Goal: Task Accomplishment & Management: Use online tool/utility

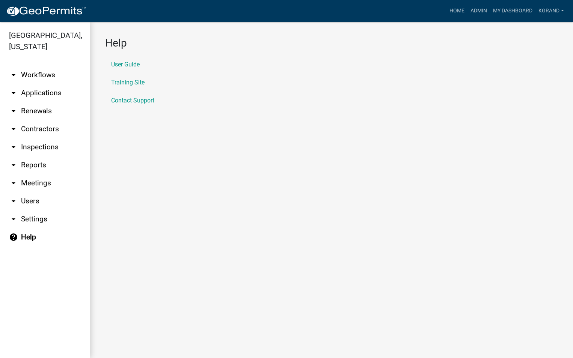
click at [36, 67] on link "arrow_drop_down Workflows" at bounding box center [45, 75] width 90 height 18
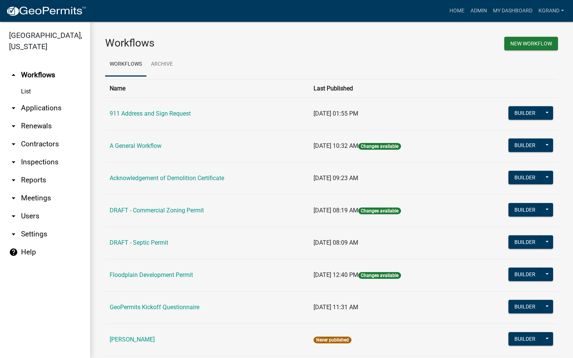
click at [28, 99] on link "arrow_drop_down Applications" at bounding box center [45, 108] width 90 height 18
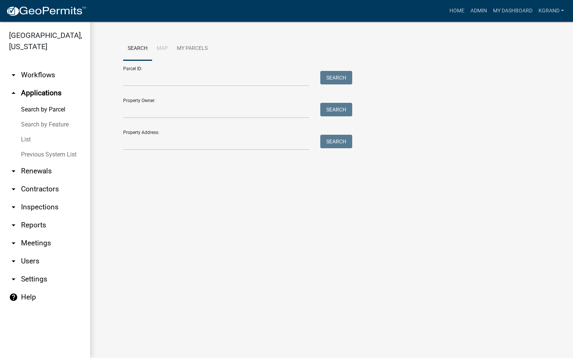
click at [30, 66] on link "arrow_drop_down Workflows" at bounding box center [45, 75] width 90 height 18
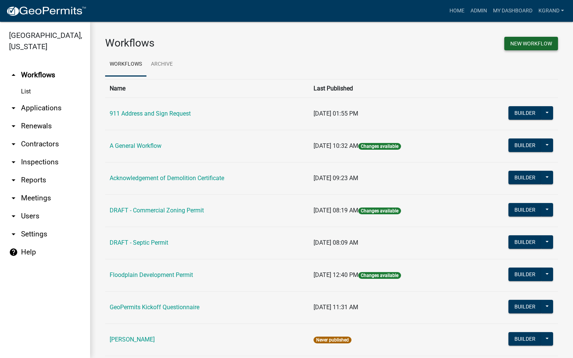
click at [505, 42] on button "New Workflow" at bounding box center [531, 44] width 54 height 14
select select "3"
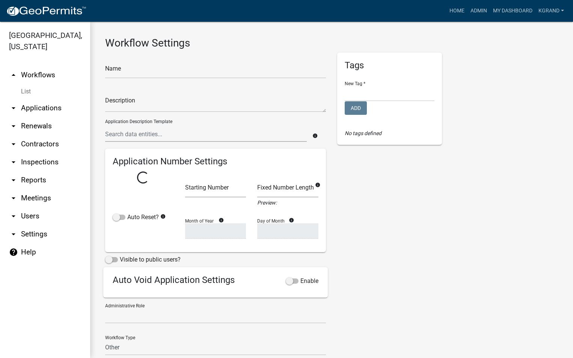
select select
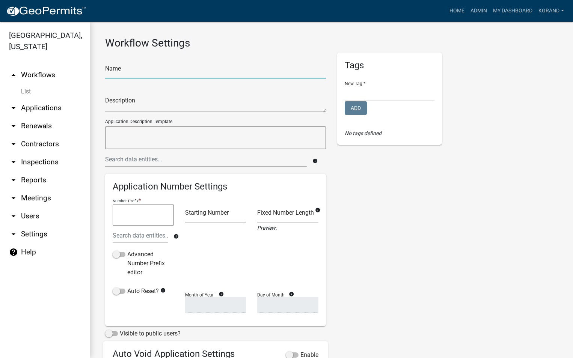
click at [110, 71] on input "text" at bounding box center [215, 70] width 221 height 15
type input "Well Permit Application"
click at [357, 93] on select "Environmental Health Planning and Development" at bounding box center [389, 93] width 90 height 15
select select "d49f105d-a052-4727-94df-1d3fdbd12b94"
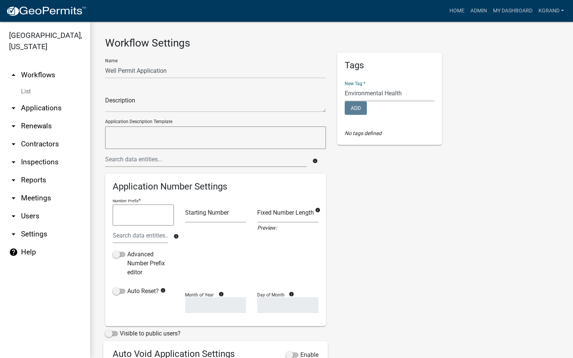
click at [344, 86] on select "Environmental Health Planning and Development" at bounding box center [389, 93] width 90 height 15
click at [355, 173] on div "Tags New Tag * Environmental Health Planning and Development Add No tags defined" at bounding box center [389, 244] width 116 height 383
click at [114, 135] on textarea at bounding box center [215, 137] width 221 height 23
click at [398, 211] on div "Tags New Tag * Environmental Health Planning and Development Add No tags defined" at bounding box center [389, 244] width 116 height 383
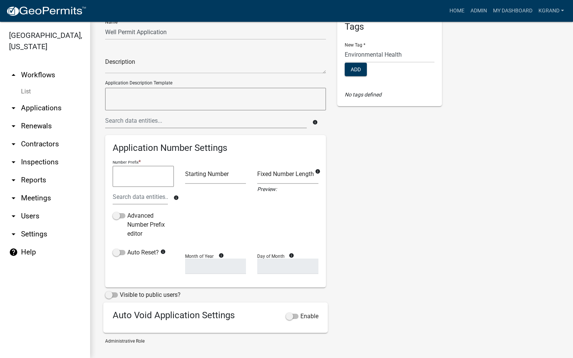
scroll to position [75, 0]
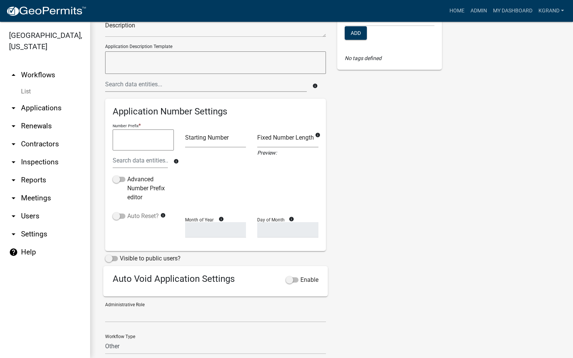
click at [120, 217] on span at bounding box center [119, 215] width 13 height 5
click at [127, 212] on input "Auto Reset?" at bounding box center [127, 212] width 0 height 0
select select
click at [190, 230] on select "January February March April May June July August September October November De…" at bounding box center [215, 229] width 61 height 15
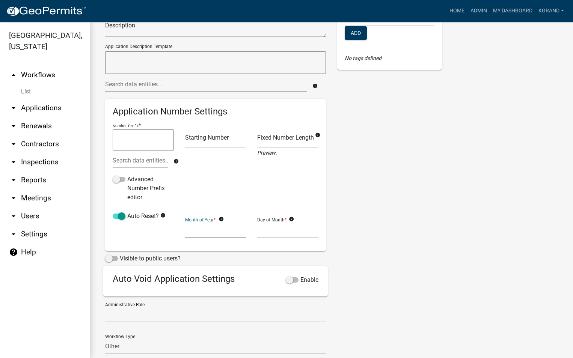
select select "7"
click at [185, 222] on select "January February March April May June July August September October November De…" at bounding box center [215, 229] width 61 height 15
click at [264, 228] on select "1 2 3 4 5 6 7 8 9 10 11 12 13 14 15 16 17 18 19 20 21 22 23 24 25 26 27 28" at bounding box center [287, 229] width 61 height 15
select select "1"
click at [409, 224] on div "Tags New Tag * Environmental Health Planning and Development Add No tags defined" at bounding box center [389, 168] width 116 height 383
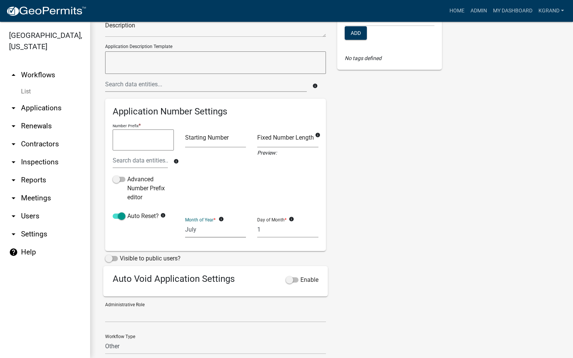
click at [201, 231] on select "January February March April May June July August September October November De…" at bounding box center [215, 229] width 61 height 15
click at [185, 222] on select "January February March April May June July August September October November De…" at bounding box center [215, 229] width 61 height 15
click at [193, 228] on select "January February March April May June July August September October November De…" at bounding box center [215, 229] width 61 height 15
select select "7"
click at [185, 222] on select "January February March April May June July August September October November De…" at bounding box center [215, 229] width 61 height 15
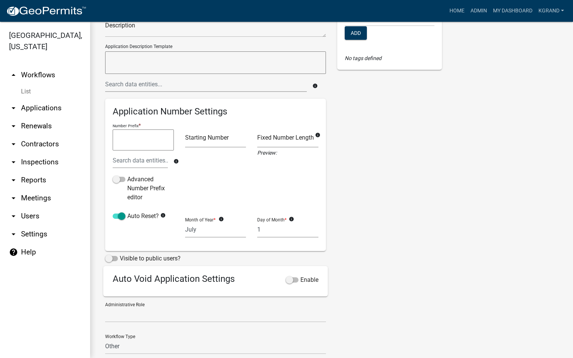
click at [431, 237] on div "Tags New Tag * Environmental Health Planning and Development Add No tags defined" at bounding box center [389, 168] width 116 height 383
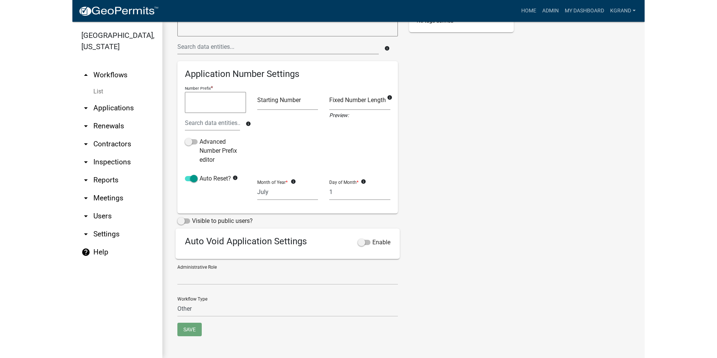
scroll to position [114, 0]
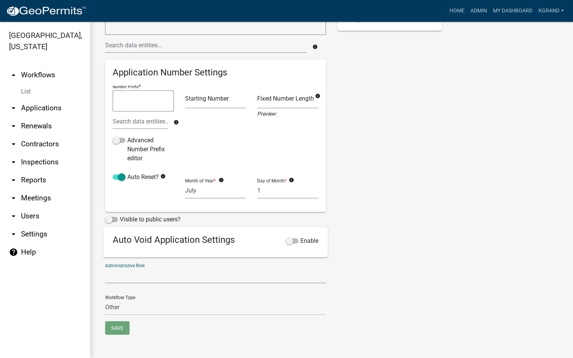
click at [125, 278] on select "Admin EH Administrative Assistant EH Inspection Staff P&D Admin EH Admin EH Dir…" at bounding box center [215, 275] width 221 height 15
select select "110e0227-0db3-4e2a-bf3b-b3f976be30cb"
click at [105, 268] on select "Admin EH Administrative Assistant EH Inspection Staff P&D Admin EH Admin EH Dir…" at bounding box center [215, 275] width 221 height 15
click at [111, 309] on select "Permit Renewable Other" at bounding box center [215, 307] width 221 height 15
select select "0"
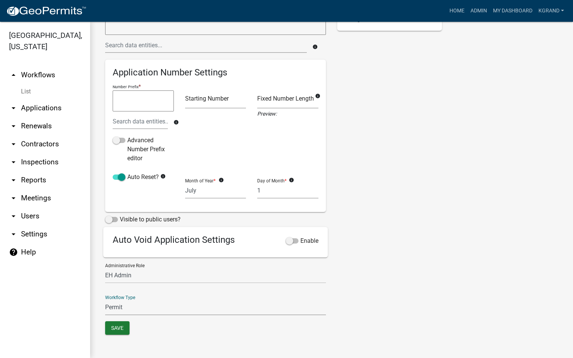
click at [105, 300] on select "Permit Renewable Other" at bounding box center [215, 307] width 221 height 15
click at [114, 331] on button "Save" at bounding box center [117, 328] width 24 height 14
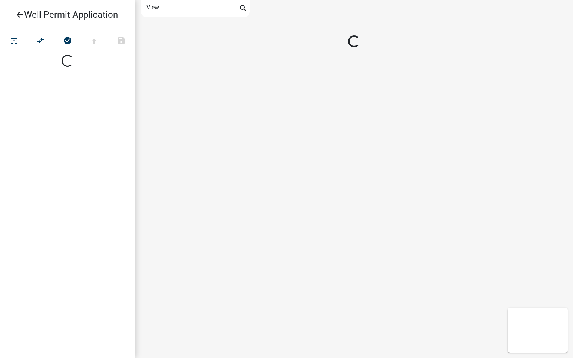
select select "1"
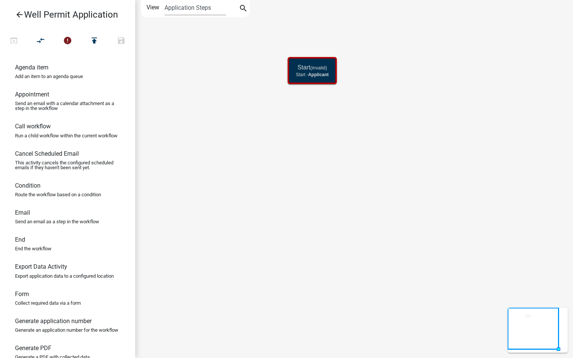
click at [286, 146] on icon "Start (invalid) Start - Applicant" at bounding box center [353, 178] width 437 height 357
drag, startPoint x: 23, startPoint y: 249, endPoint x: 294, endPoint y: 188, distance: 278.1
click at [294, 188] on div "arrow_back Well Permit Application open_in_browser compare_arrows error publish…" at bounding box center [286, 179] width 573 height 358
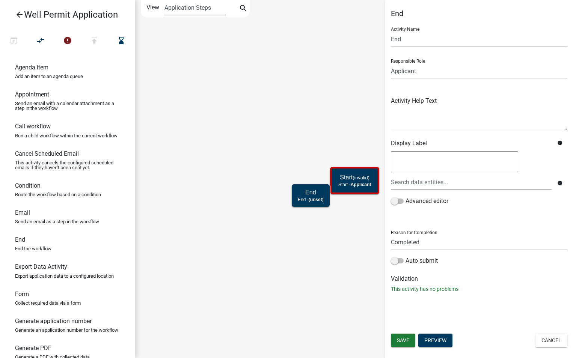
click at [324, 236] on icon "Start (invalid) Start - Applicant End End - (unset)" at bounding box center [353, 178] width 437 height 357
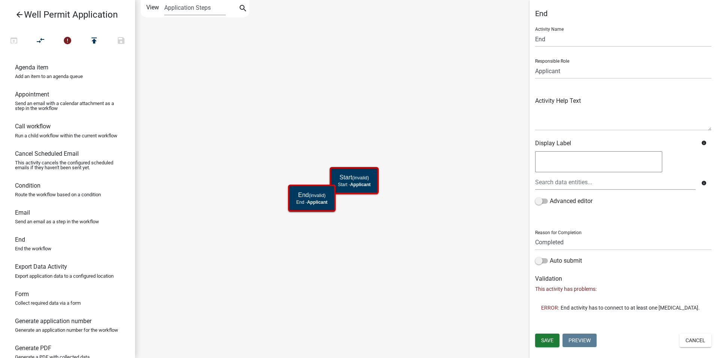
click at [306, 290] on icon "Start (invalid) Start - Applicant End (invalid) End - Applicant" at bounding box center [426, 178] width 582 height 357
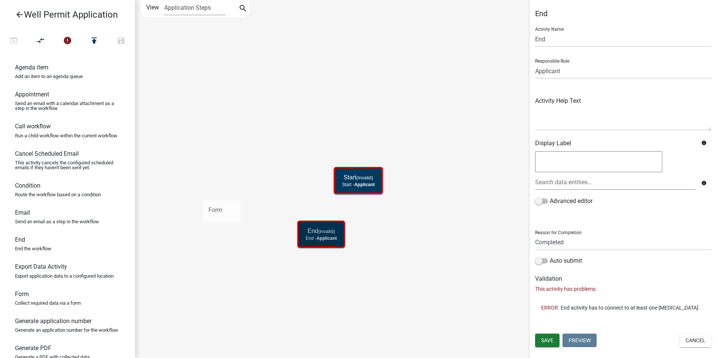
drag, startPoint x: 27, startPoint y: 305, endPoint x: 203, endPoint y: 194, distance: 208.1
click at [203, 194] on div "arrow_back Well Permit Application open_in_browser compare_arrows error publish…" at bounding box center [358, 179] width 717 height 358
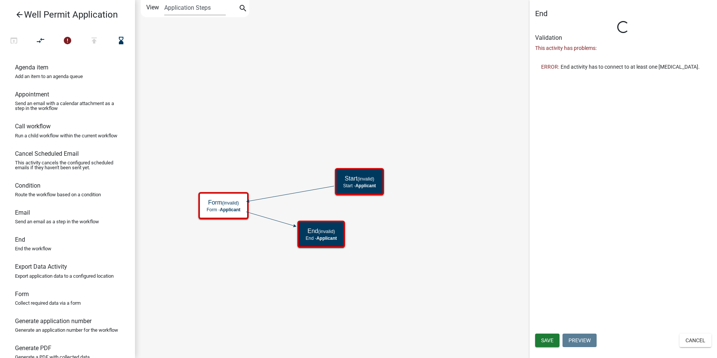
click at [277, 279] on icon "Start (invalid) Start - Applicant End (invalid) End - Applicant Form (invalid) …" at bounding box center [426, 178] width 582 height 357
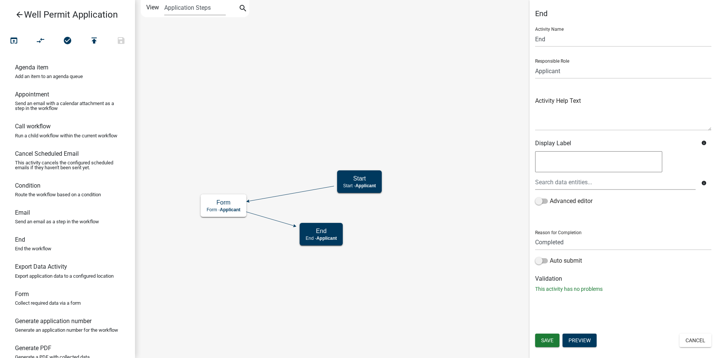
click at [399, 157] on icon "Start Start - Applicant End End - Applicant Form Form - Applicant" at bounding box center [426, 178] width 582 height 357
click at [402, 258] on icon "Start Start - Applicant End End - Applicant Form Form - Applicant" at bounding box center [426, 178] width 582 height 357
click at [228, 92] on icon "Start Start - Applicant End End - Applicant Form Form - Applicant" at bounding box center [426, 178] width 582 height 357
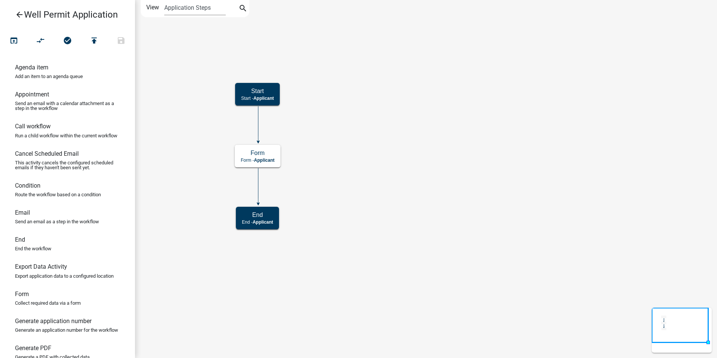
click at [353, 187] on icon "Start Start - Applicant End End - Applicant Form Form - Applicant" at bounding box center [426, 178] width 582 height 357
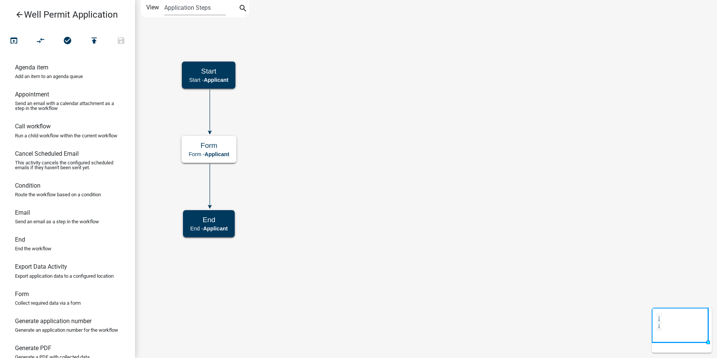
click at [316, 162] on icon "Start Start - Applicant End End - Applicant Form Form - Applicant" at bounding box center [426, 178] width 582 height 357
click at [286, 207] on icon "Start Start - Applicant End End - Applicant Form Form - Applicant" at bounding box center [426, 178] width 582 height 357
click at [228, 145] on h5 "Form" at bounding box center [209, 145] width 41 height 9
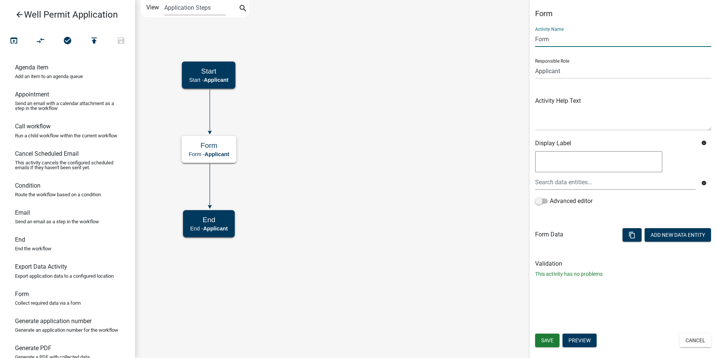
click at [553, 41] on input "Form" at bounding box center [623, 39] width 176 height 15
click at [545, 40] on input "Form" at bounding box center [623, 39] width 176 height 15
type input "Property Owner Information"
click at [489, 98] on icon "Start Start - Applicant End End - Applicant Form Form - Applicant" at bounding box center [426, 178] width 582 height 357
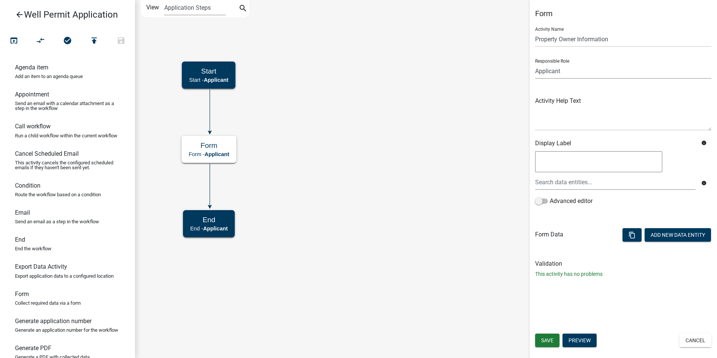
click at [546, 71] on select "Applicant Admin P & D Inspectors EH Administrative Assistant Zoning Reviewers E…" at bounding box center [623, 70] width 176 height 15
click at [665, 237] on button "Add New Data Entity" at bounding box center [678, 235] width 66 height 14
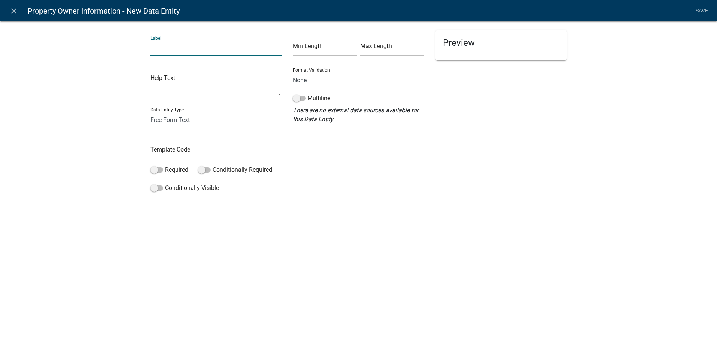
click at [175, 46] on input "text" at bounding box center [215, 48] width 131 height 15
type input "Property Owner Name:"
click at [159, 150] on input "text" at bounding box center [215, 151] width 131 height 15
type input "OwnerName"
click at [237, 258] on div "close Property Owner Information - New Data Entity Save Label Property Owner Na…" at bounding box center [358, 179] width 717 height 358
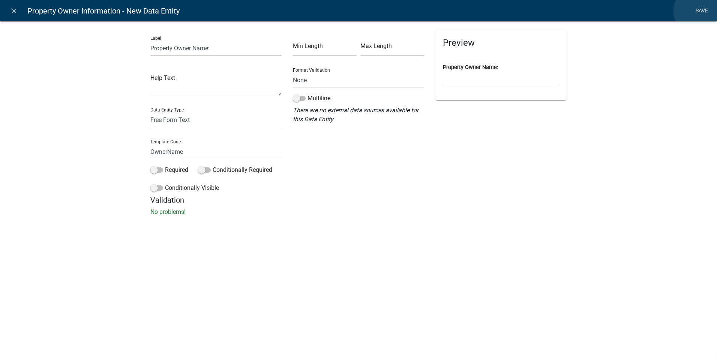
click at [697, 11] on link "Save" at bounding box center [702, 11] width 19 height 14
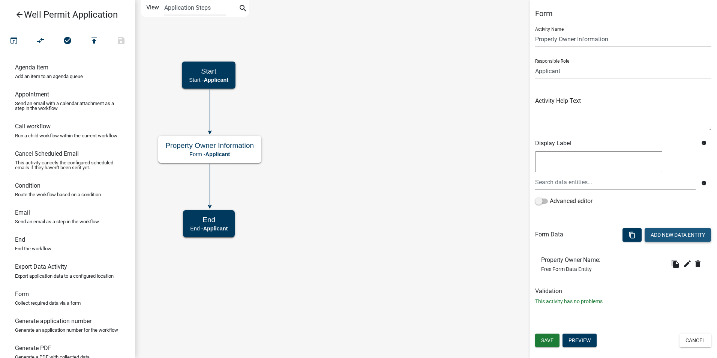
click at [669, 235] on button "Add New Data Entity" at bounding box center [678, 235] width 66 height 14
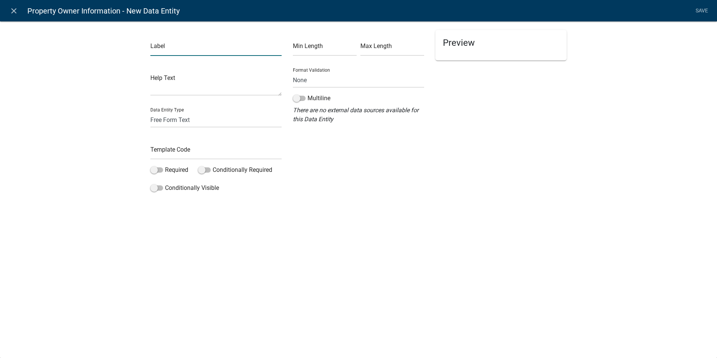
click at [167, 49] on input "text" at bounding box center [215, 48] width 131 height 15
type input "Owner Address:"
click at [162, 149] on input "text" at bounding box center [215, 151] width 131 height 15
type input "OwnerAddress"
click at [184, 255] on div "close Property Owner Information - New Data Entity Save Label Owner Address: He…" at bounding box center [358, 179] width 717 height 358
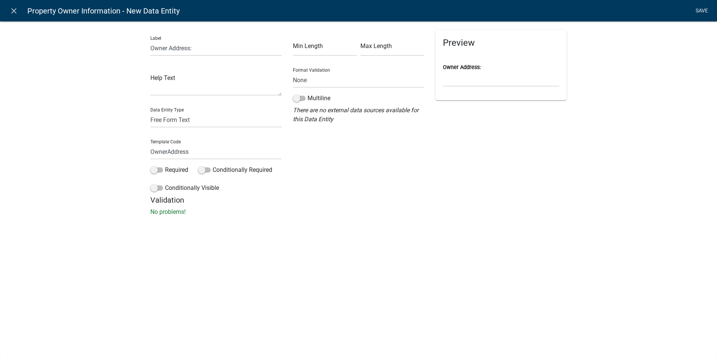
click at [696, 12] on link "Save" at bounding box center [702, 11] width 19 height 14
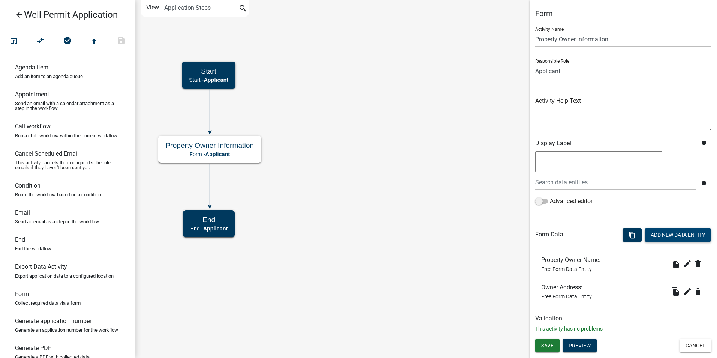
click at [661, 231] on button "Add New Data Entity" at bounding box center [678, 235] width 66 height 14
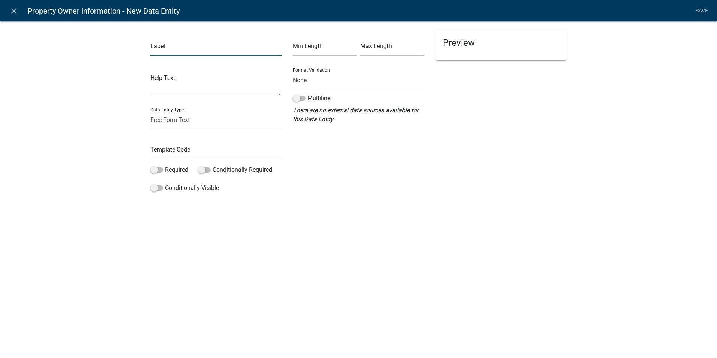
click at [170, 51] on input "text" at bounding box center [215, 48] width 131 height 15
type input "O"
type input "Phone Number:"
click at [155, 154] on input "text" at bounding box center [215, 151] width 131 height 15
type input "OwnerPhone"
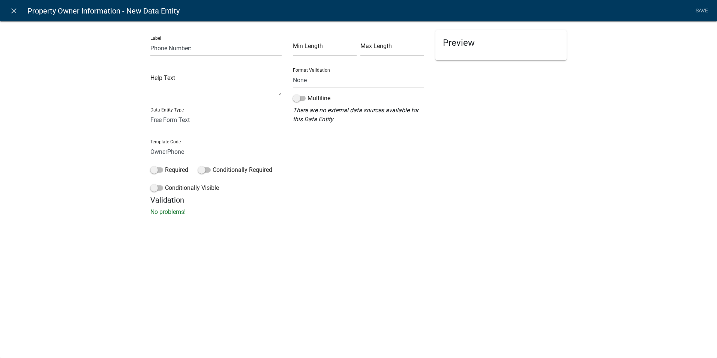
click at [221, 230] on div "close Property Owner Information - New Data Entity Save Label Phone Number: Hel…" at bounding box center [358, 179] width 717 height 358
click at [315, 87] on select "None Email PhoneNumber" at bounding box center [358, 79] width 131 height 15
select select "1"
click at [293, 72] on select "None Email PhoneNumber" at bounding box center [358, 79] width 131 height 15
click at [701, 9] on link "Save" at bounding box center [702, 11] width 19 height 14
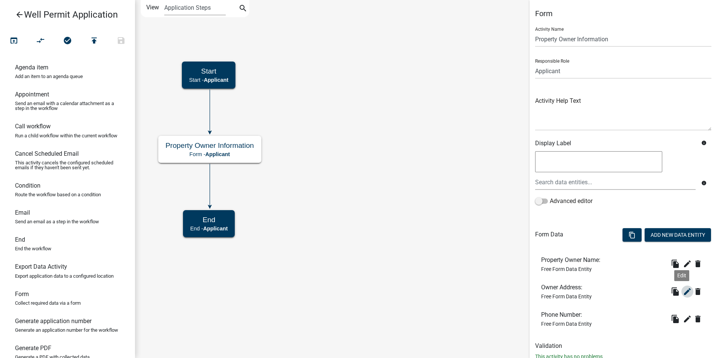
click at [683, 292] on icon "edit" at bounding box center [687, 291] width 9 height 9
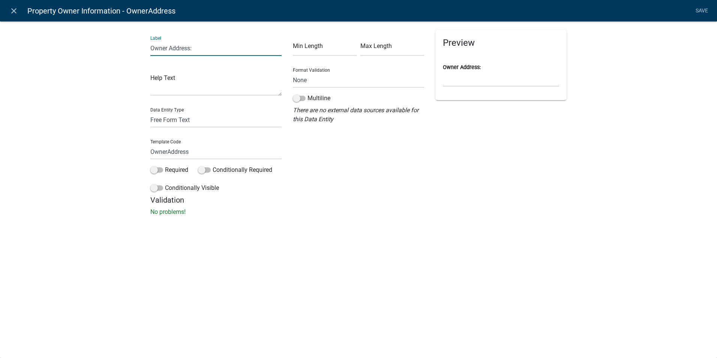
click at [160, 48] on input "Owner Address:" at bounding box center [215, 48] width 131 height 15
type input "Address:"
click at [703, 10] on link "Save" at bounding box center [702, 11] width 19 height 14
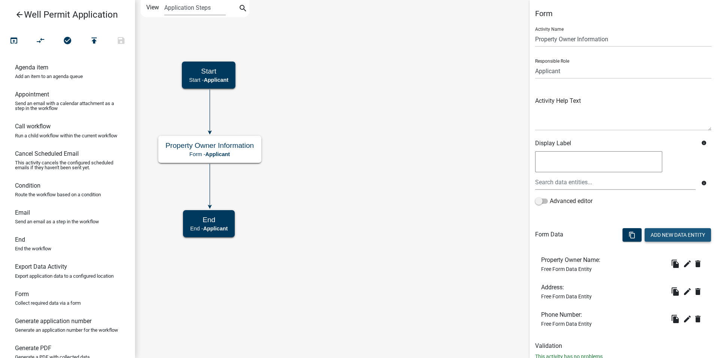
click at [649, 235] on button "Add New Data Entity" at bounding box center [678, 235] width 66 height 14
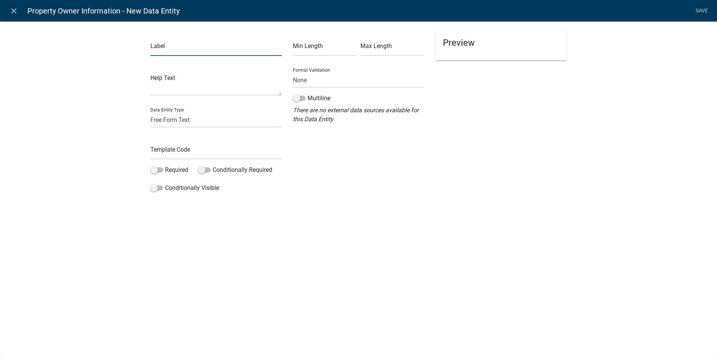
click at [171, 52] on input "text" at bounding box center [215, 48] width 131 height 15
type input "Email:"
click at [167, 152] on input "text" at bounding box center [215, 151] width 131 height 15
type input "OwnerEmail"
click at [314, 79] on select "None Email PhoneNumber" at bounding box center [358, 79] width 131 height 15
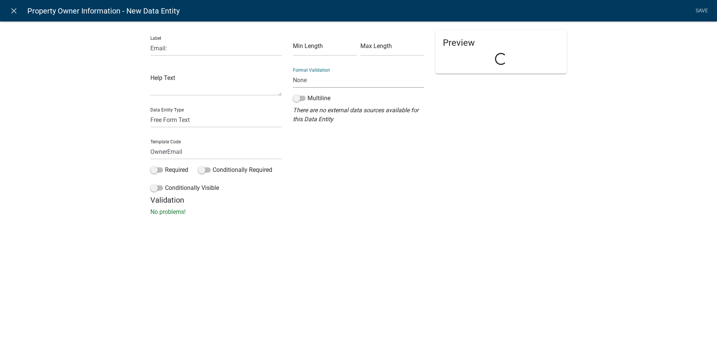
select select "0"
click at [293, 72] on select "None Email PhoneNumber" at bounding box center [358, 79] width 131 height 15
click at [702, 6] on link "Save" at bounding box center [702, 11] width 19 height 14
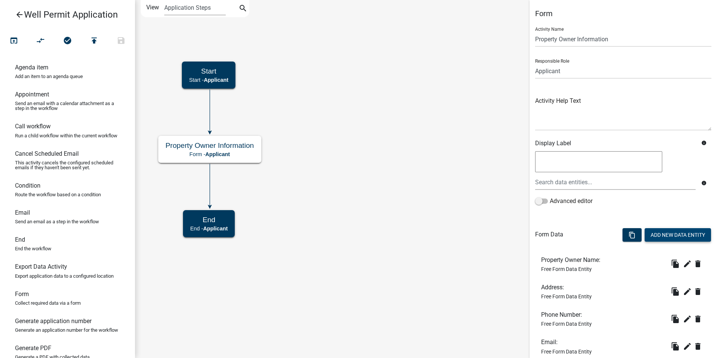
click at [658, 233] on button "Add New Data Entity" at bounding box center [678, 235] width 66 height 14
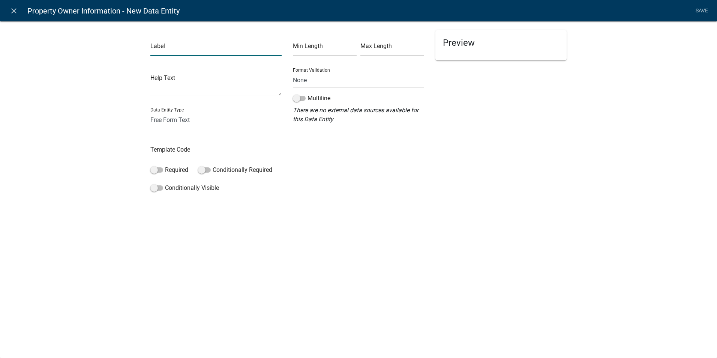
click at [152, 49] on input "text" at bounding box center [215, 48] width 131 height 15
type input "Zip Code:"
click at [158, 152] on input "text" at bounding box center [215, 151] width 131 height 15
type input "OwnerZip"
click at [707, 9] on li "Save" at bounding box center [702, 11] width 19 height 14
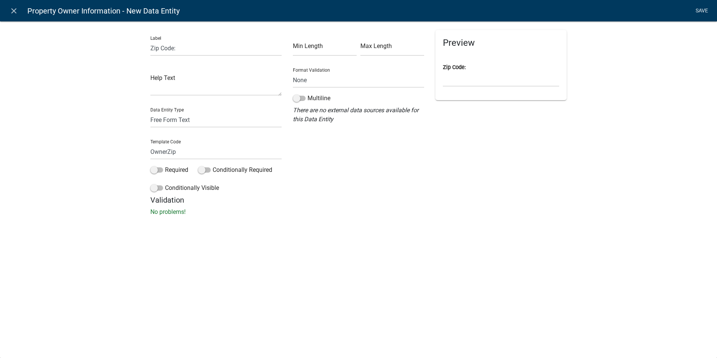
click at [696, 9] on link "Save" at bounding box center [702, 11] width 19 height 14
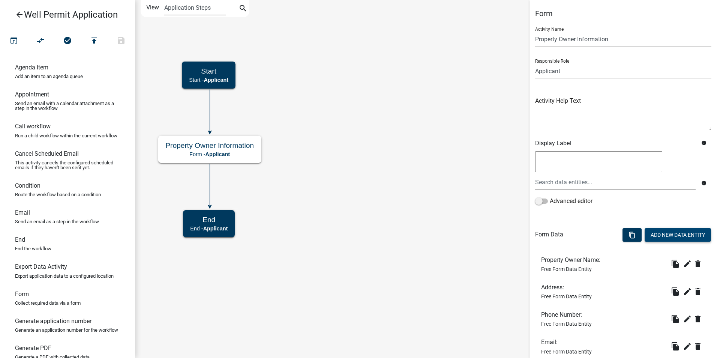
click at [658, 228] on button "Add New Data Entity" at bounding box center [678, 235] width 66 height 14
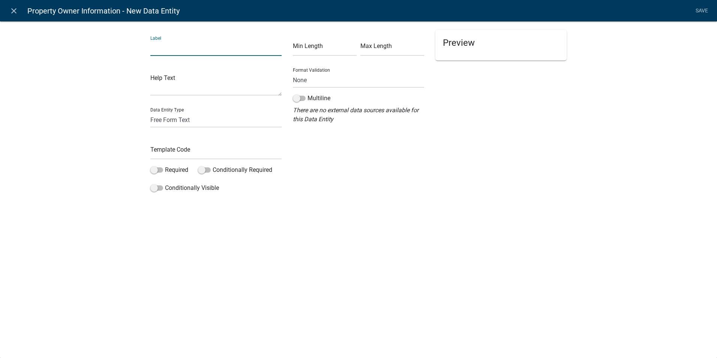
click at [207, 47] on input "text" at bounding box center [215, 48] width 131 height 15
type input "City:"
click at [160, 149] on input "text" at bounding box center [215, 151] width 131 height 15
type input "OwnerCity"
click at [701, 8] on li "Save" at bounding box center [702, 11] width 19 height 14
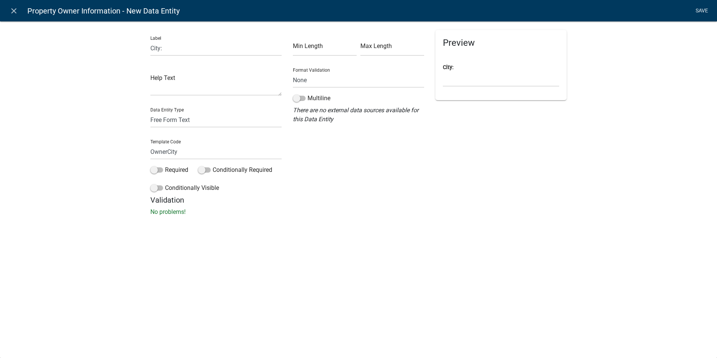
click at [696, 10] on link "Save" at bounding box center [702, 11] width 19 height 14
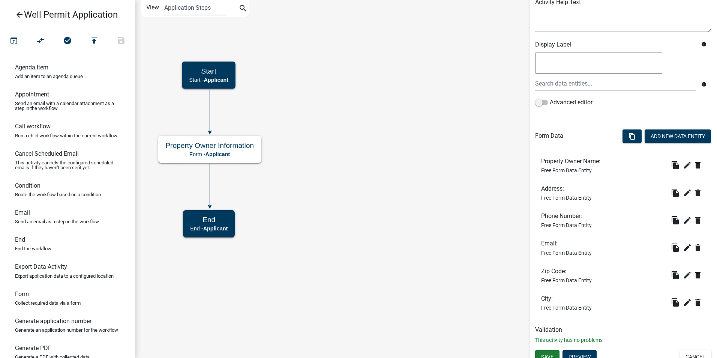
scroll to position [106, 0]
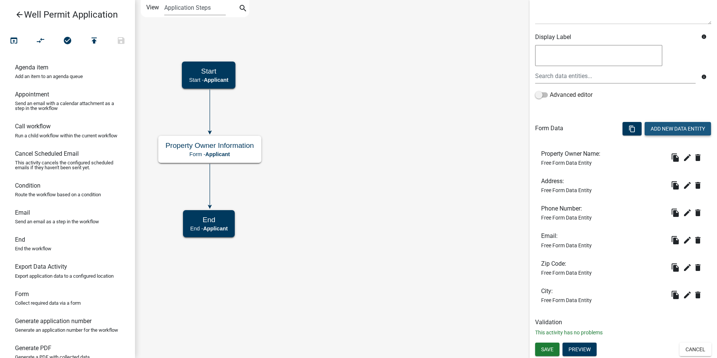
click at [656, 124] on button "Add New Data Entity" at bounding box center [678, 129] width 66 height 14
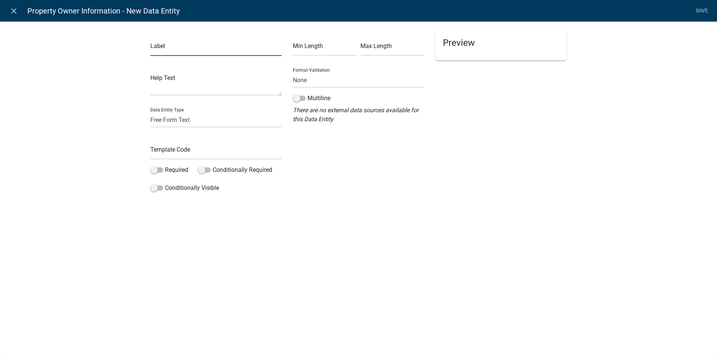
click at [152, 50] on input "text" at bounding box center [215, 48] width 131 height 15
type input "State:"
click at [150, 152] on input "text" at bounding box center [215, 151] width 131 height 15
type input "OwnerState"
click at [338, 281] on div "close Property Owner Information - New Data Entity Save Label State: Help Text …" at bounding box center [358, 179] width 717 height 358
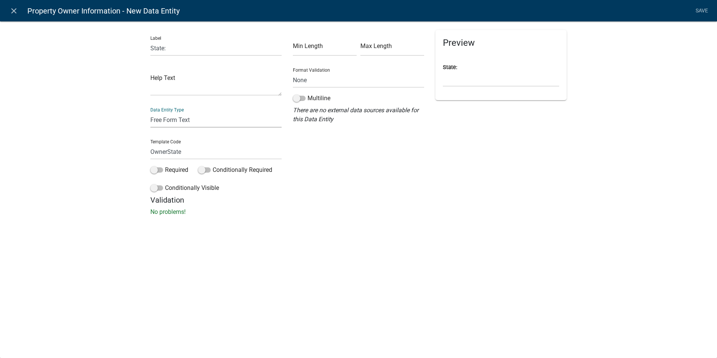
click at [206, 121] on select "Free Form Text Document Display Entity Value Fee Numeric Data Date Map Sketch D…" at bounding box center [215, 119] width 131 height 15
select select "list-data"
click at [150, 112] on select "Free Form Text Document Display Entity Value Fee Numeric Data Date Map Sketch D…" at bounding box center [215, 119] width 131 height 15
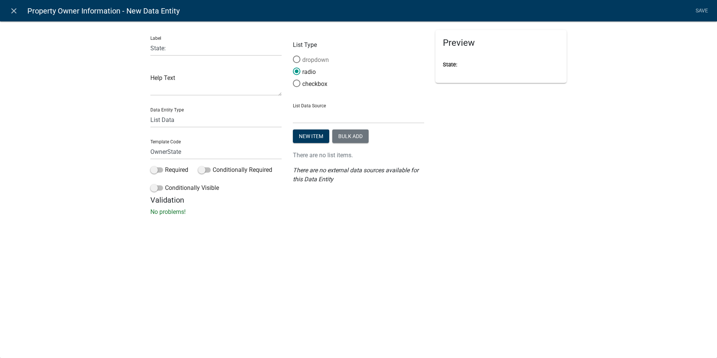
click at [301, 58] on span at bounding box center [297, 59] width 16 height 16
click at [293, 56] on input "dropdown" at bounding box center [293, 56] width 0 height 0
click at [167, 121] on select "Free Form Text Document Display Entity Value Fee Numeric Data Date Map Sketch D…" at bounding box center [215, 119] width 131 height 15
select select "free-form-text"
click at [150, 112] on select "Free Form Text Document Display Entity Value Fee Numeric Data Date Map Sketch D…" at bounding box center [215, 119] width 131 height 15
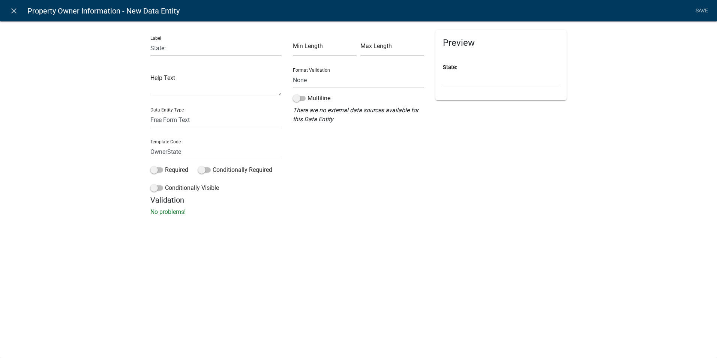
click at [369, 220] on div "Label State: Help Text Data Entity Type Free Form Text Document Display Entity …" at bounding box center [358, 120] width 717 height 223
click at [697, 11] on link "Save" at bounding box center [702, 11] width 19 height 14
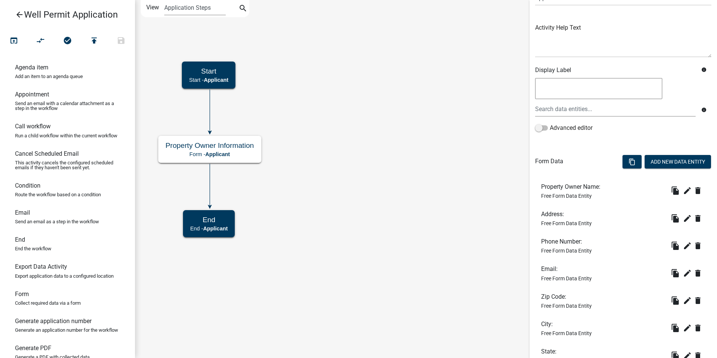
scroll to position [134, 0]
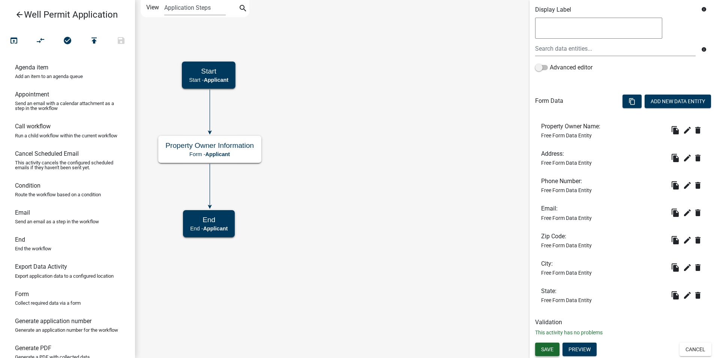
click at [549, 349] on span "Save" at bounding box center [547, 349] width 12 height 6
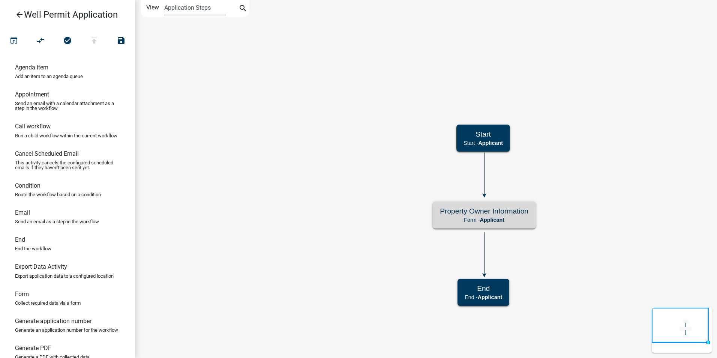
scroll to position [0, 0]
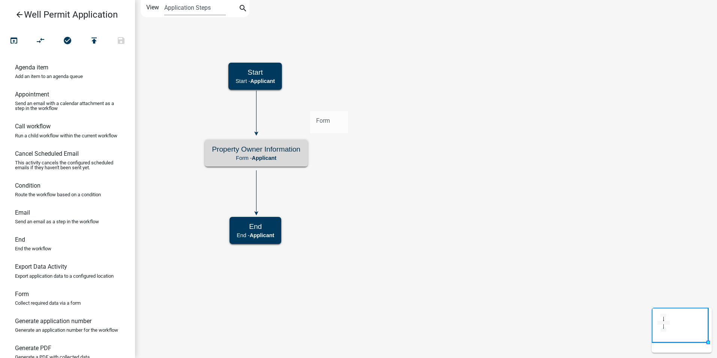
drag, startPoint x: 21, startPoint y: 313, endPoint x: 310, endPoint y: 105, distance: 356.4
click at [310, 105] on div "arrow_back Well Permit Application open_in_browser compare_arrows check_circle …" at bounding box center [358, 179] width 717 height 358
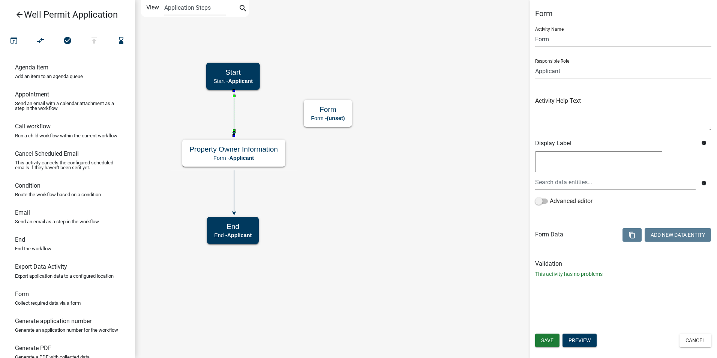
click at [234, 109] on icon at bounding box center [234, 112] width 0 height 42
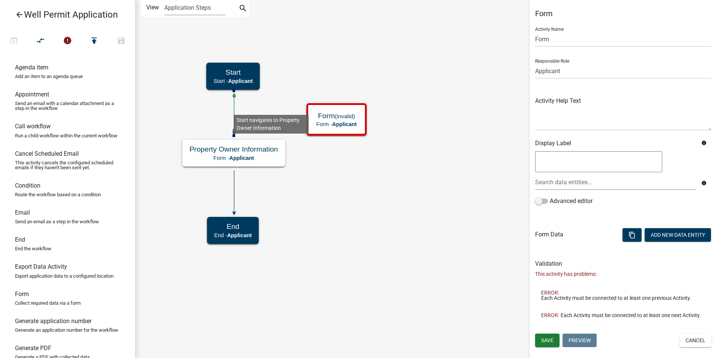
click at [234, 108] on icon at bounding box center [234, 112] width 0 height 42
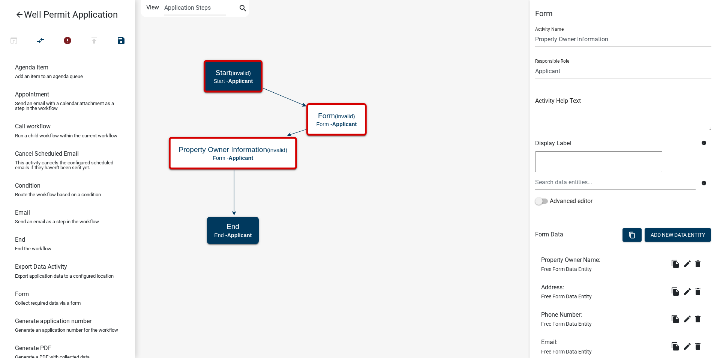
click at [332, 155] on icon "Start (invalid) Start - Applicant End End - Applicant Property Owner Informatio…" at bounding box center [426, 178] width 582 height 357
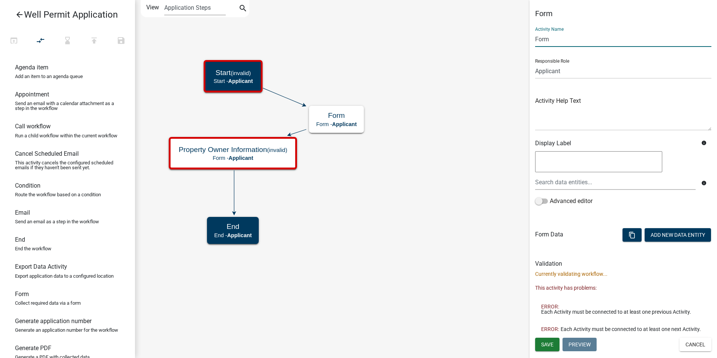
click at [537, 36] on input "Form" at bounding box center [623, 39] width 176 height 15
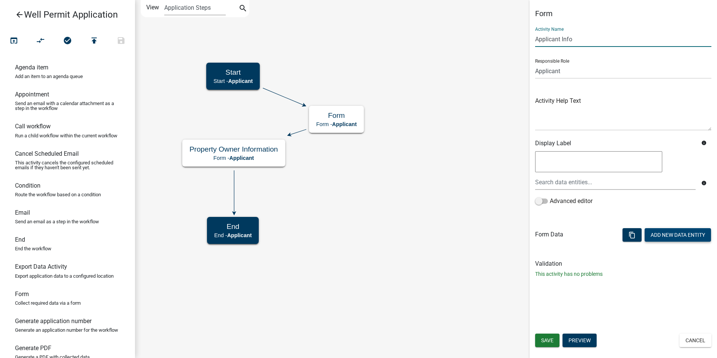
type input "Applicant Info"
click at [658, 237] on button "Add New Data Entity" at bounding box center [678, 235] width 66 height 14
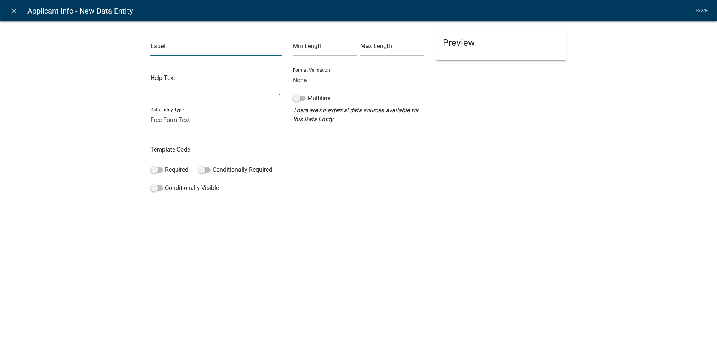
click at [160, 50] on input "text" at bounding box center [215, 48] width 131 height 15
type input "Applicant Name:"
click at [165, 155] on input "text" at bounding box center [215, 151] width 131 height 15
type input "ApplicantName"
click at [237, 263] on div "close Applicant Info - New Data Entity Save Label Applicant Name: Help Text Dat…" at bounding box center [358, 179] width 717 height 358
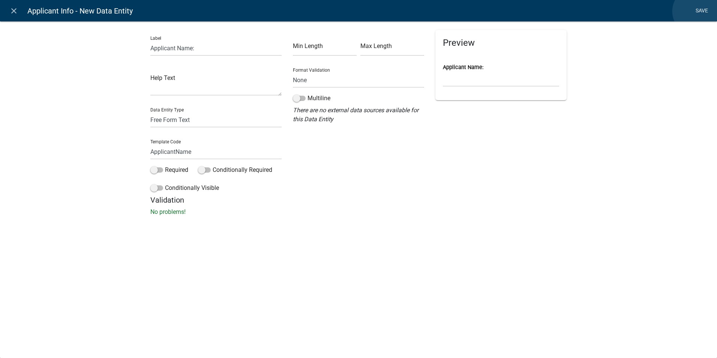
click at [696, 11] on link "Save" at bounding box center [702, 11] width 19 height 14
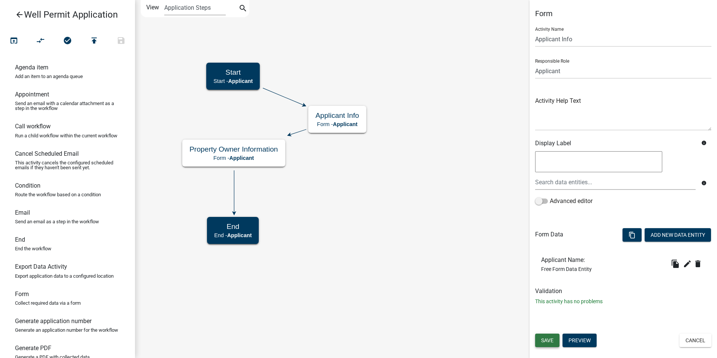
click at [549, 338] on span "Save" at bounding box center [547, 340] width 12 height 6
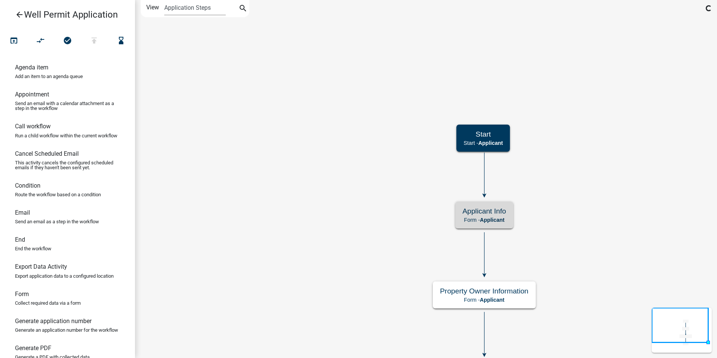
click at [17, 15] on icon "arrow_back" at bounding box center [19, 15] width 9 height 11
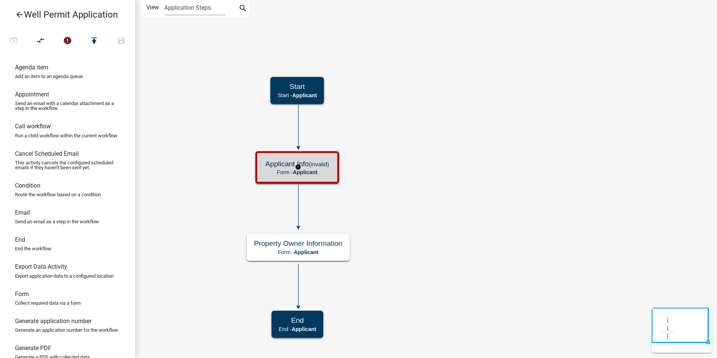
click at [320, 166] on small "(invalid)" at bounding box center [319, 164] width 20 height 7
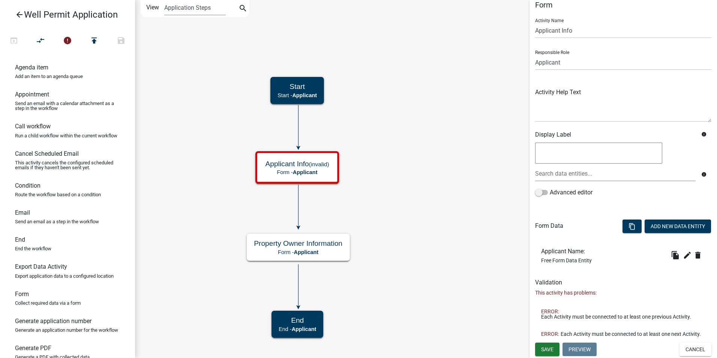
scroll to position [14, 0]
click at [548, 351] on span "Save" at bounding box center [547, 349] width 12 height 6
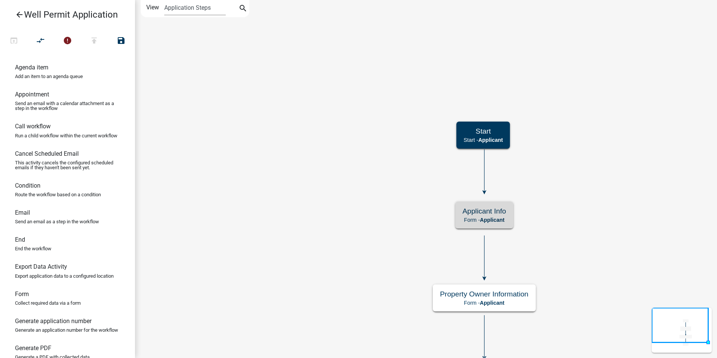
scroll to position [0, 0]
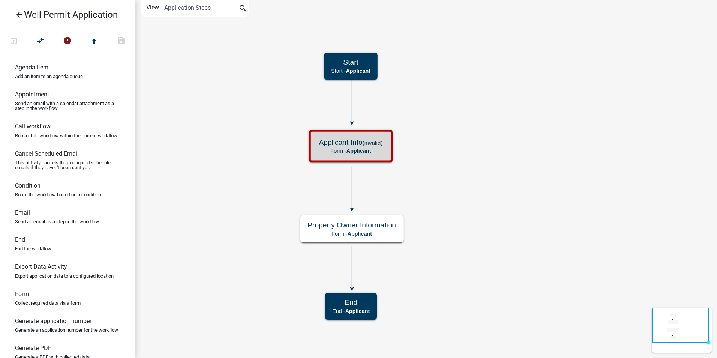
click at [479, 147] on icon "Start Start - Applicant End End - Applicant Property Owner Information Form - A…" at bounding box center [426, 178] width 582 height 357
click at [381, 144] on small "(invalid)" at bounding box center [373, 142] width 20 height 7
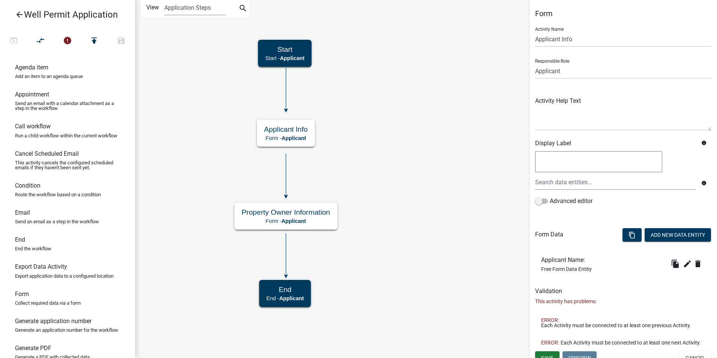
scroll to position [14, 0]
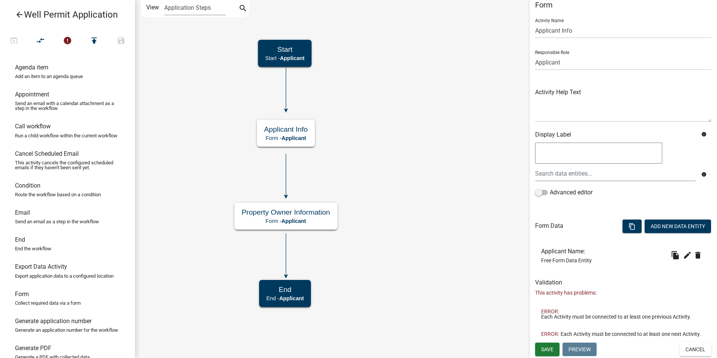
click at [286, 100] on icon at bounding box center [286, 89] width 0 height 42
click at [286, 172] on icon at bounding box center [286, 175] width 0 height 42
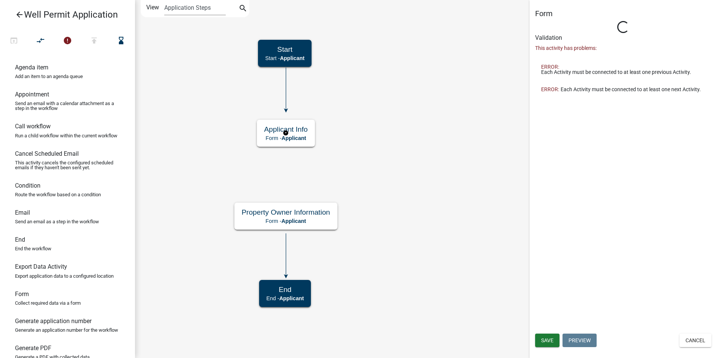
scroll to position [0, 0]
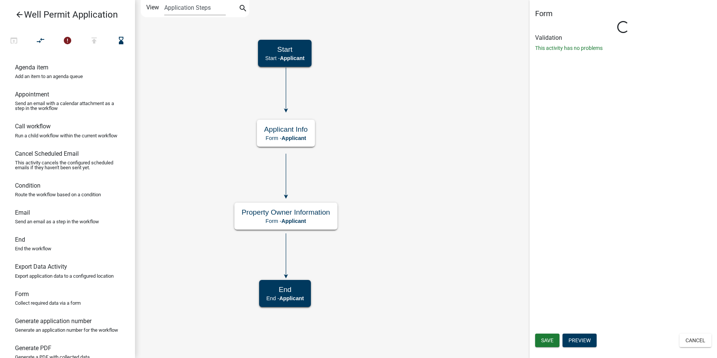
click at [364, 141] on icon "Start Start - Applicant End End - Applicant Property Owner Information Form - A…" at bounding box center [426, 178] width 582 height 357
click at [545, 346] on button "Save" at bounding box center [547, 341] width 24 height 14
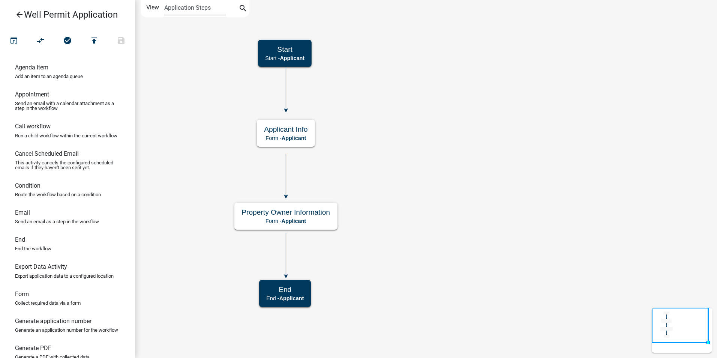
click at [17, 13] on icon "arrow_back" at bounding box center [19, 15] width 9 height 11
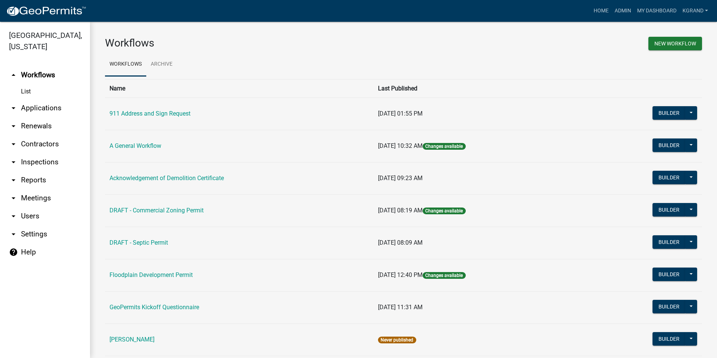
click at [19, 135] on link "arrow_drop_down Contractors" at bounding box center [45, 144] width 90 height 18
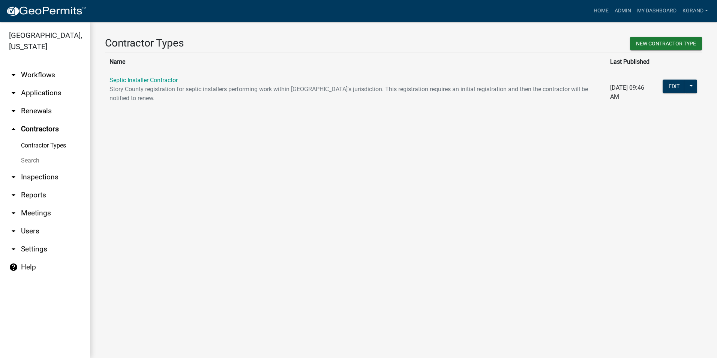
click at [46, 138] on link "Contractor Types" at bounding box center [45, 145] width 90 height 15
click at [660, 45] on button "New Contractor Type" at bounding box center [666, 44] width 72 height 14
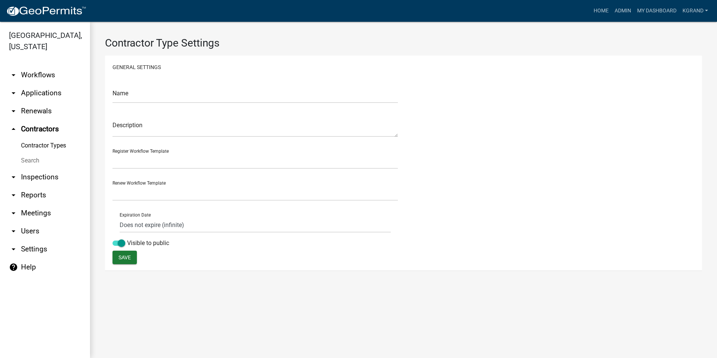
select select "0: f824e0c6-67d4-400e-aea4-1d2c223440b3"
select select "0: 4a3982b6-bb4b-48e0-bb5e-1fa92bfe9a61"
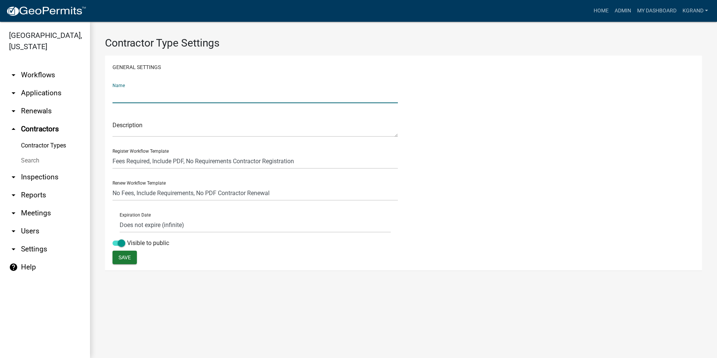
click at [123, 99] on input "text" at bounding box center [256, 95] width 286 height 15
type input "Well Contractor"
click at [448, 103] on div "Name Well Contractor Description Register Workflow Template Fees Required, Incl…" at bounding box center [404, 163] width 594 height 173
click at [119, 257] on span "Save" at bounding box center [125, 257] width 12 height 6
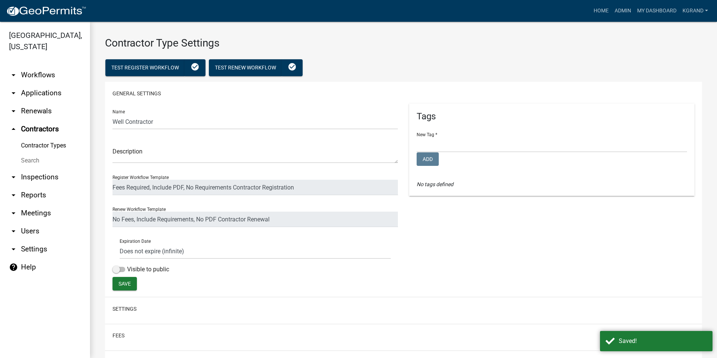
click at [444, 249] on div "Tags New Tag * Environmental Health Planning and Development Add No tags defined" at bounding box center [552, 190] width 297 height 173
click at [429, 138] on select "Environmental Health Planning and Development" at bounding box center [552, 144] width 270 height 15
select select "d49f105d-a052-4727-94df-1d3fdbd12b94"
click at [417, 137] on select "Environmental Health Planning and Development" at bounding box center [552, 144] width 270 height 15
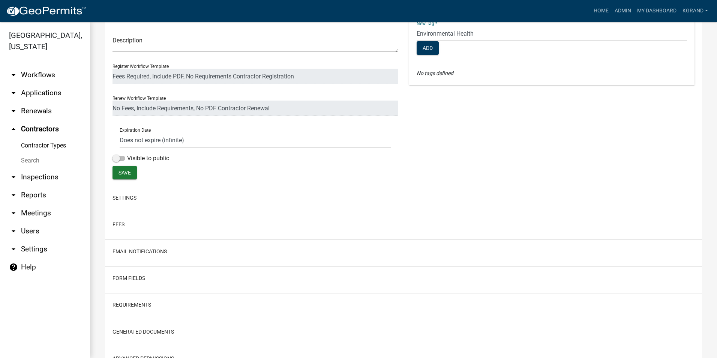
scroll to position [149, 0]
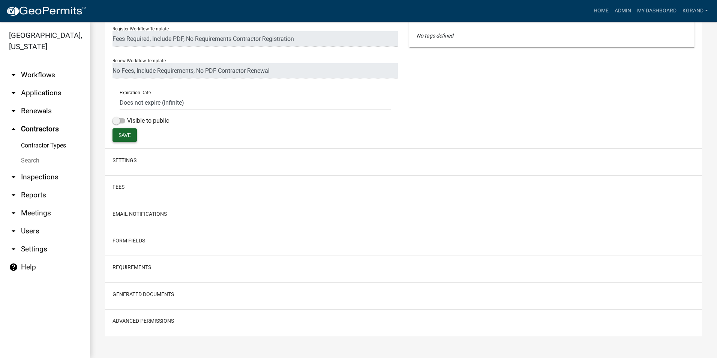
click at [122, 132] on span "Save" at bounding box center [125, 135] width 12 height 6
click at [118, 165] on h2 "Settings" at bounding box center [404, 160] width 582 height 14
click at [118, 161] on button "Settings" at bounding box center [125, 160] width 24 height 8
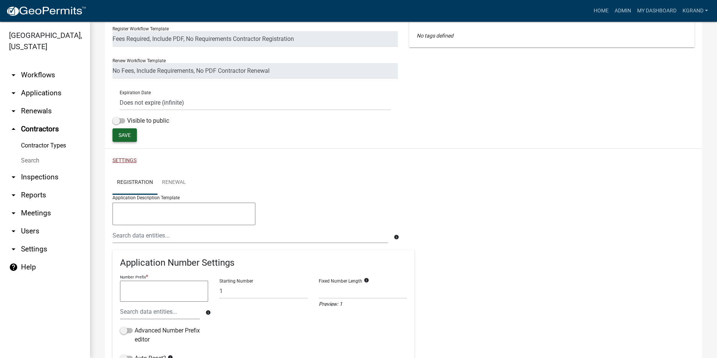
click at [119, 161] on button "Settings" at bounding box center [125, 160] width 24 height 8
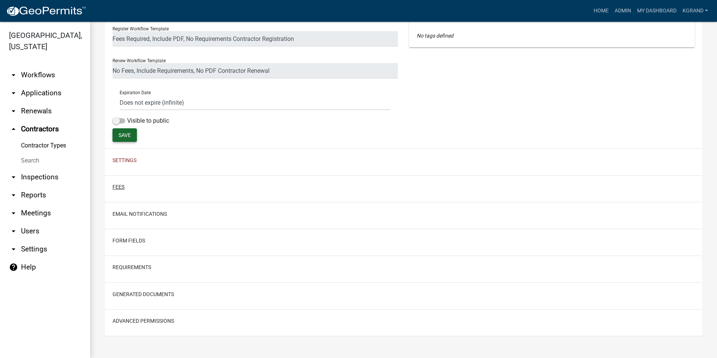
click at [117, 186] on button "Fees" at bounding box center [119, 187] width 12 height 8
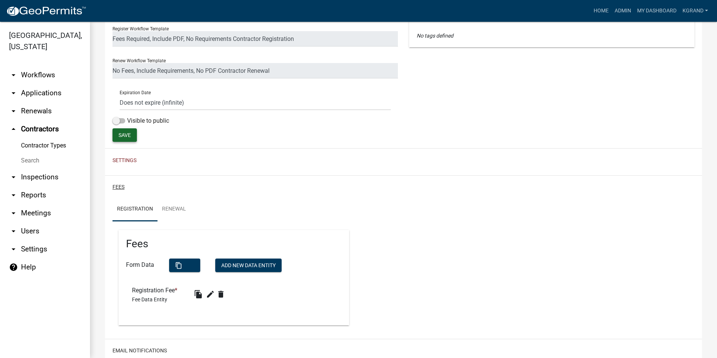
click at [117, 186] on button "Fees" at bounding box center [119, 187] width 12 height 8
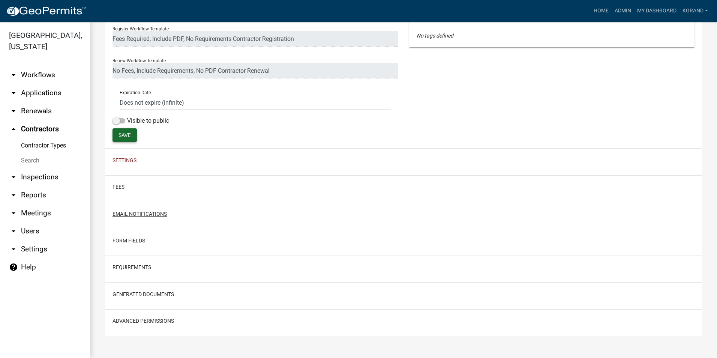
click at [117, 214] on button "Email Notifications" at bounding box center [140, 214] width 54 height 8
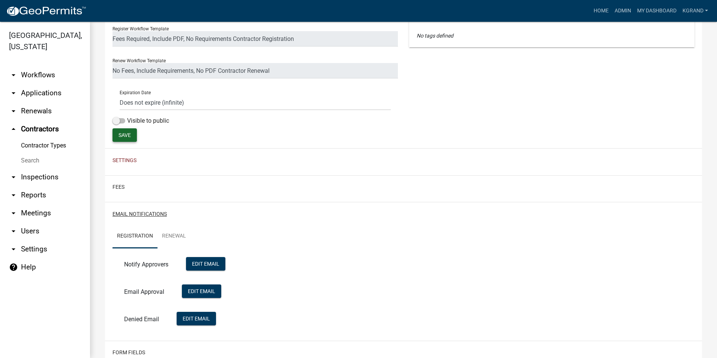
click at [117, 214] on button "Email Notifications" at bounding box center [140, 214] width 54 height 8
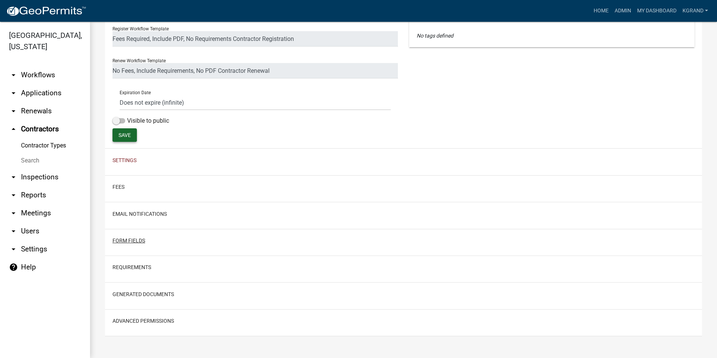
click at [119, 240] on button "Form Fields" at bounding box center [129, 241] width 33 height 8
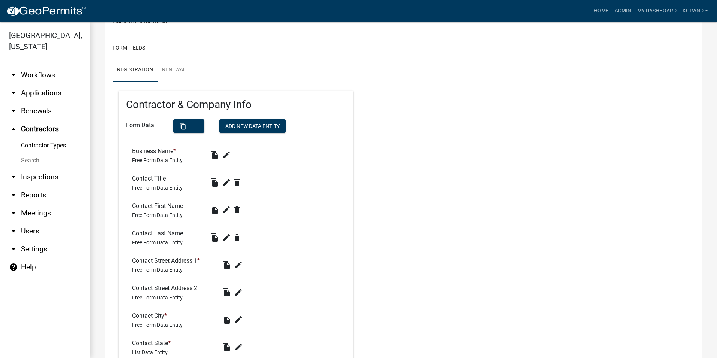
scroll to position [342, 0]
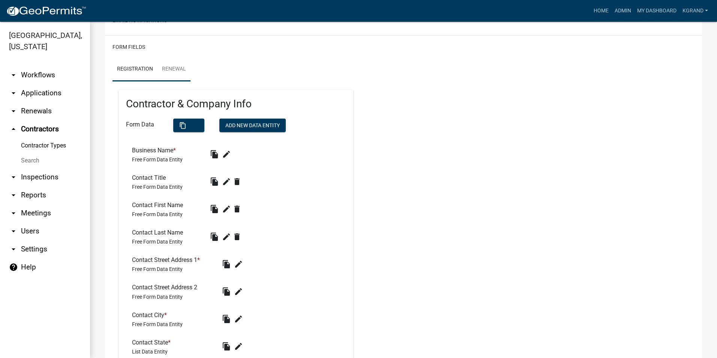
click at [164, 71] on link "Renewal" at bounding box center [174, 69] width 33 height 24
click at [132, 69] on link "Registration" at bounding box center [135, 69] width 45 height 24
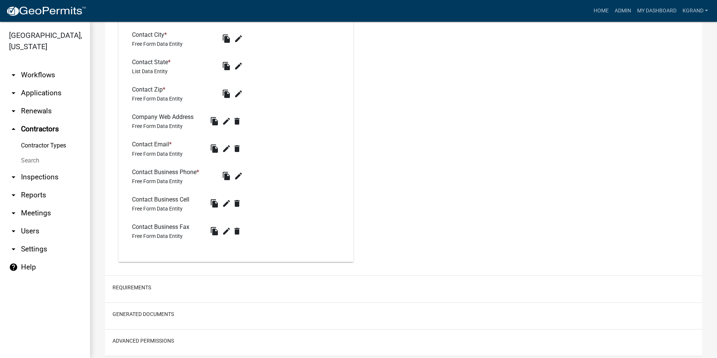
scroll to position [642, 0]
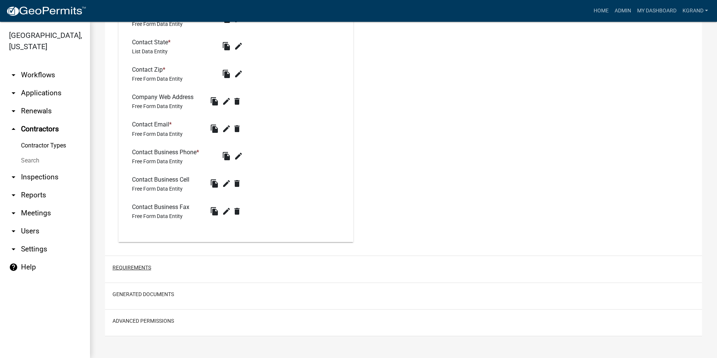
click at [117, 268] on button "Requirements" at bounding box center [132, 268] width 39 height 8
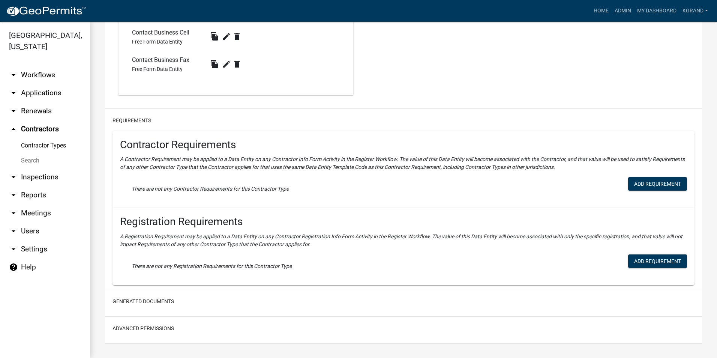
scroll to position [796, 0]
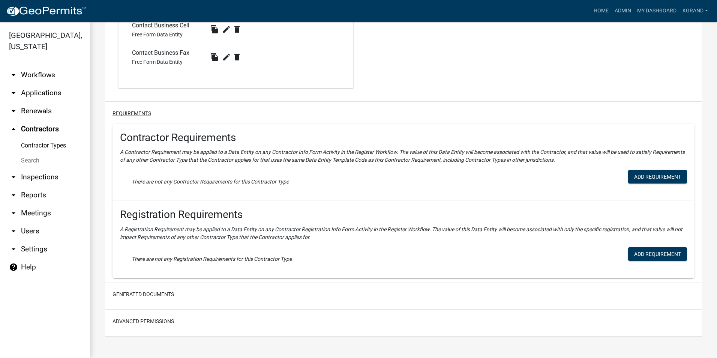
click at [133, 114] on button "Requirements" at bounding box center [132, 114] width 39 height 8
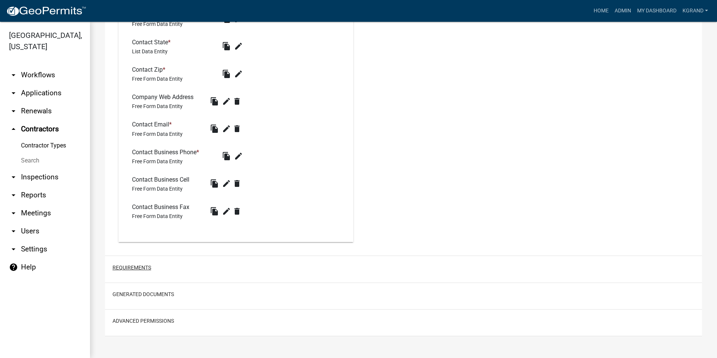
scroll to position [642, 0]
click at [129, 294] on button "Generated Documents" at bounding box center [144, 294] width 62 height 8
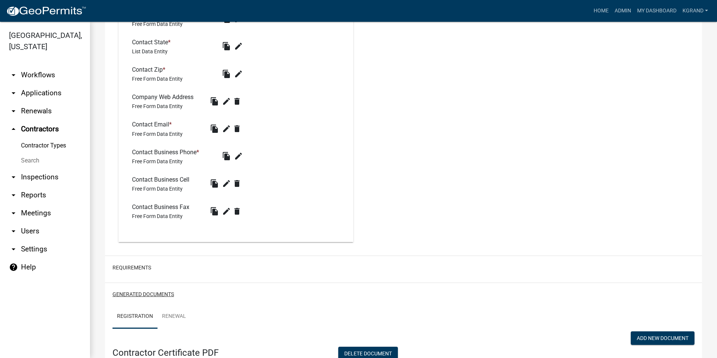
scroll to position [862, 0]
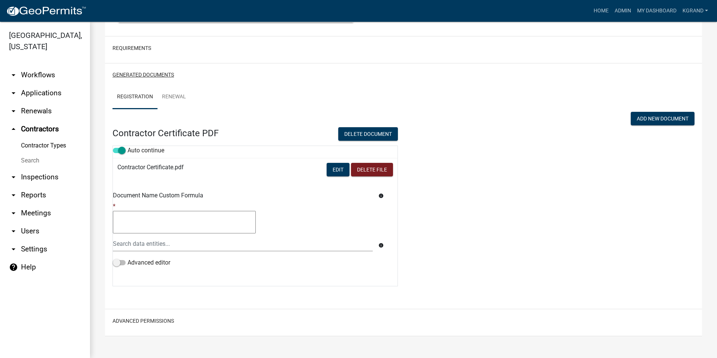
click at [132, 75] on button "Generated Documents" at bounding box center [144, 75] width 62 height 8
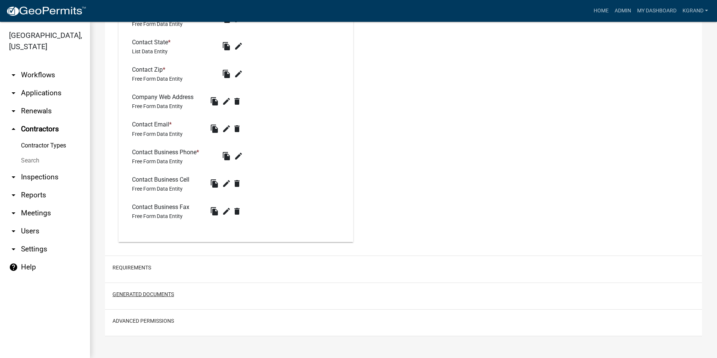
scroll to position [642, 0]
click at [144, 323] on button "Advanced Permissions" at bounding box center [144, 321] width 62 height 8
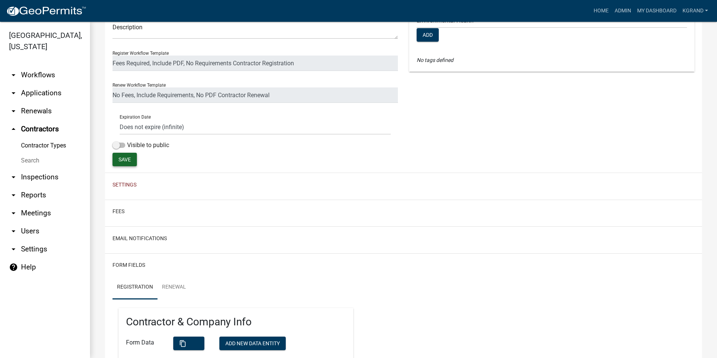
scroll to position [0, 0]
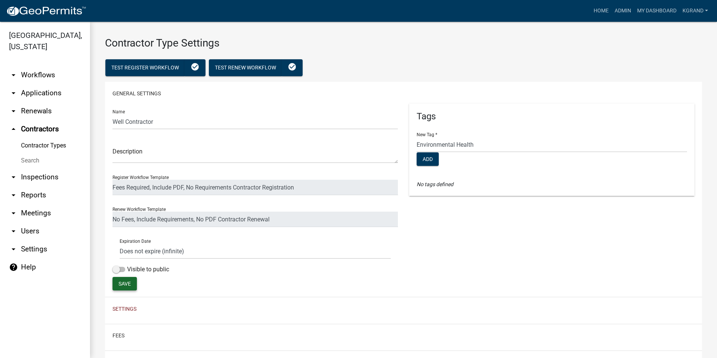
click at [363, 46] on h3 "Contractor Type Settings" at bounding box center [403, 43] width 597 height 13
click at [123, 286] on span "Save" at bounding box center [125, 284] width 12 height 6
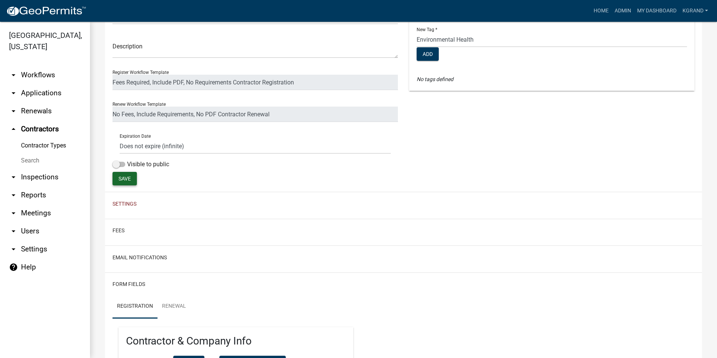
scroll to position [31, 0]
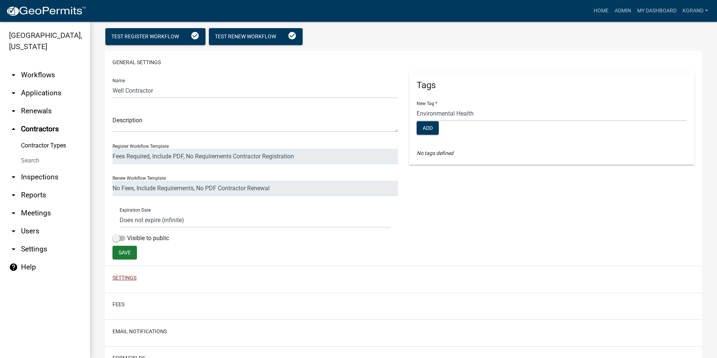
click at [123, 280] on button "Settings" at bounding box center [125, 278] width 24 height 8
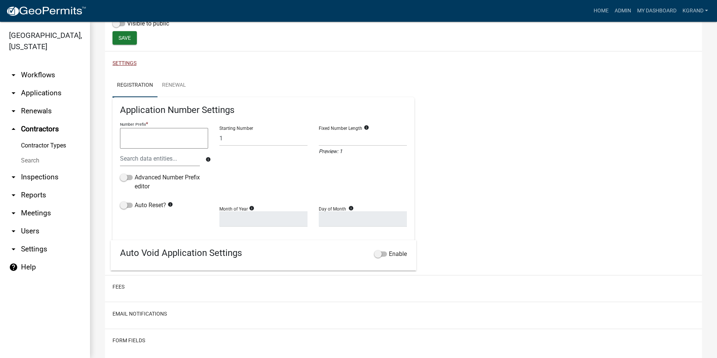
scroll to position [256, 0]
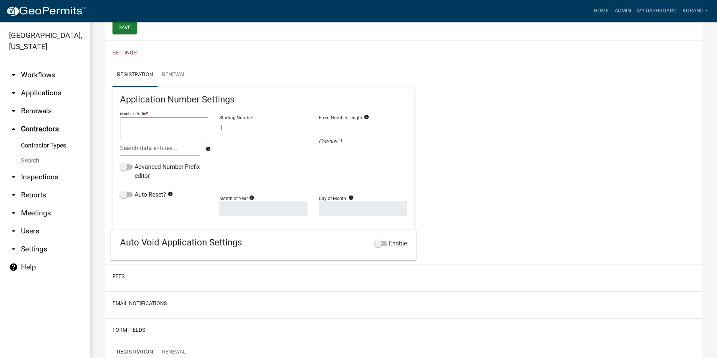
click at [164, 122] on textarea at bounding box center [164, 127] width 88 height 21
type textarea "WC-"
click at [251, 155] on div "Starting Number 1" at bounding box center [263, 150] width 99 height 81
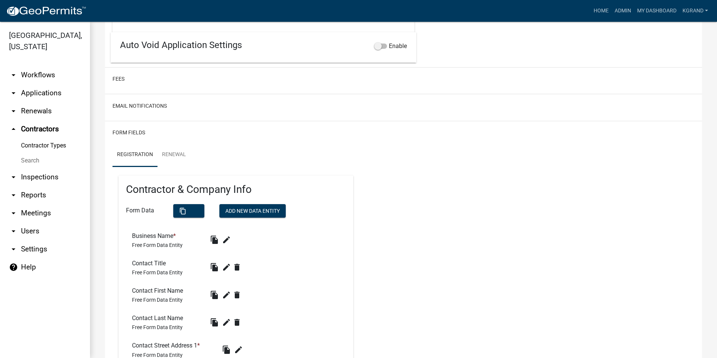
scroll to position [0, 0]
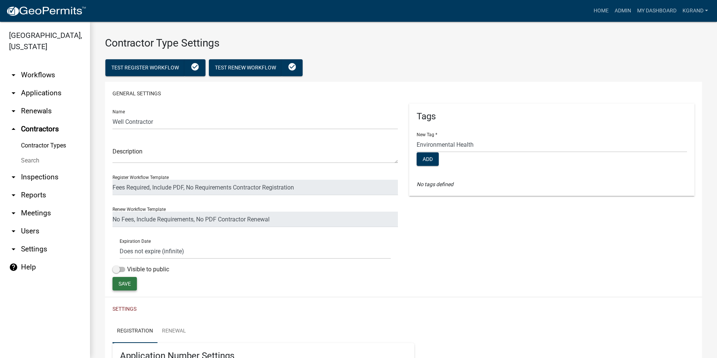
click at [125, 284] on span "Save" at bounding box center [125, 284] width 12 height 6
click at [410, 56] on div "Test Register Workflow check_circle Test Renew Workflow check_circle" at bounding box center [403, 69] width 597 height 26
click at [122, 68] on span "Test Register Workflow" at bounding box center [145, 68] width 68 height 6
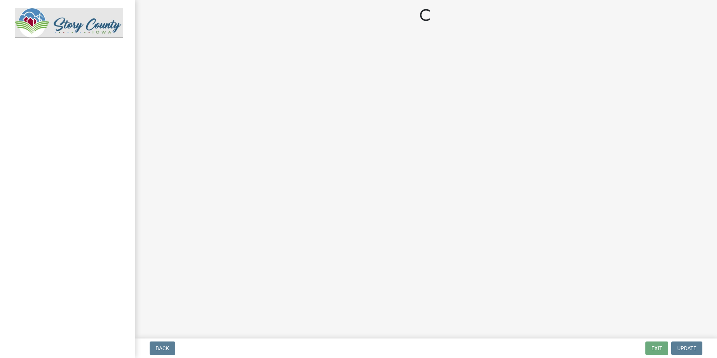
select select "IA"
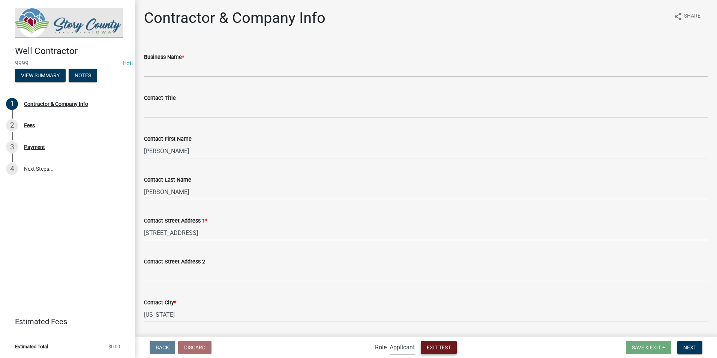
click at [434, 350] on span "Exit Test" at bounding box center [439, 347] width 24 height 6
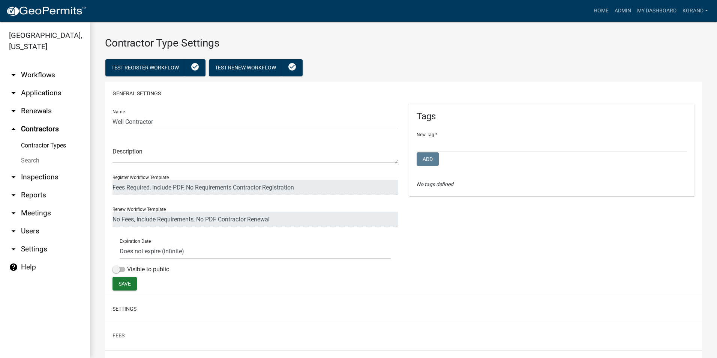
select select
click at [34, 66] on link "arrow_drop_down Workflows" at bounding box center [45, 75] width 90 height 18
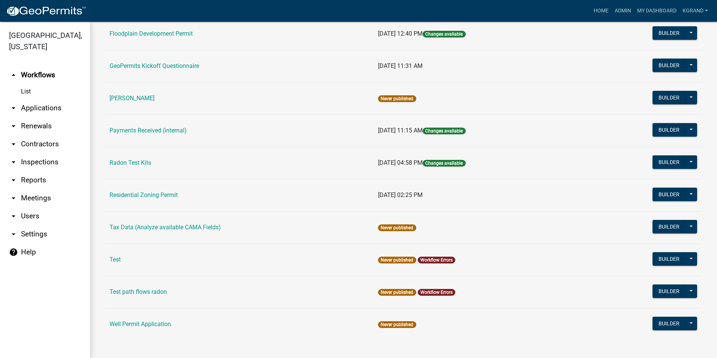
scroll to position [245, 0]
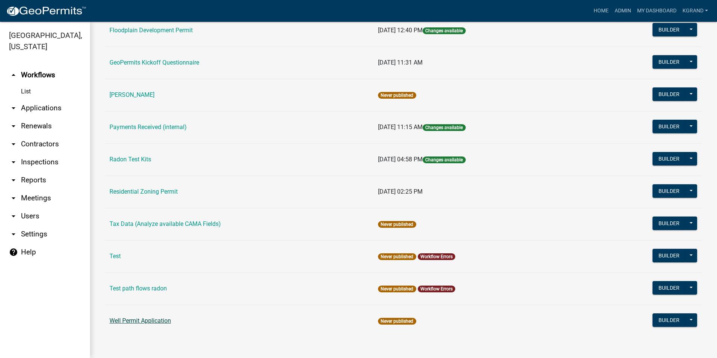
click at [127, 320] on link "Well Permit Application" at bounding box center [141, 320] width 62 height 7
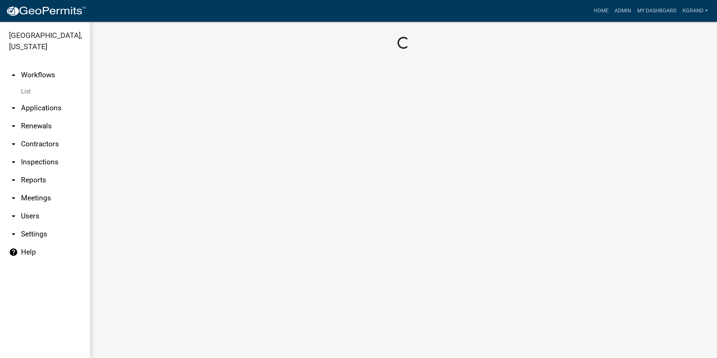
click at [127, 320] on main "Loading..." at bounding box center [403, 190] width 627 height 336
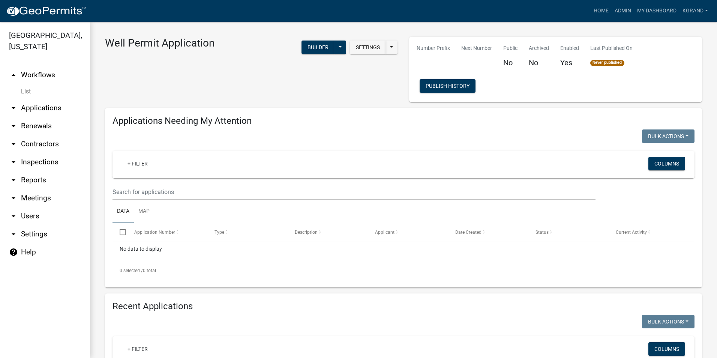
click at [192, 85] on div "Well Permit Application Settings Start Application URL Start Application URL Wi…" at bounding box center [251, 69] width 304 height 65
click at [241, 87] on div "Well Permit Application Settings Start Application URL Start Application URL Wi…" at bounding box center [251, 69] width 304 height 65
click at [305, 46] on button "Builder" at bounding box center [318, 48] width 33 height 14
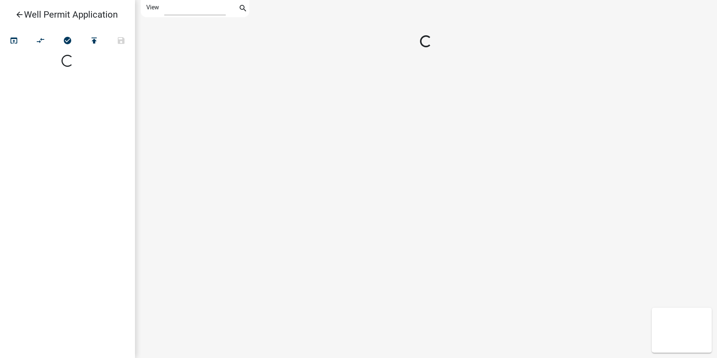
select select "1"
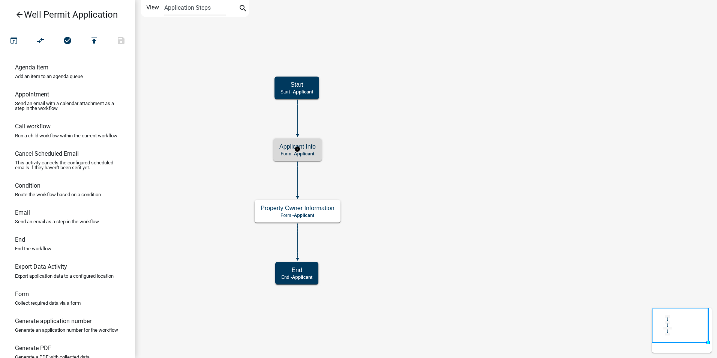
click at [301, 144] on h5 "Applicant Info" at bounding box center [297, 146] width 36 height 7
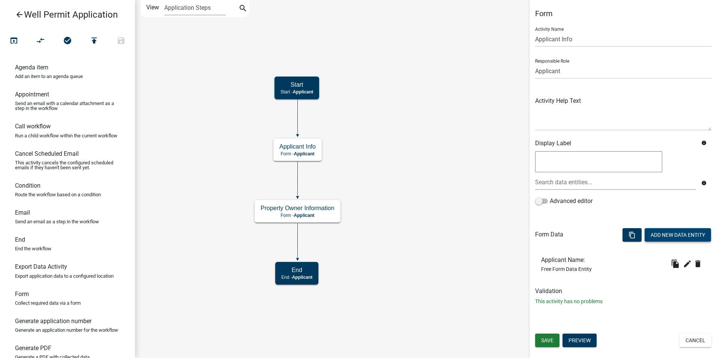
click at [661, 237] on button "Add New Data Entity" at bounding box center [678, 235] width 66 height 14
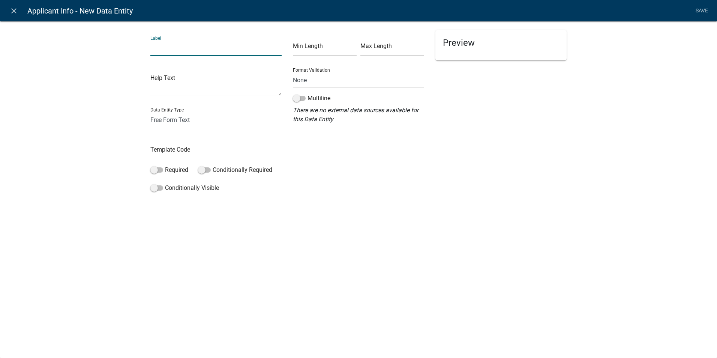
click at [177, 48] on input "text" at bounding box center [215, 48] width 131 height 15
type input "Well Contractor"
click at [174, 146] on input "text" at bounding box center [215, 151] width 131 height 15
type input "WellContractor"
click at [233, 243] on div "close Applicant Info - New Data Entity Save Label Well Contractor Help Text Dat…" at bounding box center [358, 179] width 717 height 358
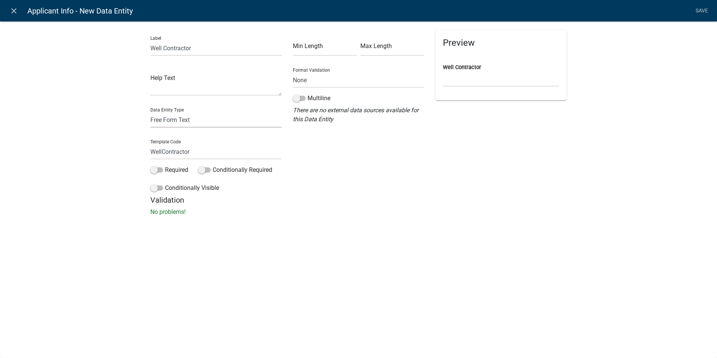
click at [206, 121] on select "Free Form Text Document Display Entity Value Fee Numeric Data Date Map Sketch D…" at bounding box center [215, 119] width 131 height 15
click at [400, 225] on div "Label Well Contractor Help Text Data Entity Type Free Form Text Document Displa…" at bounding box center [358, 120] width 717 height 223
click at [697, 10] on link "Save" at bounding box center [702, 11] width 19 height 14
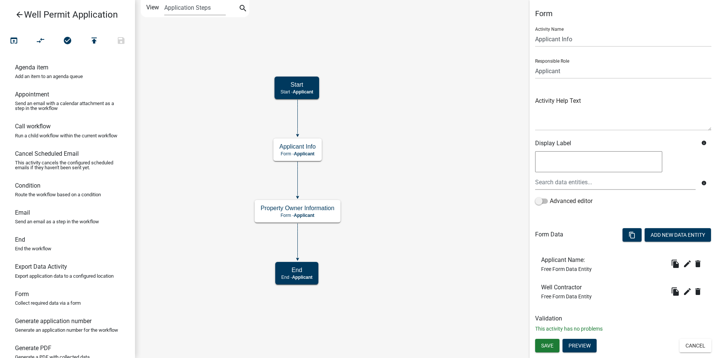
click at [398, 249] on icon "Start Start - Applicant End End - Applicant Property Owner Information Form - A…" at bounding box center [426, 178] width 582 height 357
click at [298, 243] on icon at bounding box center [298, 240] width 0 height 35
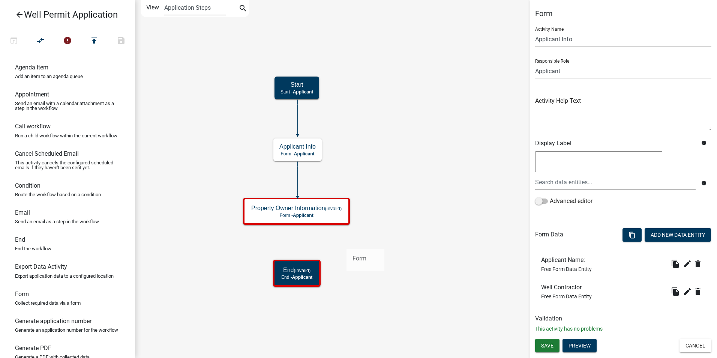
drag, startPoint x: 25, startPoint y: 306, endPoint x: 347, endPoint y: 233, distance: 330.1
click at [347, 233] on div "arrow_back Well Permit Application open_in_browser compare_arrows error publish…" at bounding box center [358, 179] width 717 height 358
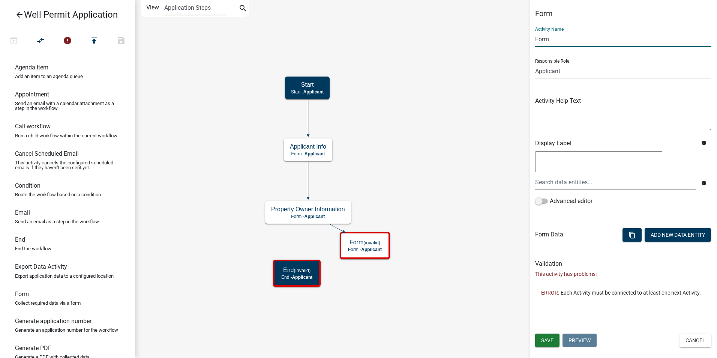
click at [547, 39] on input "Form" at bounding box center [623, 39] width 176 height 15
type input "Well Construction Info"
click at [553, 339] on span "Save" at bounding box center [547, 340] width 12 height 6
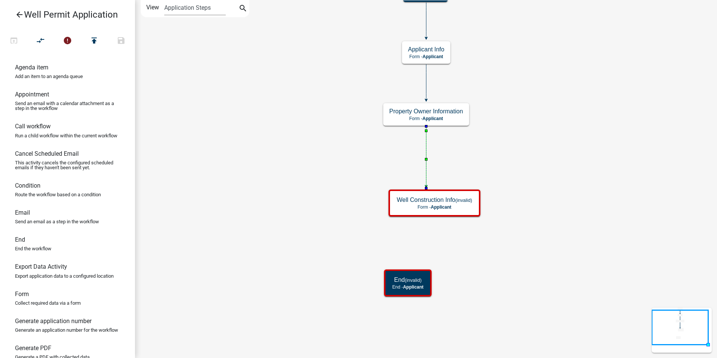
click at [427, 145] on icon at bounding box center [427, 156] width 0 height 60
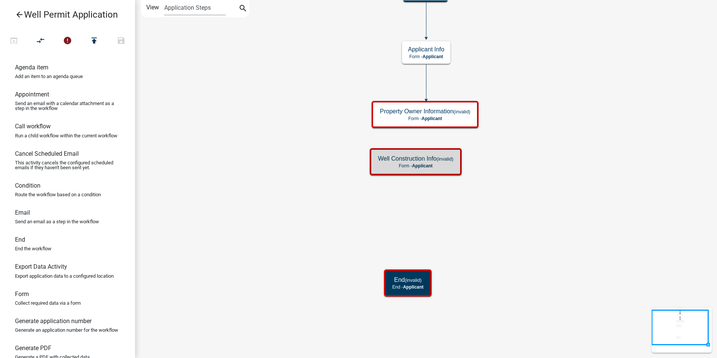
click at [409, 189] on icon "Start Start - Applicant End (invalid) End - Applicant Property Owner Informatio…" at bounding box center [426, 178] width 582 height 357
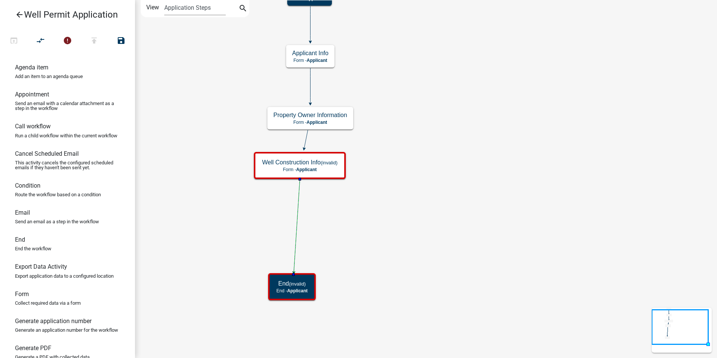
click at [373, 237] on icon "Start Start - Applicant End (invalid) End - Applicant Property Owner Informatio…" at bounding box center [426, 178] width 582 height 357
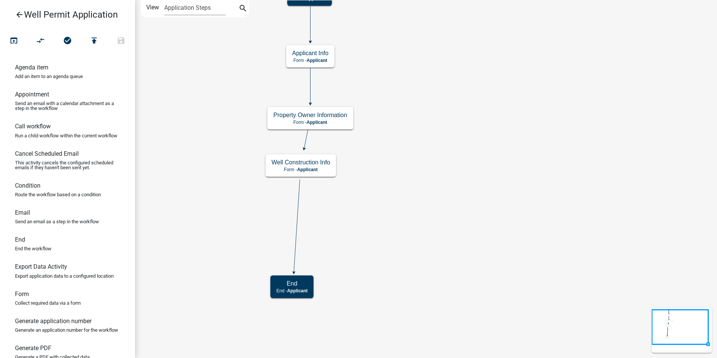
click at [17, 12] on icon "arrow_back" at bounding box center [19, 15] width 9 height 11
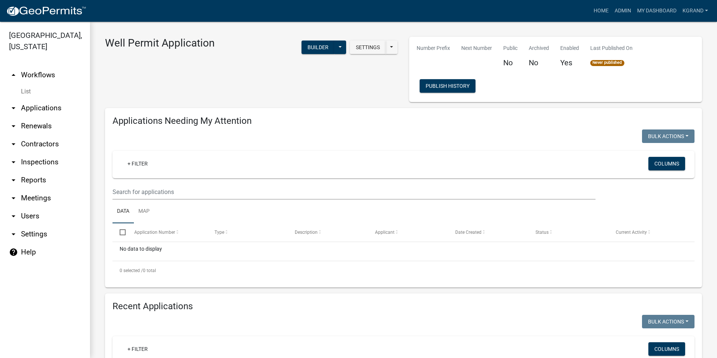
click at [27, 66] on link "arrow_drop_up Workflows" at bounding box center [45, 75] width 90 height 18
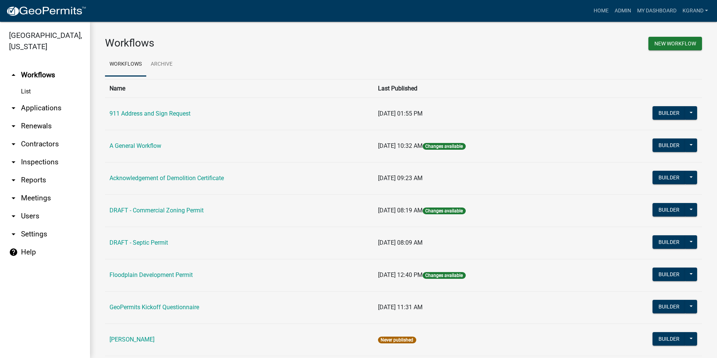
click at [136, 173] on td "Acknowledgement of Demolition Certificate" at bounding box center [239, 178] width 269 height 32
click at [138, 177] on link "Acknowledgement of Demolition Certificate" at bounding box center [167, 177] width 114 height 7
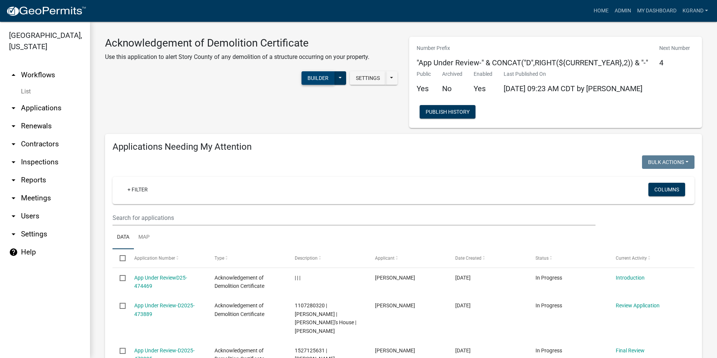
click at [307, 78] on button "Builder" at bounding box center [318, 78] width 33 height 14
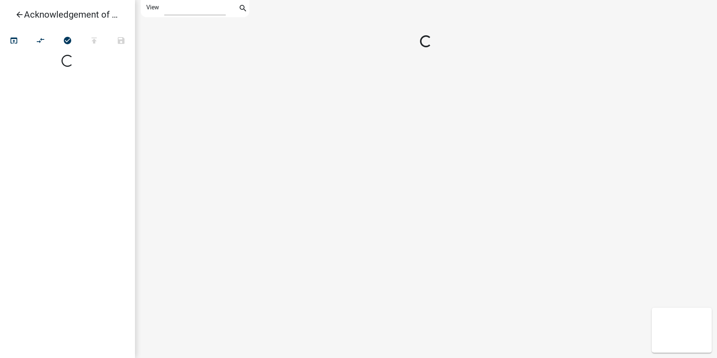
select select "1"
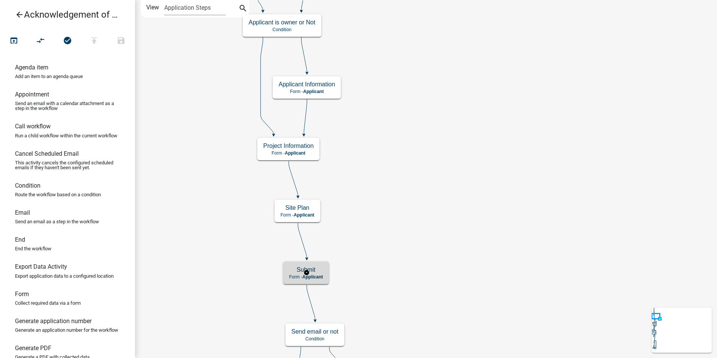
click at [317, 271] on h5 "Submit" at bounding box center [306, 269] width 34 height 7
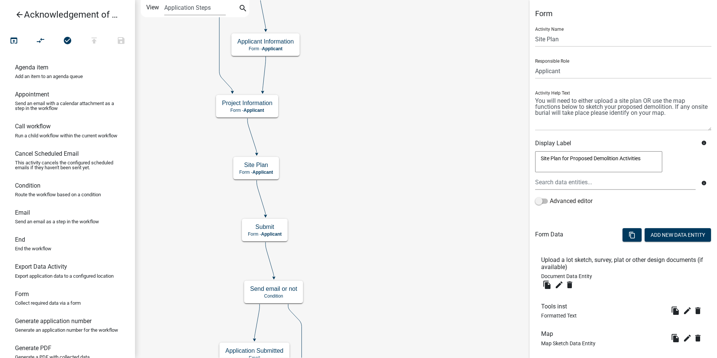
scroll to position [43, 0]
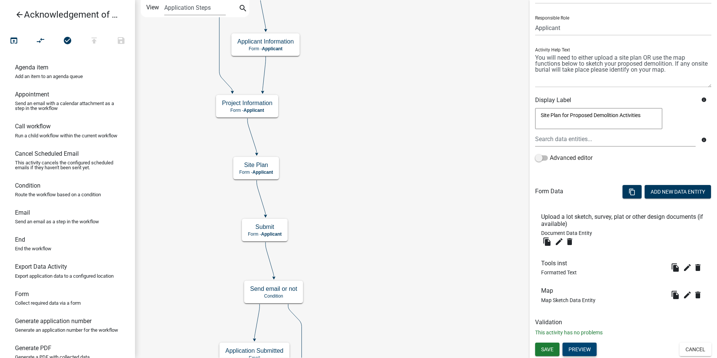
click at [589, 347] on button "Preview" at bounding box center [580, 350] width 34 height 14
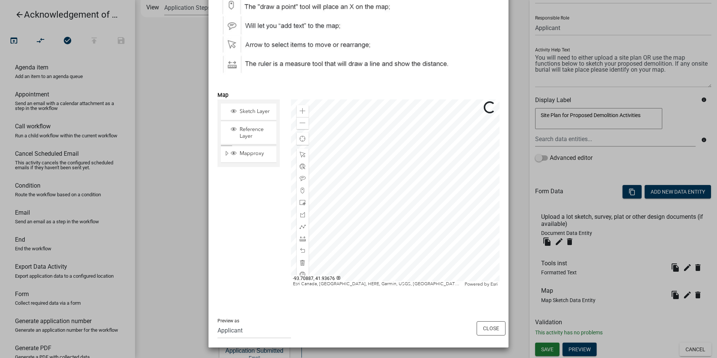
scroll to position [0, 0]
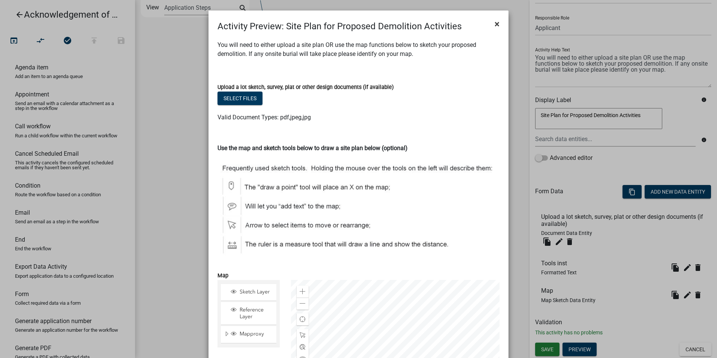
click at [495, 25] on span "×" at bounding box center [497, 24] width 5 height 11
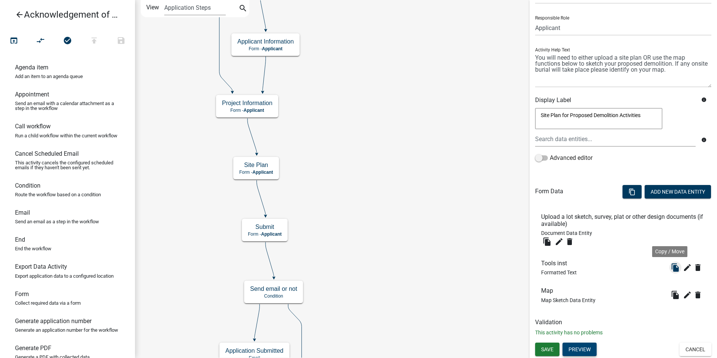
click at [671, 270] on icon "file_copy" at bounding box center [675, 267] width 9 height 9
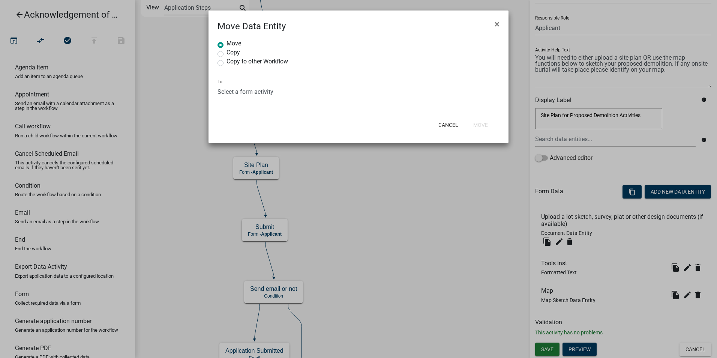
click at [227, 61] on label "Copy to other Workflow" at bounding box center [258, 62] width 62 height 6
click at [227, 61] on input "Copy to other Workflow" at bounding box center [229, 61] width 5 height 5
radio input "true"
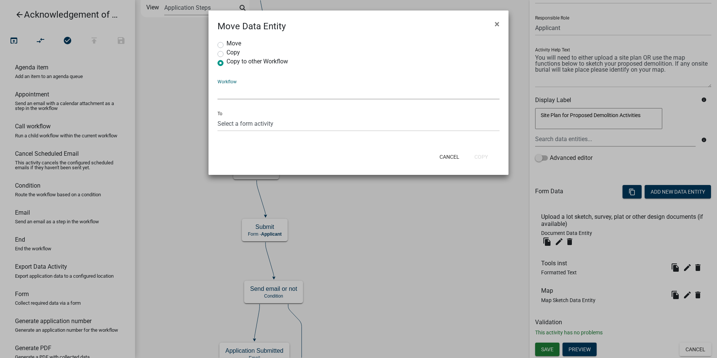
click at [229, 92] on select "Select a Workflow 911 Address and Sign Request A General Workflow Acknowledgeme…" at bounding box center [359, 91] width 282 height 15
select select "6b964786-88c7-40e9-853c-7ac1fbbcb689"
click at [218, 84] on select "Select a Workflow 911 Address and Sign Request A General Workflow Acknowledgeme…" at bounding box center [359, 91] width 282 height 15
click at [240, 124] on select "Select a form activity Property Owner Information Applicant Info Well Construct…" at bounding box center [359, 123] width 282 height 15
select select "f9fff841-1677-45a1-83e7-eb1d337f76a9"
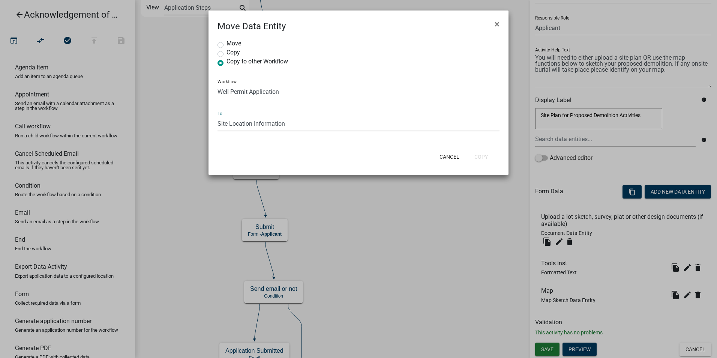
click at [218, 116] on select "Select a form activity Property Owner Information Applicant Info Well Construct…" at bounding box center [359, 123] width 282 height 15
click at [478, 155] on button "Copy" at bounding box center [482, 157] width 26 height 14
radio input "true"
select select "0: null"
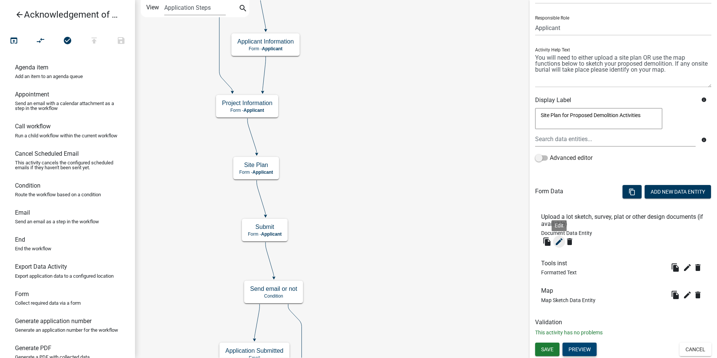
click at [563, 241] on icon "edit" at bounding box center [559, 241] width 9 height 9
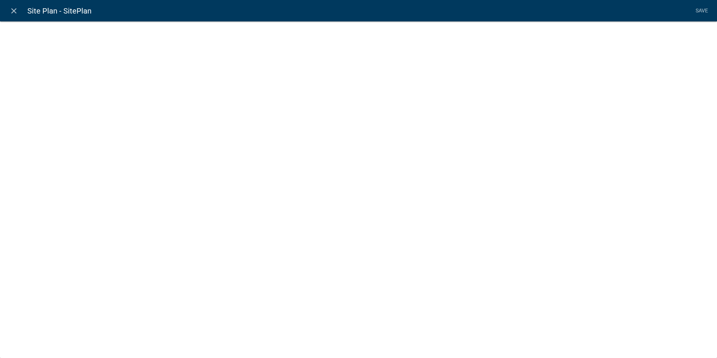
select select "document"
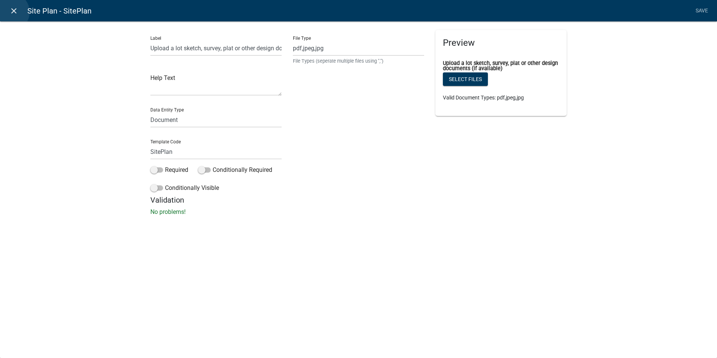
click at [11, 12] on icon "close" at bounding box center [13, 10] width 9 height 9
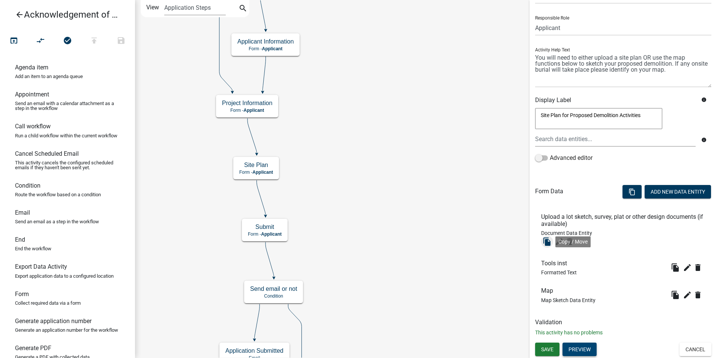
click at [548, 242] on icon "file_copy" at bounding box center [547, 241] width 9 height 9
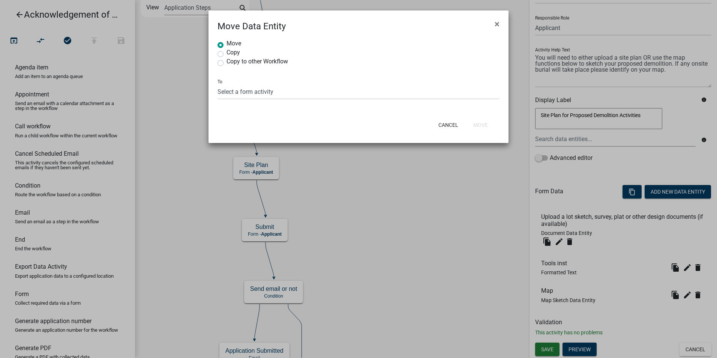
click at [227, 62] on label "Copy to other Workflow" at bounding box center [258, 62] width 62 height 6
click at [227, 62] on input "Copy to other Workflow" at bounding box center [229, 61] width 5 height 5
radio input "true"
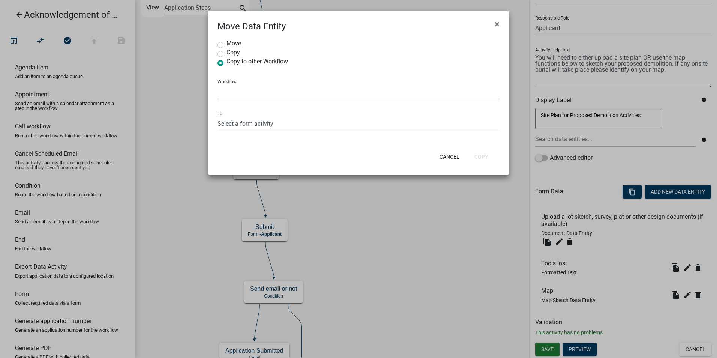
click at [227, 93] on select "Select a Workflow 911 Address and Sign Request A General Workflow Acknowledgeme…" at bounding box center [359, 91] width 282 height 15
select select "6b964786-88c7-40e9-853c-7ac1fbbcb689"
click at [218, 84] on select "Select a Workflow 911 Address and Sign Request A General Workflow Acknowledgeme…" at bounding box center [359, 91] width 282 height 15
click at [230, 125] on select "Select a form activity Property Owner Information Applicant Info Well Construct…" at bounding box center [359, 123] width 282 height 15
select select "f9fff841-1677-45a1-83e7-eb1d337f76a9"
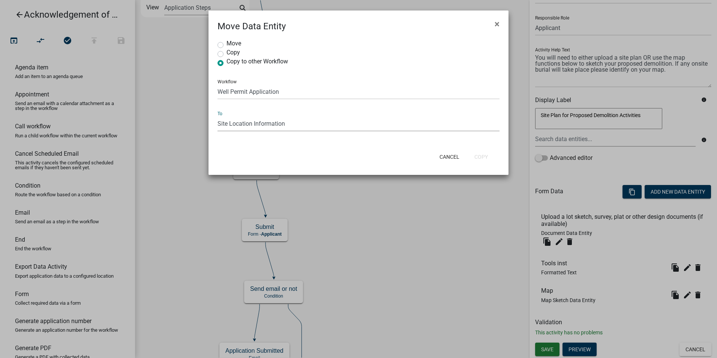
click at [218, 116] on select "Select a form activity Property Owner Information Applicant Info Well Construct…" at bounding box center [359, 123] width 282 height 15
click at [485, 157] on button "Copy" at bounding box center [482, 157] width 26 height 14
radio input "true"
select select "0: null"
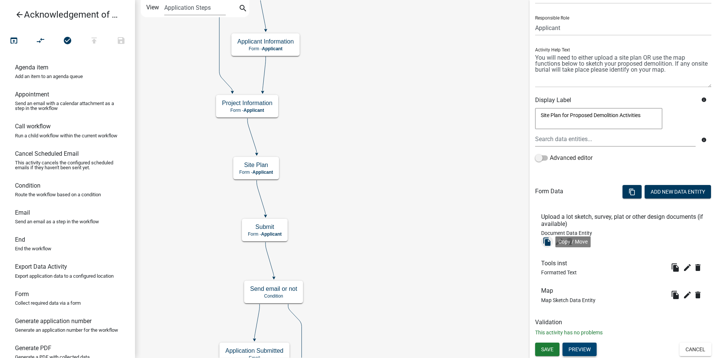
click at [546, 239] on icon "file_copy" at bounding box center [547, 241] width 9 height 9
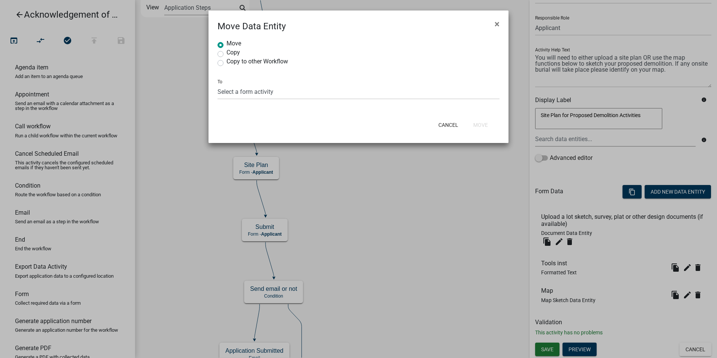
click at [227, 63] on label "Copy to other Workflow" at bounding box center [258, 62] width 62 height 6
click at [227, 63] on input "Copy to other Workflow" at bounding box center [229, 61] width 5 height 5
radio input "true"
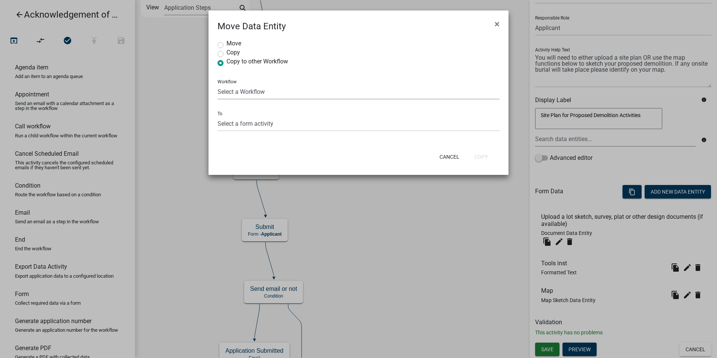
click at [224, 92] on select "Select a Workflow 911 Address and Sign Request A General Workflow Acknowledgeme…" at bounding box center [359, 91] width 282 height 15
select select "6b964786-88c7-40e9-853c-7ac1fbbcb689"
click at [218, 84] on select "Select a Workflow 911 Address and Sign Request A General Workflow Acknowledgeme…" at bounding box center [359, 91] width 282 height 15
click at [231, 123] on select "Select a form activity Property Owner Information Applicant Info Well Construct…" at bounding box center [359, 123] width 282 height 15
select select "f9fff841-1677-45a1-83e7-eb1d337f76a9"
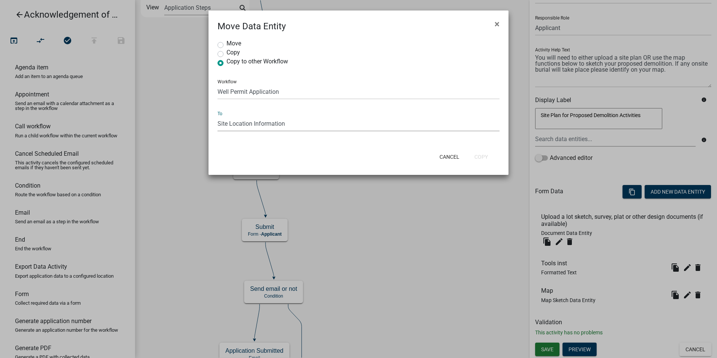
click at [218, 116] on select "Select a form activity Property Owner Information Applicant Info Well Construct…" at bounding box center [359, 123] width 282 height 15
click at [474, 153] on button "Copy" at bounding box center [482, 157] width 26 height 14
radio input "true"
select select "0: null"
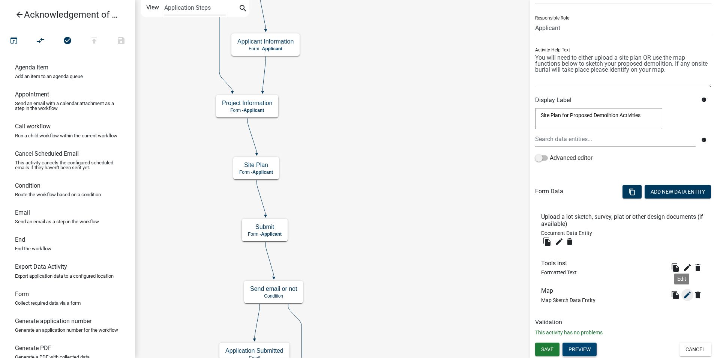
click at [683, 296] on icon "edit" at bounding box center [687, 294] width 9 height 9
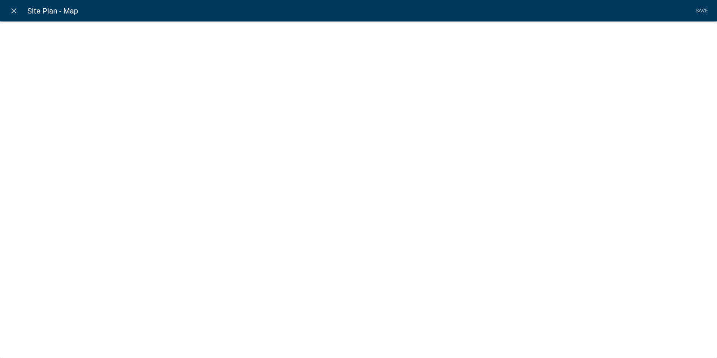
select select "mapsketch-data"
select select "topo"
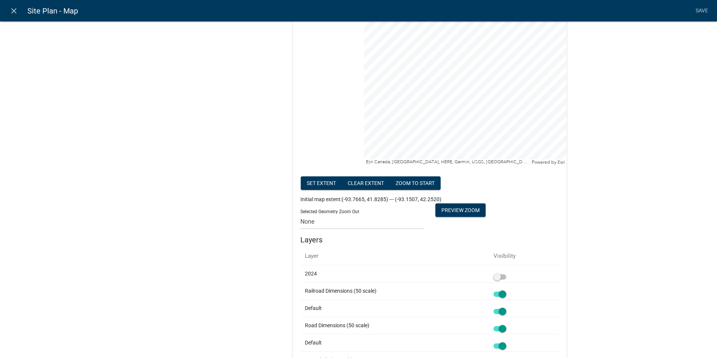
scroll to position [225, 0]
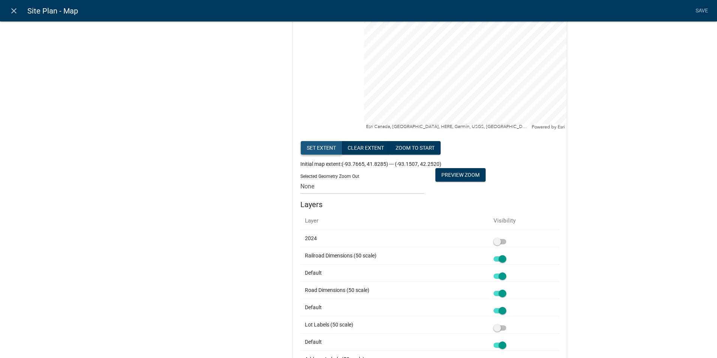
click at [311, 149] on button "Set extent" at bounding box center [321, 148] width 41 height 14
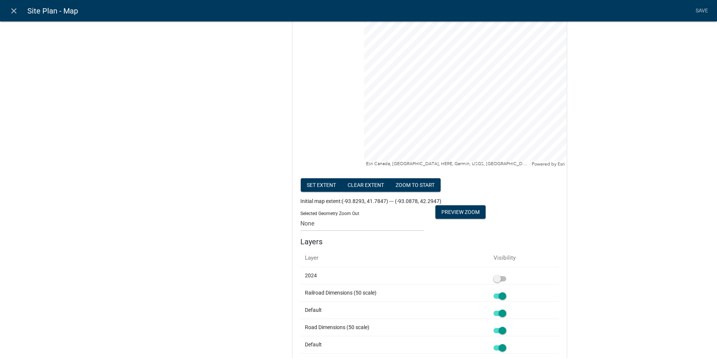
scroll to position [0, 0]
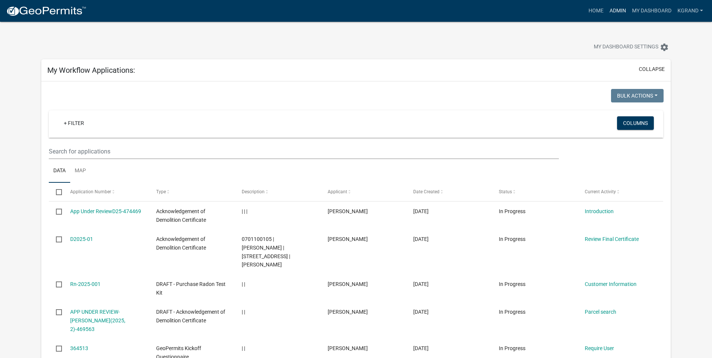
click at [618, 12] on link "Admin" at bounding box center [617, 11] width 23 height 14
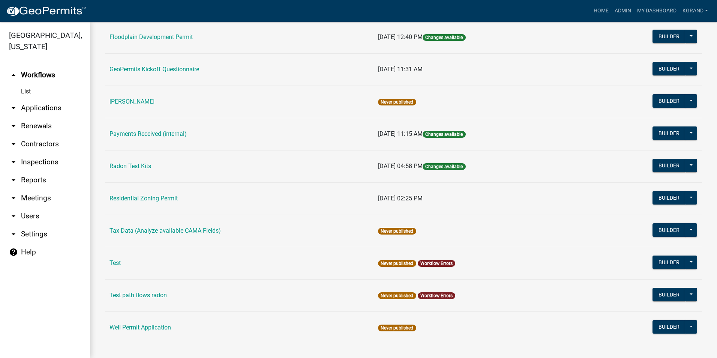
scroll to position [245, 0]
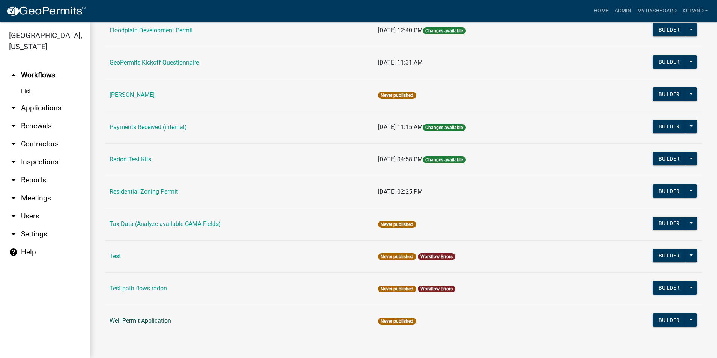
click at [131, 317] on link "Well Permit Application" at bounding box center [141, 320] width 62 height 7
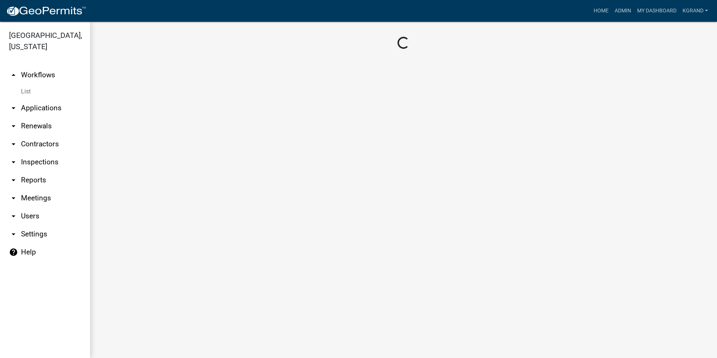
click at [131, 317] on main "Loading..." at bounding box center [403, 190] width 627 height 336
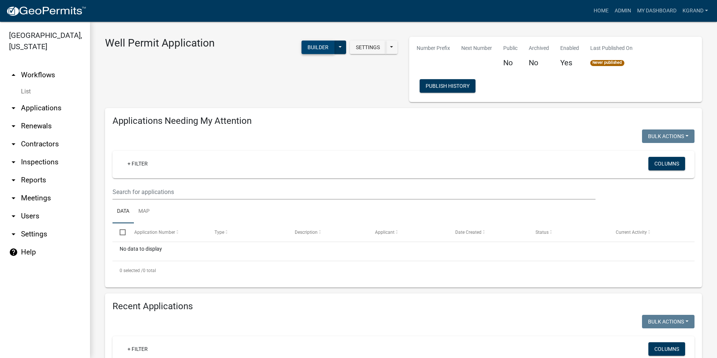
click at [312, 47] on button "Builder" at bounding box center [318, 48] width 33 height 14
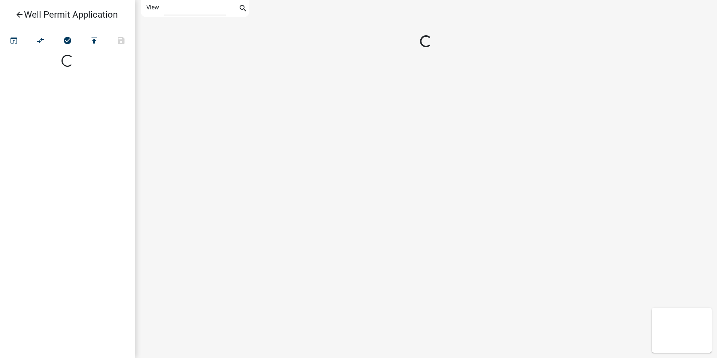
select select "1"
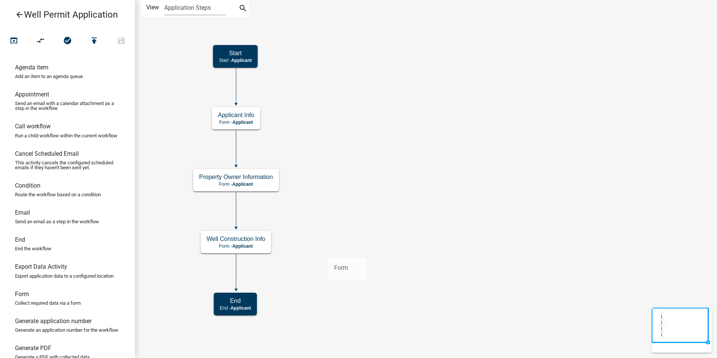
drag, startPoint x: 20, startPoint y: 311, endPoint x: 327, endPoint y: 251, distance: 313.0
click at [327, 251] on div "arrow_back Well Permit Application open_in_browser compare_arrows check_circle …" at bounding box center [358, 179] width 717 height 358
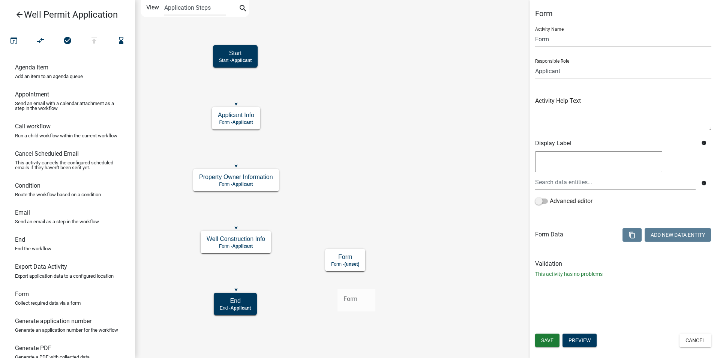
drag, startPoint x: 21, startPoint y: 310, endPoint x: 338, endPoint y: 283, distance: 318.2
click at [338, 283] on div "arrow_back Well Permit Application open_in_browser compare_arrows check_circle …" at bounding box center [358, 179] width 717 height 358
click at [236, 270] on icon at bounding box center [236, 271] width 0 height 35
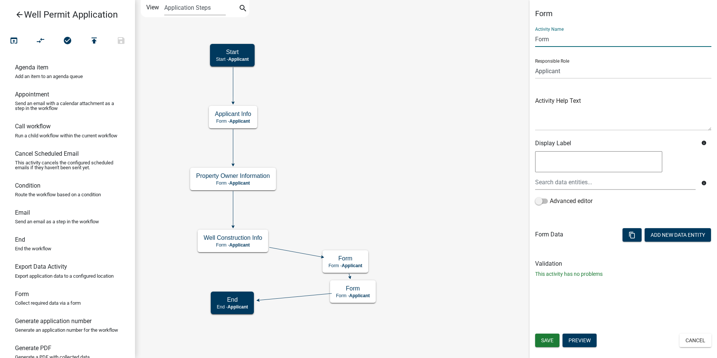
click at [542, 41] on input "Form" at bounding box center [623, 39] width 176 height 15
type input "Site Plan"
click at [547, 341] on span "Save" at bounding box center [547, 340] width 12 height 6
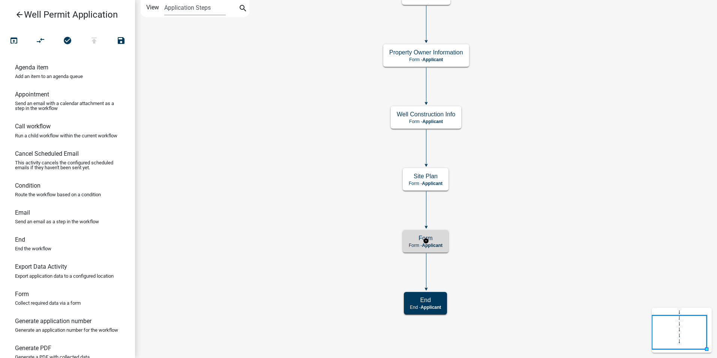
click at [440, 244] on span "Applicant" at bounding box center [432, 245] width 21 height 5
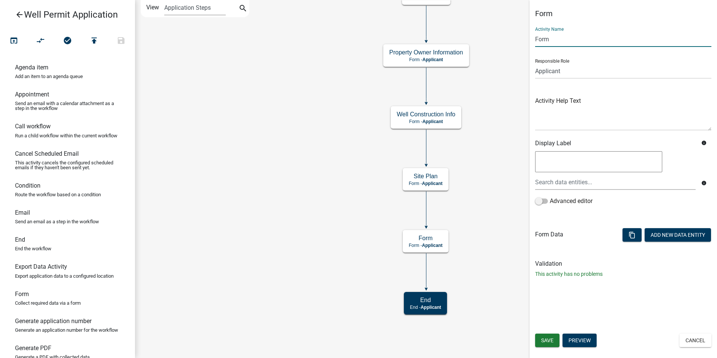
click at [539, 37] on input "Form" at bounding box center [623, 39] width 176 height 15
type input "S"
type input "Well Submit"
click at [545, 337] on span "Save" at bounding box center [547, 340] width 12 height 6
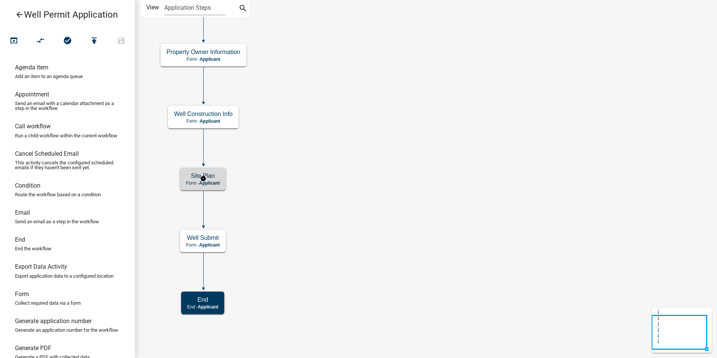
click at [209, 180] on div "Site Plan Form - Applicant" at bounding box center [203, 179] width 46 height 23
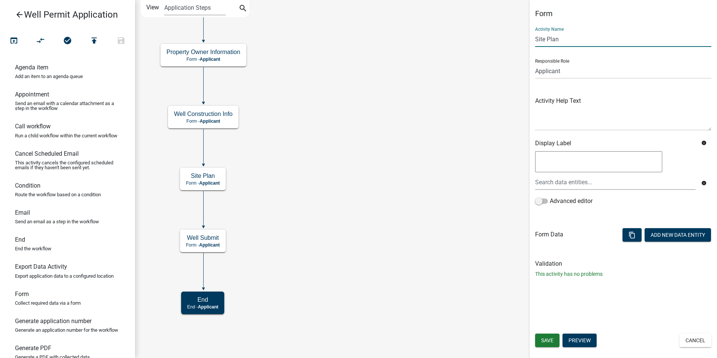
click at [556, 38] on input "Site Plan" at bounding box center [623, 39] width 176 height 15
type input "Site Location Information"
click at [546, 337] on span "Save" at bounding box center [547, 340] width 12 height 6
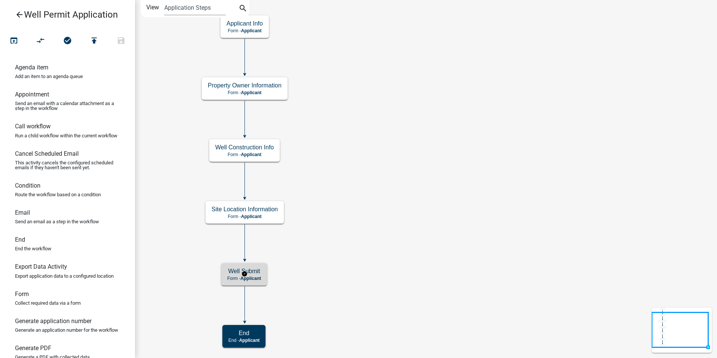
click at [250, 267] on div "Well Submit Form - Applicant" at bounding box center [244, 274] width 46 height 23
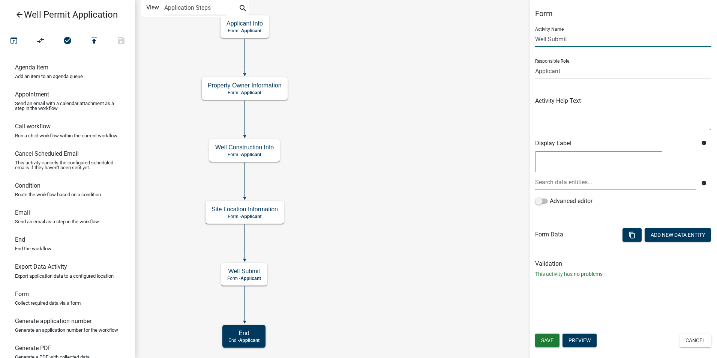
click at [569, 39] on input "Well Submit" at bounding box center [623, 39] width 176 height 15
type input "Well Submission"
click at [542, 337] on span "Save" at bounding box center [547, 340] width 12 height 6
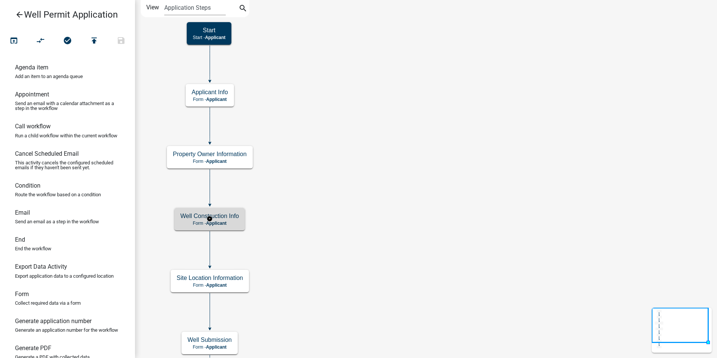
click at [229, 218] on h5 "Well Construction Info" at bounding box center [209, 215] width 59 height 7
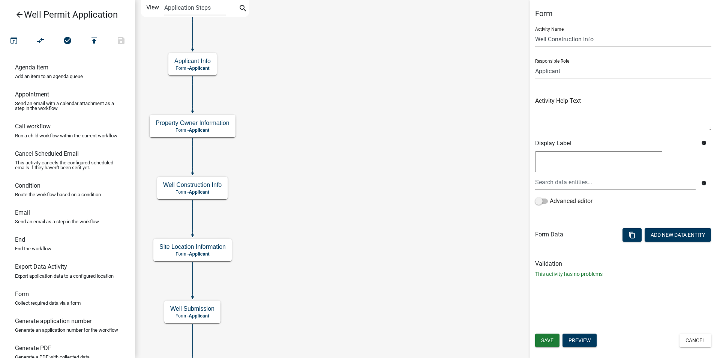
click at [243, 144] on icon "Start Start - Applicant End End - Applicant Property Owner Information Form - A…" at bounding box center [426, 192] width 582 height 385
click at [682, 237] on button "Add New Data Entity" at bounding box center [678, 235] width 66 height 14
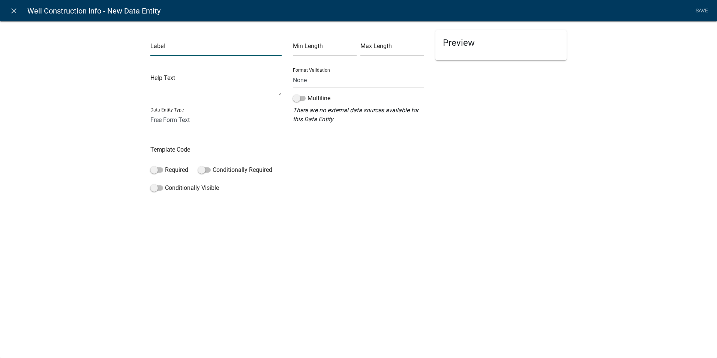
click at [154, 48] on input "text" at bounding box center [215, 48] width 131 height 15
type input "Well Type:"
click at [165, 152] on input "text" at bounding box center [215, 151] width 131 height 15
type input "WellType"
click at [157, 173] on label "Required" at bounding box center [169, 169] width 38 height 9
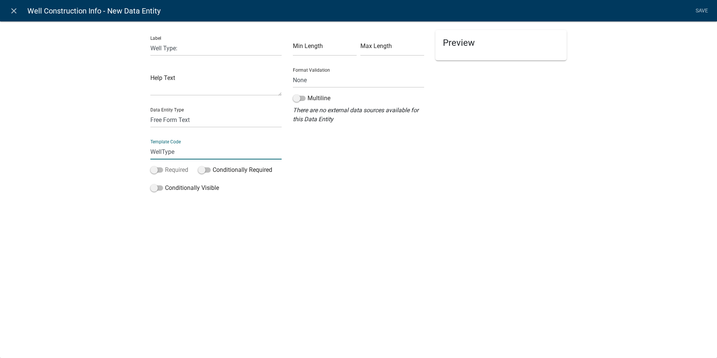
click at [165, 165] on input "Required" at bounding box center [165, 165] width 0 height 0
click at [195, 123] on select "Free Form Text Document Display Entity Value Fee Numeric Data Date Map Sketch D…" at bounding box center [215, 119] width 131 height 15
select select "list-data"
click at [150, 112] on select "Free Form Text Document Display Entity Value Fee Numeric Data Date Map Sketch D…" at bounding box center [215, 119] width 131 height 15
select select "list-data"
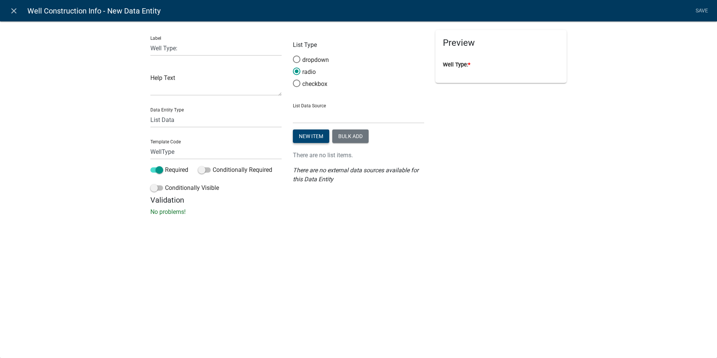
click at [310, 137] on button "New item" at bounding box center [311, 136] width 36 height 14
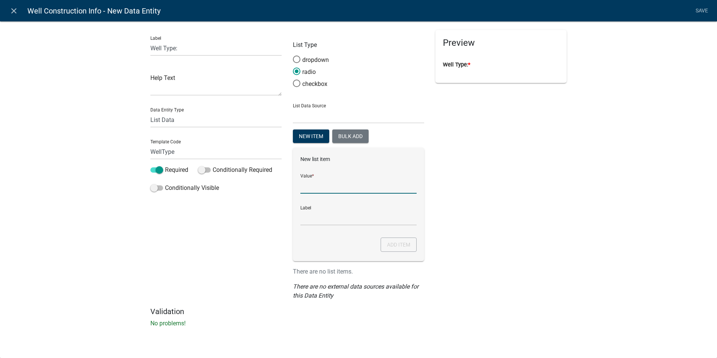
click at [307, 188] on input "List Data Source" at bounding box center [359, 185] width 116 height 15
type input "Water Supply"
click at [301, 218] on input "Water Supply" at bounding box center [359, 217] width 116 height 15
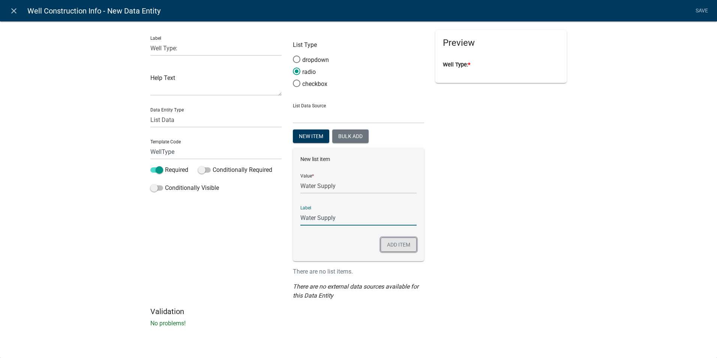
drag, startPoint x: 392, startPoint y: 245, endPoint x: 388, endPoint y: 243, distance: 4.4
click at [392, 245] on button "Add item" at bounding box center [399, 244] width 36 height 14
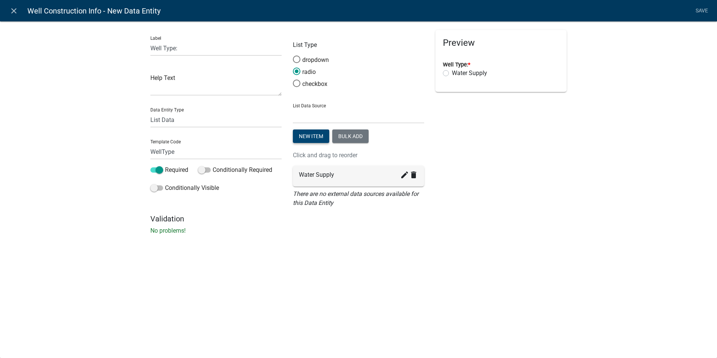
click at [307, 137] on button "New item" at bounding box center [311, 136] width 36 height 14
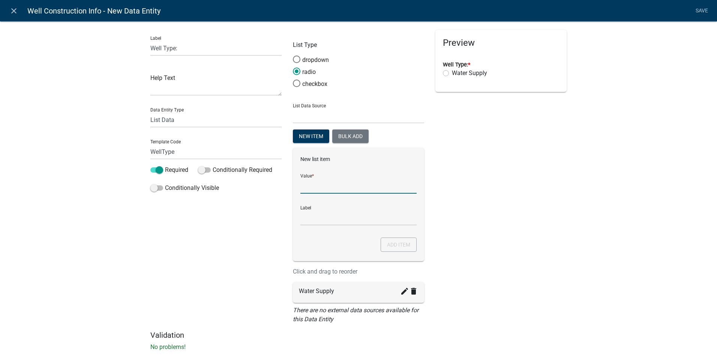
click at [305, 191] on input "List Data Source" at bounding box center [359, 185] width 116 height 15
type input "GHEX / Geothermal"
click at [309, 218] on input "GHEX / Geothermal" at bounding box center [359, 217] width 116 height 15
click at [396, 241] on button "Add item" at bounding box center [399, 244] width 36 height 14
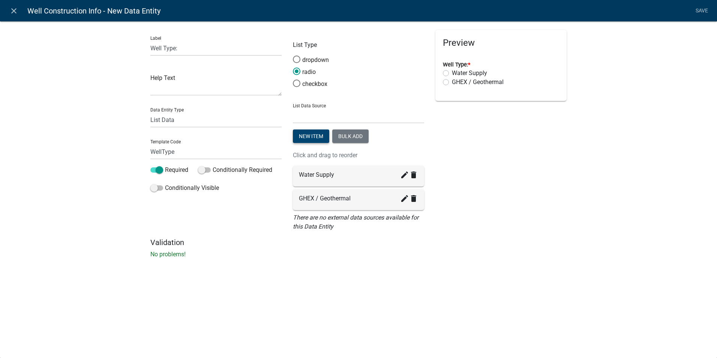
click at [311, 134] on button "New item" at bounding box center [311, 136] width 36 height 14
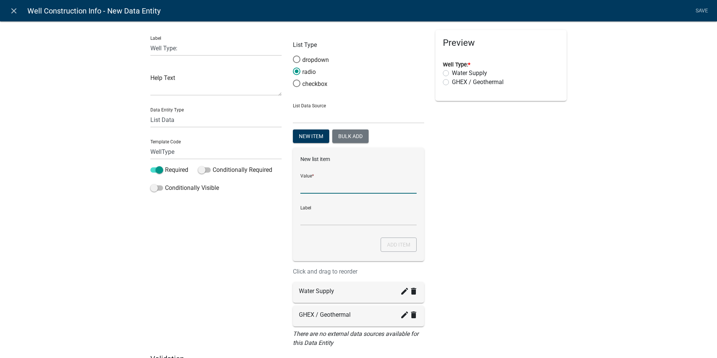
click at [304, 187] on input "List Data Source" at bounding box center [359, 185] width 116 height 15
type input "Dewatering"
click at [304, 214] on input "Dewatering" at bounding box center [359, 217] width 116 height 15
click at [393, 239] on button "Add item" at bounding box center [399, 244] width 36 height 14
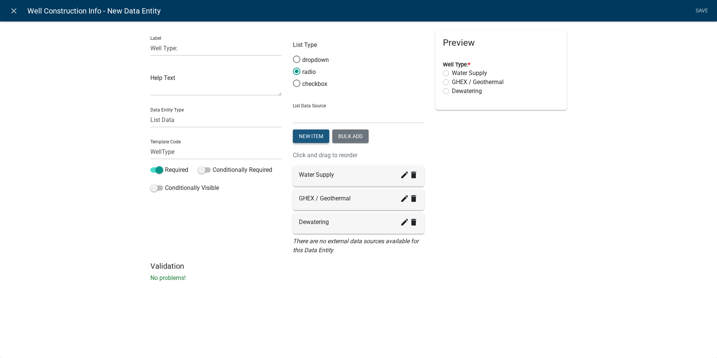
click at [303, 138] on button "New item" at bounding box center [311, 136] width 36 height 14
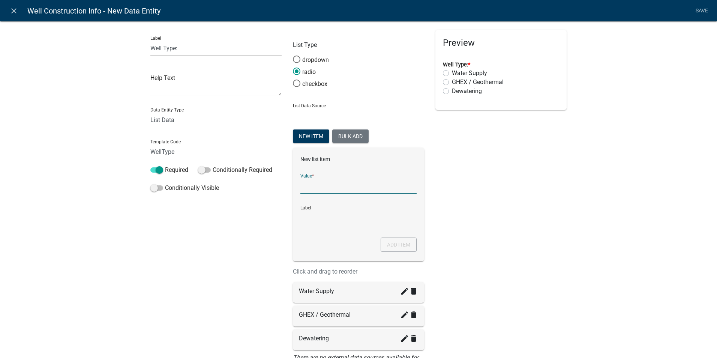
click at [303, 185] on input "List Data Source" at bounding box center [359, 185] width 116 height 15
type input "Injection"
click at [305, 221] on input "Injection" at bounding box center [359, 217] width 116 height 15
click at [403, 242] on button "Add item" at bounding box center [399, 244] width 36 height 14
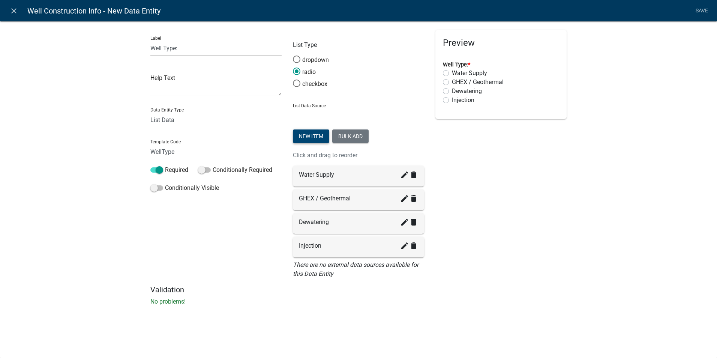
click at [307, 134] on button "New item" at bounding box center [311, 136] width 36 height 14
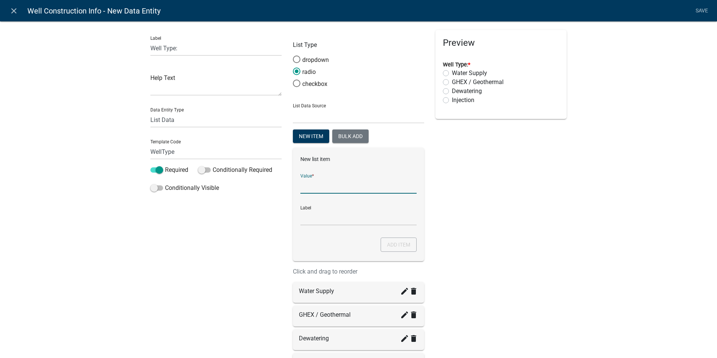
click at [331, 187] on input "List Data Source" at bounding box center [359, 185] width 116 height 15
type input "Monitoring"
click at [322, 217] on input "Monitoring" at bounding box center [359, 217] width 116 height 15
click at [385, 245] on button "Add item" at bounding box center [399, 244] width 36 height 14
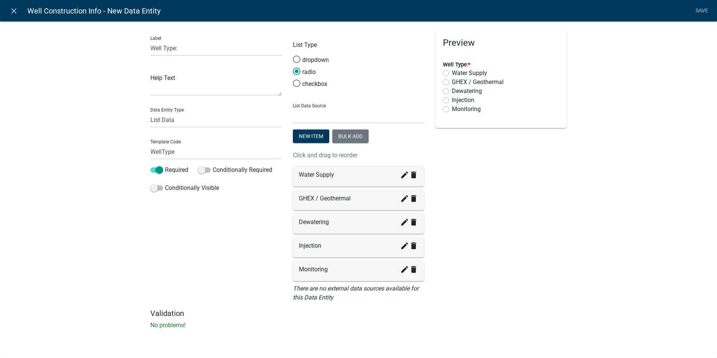
click at [495, 216] on div "Preview Well Type: * Water Supply GHEX / Geothermal Dewatering Injection Monito…" at bounding box center [501, 169] width 143 height 279
click at [404, 199] on icon "create" at bounding box center [404, 198] width 9 height 9
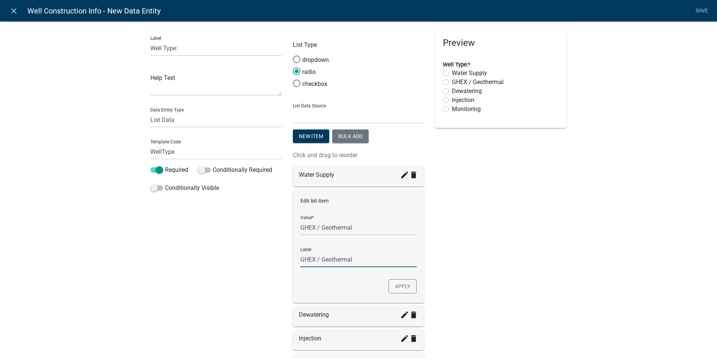
click at [354, 260] on input "GHEX / Geothermal" at bounding box center [359, 259] width 116 height 15
type input "GHEX / Geothermal Closed Loop"
click at [397, 291] on button "Apply" at bounding box center [403, 286] width 28 height 14
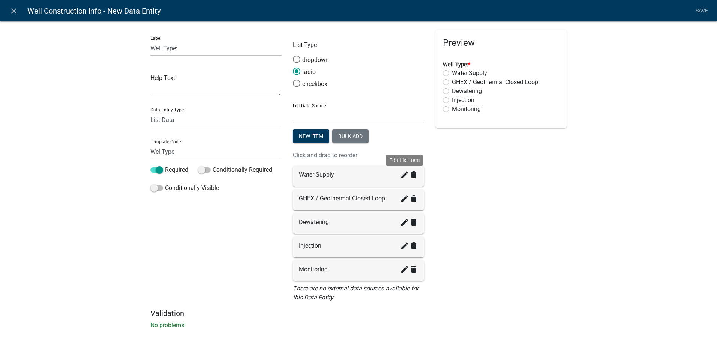
click at [403, 179] on icon "create" at bounding box center [404, 174] width 9 height 9
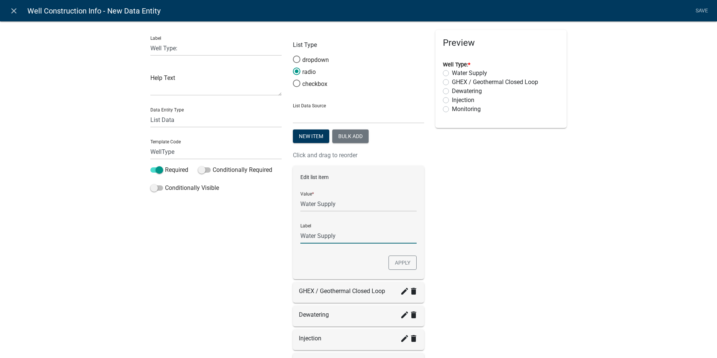
click at [337, 234] on input "Water Supply" at bounding box center [359, 235] width 116 height 15
type input "Water Supply"
click at [393, 256] on button "Apply" at bounding box center [403, 262] width 28 height 14
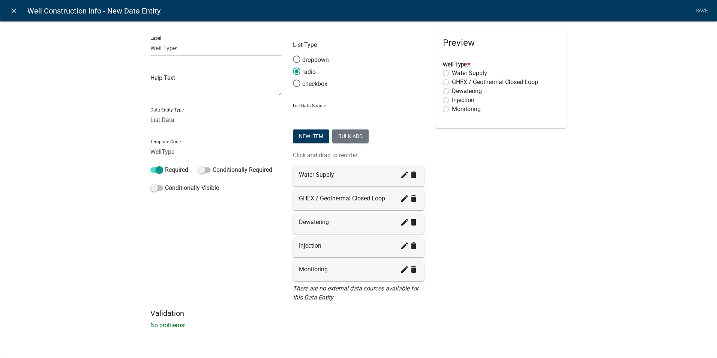
click at [504, 215] on div "Preview Well Type: * Water Supply GHEX / Geothermal Closed Loop Dewatering Inje…" at bounding box center [501, 169] width 143 height 279
click at [308, 134] on button "New item" at bounding box center [311, 136] width 36 height 14
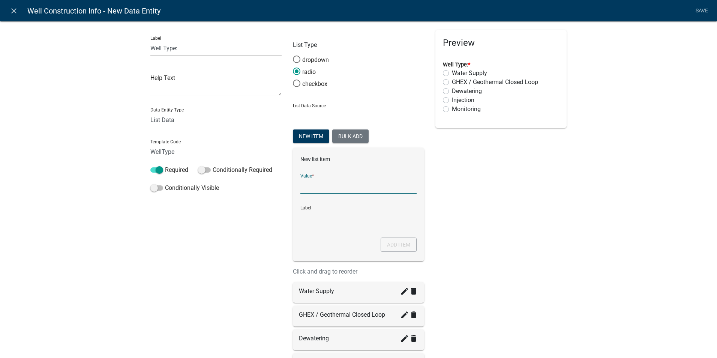
click at [301, 189] on input "List Data Source" at bounding box center [359, 185] width 116 height 15
type input "GHEX / Geothermal Open Loop"
drag, startPoint x: 298, startPoint y: 220, endPoint x: 302, endPoint y: 224, distance: 5.3
click at [301, 220] on input "GHEX / Geothermal Open Loop" at bounding box center [359, 217] width 116 height 15
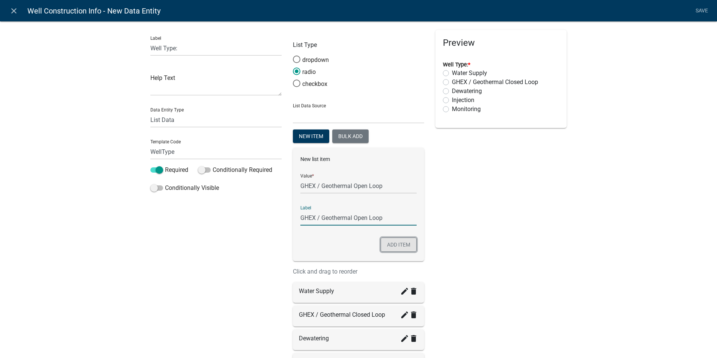
click at [402, 240] on button "Add item" at bounding box center [399, 244] width 36 height 14
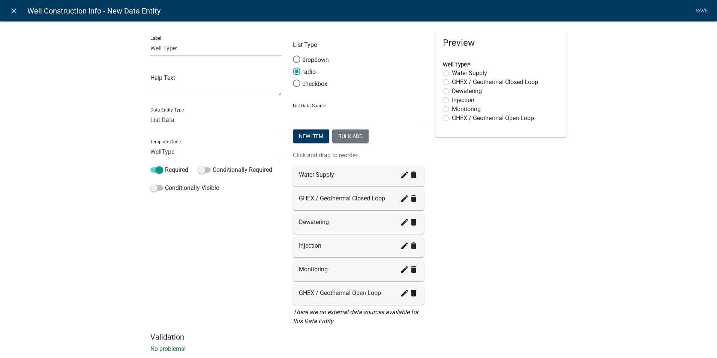
click at [490, 256] on div "Preview Well Type: * Water Supply GHEX / Geothermal Closed Loop Dewatering Inje…" at bounding box center [501, 181] width 143 height 302
drag, startPoint x: 356, startPoint y: 296, endPoint x: 355, endPoint y: 201, distance: 94.2
click at [470, 228] on div "Preview Well Type: * Water Supply GHEX / Geothermal Closed Loop GHEX / Geotherm…" at bounding box center [501, 181] width 143 height 302
click at [310, 133] on button "New item" at bounding box center [311, 136] width 36 height 14
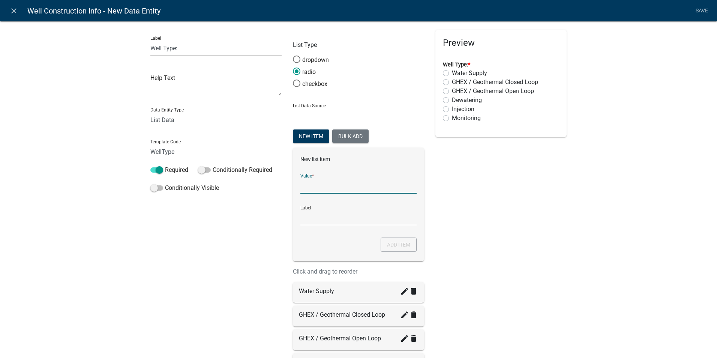
click at [304, 186] on input "List Data Source" at bounding box center [359, 185] width 116 height 15
type input "Test Well"
click at [311, 221] on input "Test Well" at bounding box center [359, 217] width 116 height 15
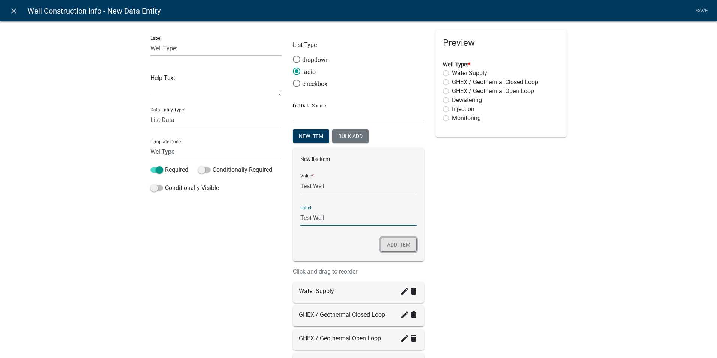
click at [388, 245] on button "Add item" at bounding box center [399, 244] width 36 height 14
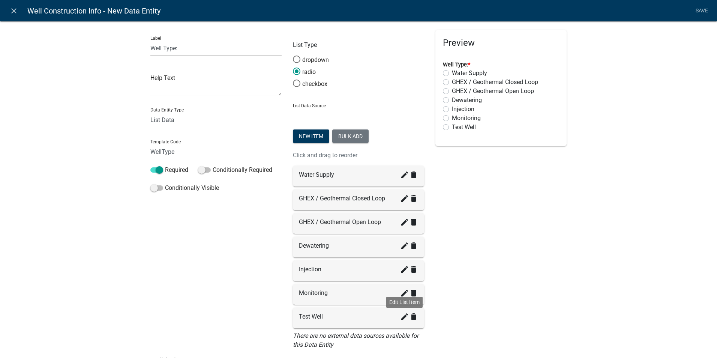
click at [400, 319] on icon "create" at bounding box center [404, 316] width 9 height 9
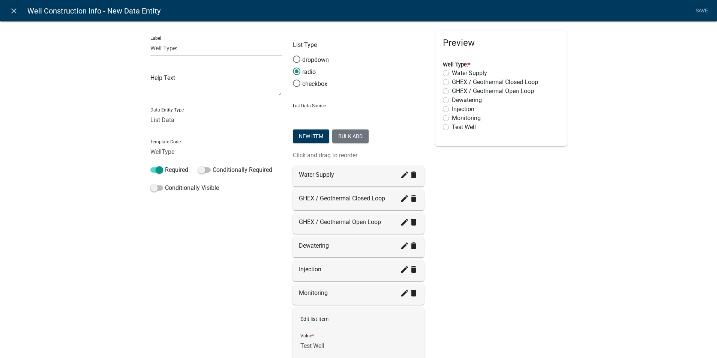
click at [493, 292] on div "Preview Well Type: * Water Supply GHEX / Geothermal Closed Loop GHEX / Geotherm…" at bounding box center [501, 239] width 143 height 419
click at [488, 267] on div "Preview Well Type: * Water Supply GHEX / Geothermal Closed Loop GHEX / Geotherm…" at bounding box center [501, 239] width 143 height 419
click at [473, 205] on div "Preview Well Type: * Water Supply GHEX / Geothermal Closed Loop GHEX / Geotherm…" at bounding box center [501, 239] width 143 height 419
click at [500, 183] on div "Preview Well Type: * Water Supply GHEX / Geothermal Closed Loop GHEX / Geotherm…" at bounding box center [501, 239] width 143 height 419
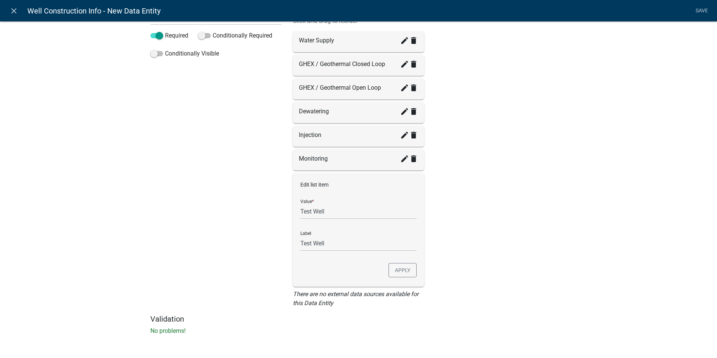
scroll to position [97, 0]
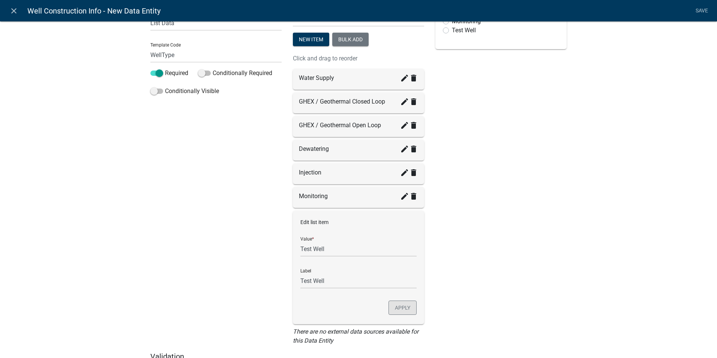
click at [396, 313] on button "Apply" at bounding box center [403, 308] width 28 height 14
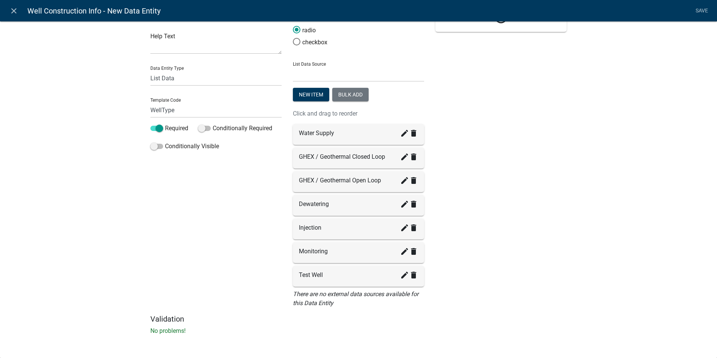
scroll to position [42, 0]
click at [494, 224] on div "Preview Well Type: * Water Supply GHEX / Geothermal Closed Loop GHEX / Geotherm…" at bounding box center [501, 151] width 143 height 326
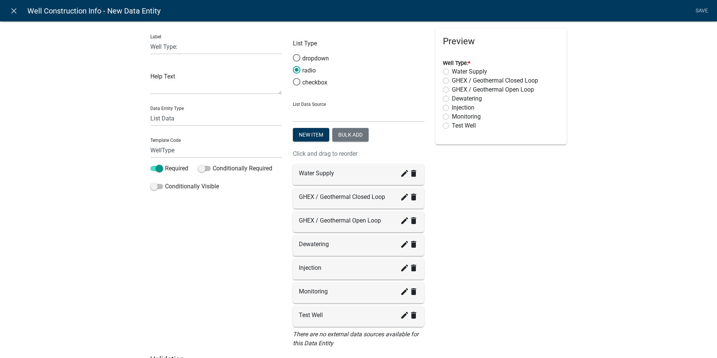
scroll to position [0, 0]
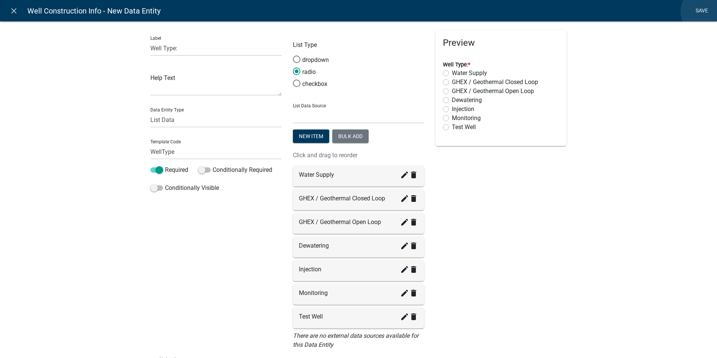
click at [705, 11] on link "Save" at bounding box center [702, 11] width 19 height 14
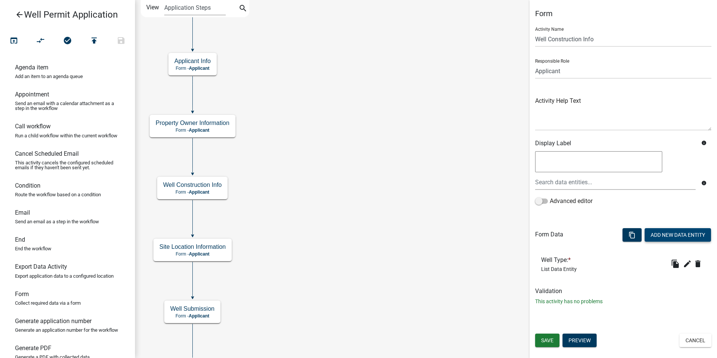
click at [651, 232] on button "Add New Data Entity" at bounding box center [678, 235] width 66 height 14
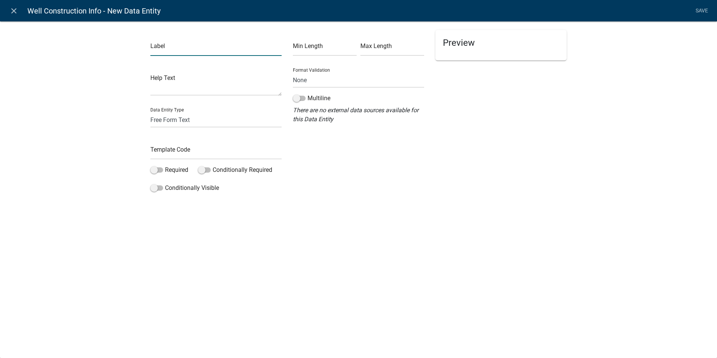
click at [161, 51] on input "text" at bounding box center [215, 48] width 131 height 15
type input "Well Use:"
click at [158, 150] on input "text" at bounding box center [215, 151] width 131 height 15
type input "WellUse"
click at [160, 171] on span at bounding box center [156, 169] width 13 height 5
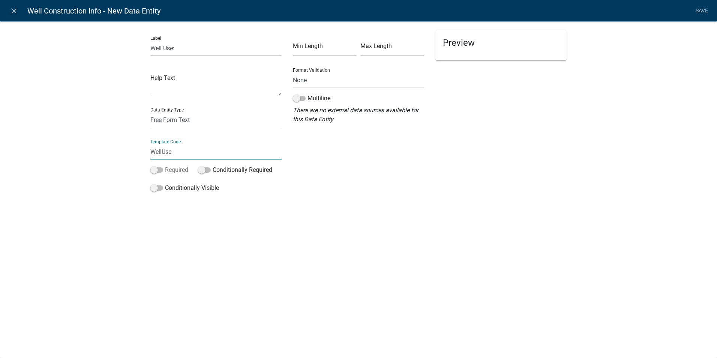
click at [165, 165] on input "Required" at bounding box center [165, 165] width 0 height 0
click at [165, 126] on select "Free Form Text Document Display Entity Value Fee Numeric Data Date Map Sketch D…" at bounding box center [215, 119] width 131 height 15
select select "list-data"
click at [150, 112] on select "Free Form Text Document Display Entity Value Fee Numeric Data Date Map Sketch D…" at bounding box center [215, 119] width 131 height 15
select select "list-data"
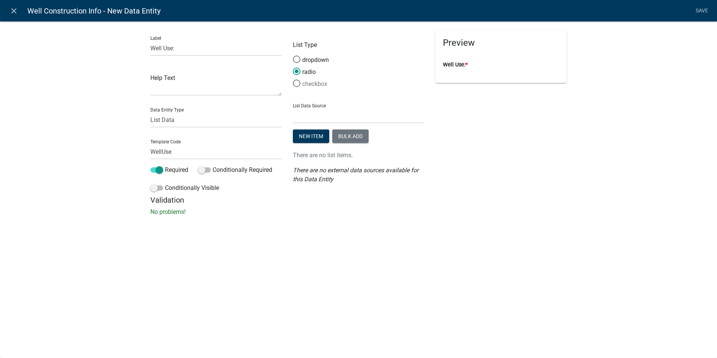
click at [298, 87] on span at bounding box center [297, 83] width 16 height 16
click at [293, 80] on input "checkbox" at bounding box center [293, 80] width 0 height 0
click at [298, 84] on span at bounding box center [297, 83] width 16 height 16
click at [293, 80] on input "checkbox" at bounding box center [293, 80] width 0 height 0
click at [304, 119] on select "State List Assessor's Office Assessor's Office Commercial Structures Commercial…" at bounding box center [358, 115] width 131 height 15
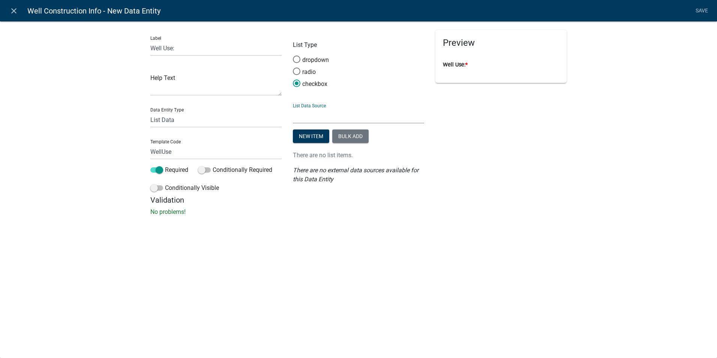
click at [579, 146] on div "Label Well Use: Help Text Data Entity Type Free Form Text Document Display Enti…" at bounding box center [358, 120] width 717 height 223
click at [319, 138] on button "New item" at bounding box center [311, 136] width 36 height 14
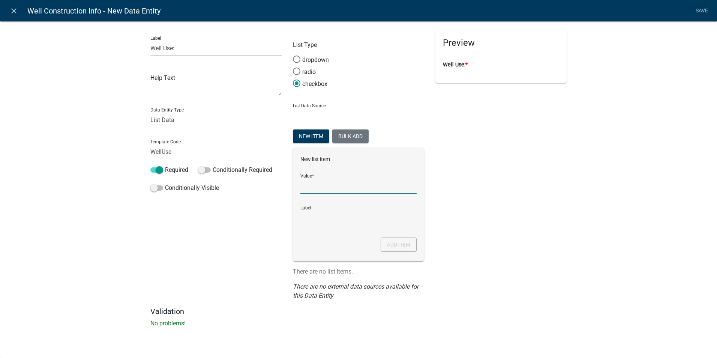
click at [306, 188] on input "List Data Source" at bounding box center [359, 185] width 116 height 15
type input "H"
drag, startPoint x: 319, startPoint y: 184, endPoint x: 292, endPoint y: 183, distance: 27.0
click at [292, 183] on div "List Type dropdown radio checkbox List Data Source State List Assessor's Office…" at bounding box center [358, 168] width 143 height 277
type input "Household"
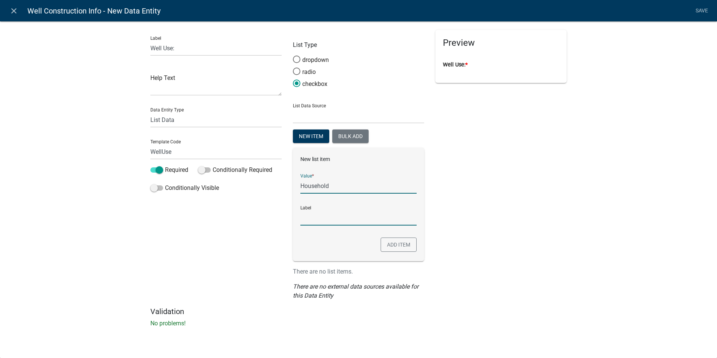
type input "Household"
click at [307, 222] on input "Household" at bounding box center [359, 217] width 116 height 15
click at [332, 186] on input "Household" at bounding box center [359, 185] width 116 height 15
type input "Household - Single"
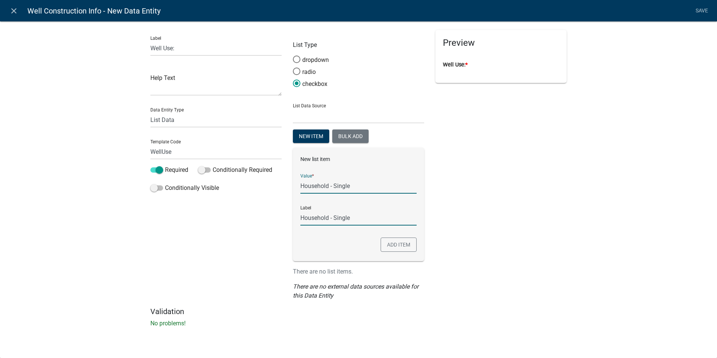
click at [349, 214] on input "Household - Single" at bounding box center [359, 217] width 116 height 15
click at [403, 242] on button "Add item" at bounding box center [399, 244] width 36 height 14
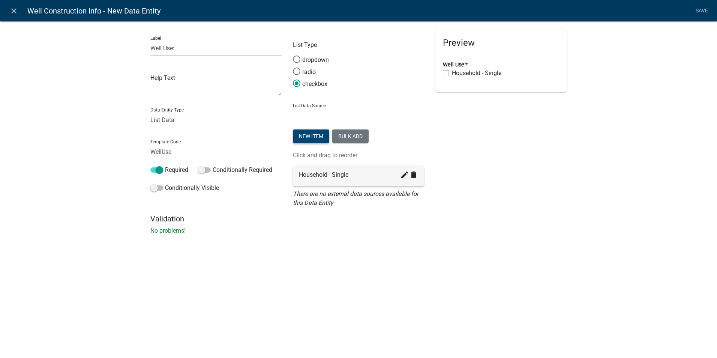
click at [307, 134] on button "New item" at bounding box center [311, 136] width 36 height 14
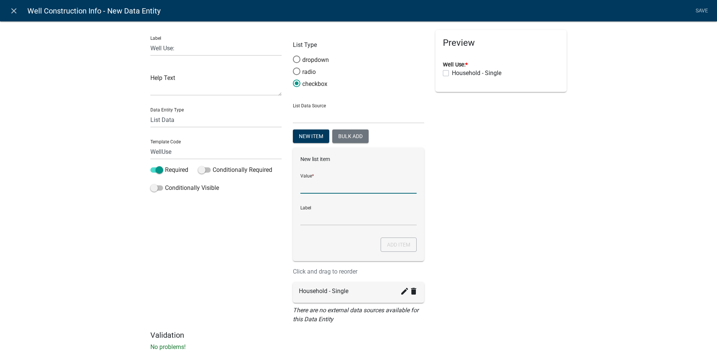
click at [307, 188] on input "List Data Source" at bounding box center [359, 185] width 116 height 15
click at [337, 186] on input "Household - multiple" at bounding box center [359, 185] width 116 height 15
type input "Household - Multiple"
click at [304, 217] on input "Household - Multiple" at bounding box center [359, 217] width 116 height 15
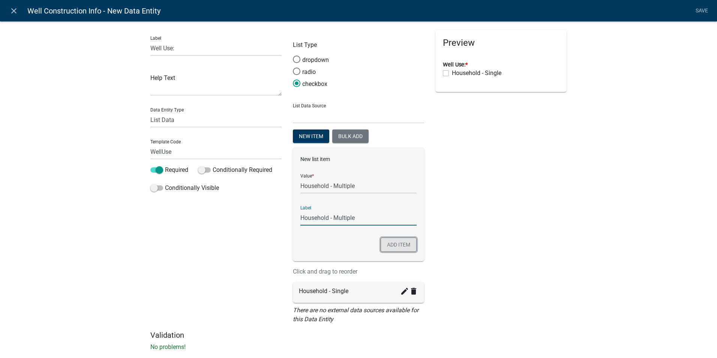
click at [406, 246] on button "Add item" at bounding box center [399, 244] width 36 height 14
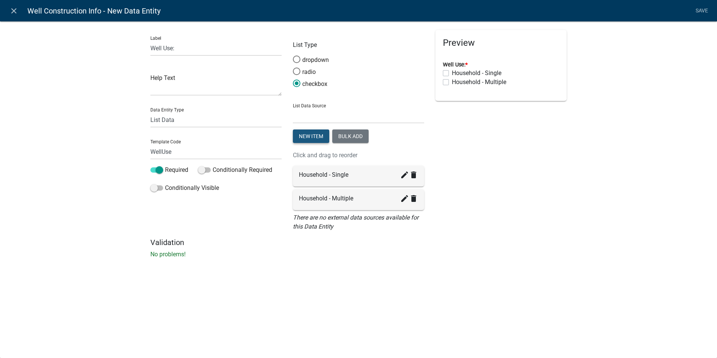
click at [307, 138] on button "New item" at bounding box center [311, 136] width 36 height 14
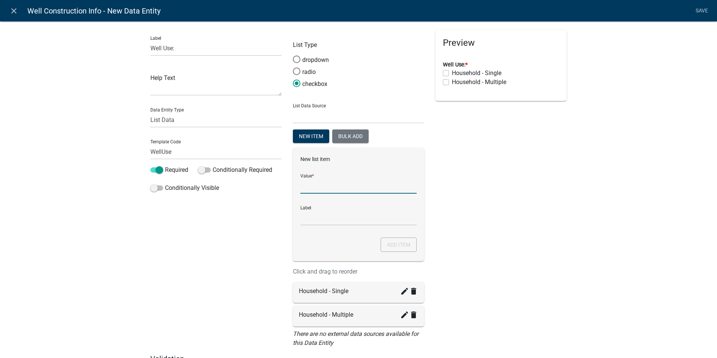
click at [301, 188] on input "List Data Source" at bounding box center [359, 185] width 116 height 15
type input "Irrigation"
click at [313, 221] on input "Irrigation" at bounding box center [359, 217] width 116 height 15
click at [390, 245] on button "Add item" at bounding box center [399, 244] width 36 height 14
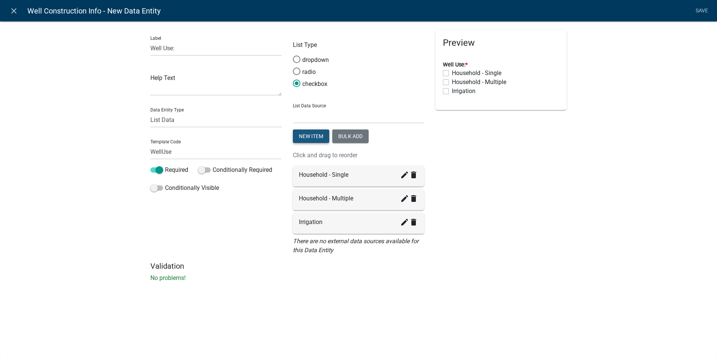
click at [308, 138] on button "New item" at bounding box center [311, 136] width 36 height 14
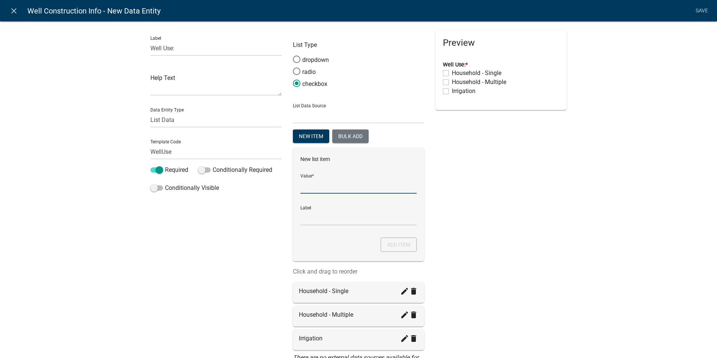
click at [308, 189] on input "List Data Source" at bounding box center [359, 185] width 116 height 15
type input "Livestock"
click at [307, 218] on input "Livestock" at bounding box center [359, 217] width 116 height 15
click at [389, 245] on button "Add item" at bounding box center [399, 244] width 36 height 14
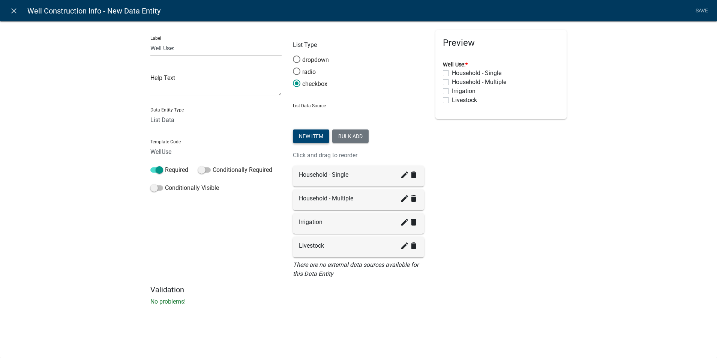
click at [301, 134] on button "New item" at bounding box center [311, 136] width 36 height 14
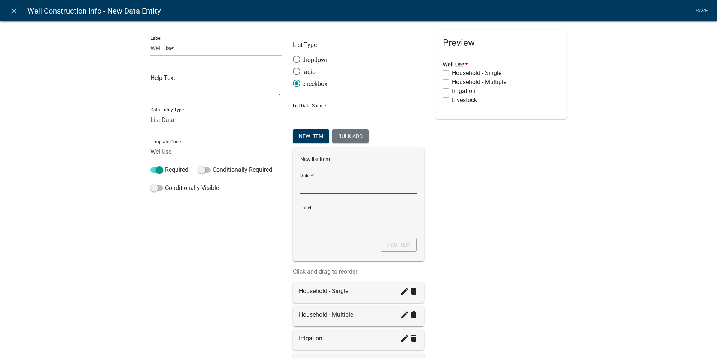
click at [304, 187] on input "List Data Source" at bounding box center [359, 185] width 116 height 15
type input "H"
type input "Subdivision"
click at [308, 216] on input "Subdivision" at bounding box center [359, 217] width 116 height 15
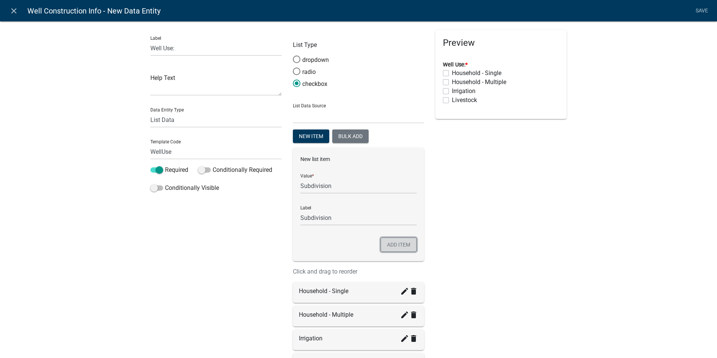
click at [385, 242] on button "Add item" at bounding box center [399, 244] width 36 height 14
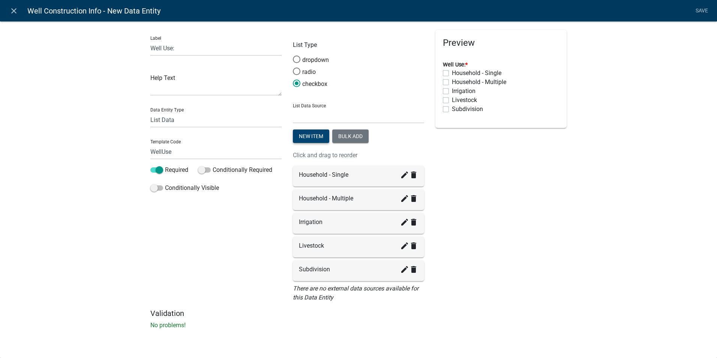
click at [303, 137] on button "New item" at bounding box center [311, 136] width 36 height 14
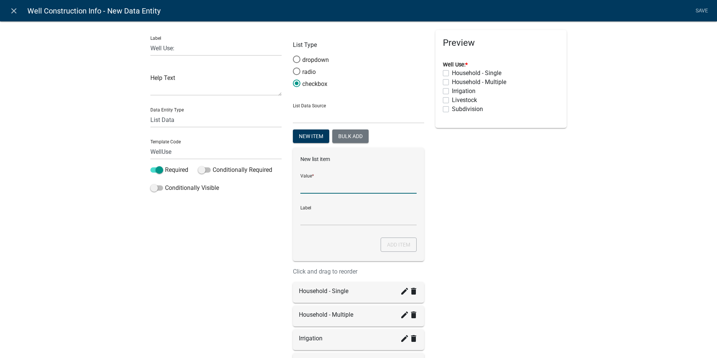
click at [316, 189] on input "List Data Source" at bounding box center [359, 185] width 116 height 15
type input "Commercial"
click at [532, 222] on div "Preview Well Use: * Household - Single Household - Multiple Irrigation Livestoc…" at bounding box center [501, 227] width 143 height 395
click at [398, 242] on button "Add item" at bounding box center [399, 244] width 36 height 14
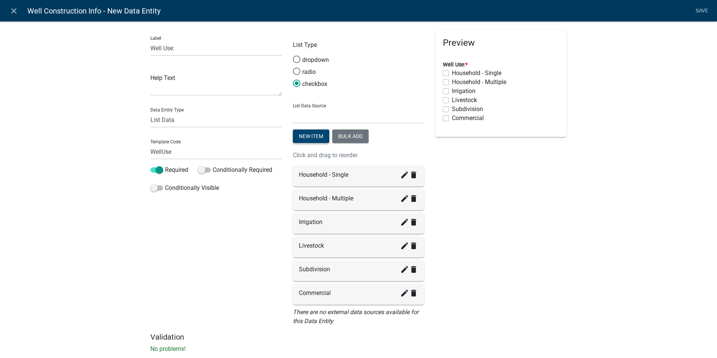
click at [306, 136] on button "New item" at bounding box center [311, 136] width 36 height 14
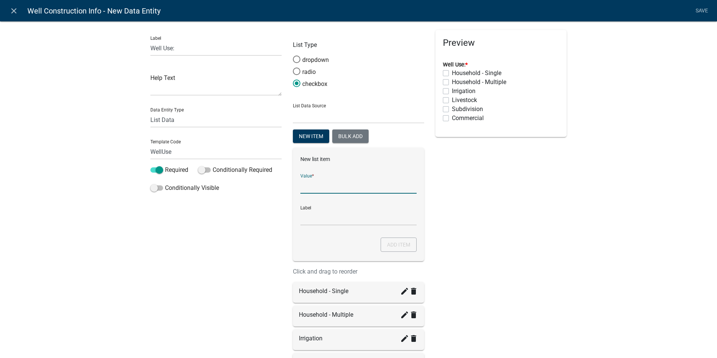
click at [309, 186] on input "List Data Source" at bounding box center [359, 185] width 116 height 15
type input "Recreational"
click at [312, 218] on input "Recreational" at bounding box center [359, 217] width 116 height 15
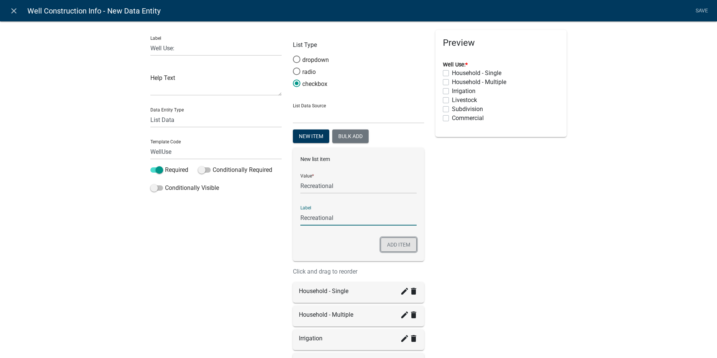
click at [391, 242] on button "Add item" at bounding box center [399, 244] width 36 height 14
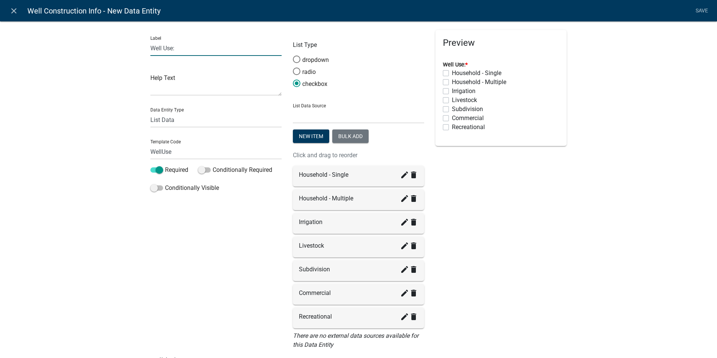
click at [170, 47] on input "Well Use:" at bounding box center [215, 48] width 131 height 15
type input "Well Use (check all that apply):"
click at [517, 229] on div "Preview Well Use (check all that apply): * Household - Single Household - Multi…" at bounding box center [501, 193] width 143 height 326
drag, startPoint x: 703, startPoint y: 11, endPoint x: 697, endPoint y: 17, distance: 8.2
click at [703, 11] on link "Save" at bounding box center [702, 11] width 19 height 14
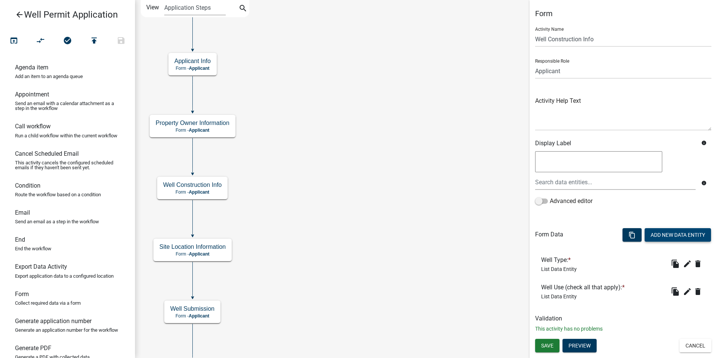
click at [671, 233] on button "Add New Data Entity" at bounding box center [678, 235] width 66 height 14
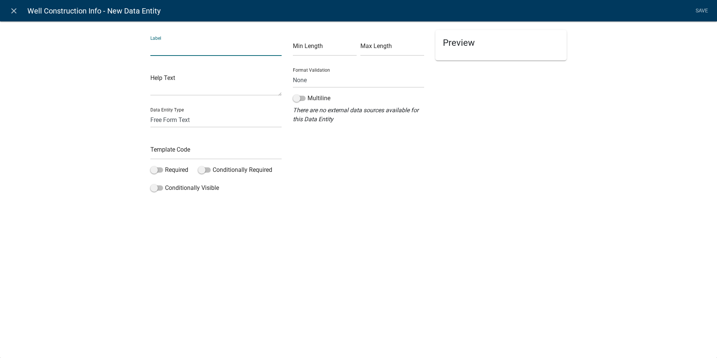
click at [165, 50] on input "text" at bounding box center [215, 48] width 131 height 15
type input "Gallons Per Minute:"
click at [162, 149] on input "text" at bounding box center [215, 151] width 131 height 15
type input "GPM"
click at [214, 254] on div "close Well Construction Info - New Data Entity Save Label Gallons Per Minute: H…" at bounding box center [358, 179] width 717 height 358
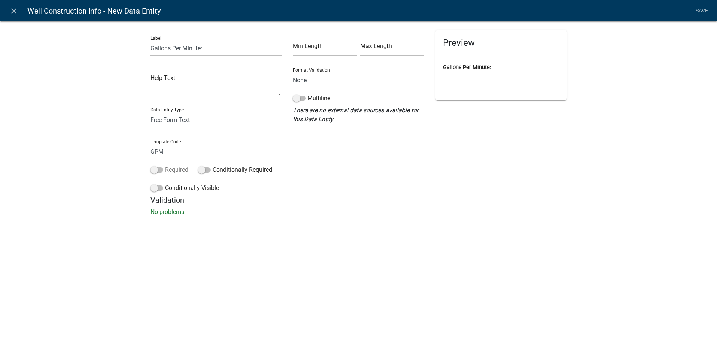
click at [161, 172] on span at bounding box center [156, 169] width 13 height 5
click at [165, 165] on input "Required" at bounding box center [165, 165] width 0 height 0
click at [165, 122] on select "Free Form Text Document Display Entity Value Fee Numeric Data Date Map Sketch D…" at bounding box center [215, 119] width 131 height 15
select select "numeric-data"
click at [150, 112] on select "Free Form Text Document Display Entity Value Fee Numeric Data Date Map Sketch D…" at bounding box center [215, 119] width 131 height 15
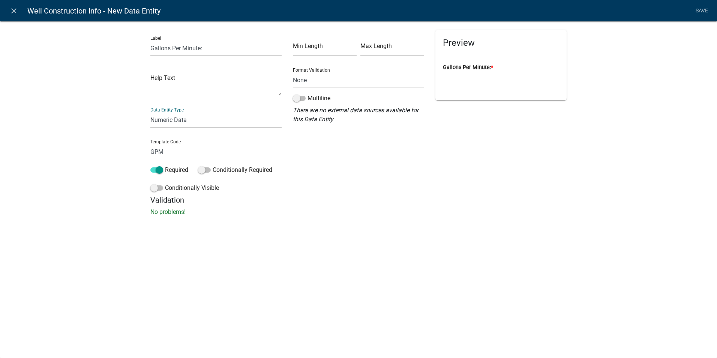
select select "numeric-data"
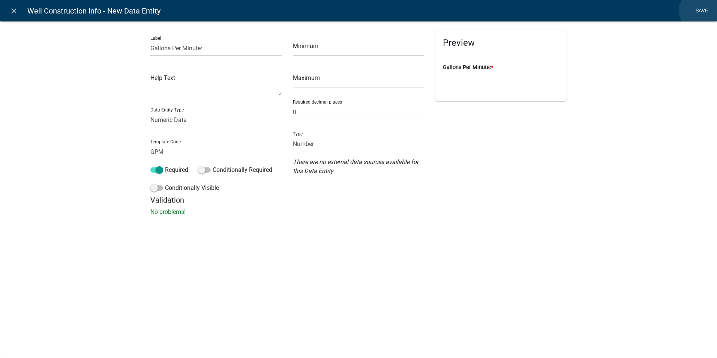
click at [703, 11] on link "Save" at bounding box center [702, 11] width 19 height 14
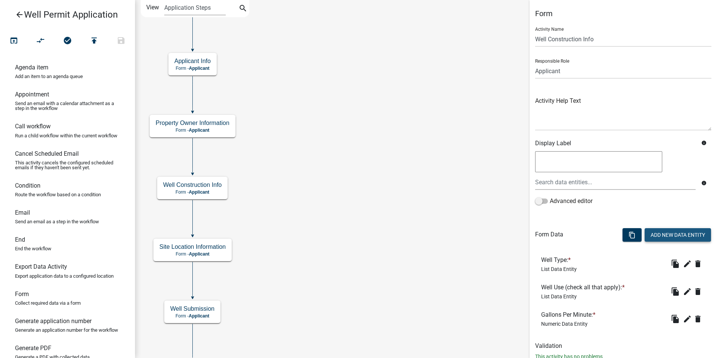
click at [651, 234] on button "Add New Data Entity" at bounding box center [678, 235] width 66 height 14
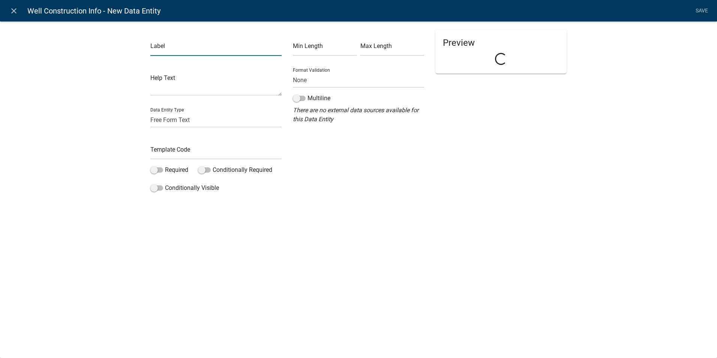
click at [163, 47] on input "text" at bounding box center [215, 48] width 131 height 15
type input "Estimated Depth:"
click at [156, 150] on input "text" at bounding box center [215, 151] width 131 height 15
type input "DepthEstimate"
click at [229, 233] on div "close Well Construction Info - New Data Entity Save Label Estimated Depth: Help…" at bounding box center [358, 179] width 717 height 358
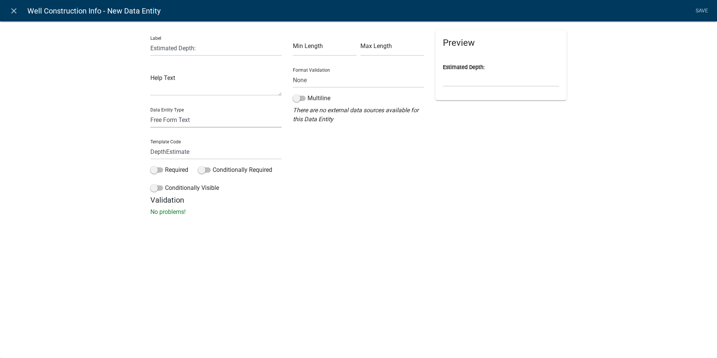
click at [209, 122] on select "Free Form Text Document Display Entity Value Fee Numeric Data Date Map Sketch D…" at bounding box center [215, 119] width 131 height 15
select select "numeric-data"
click at [150, 112] on select "Free Form Text Document Display Entity Value Fee Numeric Data Date Map Sketch D…" at bounding box center [215, 119] width 131 height 15
select select "numeric-data"
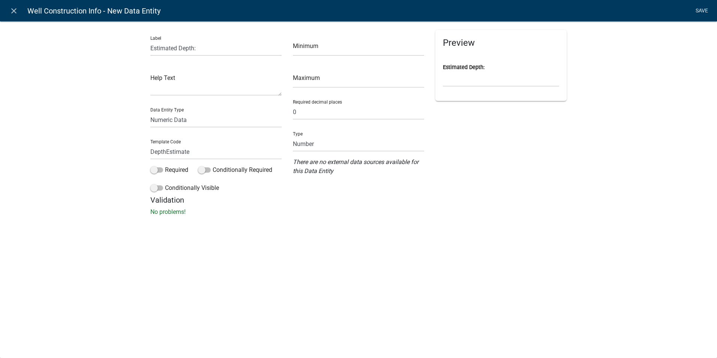
click at [702, 12] on link "Save" at bounding box center [702, 11] width 19 height 14
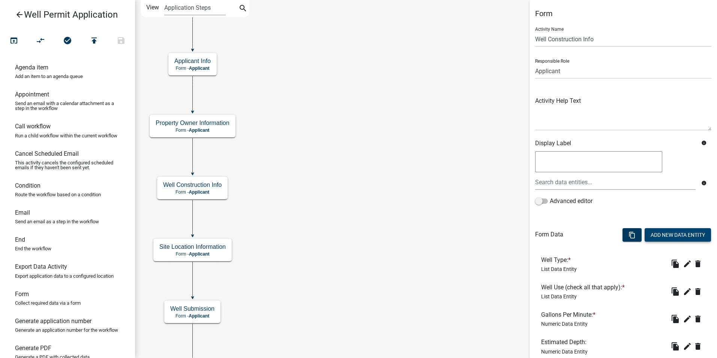
click at [669, 237] on button "Add New Data Entity" at bounding box center [678, 235] width 66 height 14
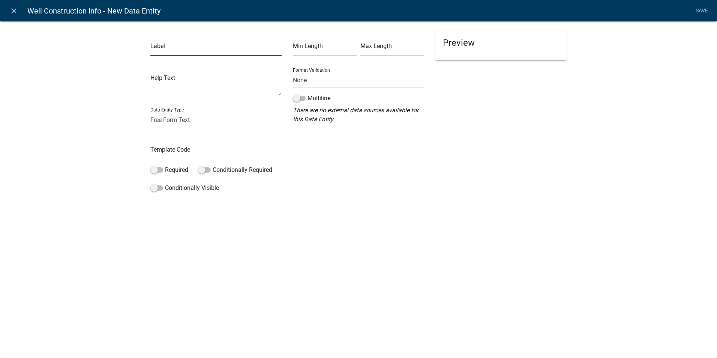
click at [176, 52] on input "text" at bounding box center [215, 48] width 131 height 15
type input "Construction Material:"
click at [156, 153] on input "text" at bounding box center [215, 151] width 131 height 15
type input "M"
type input "ConstructionMaterial"
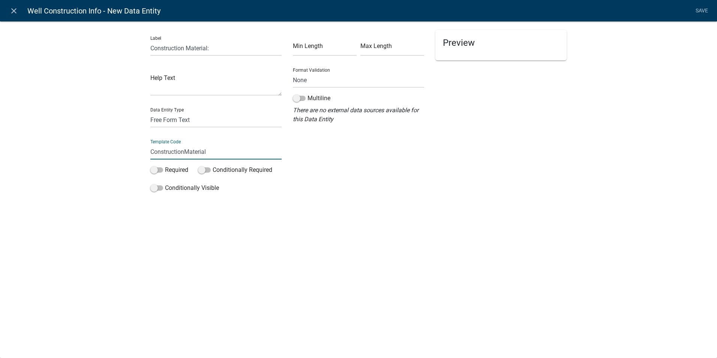
click at [227, 228] on div "close Well Construction Info - New Data Entity Save Label Construction Material…" at bounding box center [358, 179] width 717 height 358
click at [699, 9] on link "Save" at bounding box center [702, 11] width 19 height 14
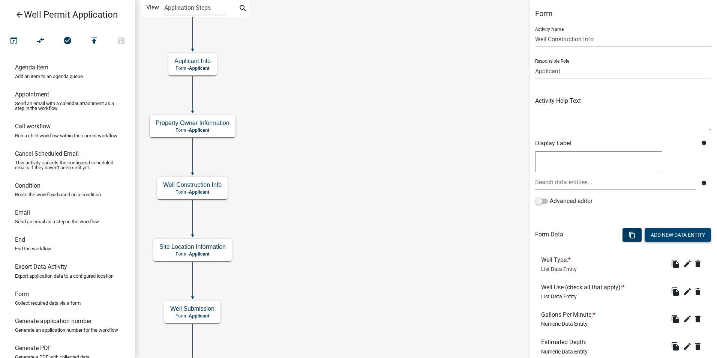
click at [648, 234] on button "Add New Data Entity" at bounding box center [678, 235] width 66 height 14
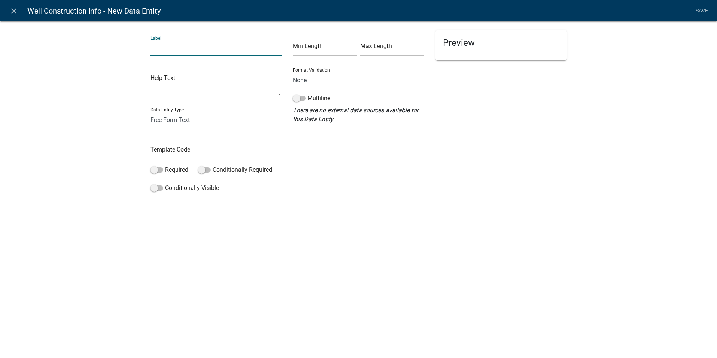
click at [164, 47] on input "text" at bounding box center [215, 48] width 131 height 15
type input "M"
type input "Construction Method:"
click at [176, 152] on input "text" at bounding box center [215, 151] width 131 height 15
type input "ConstructionMethod"
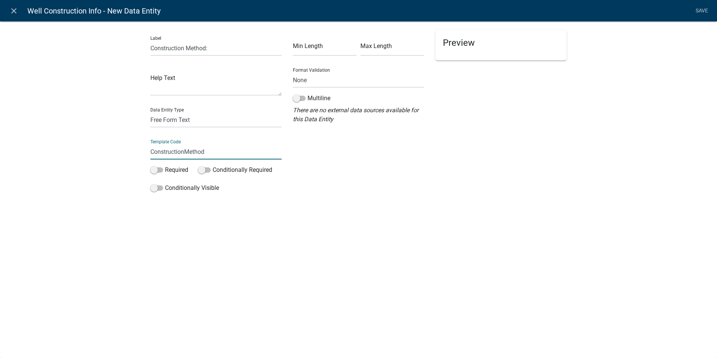
click at [234, 221] on div "close Well Construction Info - New Data Entity Save Label Construction Method: …" at bounding box center [358, 179] width 717 height 358
click at [172, 116] on select "Free Form Text Document Display Entity Value Fee Numeric Data Date Map Sketch D…" at bounding box center [215, 119] width 131 height 15
select select "list-data"
click at [150, 112] on select "Free Form Text Document Display Entity Value Fee Numeric Data Date Map Sketch D…" at bounding box center [215, 119] width 131 height 15
select select "list-data"
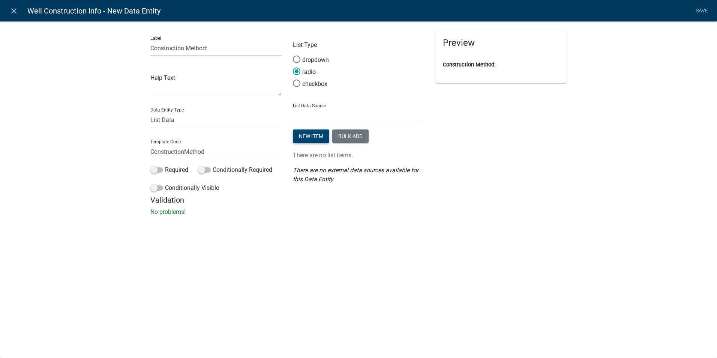
click at [304, 138] on button "New item" at bounding box center [311, 136] width 36 height 14
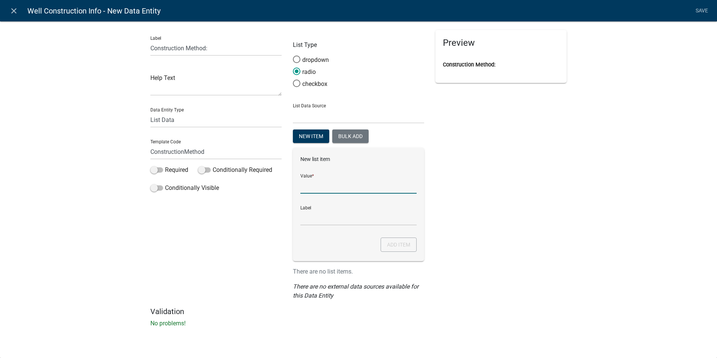
click at [305, 189] on input "List Data Source" at bounding box center [359, 185] width 116 height 15
type input "Drilled"
click at [312, 221] on input "Drilled" at bounding box center [359, 217] width 116 height 15
click at [401, 244] on button "Add item" at bounding box center [399, 244] width 36 height 14
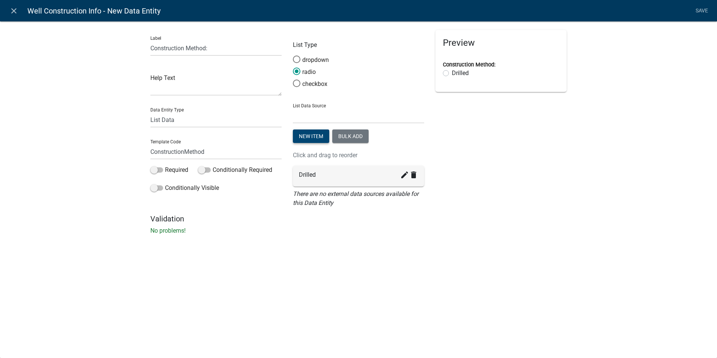
click at [296, 134] on button "New item" at bounding box center [311, 136] width 36 height 14
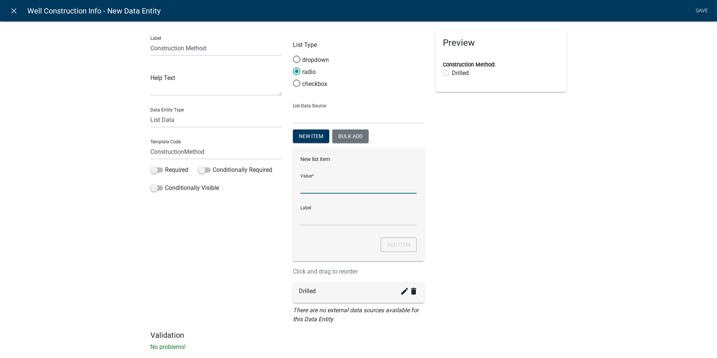
click at [304, 185] on input "List Data Source" at bounding box center [359, 185] width 116 height 15
type input "Driven"
click at [304, 213] on input "Driven" at bounding box center [359, 217] width 116 height 15
click at [390, 245] on button "Add item" at bounding box center [399, 244] width 36 height 14
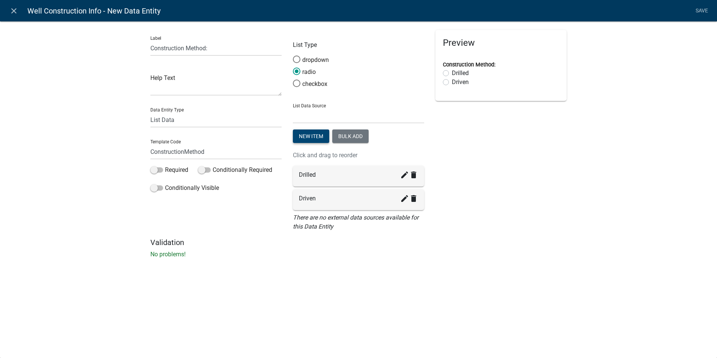
click at [306, 138] on button "New item" at bounding box center [311, 136] width 36 height 14
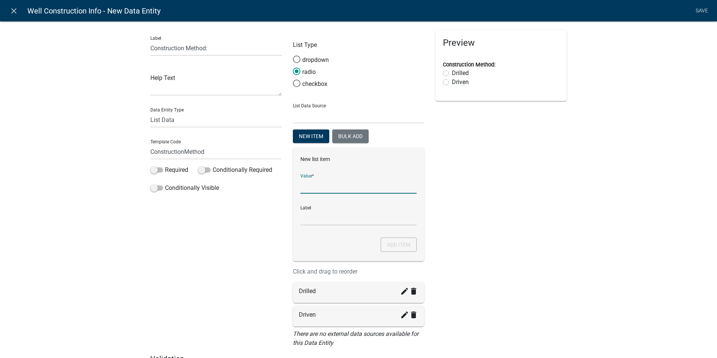
click at [309, 190] on input "List Data Source" at bounding box center [359, 185] width 116 height 15
type input "Bored"
click at [309, 218] on input "Bored" at bounding box center [359, 217] width 116 height 15
click at [394, 246] on button "Add item" at bounding box center [399, 244] width 36 height 14
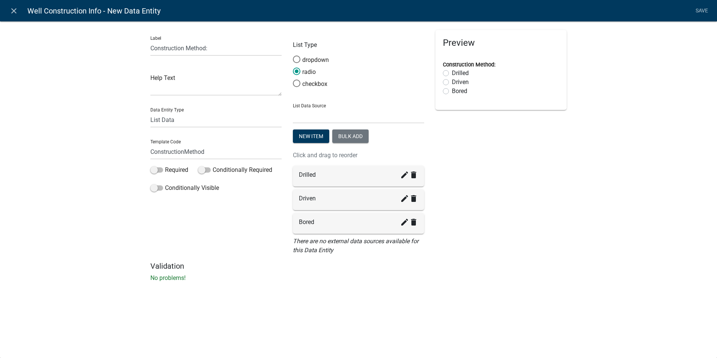
drag, startPoint x: 524, startPoint y: 244, endPoint x: 433, endPoint y: 168, distance: 119.1
click at [524, 243] on div "Preview Construction Method: Drilled Driven Bored" at bounding box center [501, 145] width 143 height 231
click at [304, 139] on button "New item" at bounding box center [311, 136] width 36 height 14
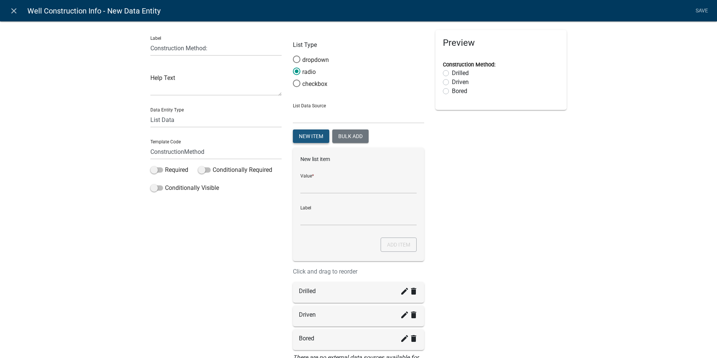
click at [304, 139] on button "New item" at bounding box center [311, 136] width 36 height 14
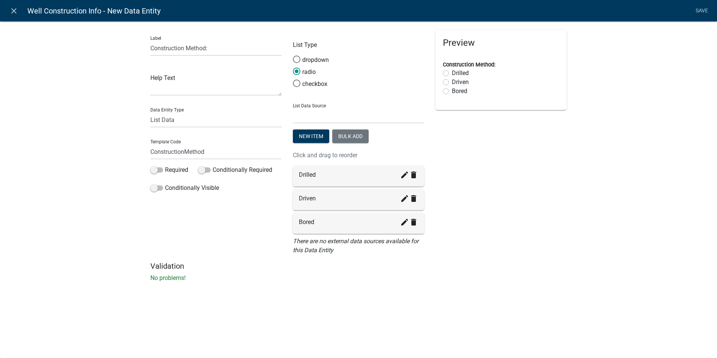
click at [542, 224] on div "Preview Construction Method: Drilled Driven Bored" at bounding box center [501, 145] width 143 height 231
click at [706, 9] on link "Save" at bounding box center [702, 11] width 19 height 14
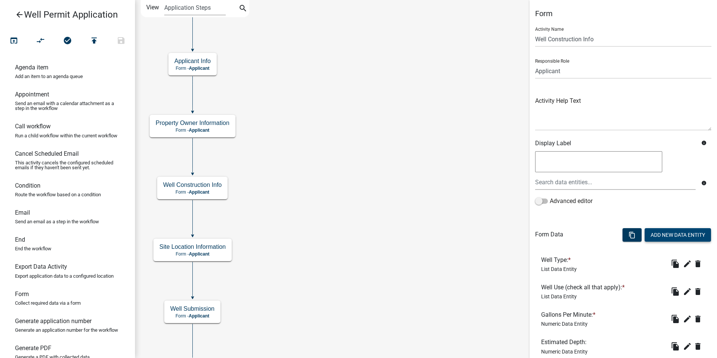
click at [668, 235] on button "Add New Data Entity" at bounding box center [678, 235] width 66 height 14
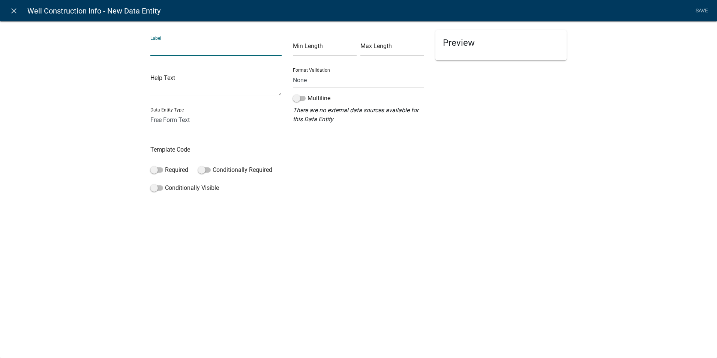
click at [180, 50] on input "text" at bounding box center [215, 48] width 131 height 15
type input "Number of Holes:"
click at [169, 152] on input "text" at bounding box center [215, 151] width 131 height 15
type input "HoleNumber"
click at [175, 123] on select "Free Form Text Document Display Entity Value Fee Numeric Data Date Map Sketch D…" at bounding box center [215, 119] width 131 height 15
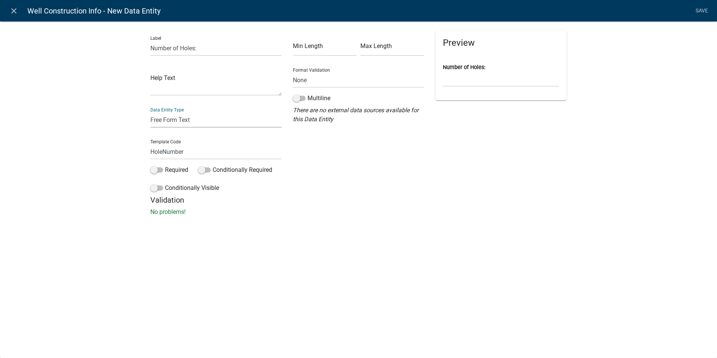
select select "numeric-data"
click at [150, 112] on select "Free Form Text Document Display Entity Value Fee Numeric Data Date Map Sketch D…" at bounding box center [215, 119] width 131 height 15
select select "numeric-data"
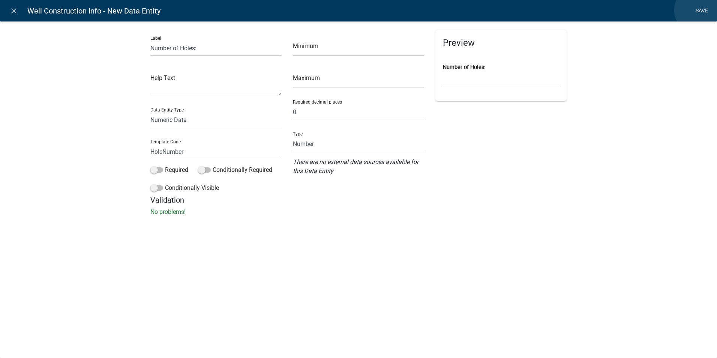
click at [698, 10] on link "Save" at bounding box center [702, 11] width 19 height 14
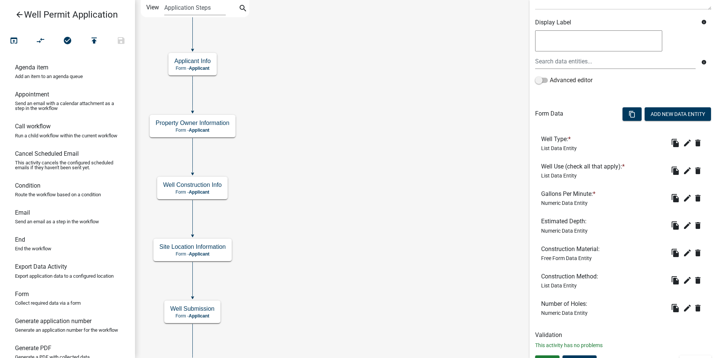
scroll to position [134, 0]
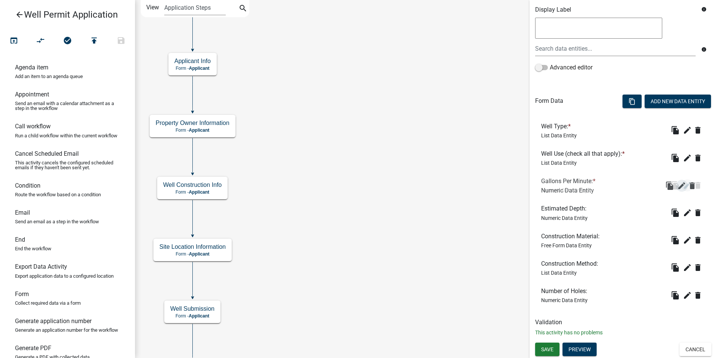
click at [682, 184] on button "edit" at bounding box center [688, 185] width 12 height 12
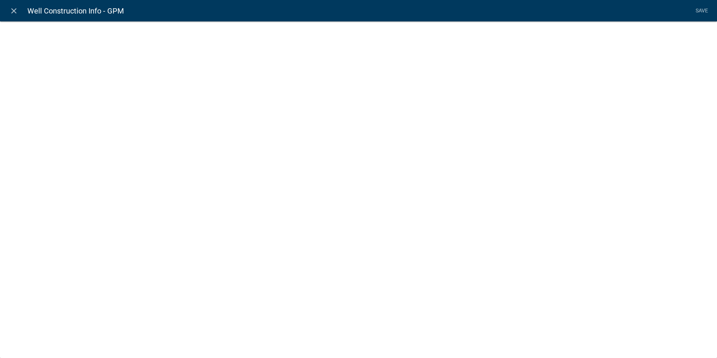
select select "numeric-data"
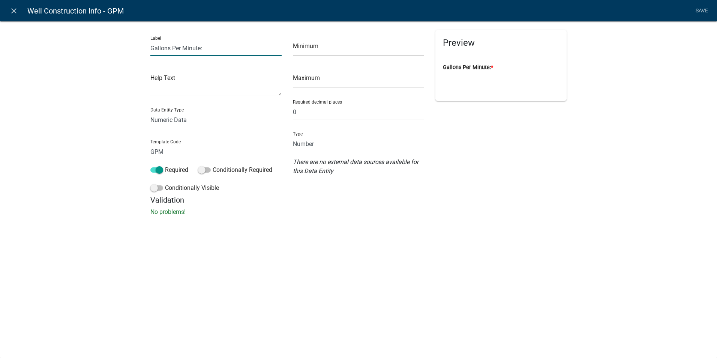
click at [200, 48] on input "Gallons Per Minute:" at bounding box center [215, 48] width 131 height 15
type input "Gallons Per Minute Needed:"
click at [706, 11] on link "Save" at bounding box center [702, 11] width 19 height 14
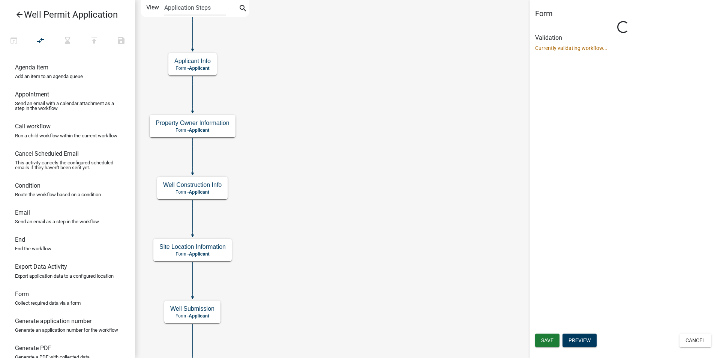
scroll to position [0, 0]
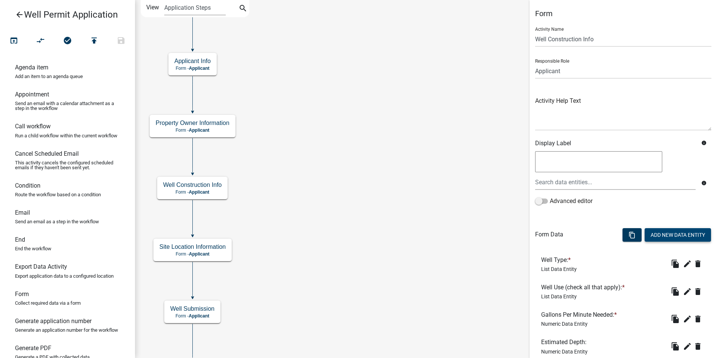
click at [674, 237] on button "Add New Data Entity" at bounding box center [678, 235] width 66 height 14
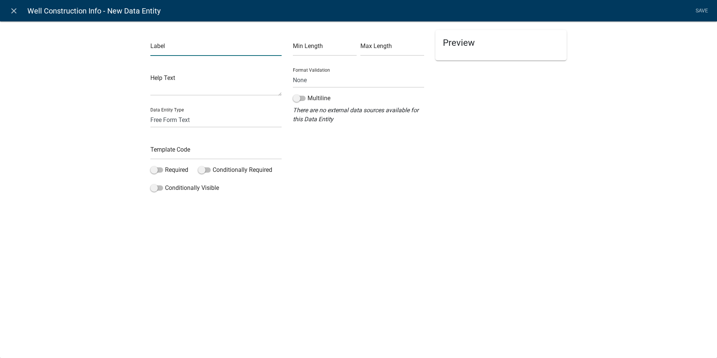
click at [159, 50] on input "text" at bounding box center [215, 48] width 131 height 15
type input "Anticipated Construction Date:"
click at [173, 119] on select "Free Form Text Document Display Entity Value Fee Numeric Data Date Map Sketch D…" at bounding box center [215, 119] width 131 height 15
select select "date"
click at [150, 112] on select "Free Form Text Document Display Entity Value Fee Numeric Data Date Map Sketch D…" at bounding box center [215, 119] width 131 height 15
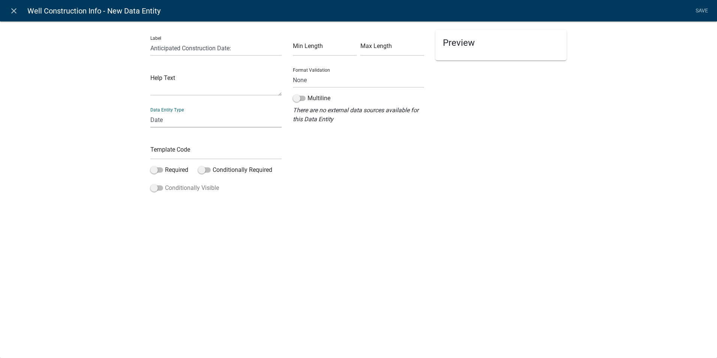
select select "date"
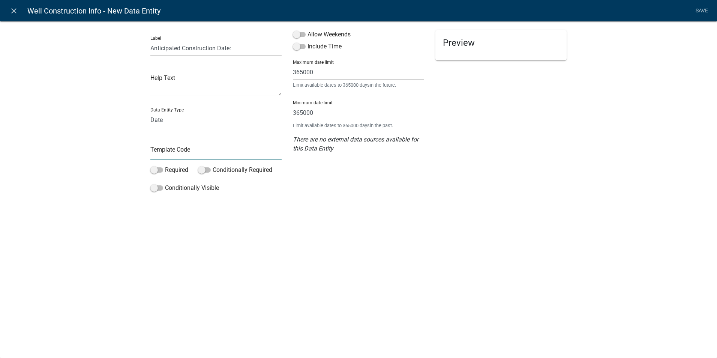
click at [179, 148] on input "text" at bounding box center [215, 151] width 131 height 15
type input "ConstructionDateAnticipated"
click at [247, 237] on div "close Well Construction Info - New Data Entity Save Label Anticipated Construct…" at bounding box center [358, 179] width 717 height 358
click at [701, 13] on link "Save" at bounding box center [702, 11] width 19 height 14
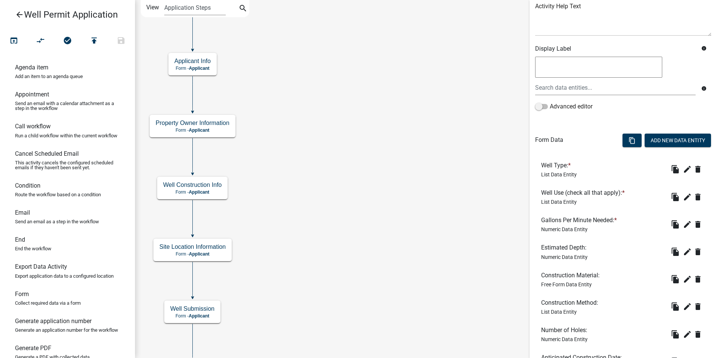
scroll to position [161, 0]
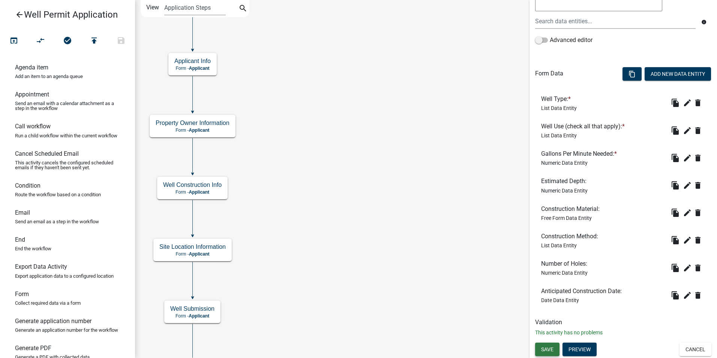
click at [547, 354] on button "Save" at bounding box center [547, 350] width 24 height 14
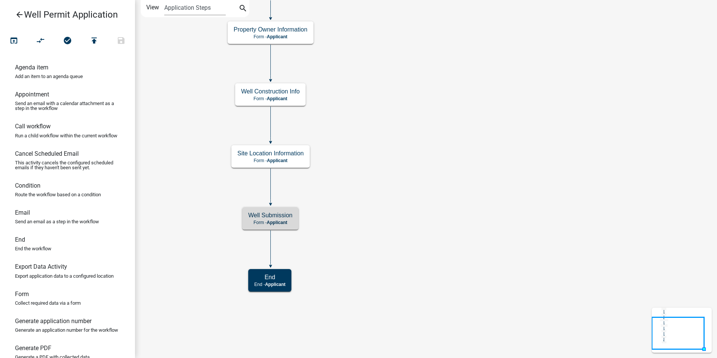
click at [271, 216] on h5 "Well Submission" at bounding box center [270, 215] width 44 height 7
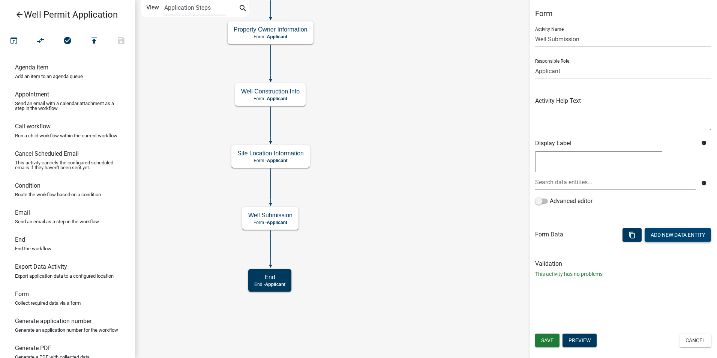
click at [681, 234] on button "Add New Data Entity" at bounding box center [678, 235] width 66 height 14
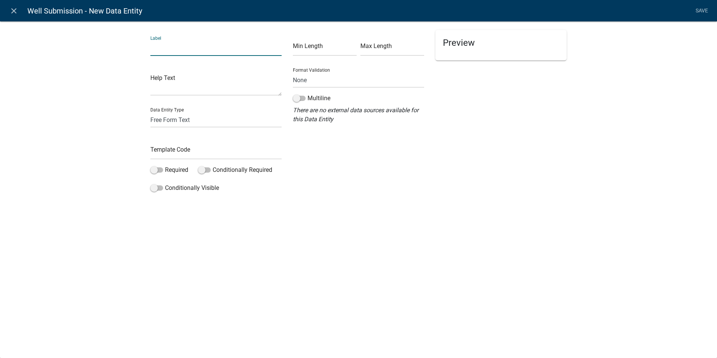
click at [176, 51] on input "text" at bounding box center [215, 48] width 131 height 15
type input "S"
type input "Applicant Signature:"
click at [337, 219] on div "close Well Submission - New Data Entity Save Label Applicant Signature: Help Te…" at bounding box center [358, 179] width 717 height 358
click at [180, 151] on input "text" at bounding box center [215, 151] width 131 height 15
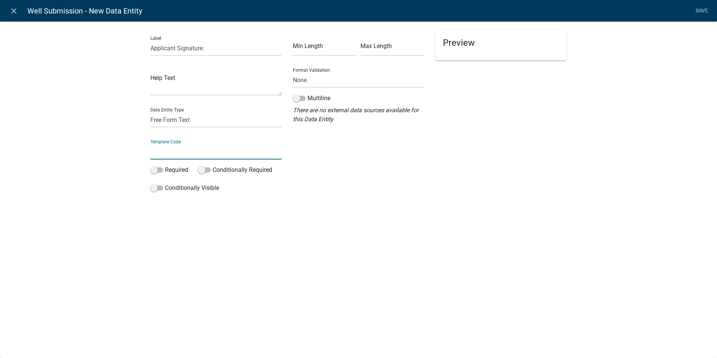
type input "A"
type input "ApplicantSignature"
click at [203, 232] on div "close Well Submission - New Data Entity Save Label Applicant Signature: Help Te…" at bounding box center [358, 179] width 717 height 358
click at [160, 121] on select "Free Form Text Document Display Entity Value Fee Numeric Data Date Map Sketch D…" at bounding box center [215, 119] width 131 height 15
select select "signature"
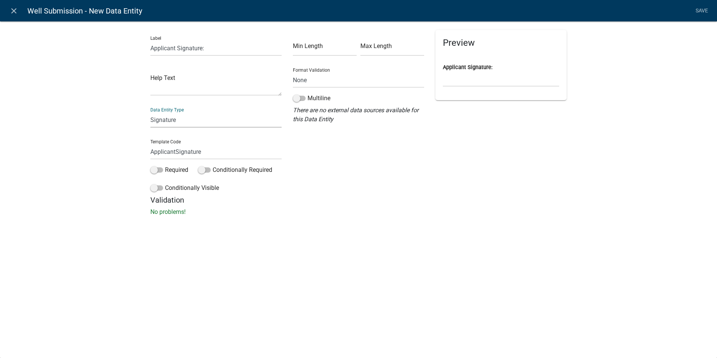
click at [150, 112] on select "Free Form Text Document Display Entity Value Fee Numeric Data Date Map Sketch D…" at bounding box center [215, 119] width 131 height 15
select select "signature"
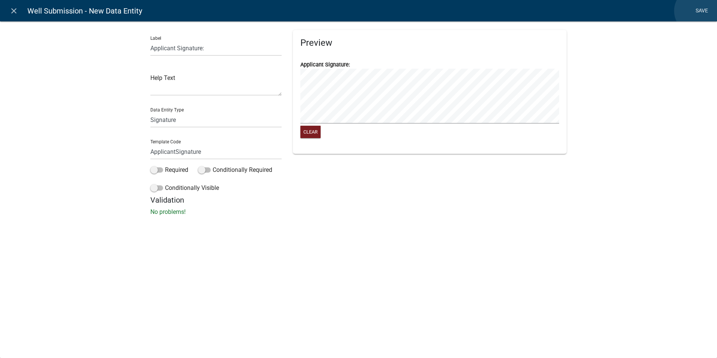
click at [698, 11] on link "Save" at bounding box center [702, 11] width 19 height 14
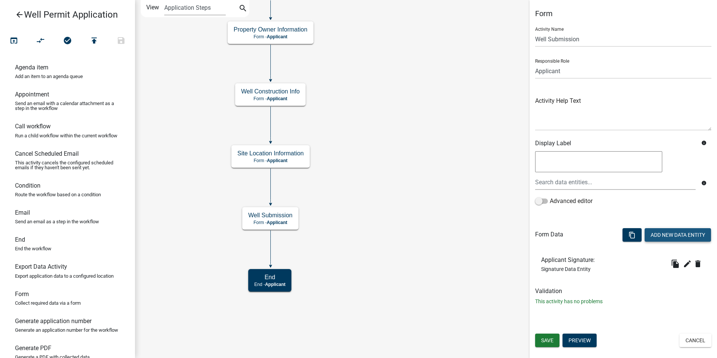
click at [655, 236] on button "Add New Data Entity" at bounding box center [678, 235] width 66 height 14
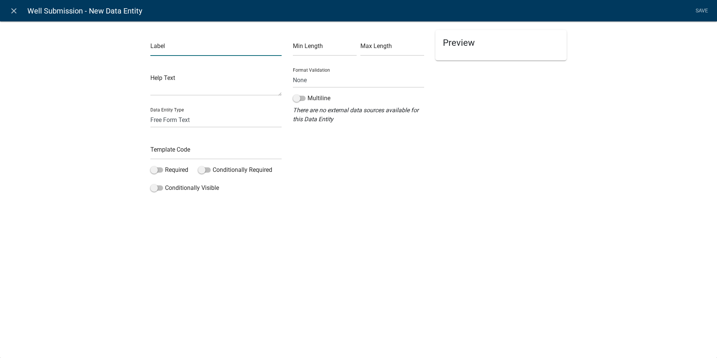
click at [155, 47] on input "text" at bounding box center [215, 48] width 131 height 15
type input "Date:"
click at [159, 119] on select "Free Form Text Document Display Entity Value Fee Numeric Data Date Map Sketch D…" at bounding box center [215, 119] width 131 height 15
select select "date"
click at [150, 112] on select "Free Form Text Document Display Entity Value Fee Numeric Data Date Map Sketch D…" at bounding box center [215, 119] width 131 height 15
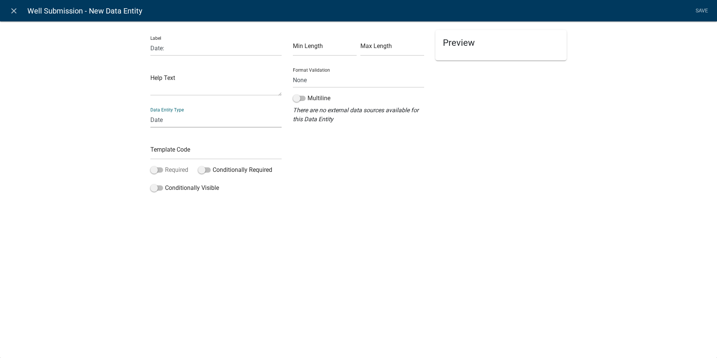
select select "date"
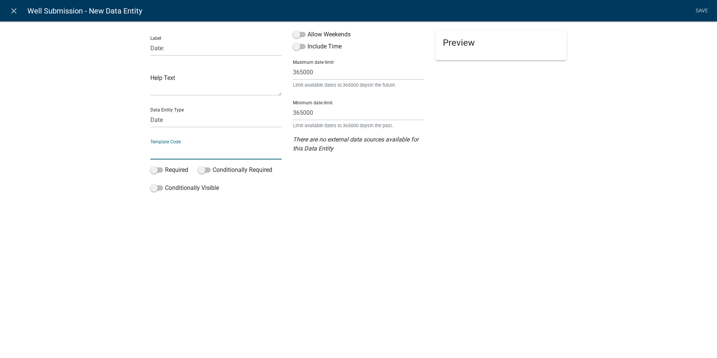
click at [156, 148] on input "text" at bounding box center [215, 151] width 131 height 15
type input "SignatureDate"
click at [160, 253] on div "close Well Submission - New Data Entity Save Label Date: Help Text Data Entity …" at bounding box center [358, 179] width 717 height 358
click at [167, 121] on select "Free Form Text Document Display Entity Value Fee Numeric Data Date Map Sketch D…" at bounding box center [215, 119] width 131 height 15
select select "[DATE]"
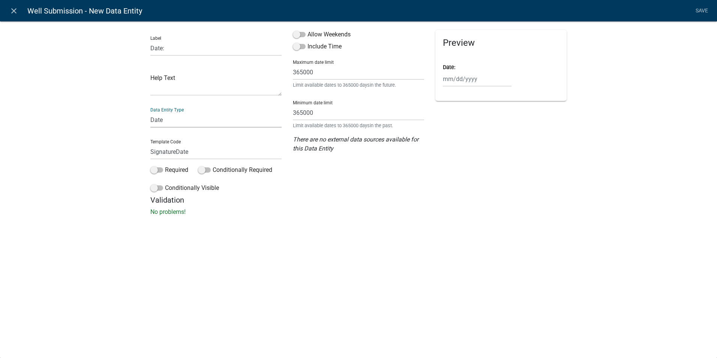
click at [150, 112] on select "Free Form Text Document Display Entity Value Fee Numeric Data Date Map Sketch D…" at bounding box center [215, 119] width 131 height 15
select select "[DATE]"
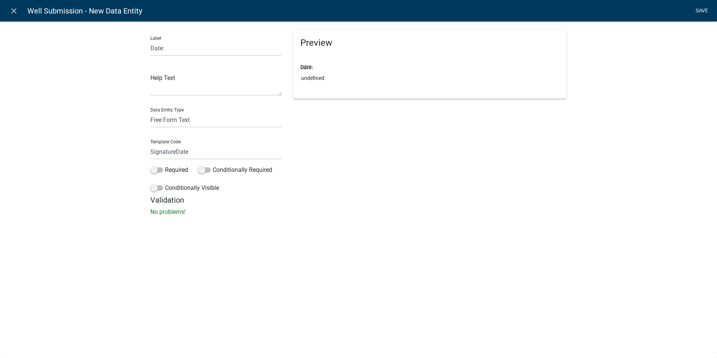
click at [702, 11] on link "Save" at bounding box center [702, 11] width 19 height 14
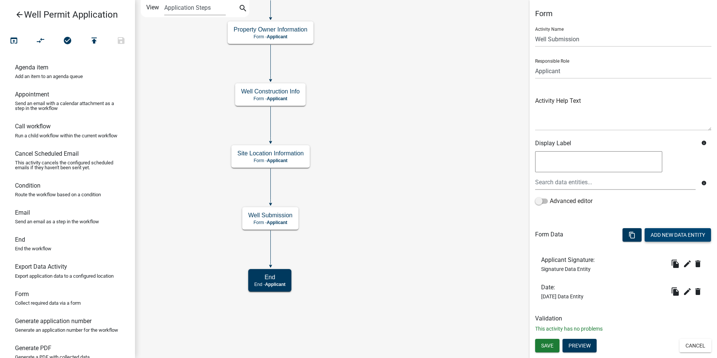
click at [669, 232] on button "Add New Data Entity" at bounding box center [678, 235] width 66 height 14
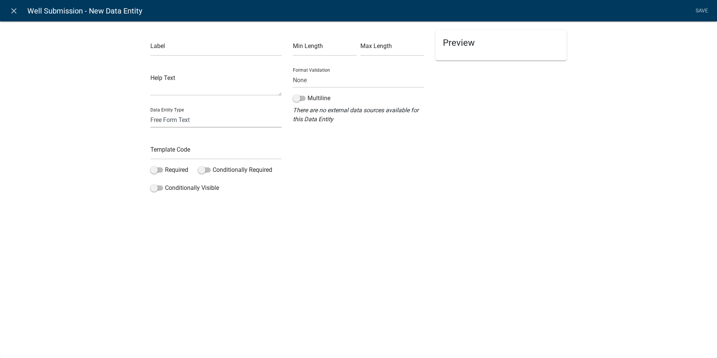
click at [159, 126] on select "Free Form Text Document Display Entity Value Fee Numeric Data Date Map Sketch D…" at bounding box center [215, 119] width 131 height 15
select select "rich-text"
click at [150, 112] on select "Free Form Text Document Display Entity Value Fee Numeric Data Date Map Sketch D…" at bounding box center [215, 119] width 131 height 15
select select "rich-text"
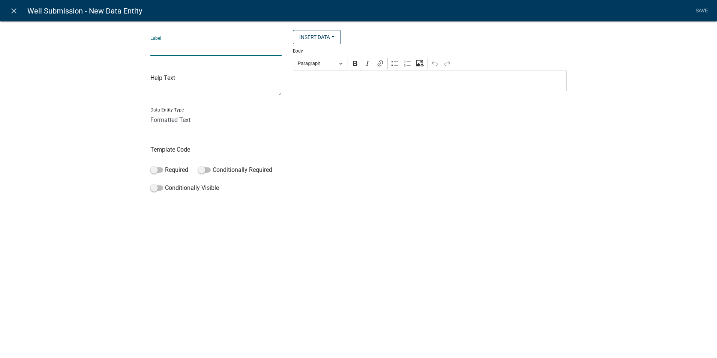
click at [157, 50] on input "text" at bounding box center [215, 48] width 131 height 15
type input "Certification"
click at [164, 153] on input "text" at bounding box center [215, 151] width 131 height 15
type input "CertificationSection"
click at [329, 72] on div "Editor editing area: main. Press Alt+0 for help." at bounding box center [430, 81] width 274 height 21
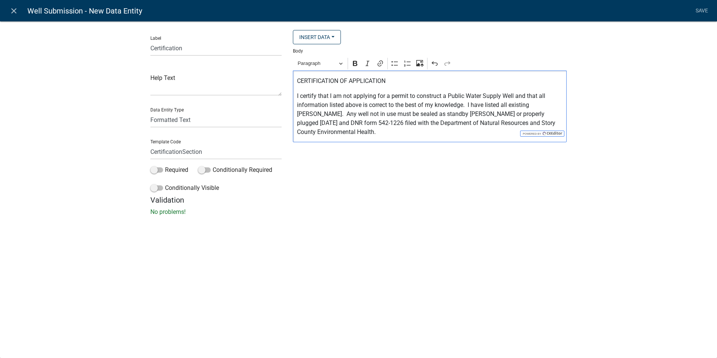
click at [310, 92] on p "I certify that I am not applying for a permit to construct a Public Water Suppl…" at bounding box center [430, 114] width 266 height 45
click at [307, 96] on p "I certify that I am not applying for a permit to construct a Public Water Suppl…" at bounding box center [430, 114] width 266 height 45
click at [304, 96] on p "I certify that I am not applying for a permit to construct a Public Water Suppl…" at bounding box center [430, 114] width 266 height 45
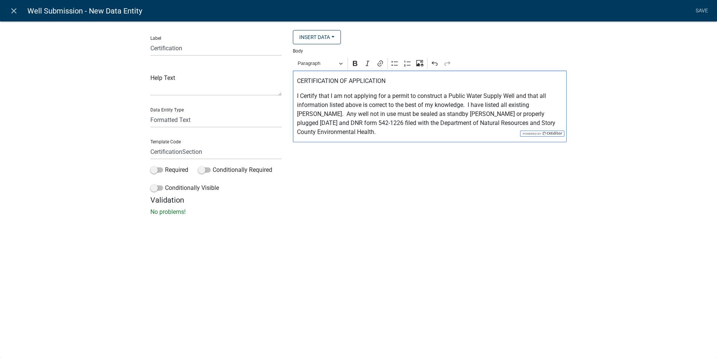
click at [308, 94] on p "I Certify that I am not applying for a permit to construct a Public Water Suppl…" at bounding box center [430, 114] width 266 height 45
click at [352, 65] on icon "Editor toolbar" at bounding box center [356, 64] width 8 height 8
drag, startPoint x: 389, startPoint y: 79, endPoint x: 296, endPoint y: 80, distance: 92.7
click at [296, 80] on div "CERTIFICATION OF APPLICATION I Certify that I am not applying for a permit to c…" at bounding box center [430, 107] width 274 height 72
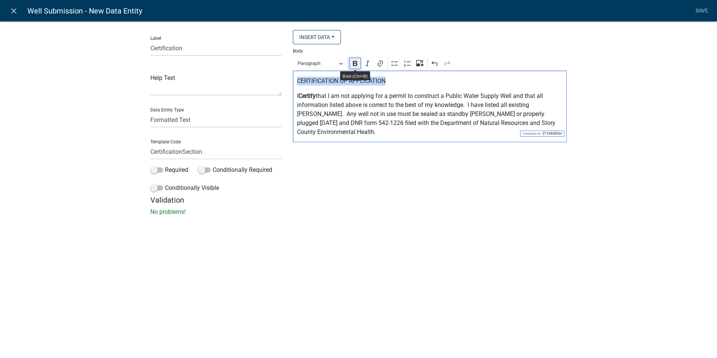
click at [356, 62] on icon "Editor toolbar" at bounding box center [356, 64] width 8 height 8
click at [391, 82] on p "CERTIFICATION OF APPLICATION" at bounding box center [430, 81] width 266 height 9
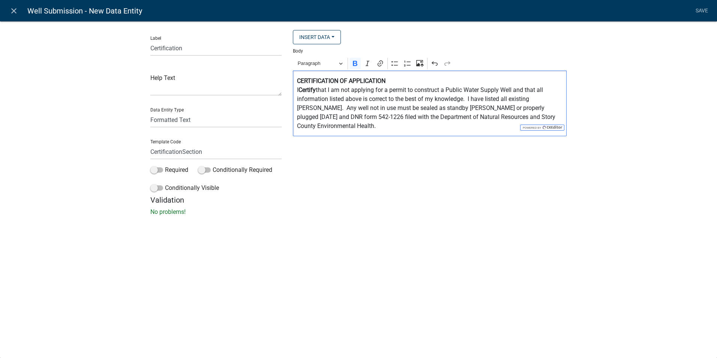
click at [418, 203] on h5 "Validation" at bounding box center [358, 199] width 416 height 9
click at [706, 9] on link "Save" at bounding box center [702, 11] width 19 height 14
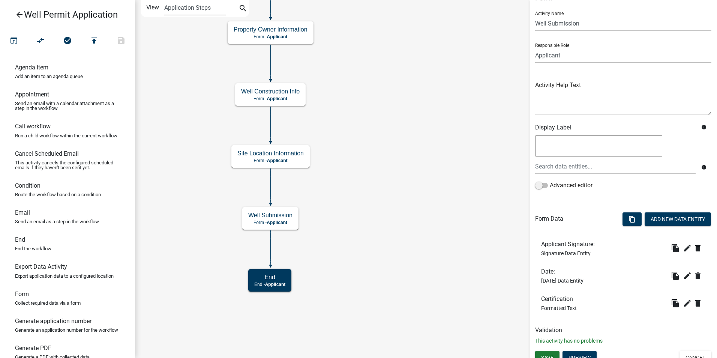
scroll to position [24, 0]
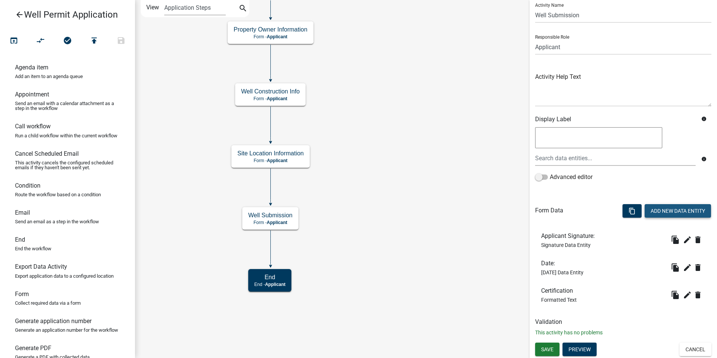
click at [658, 209] on button "Add New Data Entity" at bounding box center [678, 211] width 66 height 14
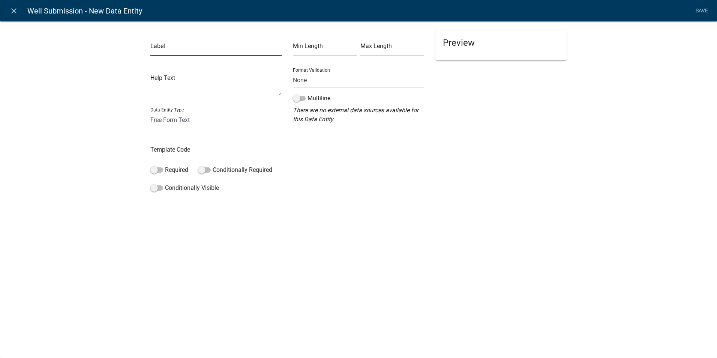
click at [163, 54] on input "text" at bounding box center [215, 48] width 131 height 15
type input "Consent"
click at [159, 150] on input "text" at bounding box center [215, 151] width 131 height 15
type input "Consent"
click at [215, 221] on div "close Well Submission - New Data Entity Save Label Consent Help Text Data Entit…" at bounding box center [358, 179] width 717 height 358
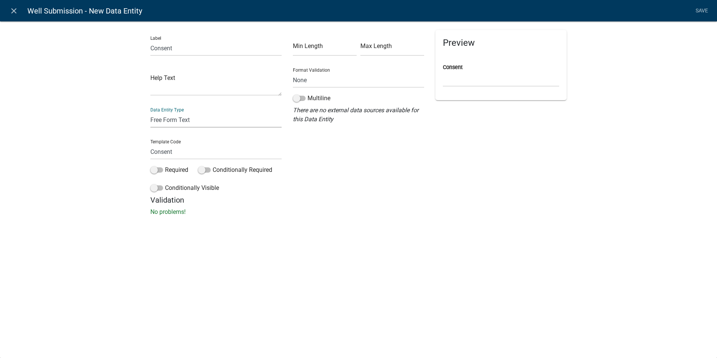
click at [171, 121] on select "Free Form Text Document Display Entity Value Fee Numeric Data Date Map Sketch D…" at bounding box center [215, 119] width 131 height 15
select select "rich-text"
click at [150, 112] on select "Free Form Text Document Display Entity Value Fee Numeric Data Date Map Sketch D…" at bounding box center [215, 119] width 131 height 15
select select "rich-text"
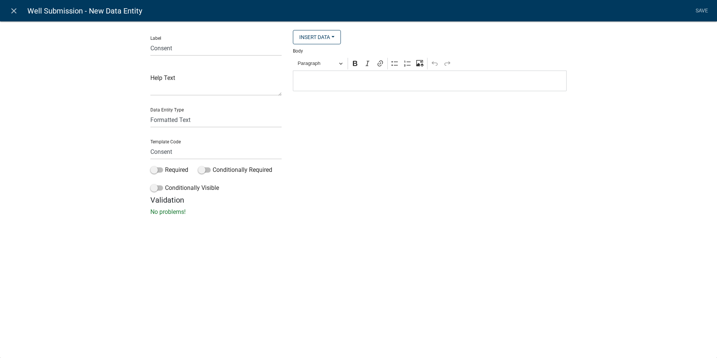
click at [322, 83] on p "Editor editing area: main. Press Alt+0 for help." at bounding box center [430, 81] width 266 height 9
click at [393, 84] on p "CONSENT & ACKNOWLEDGMENT" at bounding box center [430, 81] width 266 height 9
click at [14, 11] on icon "close" at bounding box center [13, 10] width 9 height 9
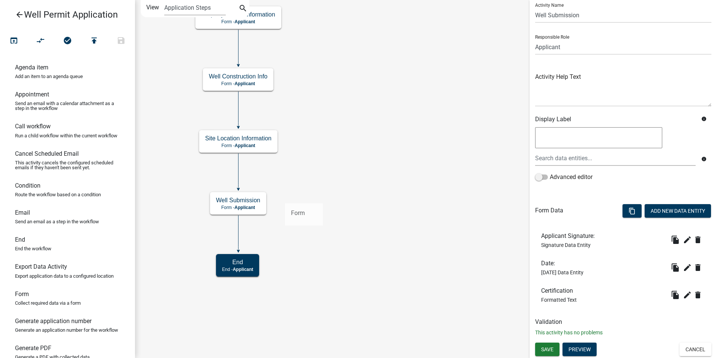
drag, startPoint x: 28, startPoint y: 310, endPoint x: 285, endPoint y: 197, distance: 280.9
click at [285, 197] on div "arrow_back Well Permit Application open_in_browser compare_arrows check_circle …" at bounding box center [358, 179] width 717 height 358
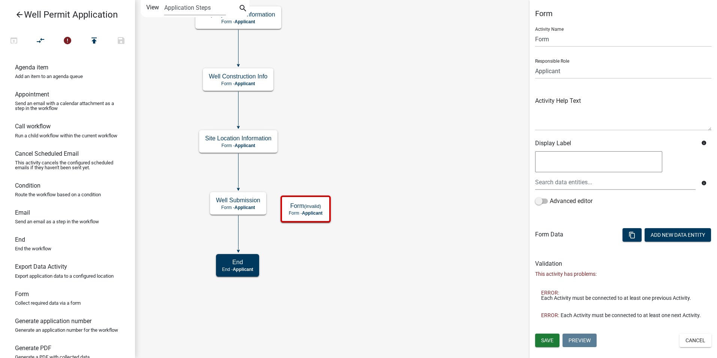
click at [292, 237] on icon "Start Start - Applicant End End - Applicant Property Owner Information Form - A…" at bounding box center [426, 178] width 582 height 357
click at [239, 233] on icon at bounding box center [239, 232] width 0 height 35
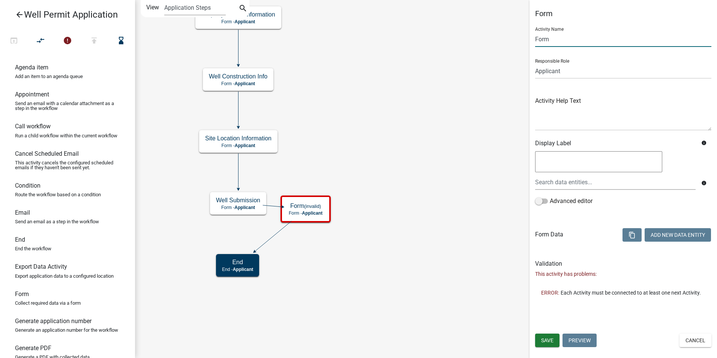
click at [539, 39] on input "Form" at bounding box center [623, 39] width 176 height 15
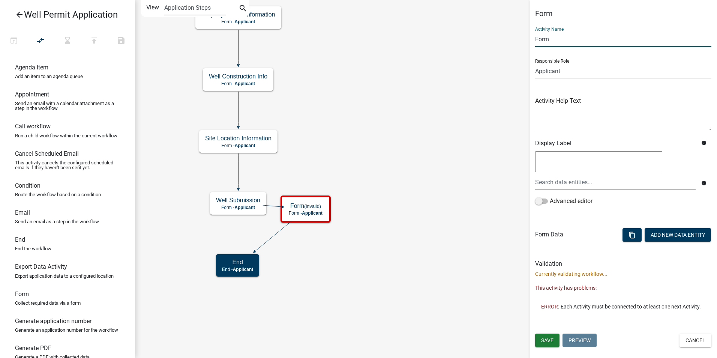
click at [539, 39] on input "Form" at bounding box center [623, 39] width 176 height 15
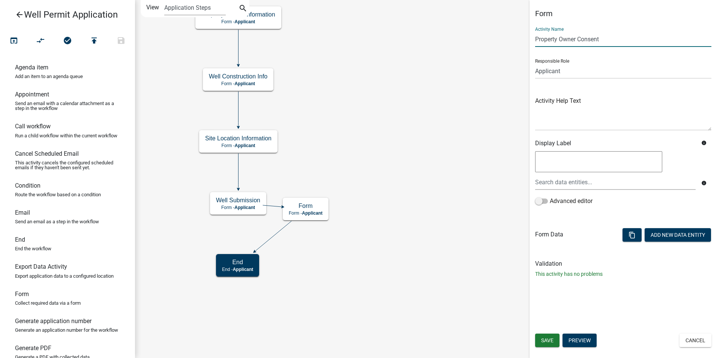
type input "Property Owner Consent"
click at [563, 252] on ul at bounding box center [623, 250] width 176 height 6
click at [546, 339] on span "Save" at bounding box center [547, 340] width 12 height 6
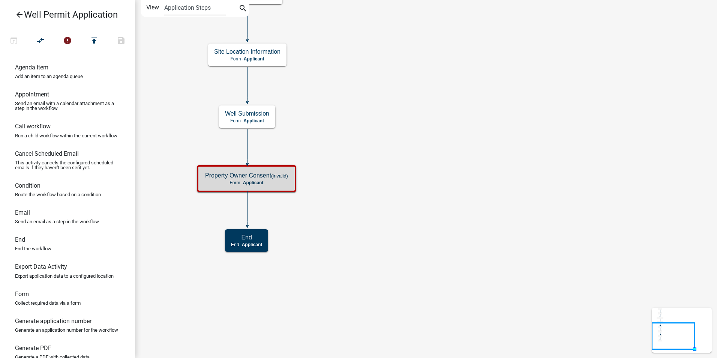
click at [356, 231] on icon "Start Start - Applicant End End - Applicant Property Owner Information Form - A…" at bounding box center [426, 178] width 582 height 357
click at [248, 212] on icon at bounding box center [248, 208] width 0 height 35
click at [330, 201] on icon "Start Start - Applicant End End - Applicant Property Owner Information Form - A…" at bounding box center [426, 178] width 582 height 357
click at [392, 146] on icon "Start Start - Applicant End End - Applicant Property Owner Information Form - A…" at bounding box center [426, 178] width 582 height 357
click at [267, 173] on h5 "Property Owner Consent" at bounding box center [247, 175] width 66 height 7
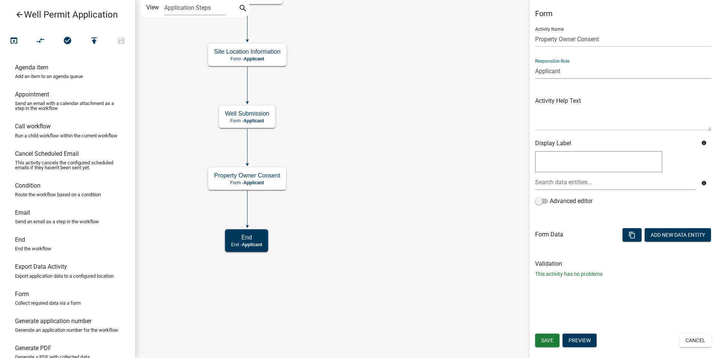
click at [587, 72] on select "Applicant Admin P & D Inspectors EH Administrative Assistant Zoning Reviewers E…" at bounding box center [623, 70] width 176 height 15
click at [655, 236] on button "Add New Data Entity" at bounding box center [678, 235] width 66 height 14
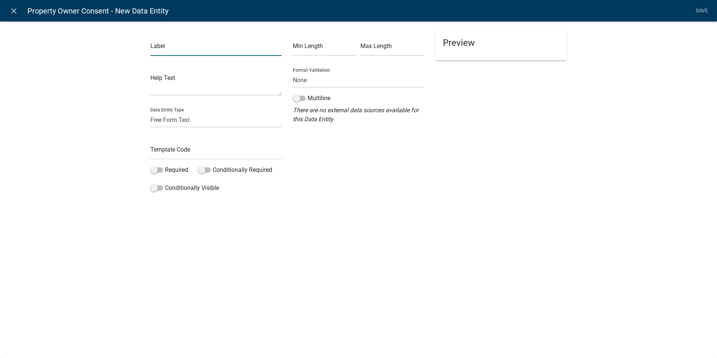
click at [163, 48] on input "text" at bounding box center [215, 48] width 131 height 15
type input "Owner Signature"
click at [156, 118] on select "Free Form Text Document Display Entity Value Fee Numeric Data Date Map Sketch D…" at bounding box center [215, 119] width 131 height 15
select select "signature"
click at [150, 112] on select "Free Form Text Document Display Entity Value Fee Numeric Data Date Map Sketch D…" at bounding box center [215, 119] width 131 height 15
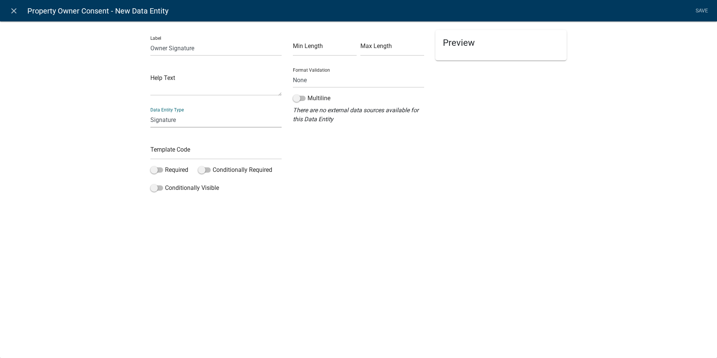
select select "signature"
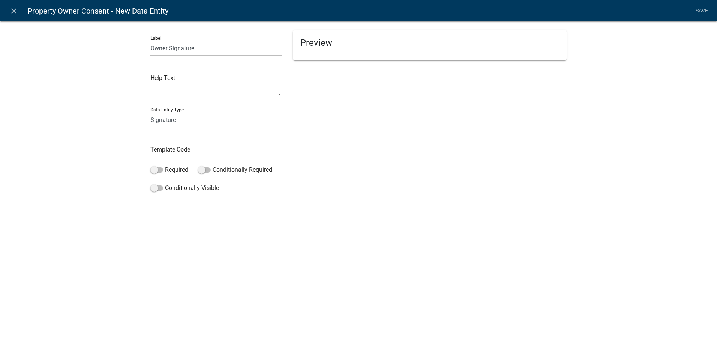
click at [171, 152] on input "text" at bounding box center [215, 151] width 131 height 15
type input "SignatureOwner"
click at [225, 261] on div "close Property Owner Consent - New Data Entity Save Label Owner Signature Help …" at bounding box center [358, 179] width 717 height 358
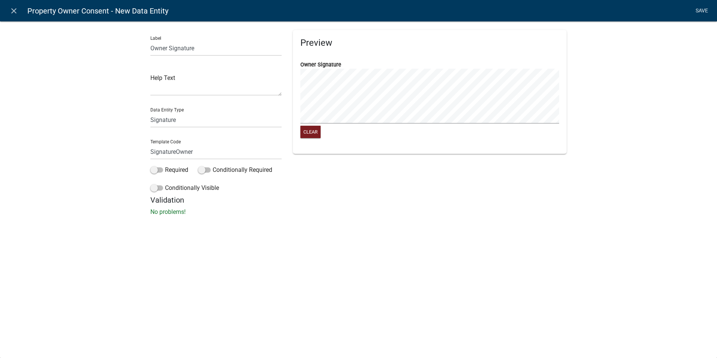
click at [700, 8] on link "Save" at bounding box center [702, 11] width 19 height 14
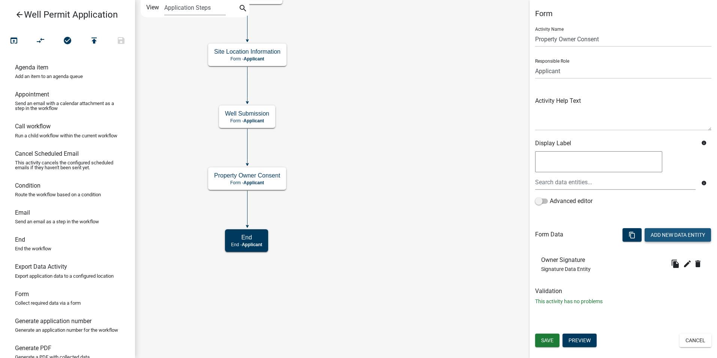
click at [679, 233] on button "Add New Data Entity" at bounding box center [678, 235] width 66 height 14
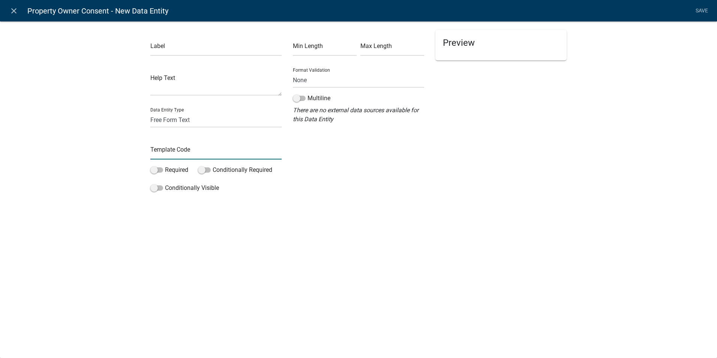
click at [177, 149] on input "text" at bounding box center [215, 151] width 131 height 15
type input "OwnerSignDate"
click at [150, 51] on div "Label Help Text Data Entity Type Free Form Text Document Display Entity Value F…" at bounding box center [216, 112] width 143 height 165
click at [155, 52] on input "text" at bounding box center [215, 48] width 131 height 15
type input "Date:"
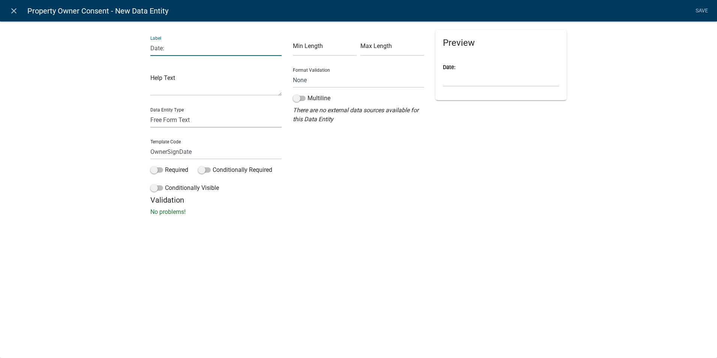
click at [165, 120] on select "Free Form Text Document Display Entity Value Fee Numeric Data Date Map Sketch D…" at bounding box center [215, 119] width 131 height 15
select select "[DATE]"
click at [150, 112] on select "Free Form Text Document Display Entity Value Fee Numeric Data Date Map Sketch D…" at bounding box center [215, 119] width 131 height 15
select select "[DATE]"
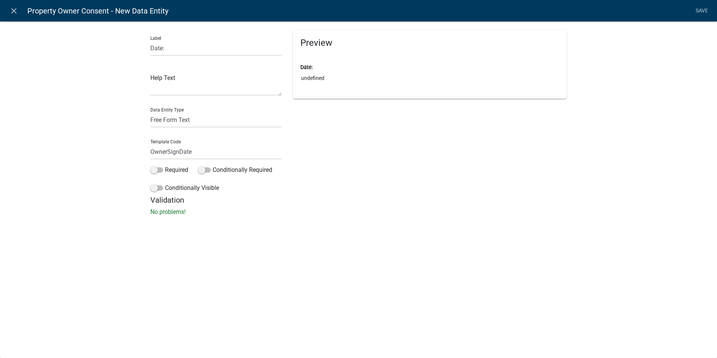
click at [307, 231] on div "Label Date: Help Text Data Entity Type Free Form Text Document Display Entity V…" at bounding box center [358, 120] width 717 height 223
click at [704, 11] on link "Save" at bounding box center [702, 11] width 19 height 14
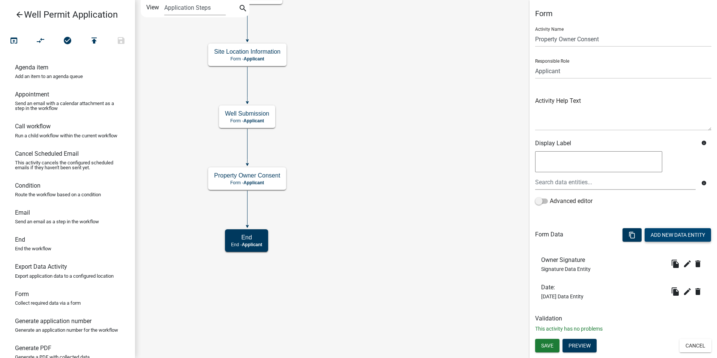
click at [662, 232] on button "Add New Data Entity" at bounding box center [678, 235] width 66 height 14
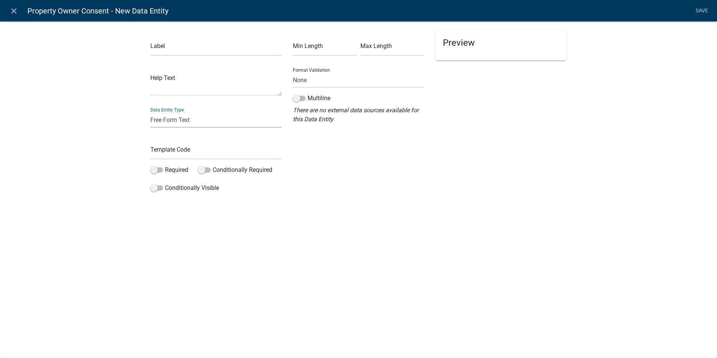
click at [168, 117] on select "Free Form Text Document Display Entity Value Fee Numeric Data Date Map Sketch D…" at bounding box center [215, 119] width 131 height 15
select select "rich-text"
click at [150, 112] on select "Free Form Text Document Display Entity Value Fee Numeric Data Date Map Sketch D…" at bounding box center [215, 119] width 131 height 15
select select "rich-text"
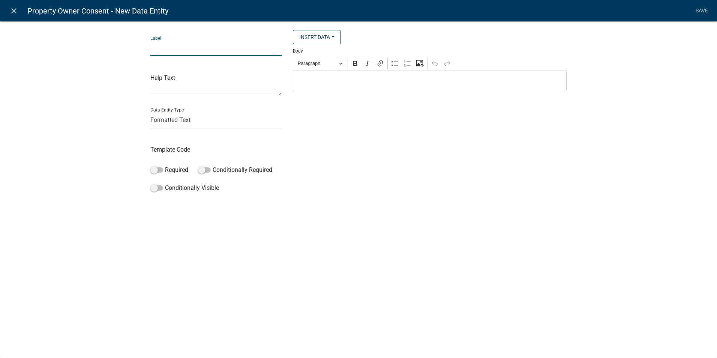
click at [170, 50] on input "text" at bounding box center [215, 48] width 131 height 15
type input "Consent"
click at [172, 150] on input "text" at bounding box center [215, 151] width 131 height 15
type input "C"
type input "LabelConsent"
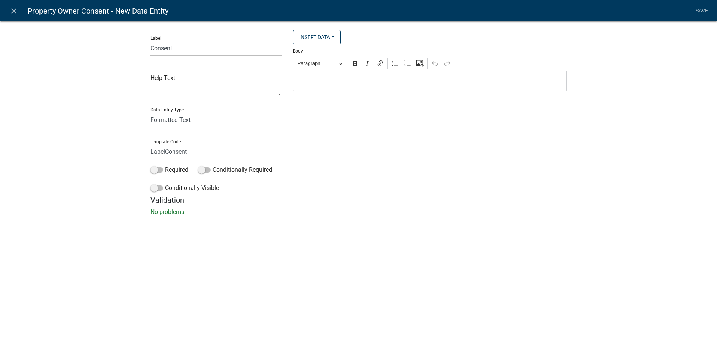
click at [401, 203] on div "Label Consent Help Text Data Entity Type Free Form Text Document Display Entity…" at bounding box center [358, 120] width 717 height 223
click at [308, 82] on p "Editor editing area: main. Press Alt+0 for help." at bounding box center [430, 81] width 266 height 9
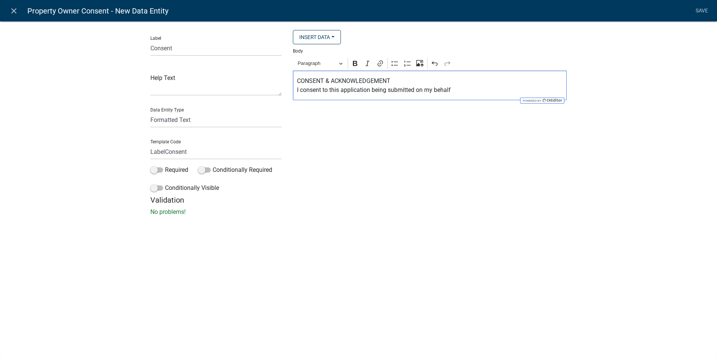
click at [455, 90] on p "CONSENT & ACKNOWLEDGEMENT I consent to this application being submitted on my b…" at bounding box center [430, 86] width 266 height 18
click at [453, 89] on p "CONSENT & ACKNOWLEDGEMENT I consent to this application being submitted on my b…" at bounding box center [430, 86] width 266 height 18
click at [299, 90] on p "CONSENT & ACKNOWLEDGEMENT I consent to this application being submitted on the …" at bounding box center [430, 86] width 266 height 18
click at [492, 87] on p "CONSENT & ACKNOWLEDGEMENT I, as the property owner/agent, consent to this appli…" at bounding box center [430, 86] width 266 height 18
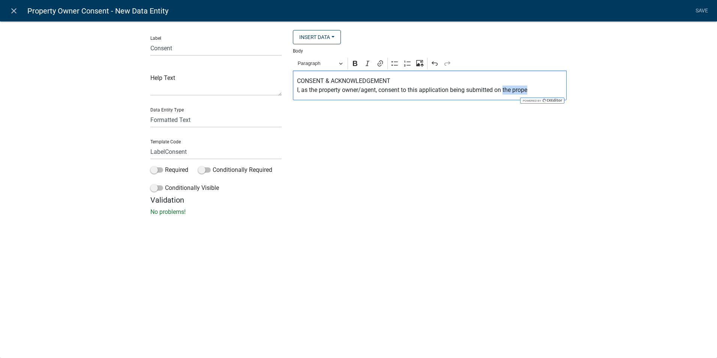
drag, startPoint x: 532, startPoint y: 89, endPoint x: 505, endPoint y: 89, distance: 27.4
click at [505, 89] on p "CONSENT & ACKNOWLEDGEMENT I, as the property owner/agent, consent to this appli…" at bounding box center [430, 86] width 266 height 18
drag, startPoint x: 392, startPoint y: 81, endPoint x: 293, endPoint y: 81, distance: 99.0
click at [293, 81] on div "CONSENT & ACKNOWLEDGEMENT I, as the property owner/agent, consent to this appli…" at bounding box center [430, 86] width 274 height 30
click at [353, 64] on icon "Editor toolbar" at bounding box center [355, 63] width 5 height 5
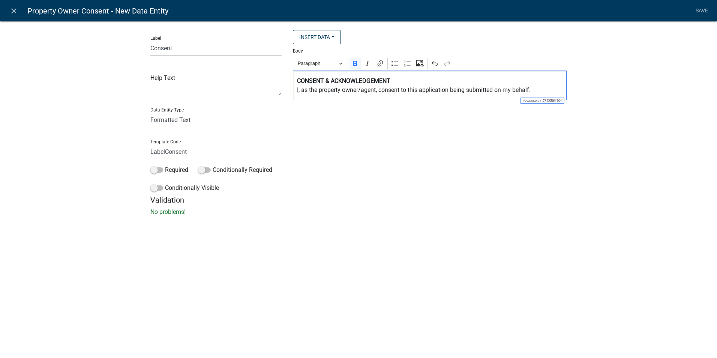
click at [390, 89] on p "CONSENT & ACKNOWLEDGEMENT I, as the property owner/agent, consent to this appli…" at bounding box center [430, 86] width 266 height 18
click at [356, 61] on icon "Editor toolbar" at bounding box center [356, 64] width 8 height 8
click at [423, 79] on p "CONSENT & ACKNOWLEDGEMENT I, as the property owner/agent, consent to this appli…" at bounding box center [430, 86] width 266 height 18
click at [539, 91] on p "CONSENT & ACKNOWLEDGEMENT I, as the property owner/agent, consent to this appli…" at bounding box center [430, 86] width 266 height 18
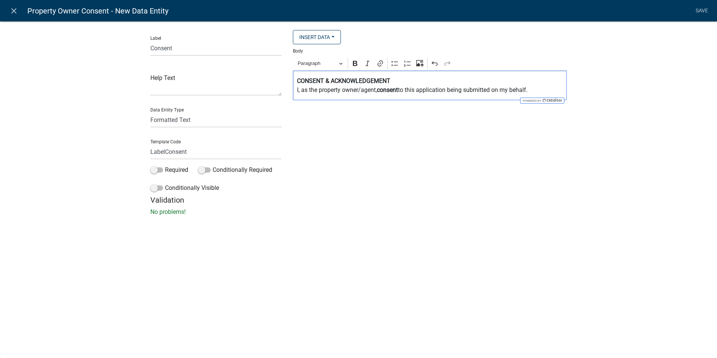
click at [362, 93] on p "CONSENT & ACKNOWLEDGEMENT I, as the property owner/agent, consent to this appli…" at bounding box center [430, 86] width 266 height 18
click at [555, 90] on p "CONSENT & ACKNOWLEDGEMENT I, as the property owner/ legal agent, consent to thi…" at bounding box center [430, 86] width 266 height 18
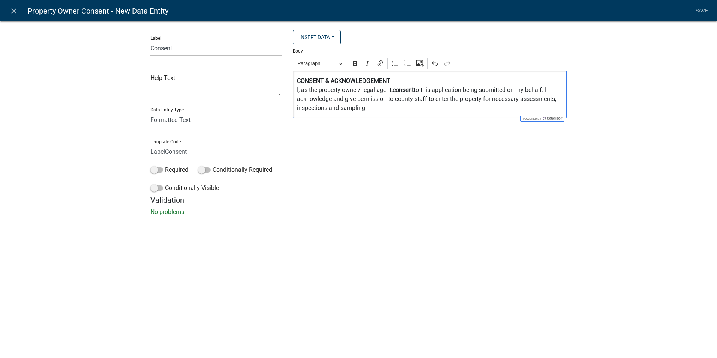
drag, startPoint x: 388, startPoint y: 108, endPoint x: 376, endPoint y: 110, distance: 12.2
click at [388, 109] on p "CONSENT & ACKNOWLEDGEMENT I, as the property owner/ legal agent, consent to thi…" at bounding box center [430, 95] width 266 height 36
click at [392, 100] on p "CONSENT & ACKNOWLEDGEMENT I, as the property owner/ legal agent, consent to thi…" at bounding box center [430, 95] width 266 height 36
click at [444, 109] on p "CONSENT & ACKNOWLEDGEMENT I, as the property owner/ legal agent, consent to thi…" at bounding box center [430, 95] width 266 height 36
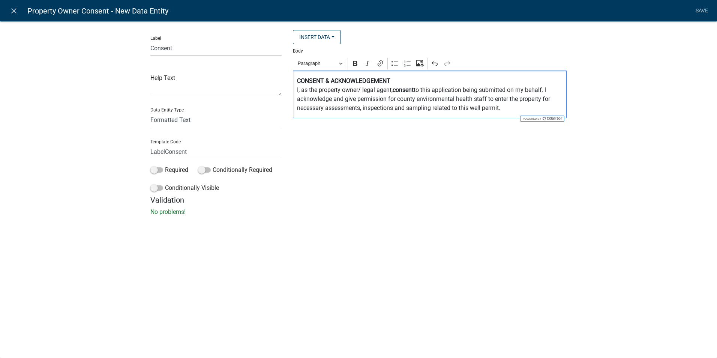
click at [305, 100] on p "CONSENT & ACKNOWLEDGEMENT I, as the property owner/ legal agent, consent to thi…" at bounding box center [430, 95] width 266 height 36
click at [355, 64] on icon "Editor toolbar" at bounding box center [356, 64] width 8 height 8
drag, startPoint x: 387, startPoint y: 100, endPoint x: 334, endPoint y: 102, distance: 53.3
click at [334, 102] on p "CONSENT & ACKNOWLEDGEMENT I, as the property owner/ legal agent, consent to thi…" at bounding box center [430, 95] width 266 height 36
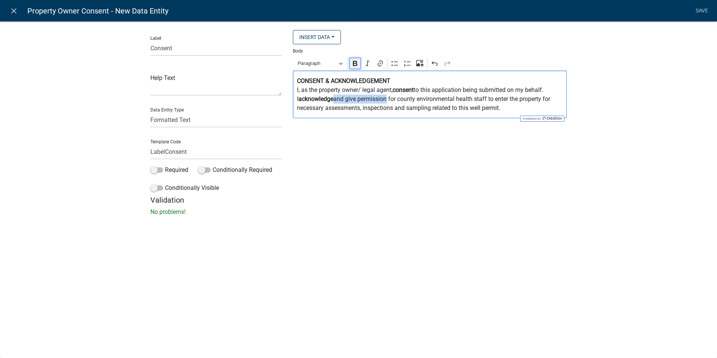
click at [356, 66] on icon "Editor toolbar" at bounding box center [355, 63] width 5 height 5
click at [423, 100] on p "CONSENT & ACKNOWLEDGEMENT I, as the property owner/ legal agent, consent to thi…" at bounding box center [430, 95] width 266 height 36
click at [510, 108] on p "CONSENT & ACKNOWLEDGEMENT I, as the property owner/ legal agent, consent to thi…" at bounding box center [430, 95] width 266 height 36
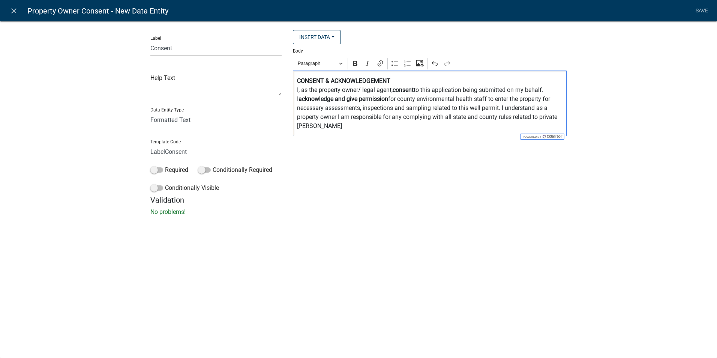
click at [516, 108] on p "CONSENT & ACKNOWLEDGEMENT I, as the property owner/ legal agent, consent to thi…" at bounding box center [430, 104] width 266 height 54
click at [362, 65] on div "Paragraph Bold Italic Link Bulleted List Numbered List Upload image from comput…" at bounding box center [430, 63] width 271 height 14
click at [359, 64] on icon "Editor toolbar" at bounding box center [356, 64] width 8 height 8
click at [312, 123] on p "CONSENT & ACKNOWLEDGEMENT I, as the property owner/ legal agent, consent to thi…" at bounding box center [430, 104] width 266 height 54
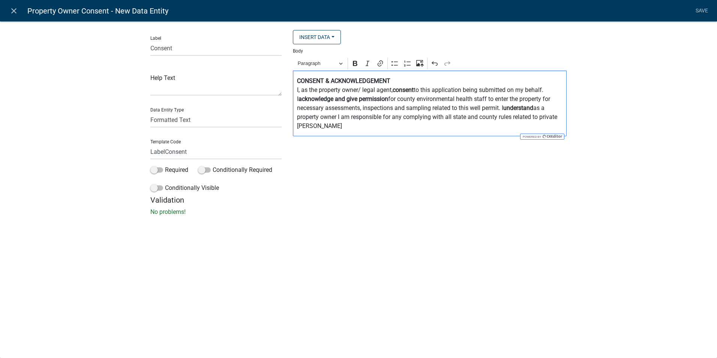
click at [327, 123] on p "CONSENT & ACKNOWLEDGEMENT I, as the property owner/ legal agent, consent to thi…" at bounding box center [430, 104] width 266 height 54
click at [324, 125] on p "CONSENT & ACKNOWLEDGEMENT I, as the property owner/ legal agent, consent to thi…" at bounding box center [430, 104] width 266 height 54
click at [701, 11] on link "Save" at bounding box center [702, 11] width 19 height 14
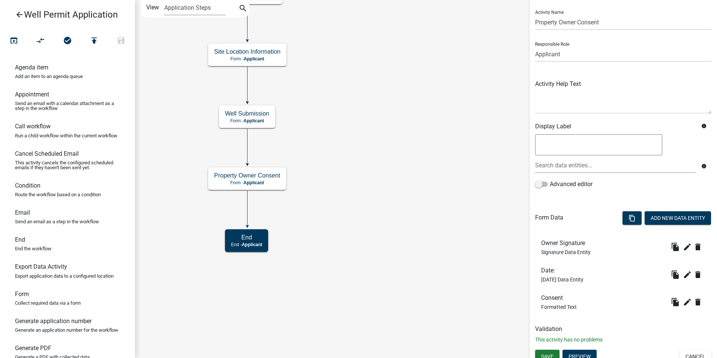
scroll to position [24, 0]
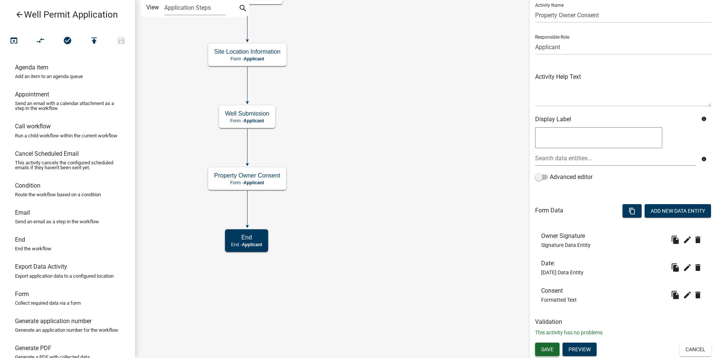
click at [547, 346] on span "Save" at bounding box center [547, 349] width 12 height 6
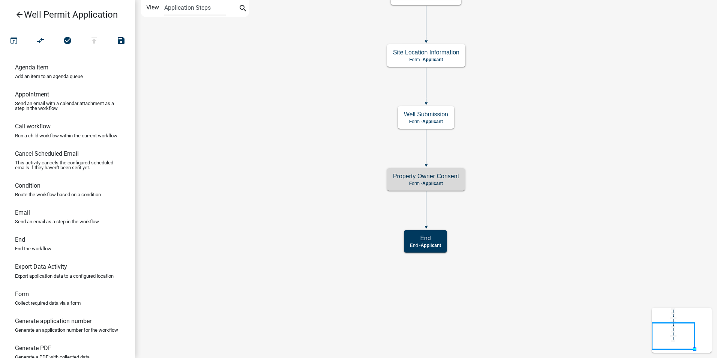
scroll to position [0, 0]
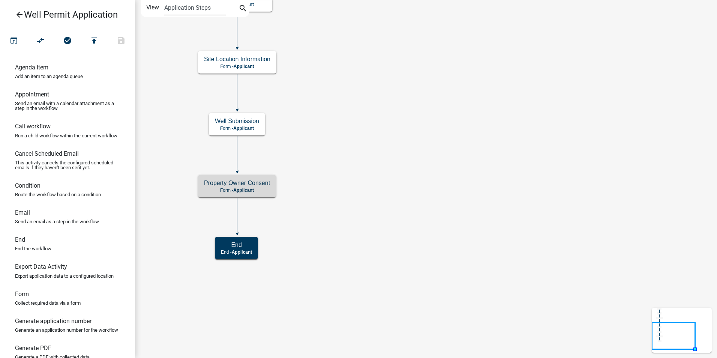
click at [340, 272] on icon "Start Start - Applicant End End - Applicant Property Owner Information Form - A…" at bounding box center [426, 178] width 582 height 357
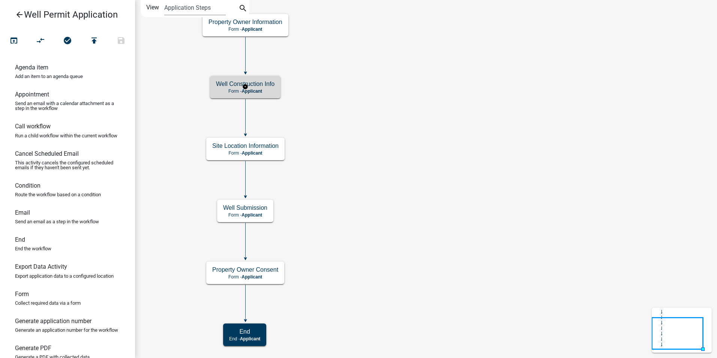
click at [272, 83] on h5 "Well Construction Info" at bounding box center [245, 83] width 59 height 7
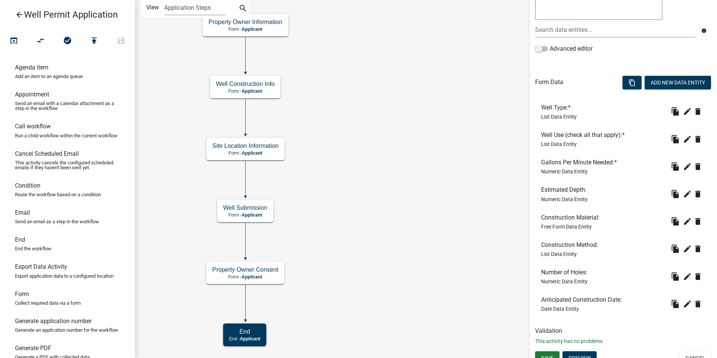
scroll to position [161, 0]
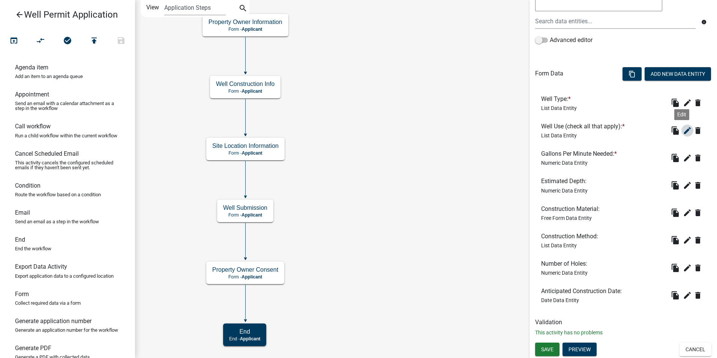
click at [683, 130] on icon "edit" at bounding box center [687, 130] width 9 height 9
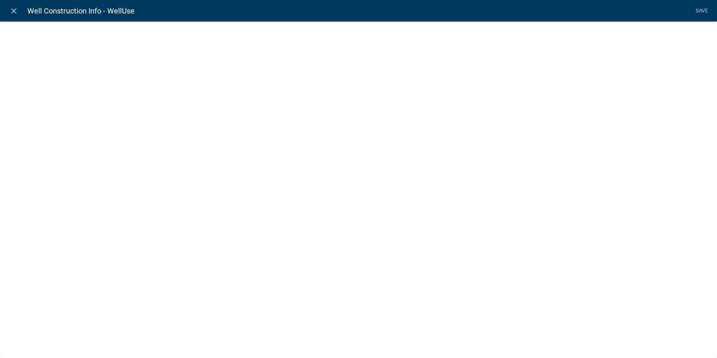
select select "list-data"
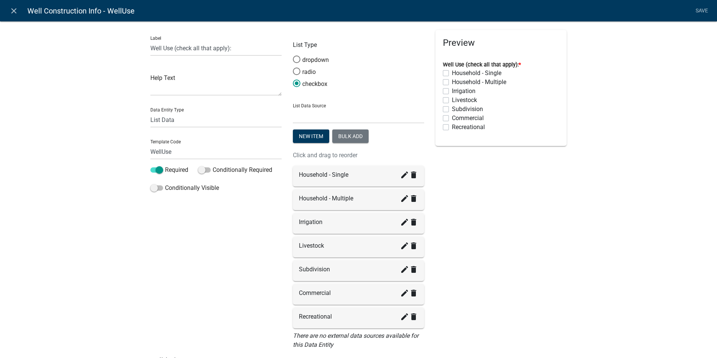
click at [573, 199] on div "Label Well Use (check all that apply): Help Text Data Entity Type Free Form Tex…" at bounding box center [358, 201] width 717 height 384
click at [13, 11] on icon "close" at bounding box center [13, 10] width 9 height 9
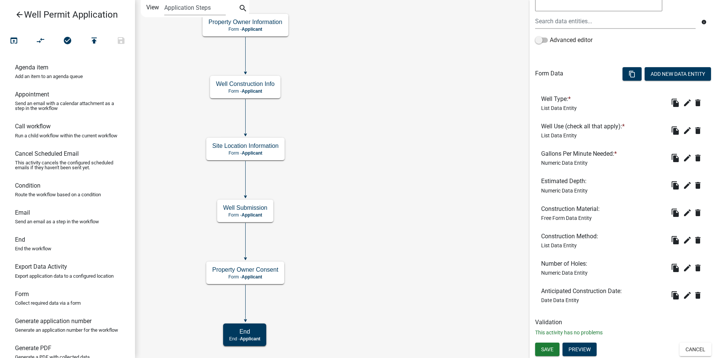
click at [17, 14] on icon "arrow_back" at bounding box center [19, 15] width 9 height 11
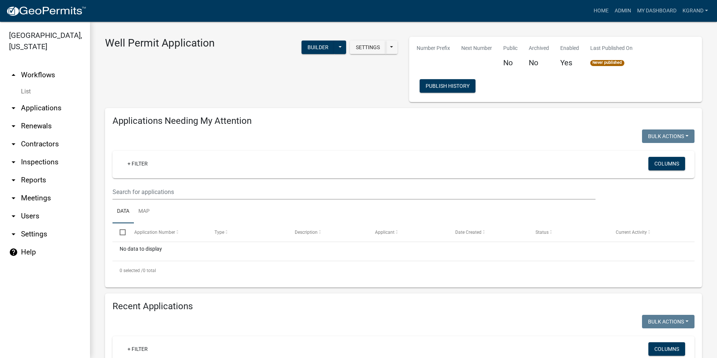
click at [25, 207] on link "arrow_drop_down Users" at bounding box center [45, 216] width 90 height 18
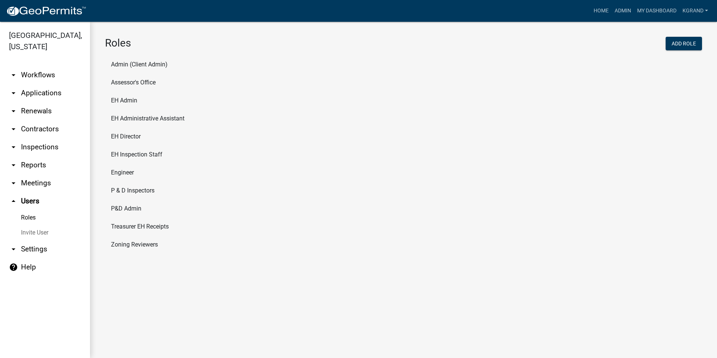
click at [31, 240] on link "arrow_drop_down Settings" at bounding box center [45, 249] width 90 height 18
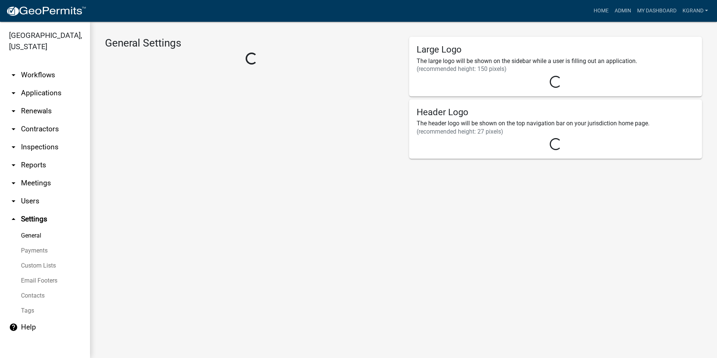
select select "03540cc7-cae6-4ec5-9df4-19164d3ec826"
select select "IA"
select select "Central Standard Time"
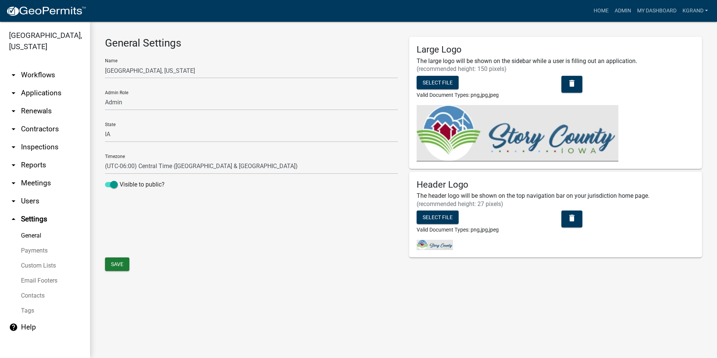
click at [33, 258] on link "Custom Lists" at bounding box center [45, 265] width 90 height 15
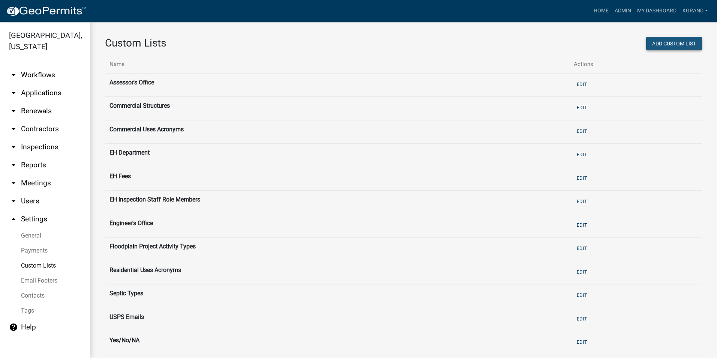
click at [661, 43] on button "Add Custom List" at bounding box center [674, 44] width 56 height 14
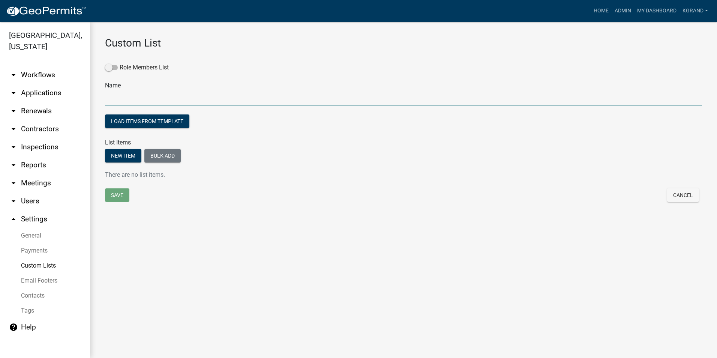
click at [229, 100] on input "text" at bounding box center [403, 97] width 597 height 15
type input "Well Use"
click at [120, 159] on button "New item" at bounding box center [123, 156] width 36 height 14
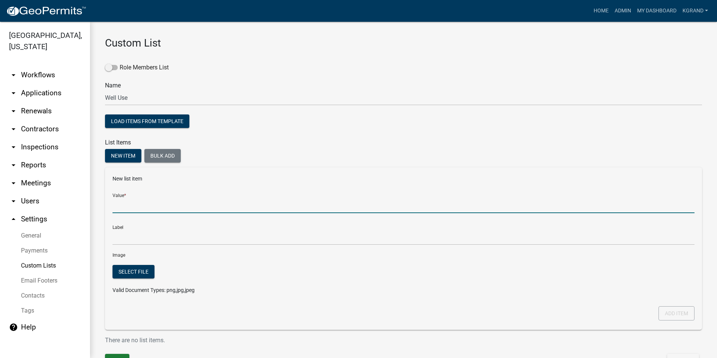
click at [116, 206] on input "Value *" at bounding box center [404, 205] width 582 height 15
click at [131, 207] on input "Value *" at bounding box center [404, 205] width 582 height 15
type input "Household - Single"
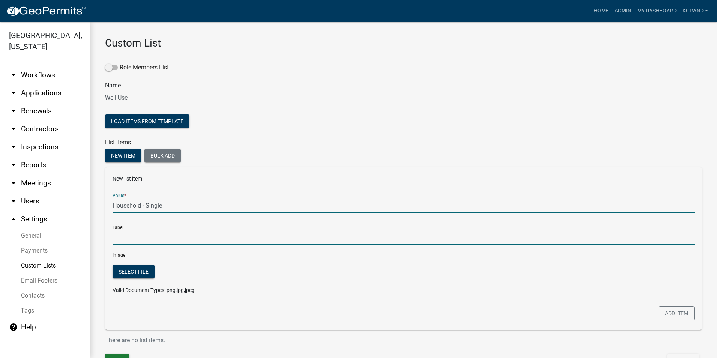
type input "Household - Single"
click at [129, 238] on input "Household - Single" at bounding box center [404, 237] width 582 height 15
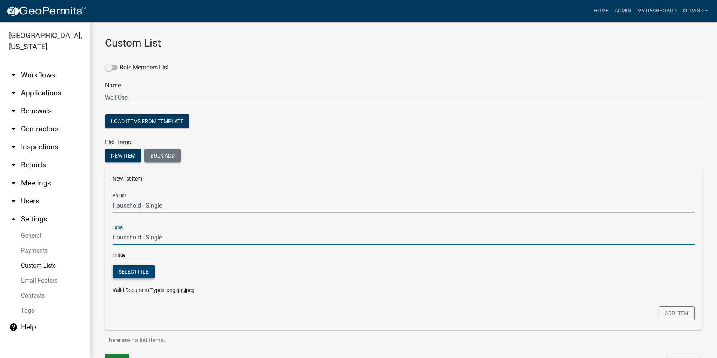
click at [127, 270] on button "Select file" at bounding box center [134, 272] width 42 height 14
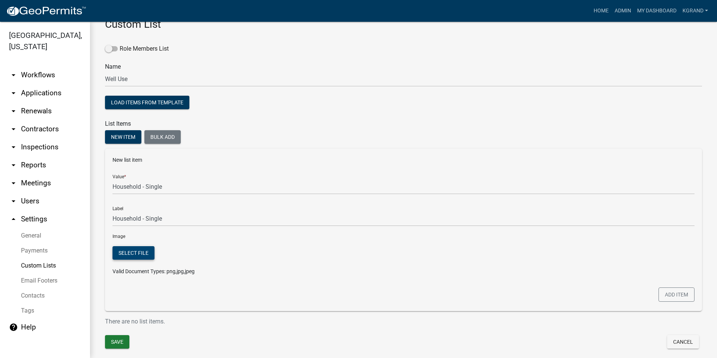
scroll to position [42, 0]
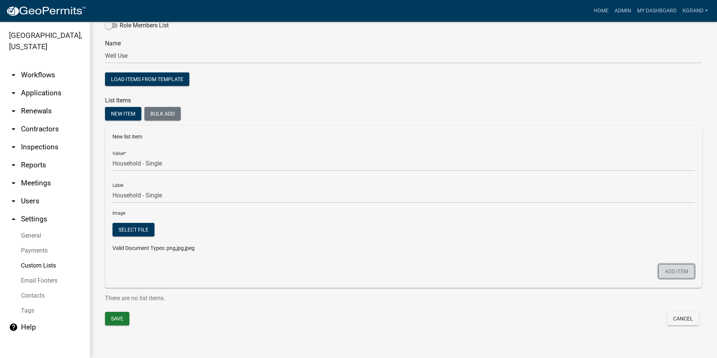
click at [661, 273] on button "Add item" at bounding box center [677, 271] width 36 height 14
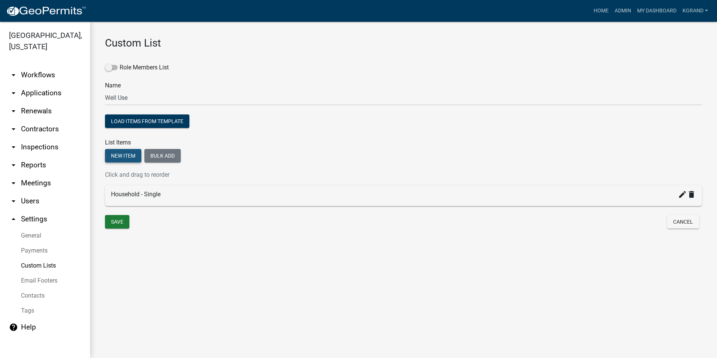
click at [119, 158] on button "New item" at bounding box center [123, 156] width 36 height 14
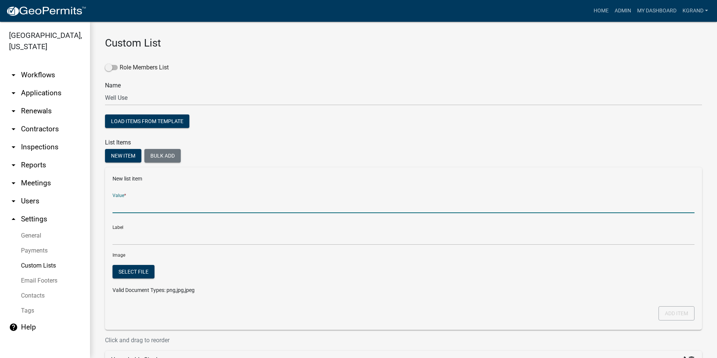
click at [121, 204] on input "Value *" at bounding box center [404, 205] width 582 height 15
type input "Household - Multiple"
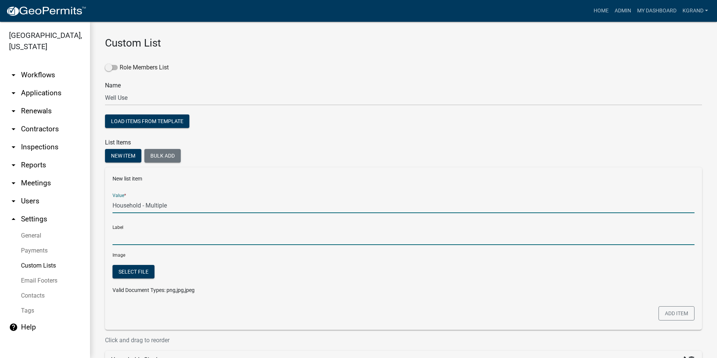
type input "Household - Multiple"
click at [139, 237] on input "Household - Multiple" at bounding box center [404, 237] width 582 height 15
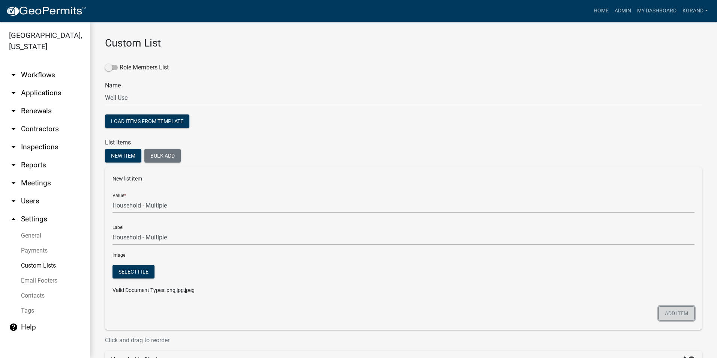
drag, startPoint x: 668, startPoint y: 313, endPoint x: 660, endPoint y: 305, distance: 11.4
click at [668, 312] on button "Add item" at bounding box center [677, 313] width 36 height 14
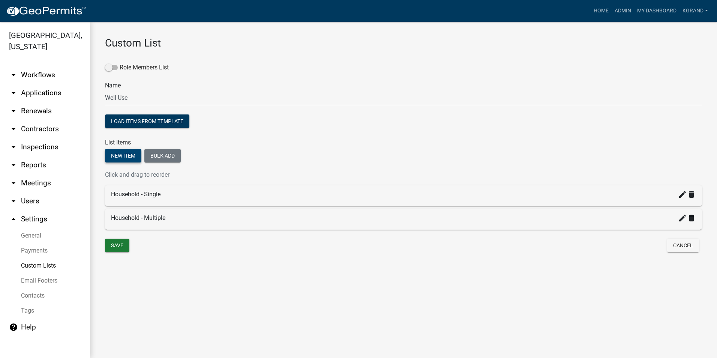
click at [125, 156] on button "New item" at bounding box center [123, 156] width 36 height 14
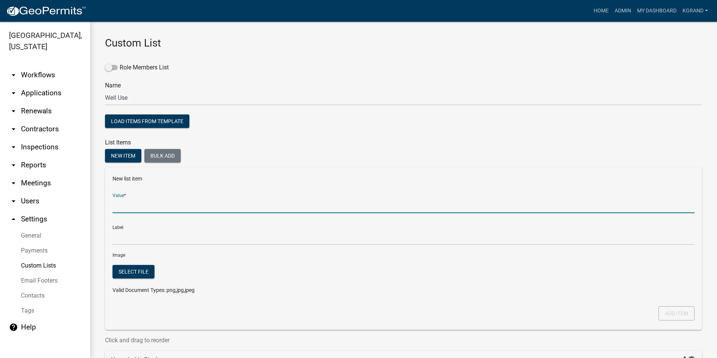
click at [132, 212] on input "Value *" at bounding box center [404, 205] width 582 height 15
type input "Irrigation"
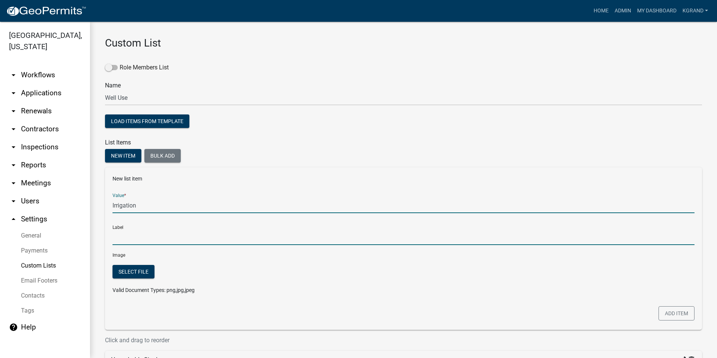
type input "Irrigation"
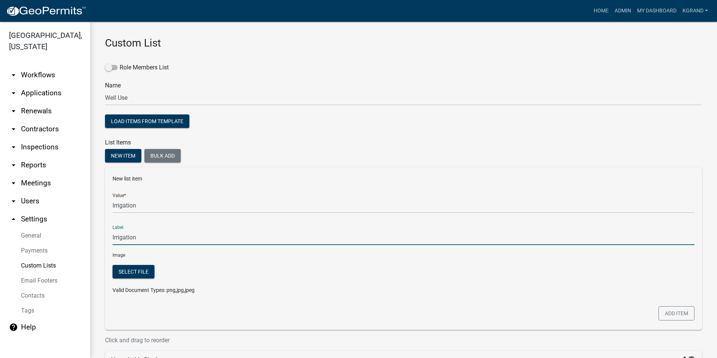
click at [131, 241] on input "Irrigation" at bounding box center [404, 237] width 582 height 15
click at [684, 313] on button "Add item" at bounding box center [677, 313] width 36 height 14
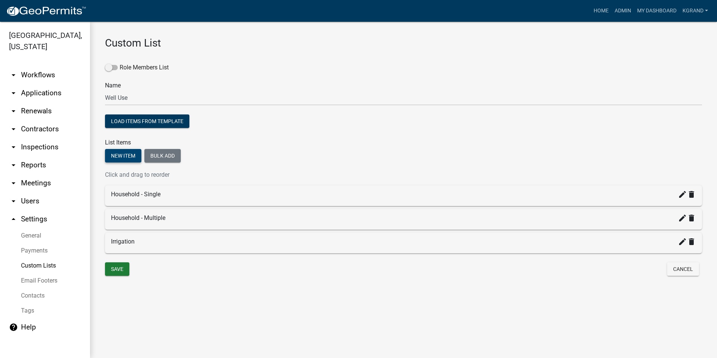
click at [117, 152] on button "New item" at bounding box center [123, 156] width 36 height 14
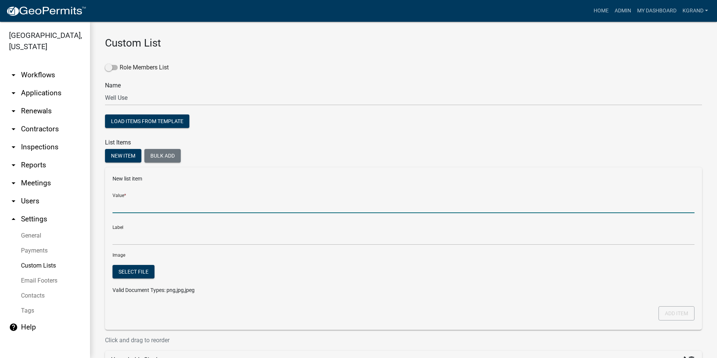
click at [129, 209] on input "Value *" at bounding box center [404, 205] width 582 height 15
type input "Livestock"
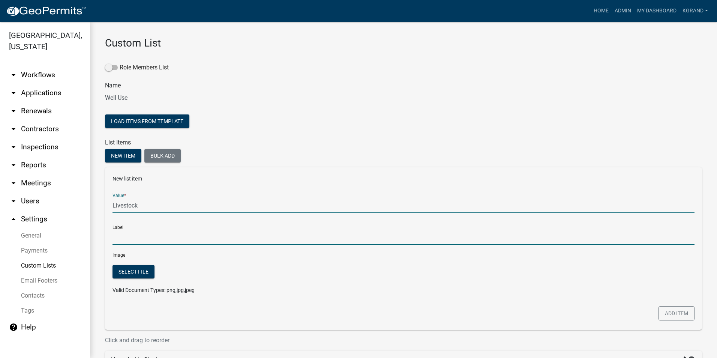
type input "Livestock"
click at [130, 237] on input "Livestock" at bounding box center [404, 237] width 582 height 15
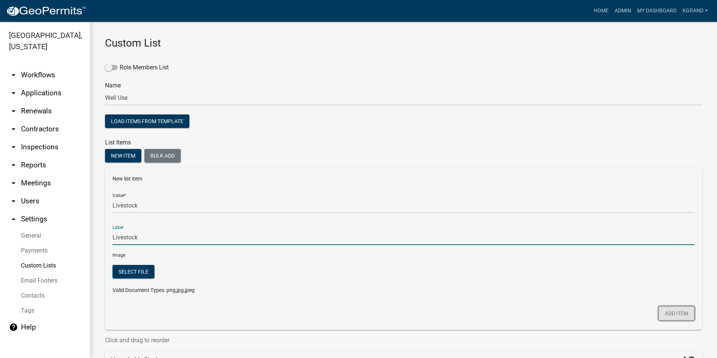
click at [684, 316] on button "Add item" at bounding box center [677, 313] width 36 height 14
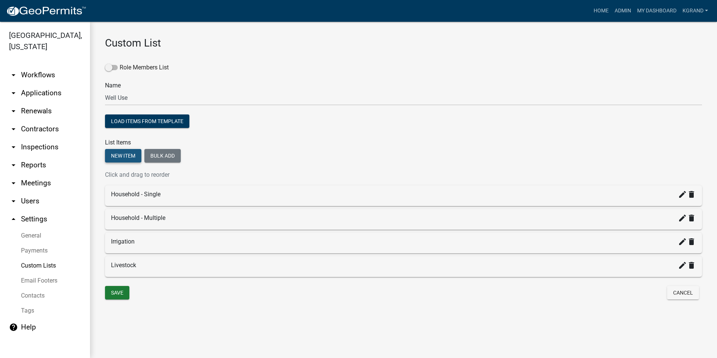
click at [123, 158] on button "New item" at bounding box center [123, 156] width 36 height 14
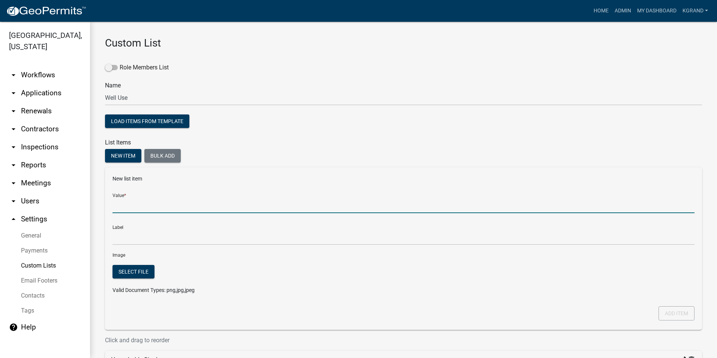
click at [129, 207] on input "Value *" at bounding box center [404, 205] width 582 height 15
type input "Subdivision"
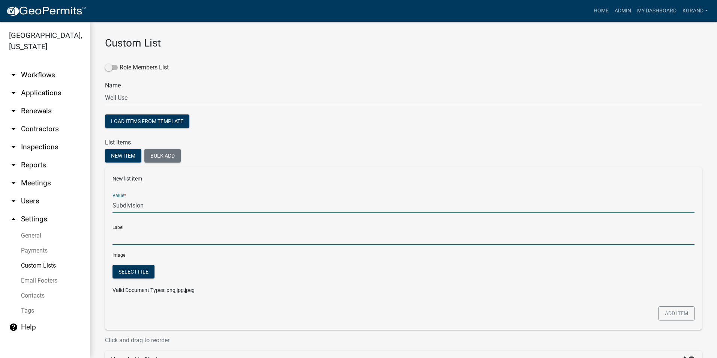
type input "Subdivision"
click at [129, 239] on input "Subdivision" at bounding box center [404, 237] width 582 height 15
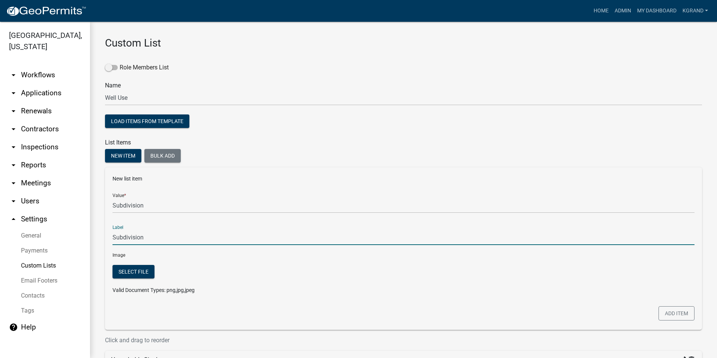
click at [214, 254] on div "Image" at bounding box center [404, 255] width 594 height 8
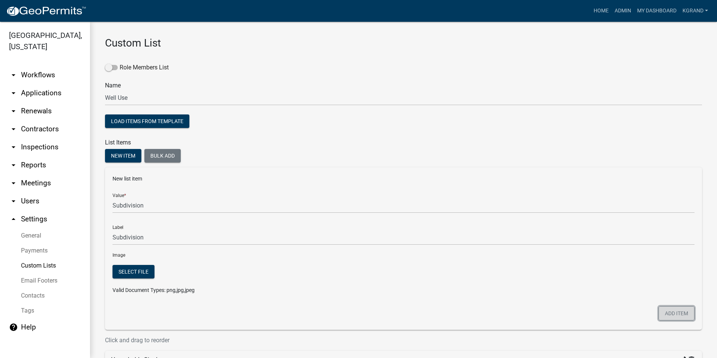
click at [659, 311] on button "Add item" at bounding box center [677, 313] width 36 height 14
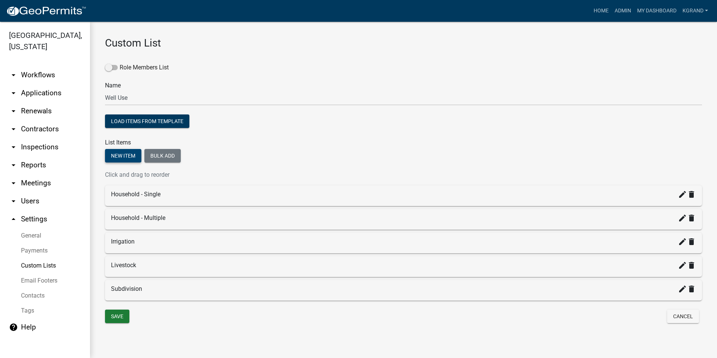
click at [131, 156] on button "New item" at bounding box center [123, 156] width 36 height 14
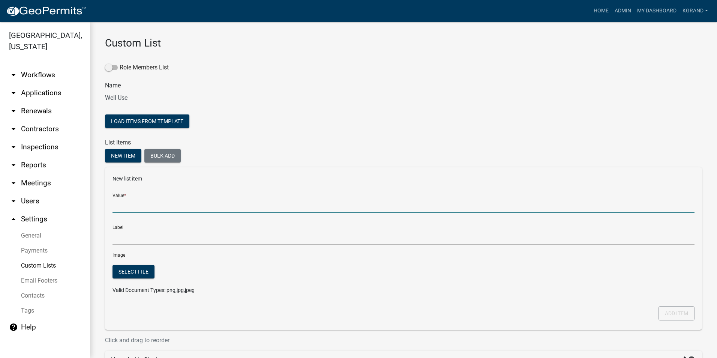
click at [118, 205] on input "Value *" at bounding box center [404, 205] width 582 height 15
type input "Commercial"
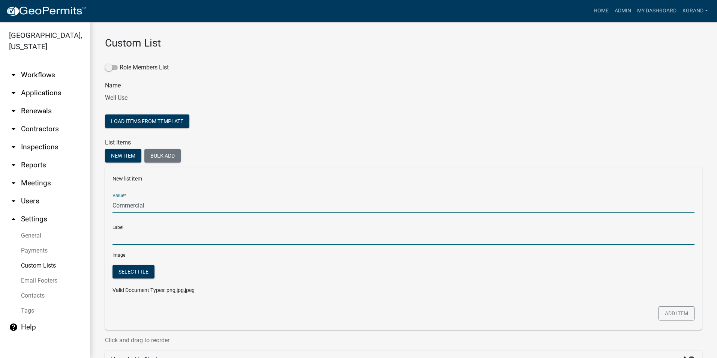
type input "Commercial"
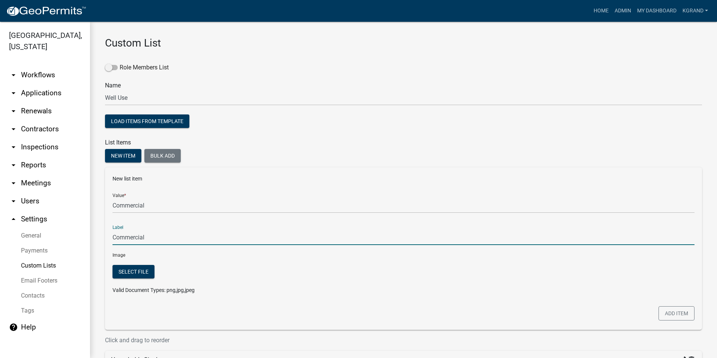
click at [113, 240] on input "Commercial" at bounding box center [404, 237] width 582 height 15
click at [114, 272] on button "Select file" at bounding box center [134, 272] width 42 height 14
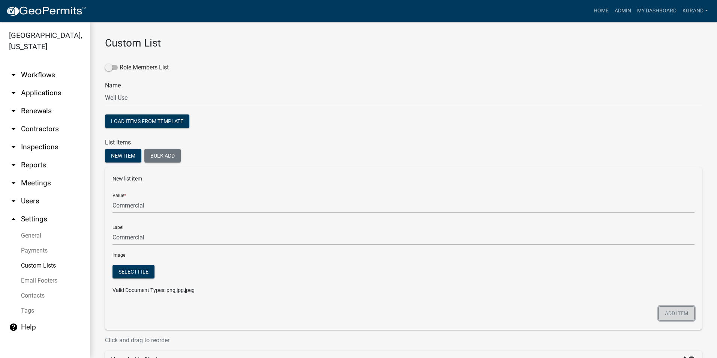
click at [664, 314] on button "Add item" at bounding box center [677, 313] width 36 height 14
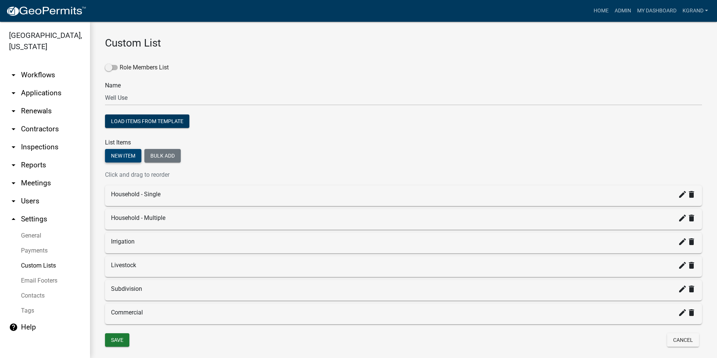
click at [117, 154] on button "New item" at bounding box center [123, 156] width 36 height 14
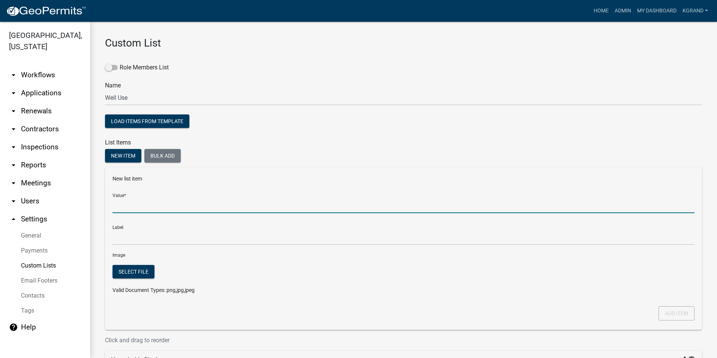
click at [120, 208] on input "Value *" at bounding box center [404, 205] width 582 height 15
type input "Recreational"
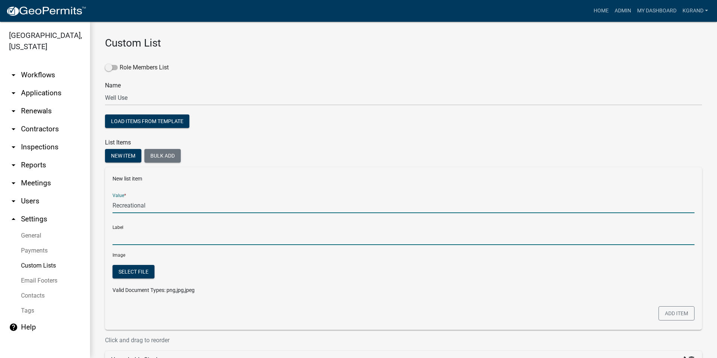
type input "Recreational"
click at [146, 235] on input "Recreational" at bounding box center [404, 237] width 582 height 15
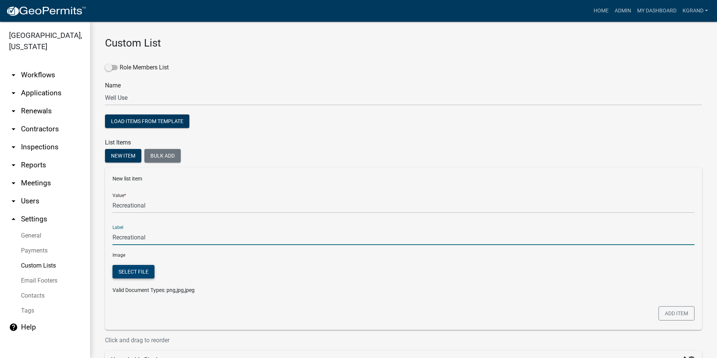
click at [132, 269] on button "Select file" at bounding box center [134, 272] width 42 height 14
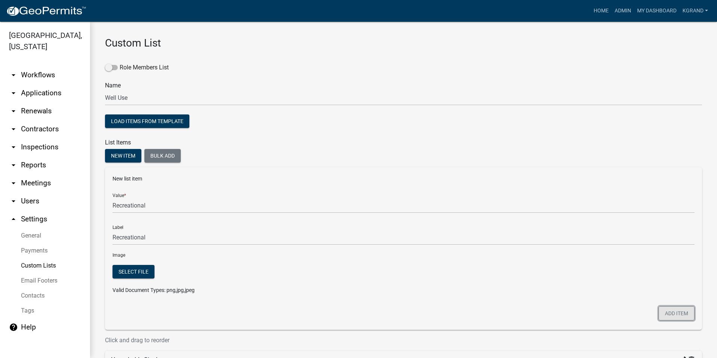
click at [675, 310] on button "Add item" at bounding box center [677, 313] width 36 height 14
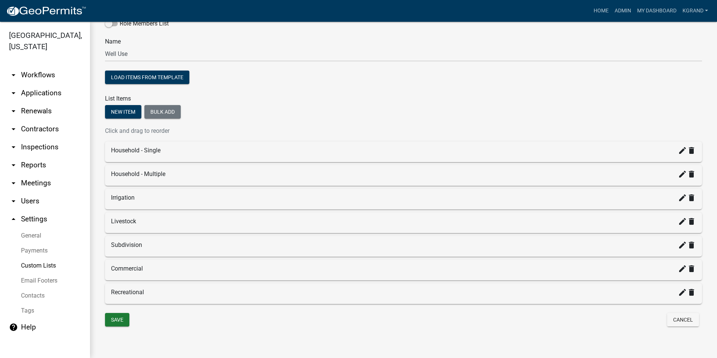
scroll to position [45, 0]
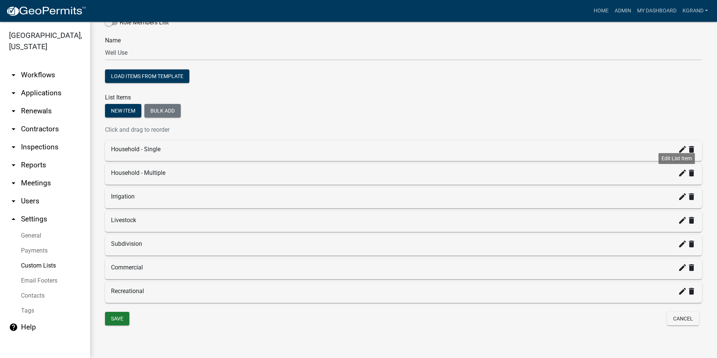
click at [678, 176] on icon "create" at bounding box center [682, 172] width 9 height 9
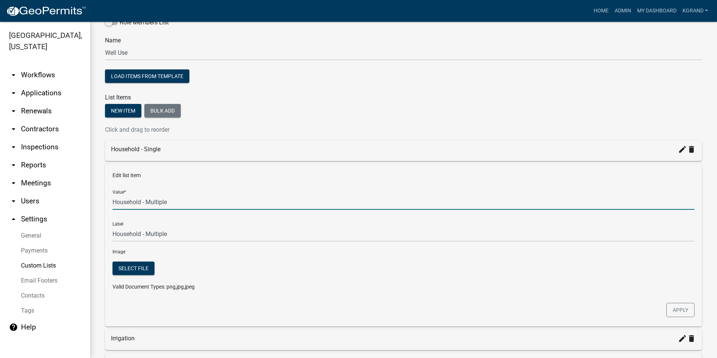
click at [156, 203] on input "Household - Multiple" at bounding box center [404, 201] width 582 height 15
click at [169, 202] on input "Household - Multiple" at bounding box center [404, 201] width 582 height 15
click at [284, 103] on div "Role Members List Name Well Use Load items from template List Items New item Bu…" at bounding box center [403, 226] width 597 height 437
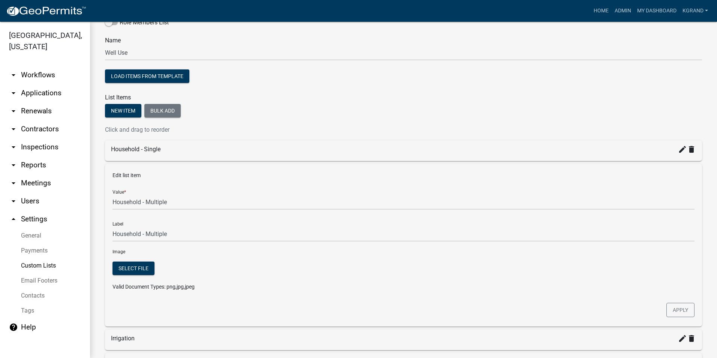
click at [429, 76] on div "Load items from template" at bounding box center [403, 76] width 597 height 15
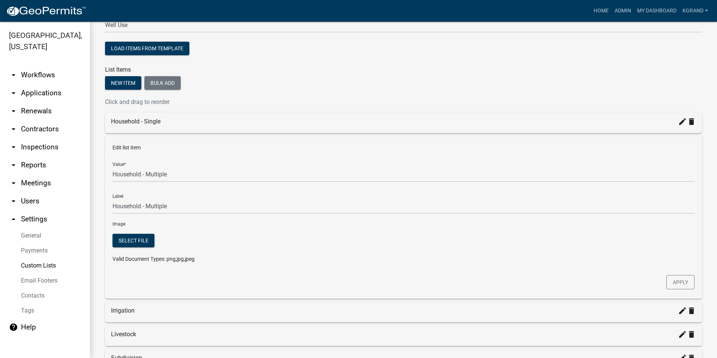
scroll to position [120, 0]
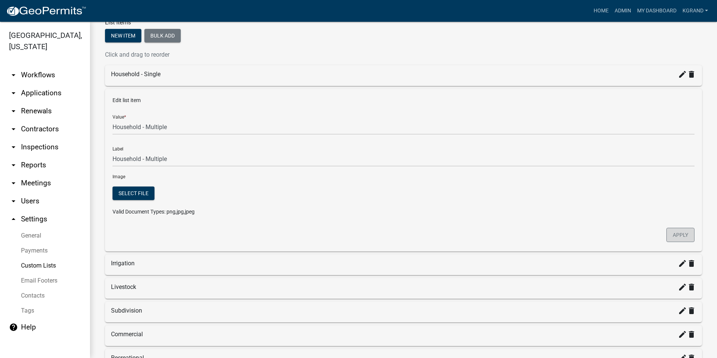
click at [685, 236] on button "Apply" at bounding box center [681, 235] width 28 height 14
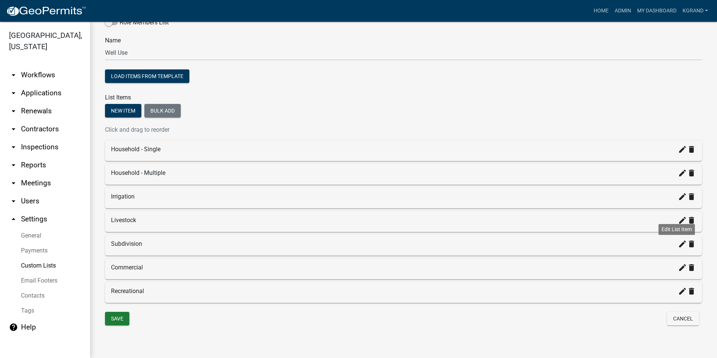
click at [678, 248] on icon "create" at bounding box center [682, 243] width 9 height 9
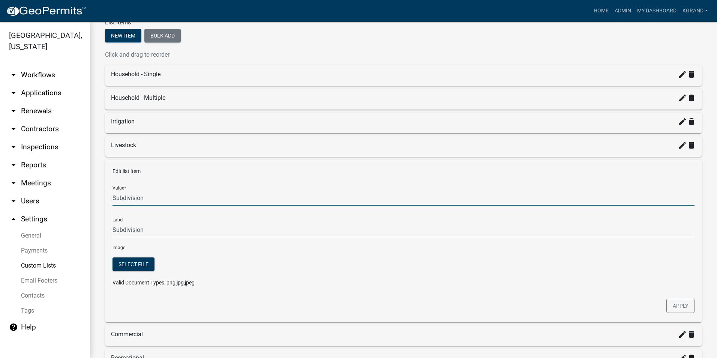
click at [113, 197] on input "Subdivision" at bounding box center [404, 197] width 582 height 15
type input "Small Subdivision"
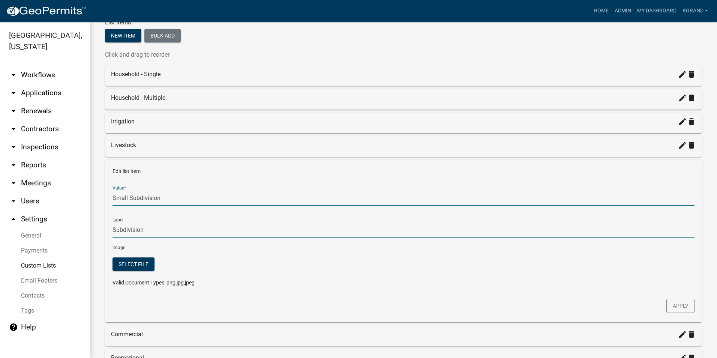
type input "Small Subdivision"
click at [165, 236] on input "Small Subdivision" at bounding box center [404, 229] width 582 height 15
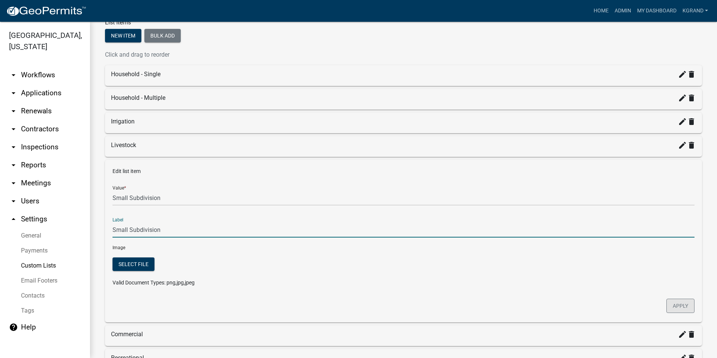
click at [673, 312] on button "Apply" at bounding box center [681, 306] width 28 height 14
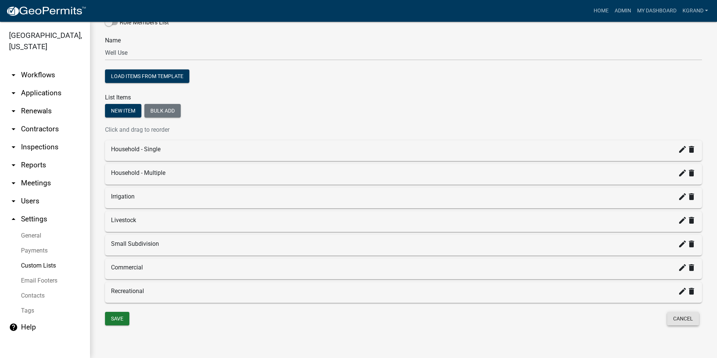
scroll to position [45, 0]
drag, startPoint x: 125, startPoint y: 248, endPoint x: 124, endPoint y: 195, distance: 52.5
drag, startPoint x: 121, startPoint y: 273, endPoint x: 121, endPoint y: 222, distance: 51.4
click at [122, 319] on button "Save" at bounding box center [117, 319] width 24 height 14
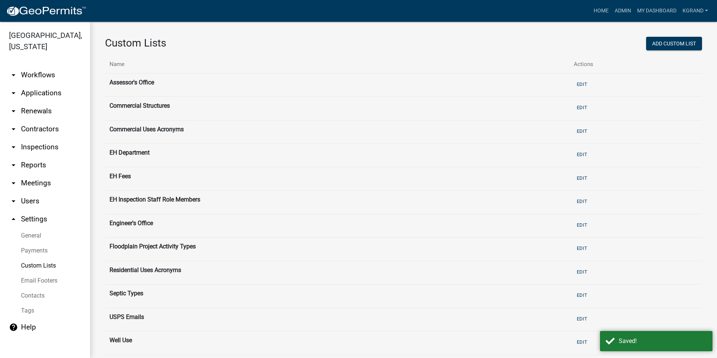
click at [40, 66] on link "arrow_drop_down Workflows" at bounding box center [45, 75] width 90 height 18
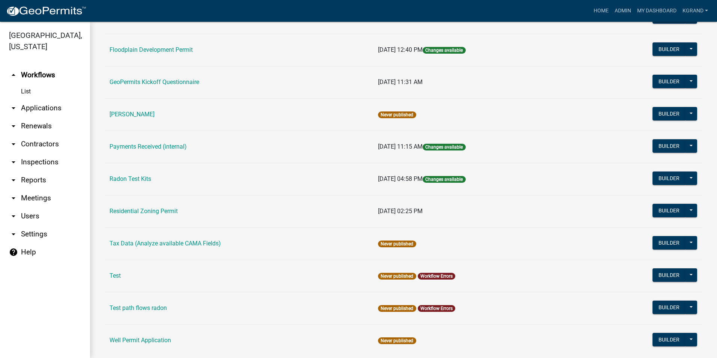
scroll to position [245, 0]
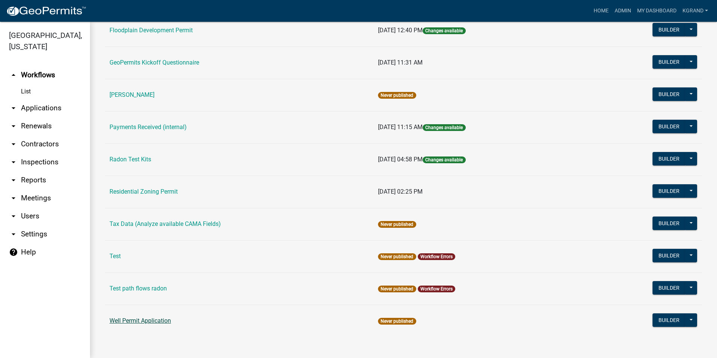
click at [141, 319] on link "Well Permit Application" at bounding box center [141, 320] width 62 height 7
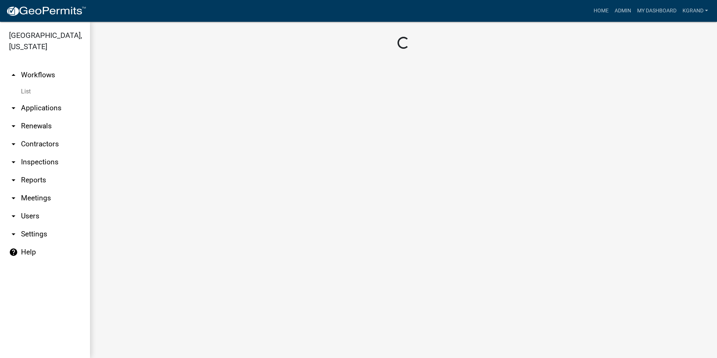
click at [141, 319] on main "Loading..." at bounding box center [403, 190] width 627 height 336
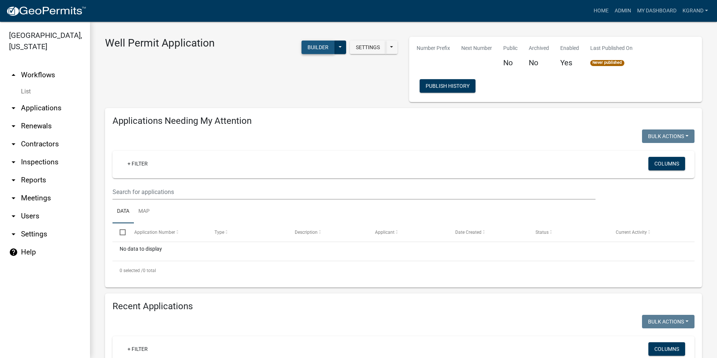
click at [315, 45] on button "Builder" at bounding box center [318, 48] width 33 height 14
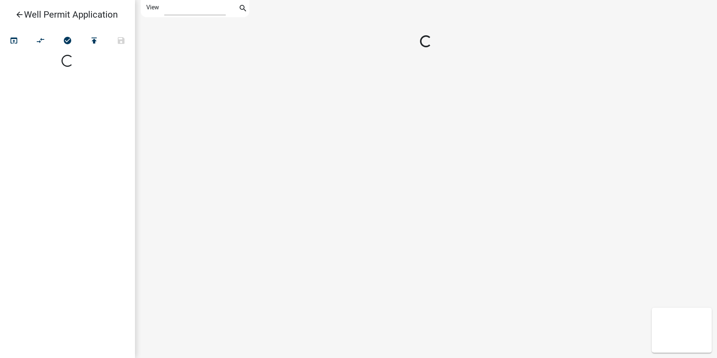
select select "1"
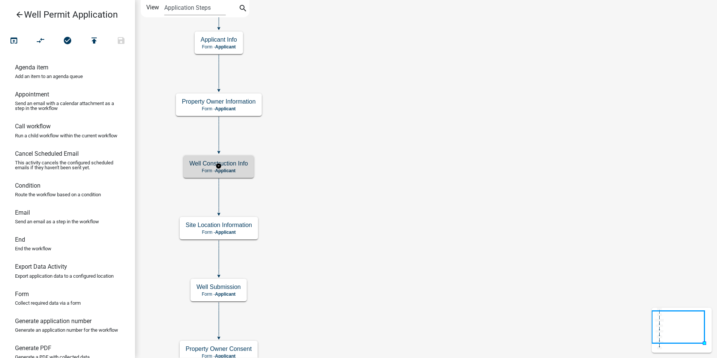
click at [242, 166] on h5 "Well Construction Info" at bounding box center [218, 163] width 59 height 7
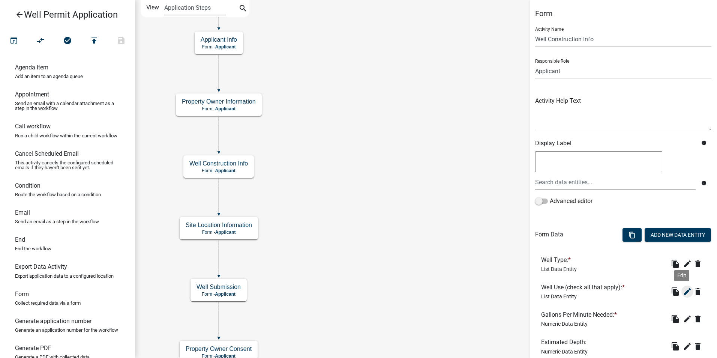
click at [684, 289] on icon "edit" at bounding box center [687, 291] width 9 height 9
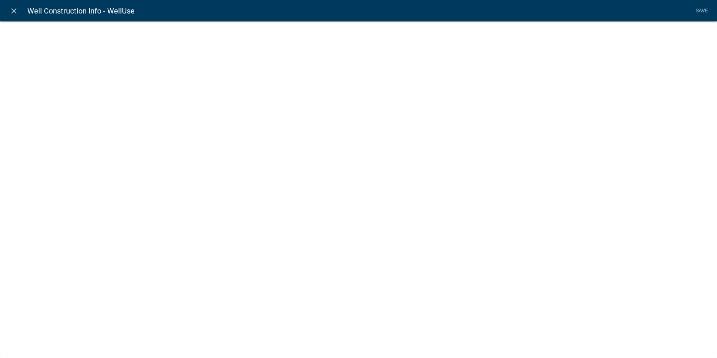
select select "list-data"
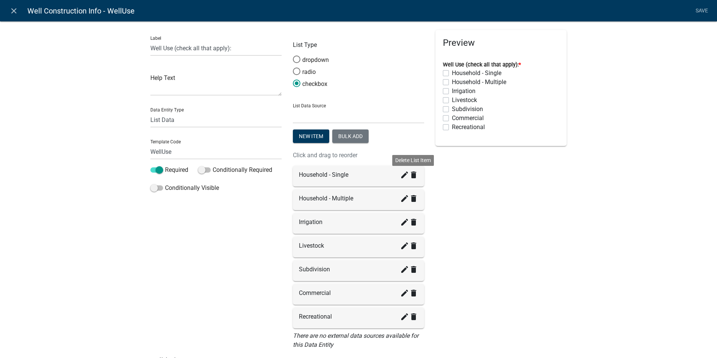
click at [411, 176] on icon "delete" at bounding box center [413, 174] width 9 height 9
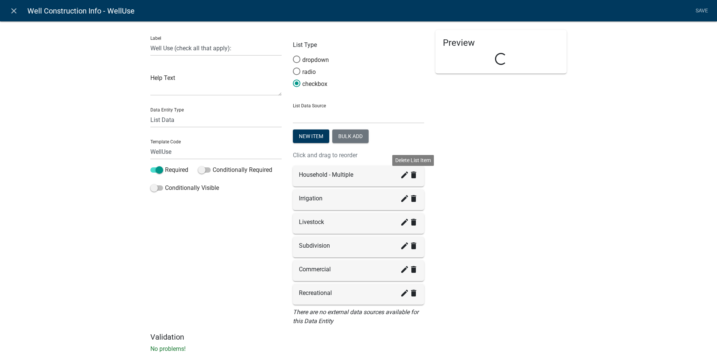
click at [411, 176] on icon "delete" at bounding box center [413, 174] width 9 height 9
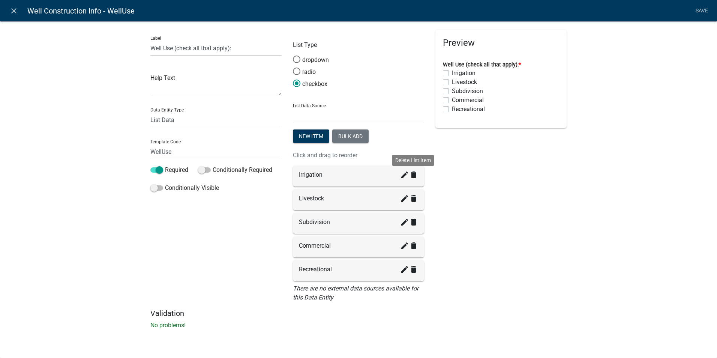
click at [411, 176] on icon "delete" at bounding box center [413, 174] width 9 height 9
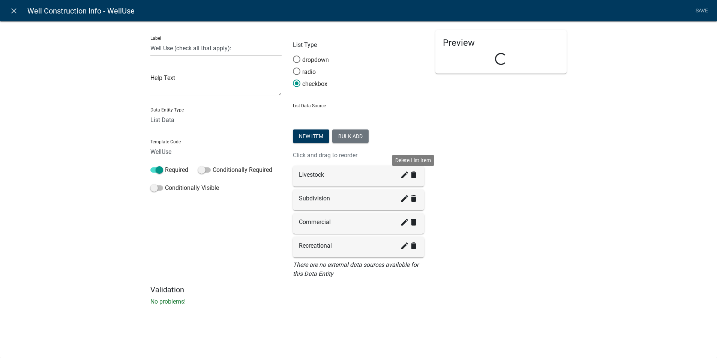
click at [411, 176] on icon "delete" at bounding box center [413, 174] width 9 height 9
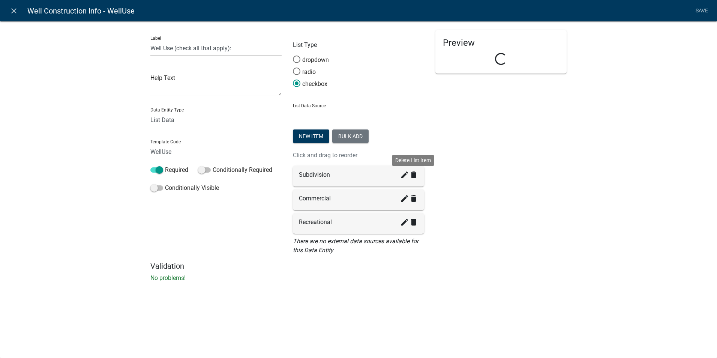
click at [411, 176] on icon "delete" at bounding box center [413, 174] width 9 height 9
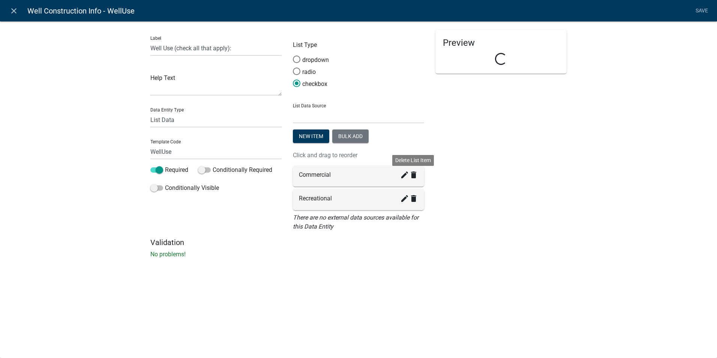
click at [411, 176] on icon "delete" at bounding box center [413, 174] width 9 height 9
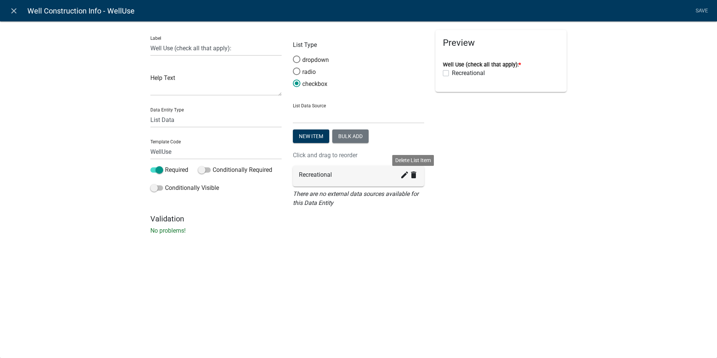
click at [411, 176] on icon "delete" at bounding box center [413, 174] width 9 height 9
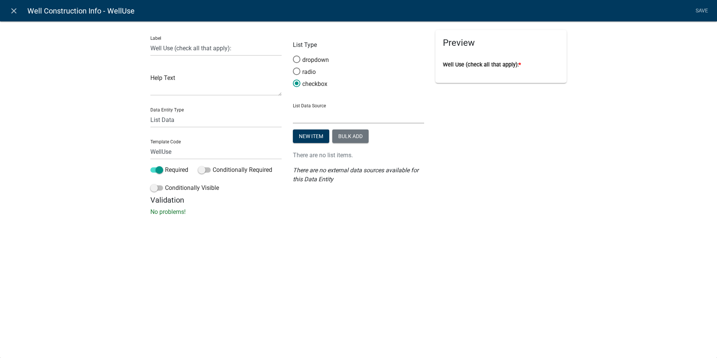
click at [307, 120] on select "State List Assessor's Office Assessor's Office Commercial Structures Commercial…" at bounding box center [358, 115] width 131 height 15
click at [533, 236] on div "close Well Construction Info - WellUse Save Label Well Use (check all that appl…" at bounding box center [358, 179] width 717 height 358
click at [511, 224] on div "Label Well Use (check all that apply): Help Text Data Entity Type Free Form Tex…" at bounding box center [358, 120] width 717 height 223
click at [319, 120] on select "State List Assessor's Office Assessor's Office Commercial Structures Commercial…" at bounding box center [358, 115] width 131 height 15
click at [523, 157] on div "Preview Well Use (check all that apply): *" at bounding box center [501, 112] width 143 height 165
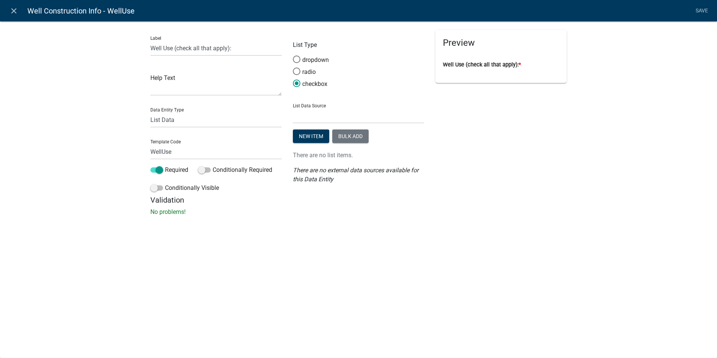
click at [465, 245] on div "close Well Construction Info - WellUse Save Label Well Use (check all that appl…" at bounding box center [358, 179] width 717 height 358
click at [308, 113] on select "State List Assessor's Office Assessor's Office Commercial Structures Commercial…" at bounding box center [358, 115] width 131 height 15
click at [307, 119] on select "State List Assessor's Office Assessor's Office Commercial Structures Commercial…" at bounding box center [358, 115] width 131 height 15
click at [306, 117] on select "State List Assessor's Office Assessor's Office Commercial Structures Commercial…" at bounding box center [358, 115] width 131 height 15
click at [293, 108] on select "State List Assessor's Office Assessor's Office Commercial Structures Commercial…" at bounding box center [358, 115] width 131 height 15
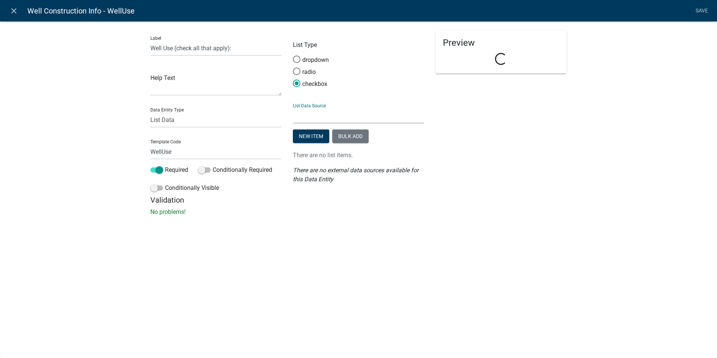
click at [303, 119] on select "State List Assessor's Office Assessor's Office Commercial Structures Commercial…" at bounding box center [358, 115] width 131 height 15
select select "custom-list-61658886-7f5f-48a9-982d-9494db3bac49"
click at [293, 108] on select "State List Assessor's Office Assessor's Office Commercial Structures Commercial…" at bounding box center [358, 115] width 131 height 15
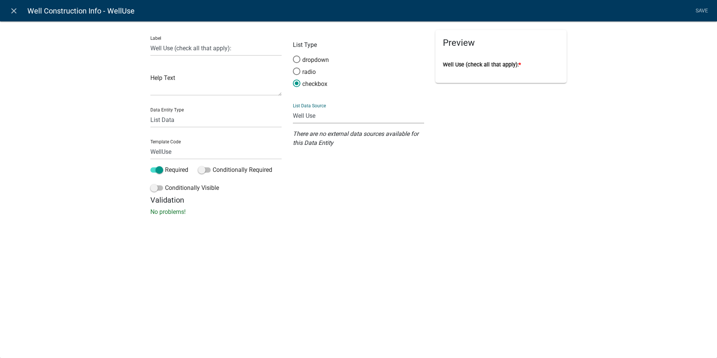
click at [334, 253] on div "close Well Construction Info - WellUse Save Label Well Use (check all that appl…" at bounding box center [358, 179] width 717 height 358
click at [698, 10] on link "Save" at bounding box center [702, 11] width 19 height 14
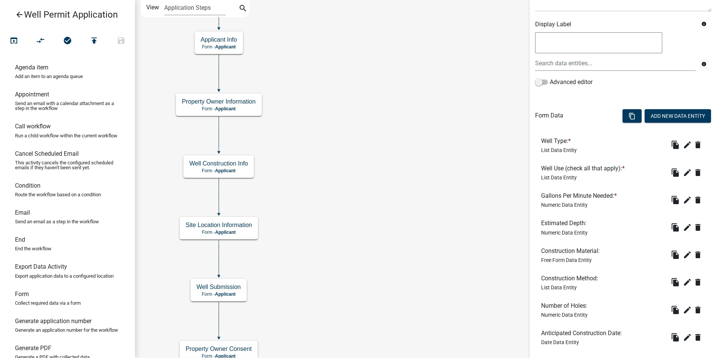
scroll to position [161, 0]
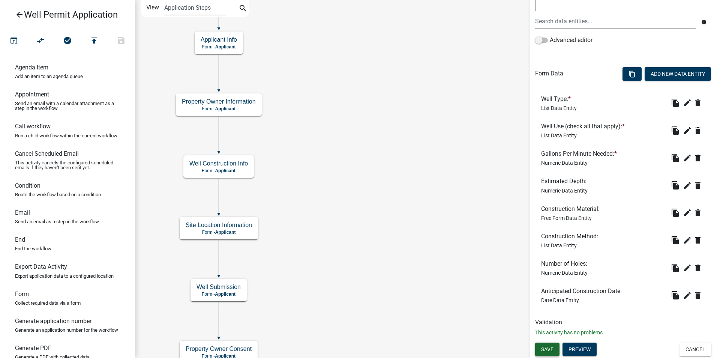
click at [542, 348] on span "Save" at bounding box center [547, 349] width 12 height 6
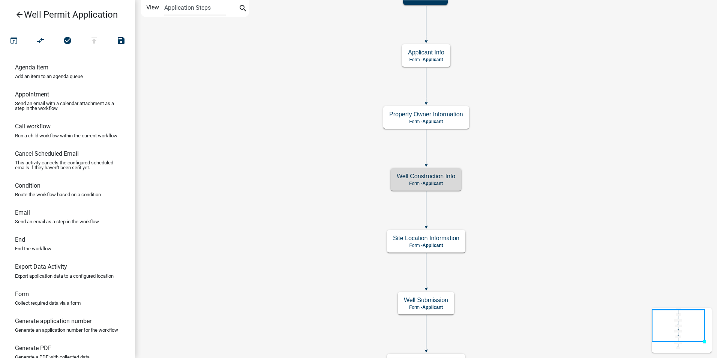
scroll to position [0, 0]
click at [445, 178] on h5 "Well Construction Info" at bounding box center [426, 176] width 59 height 7
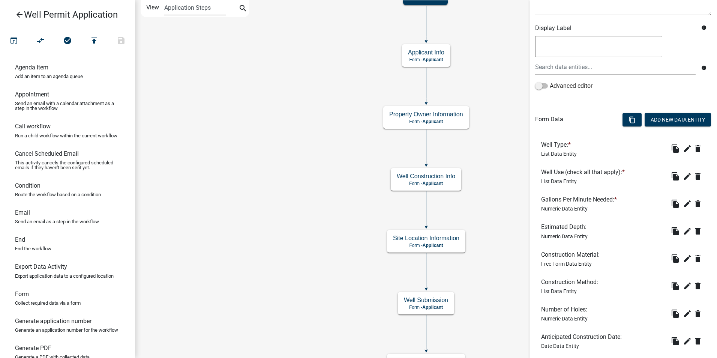
scroll to position [161, 0]
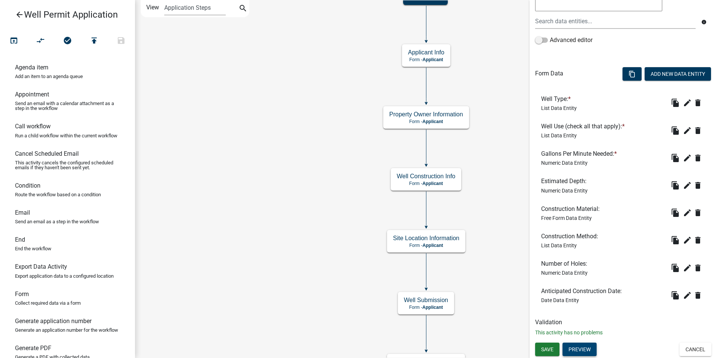
click at [582, 349] on button "Preview" at bounding box center [580, 350] width 34 height 14
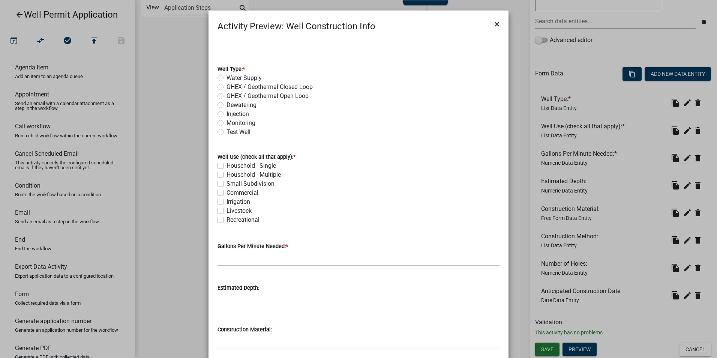
click at [495, 22] on span "×" at bounding box center [497, 24] width 5 height 11
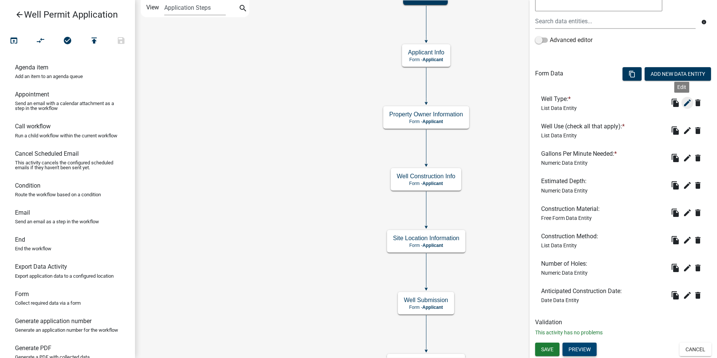
click at [683, 100] on icon "edit" at bounding box center [687, 102] width 9 height 9
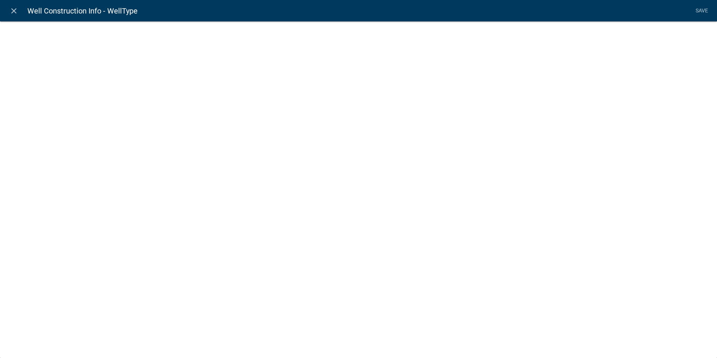
select select "list-data"
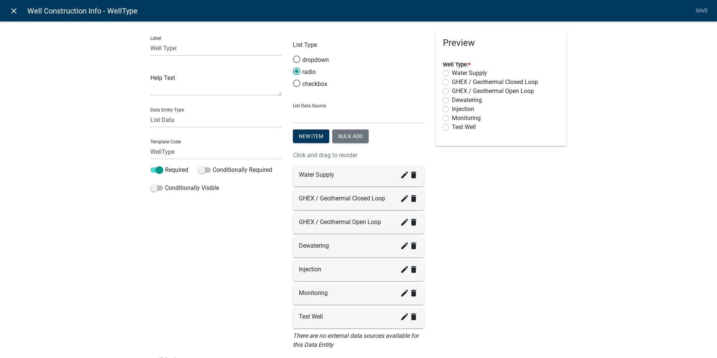
click at [15, 12] on icon "close" at bounding box center [13, 10] width 9 height 9
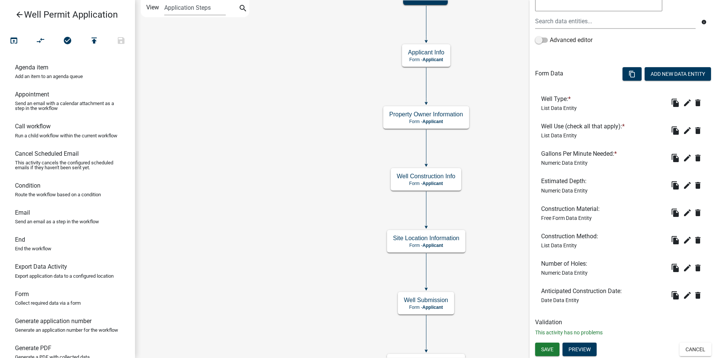
click at [20, 14] on icon "arrow_back" at bounding box center [19, 15] width 9 height 11
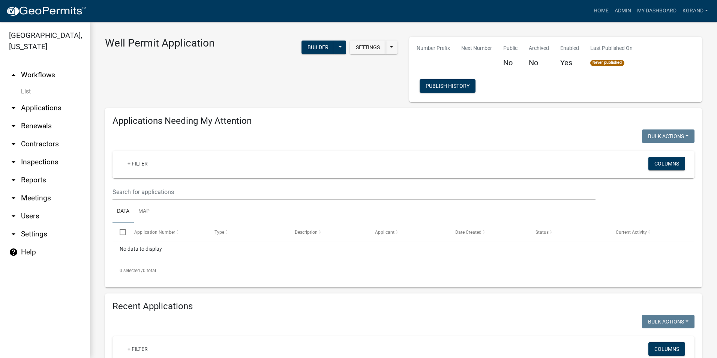
click at [29, 225] on link "arrow_drop_down Settings" at bounding box center [45, 234] width 90 height 18
select select "IA"
select select "Central Standard Time"
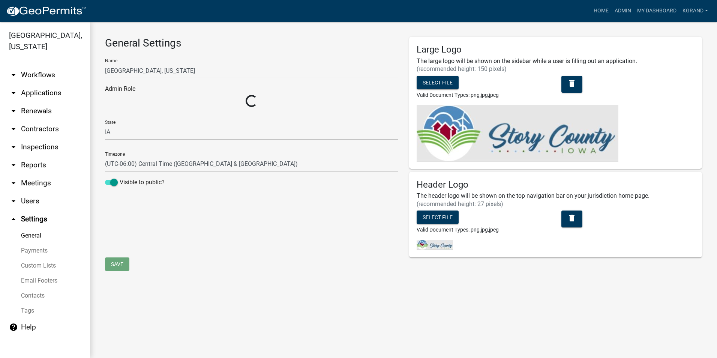
select select "03540cc7-cae6-4ec5-9df4-19164d3ec826"
click at [37, 258] on link "Custom Lists" at bounding box center [45, 265] width 90 height 15
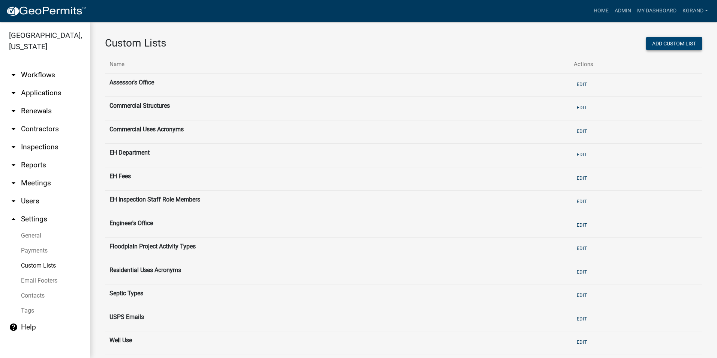
click at [658, 44] on button "Add Custom List" at bounding box center [674, 44] width 56 height 14
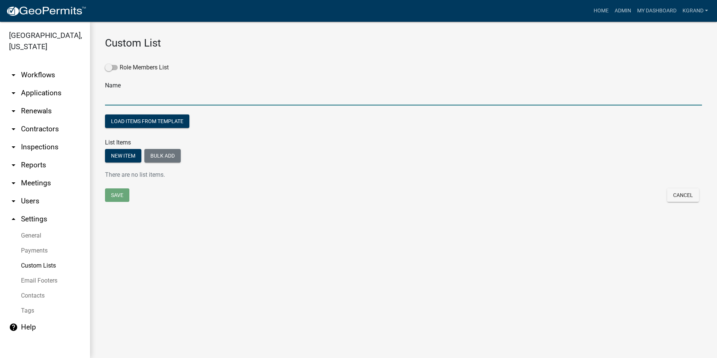
click at [135, 96] on input "text" at bounding box center [403, 97] width 597 height 15
type input "Well Type"
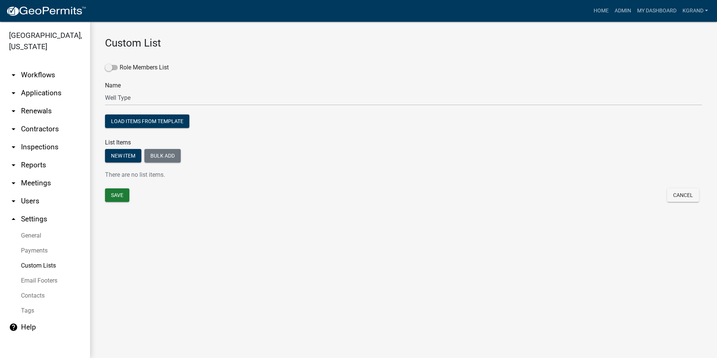
drag, startPoint x: 197, startPoint y: 258, endPoint x: 193, endPoint y: 258, distance: 4.5
click at [197, 258] on main "Custom List Role Members List Name Well Type Load items from template List Item…" at bounding box center [403, 190] width 627 height 336
click at [117, 152] on button "New item" at bounding box center [123, 156] width 36 height 14
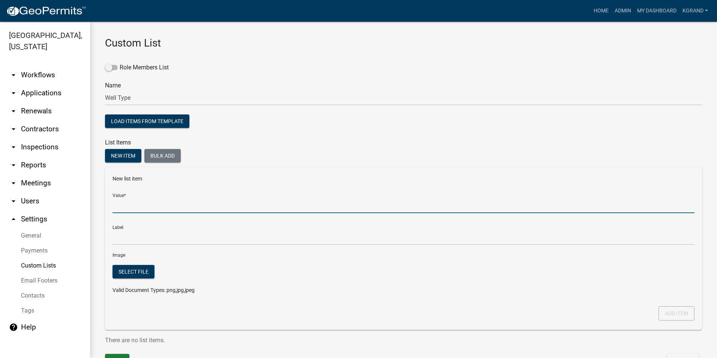
click at [119, 206] on input "Value *" at bounding box center [404, 205] width 582 height 15
type input "Water"
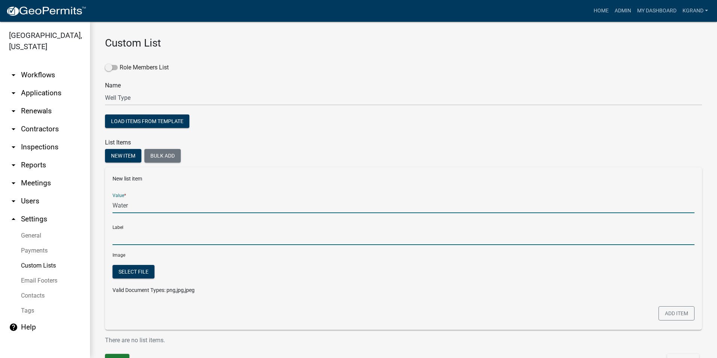
type input "Water"
click at [117, 239] on input "Water" at bounding box center [404, 237] width 582 height 15
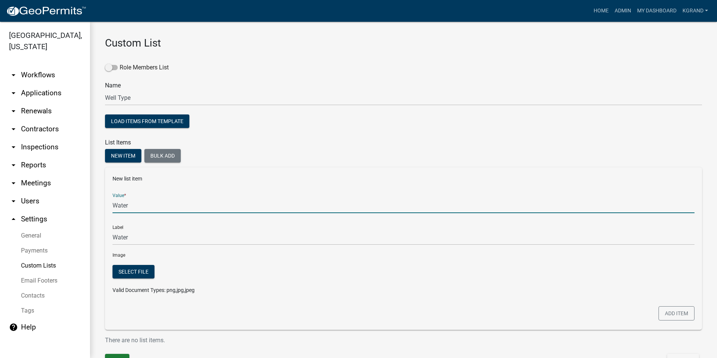
click at [141, 206] on input "Water" at bounding box center [404, 205] width 582 height 15
type input "Water Supply"
click at [160, 207] on input "Water Supply" at bounding box center [404, 205] width 582 height 15
click at [671, 313] on button "Add item" at bounding box center [677, 313] width 36 height 14
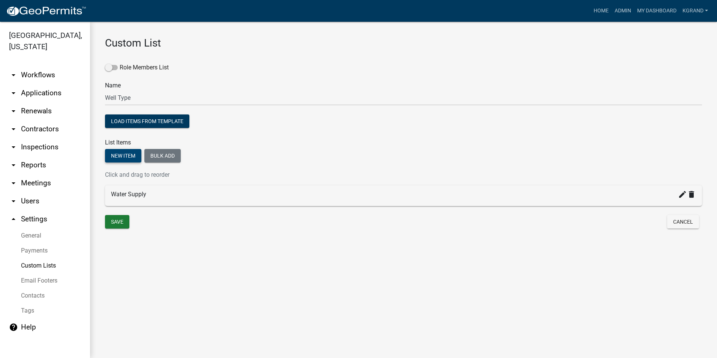
click at [121, 153] on button "New item" at bounding box center [123, 156] width 36 height 14
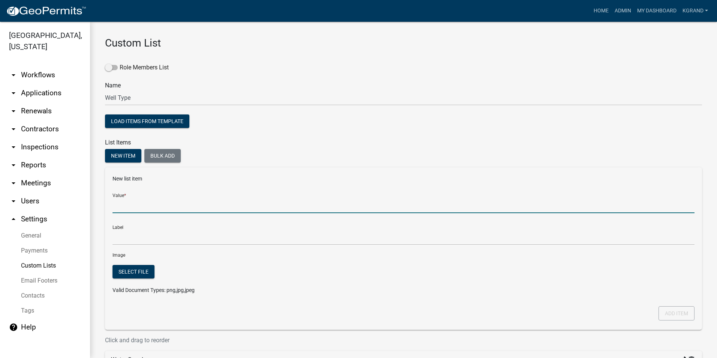
click at [120, 207] on input "Value *" at bounding box center [404, 205] width 582 height 15
type input "GHEX / Geothermal Open Loop"
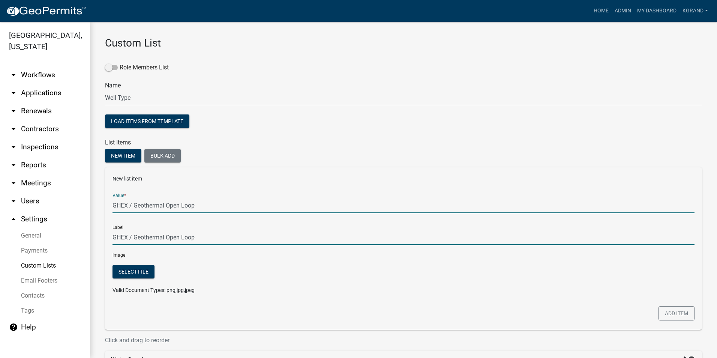
click at [235, 237] on input "GHEX / Geothermal Open Loop" at bounding box center [404, 237] width 582 height 15
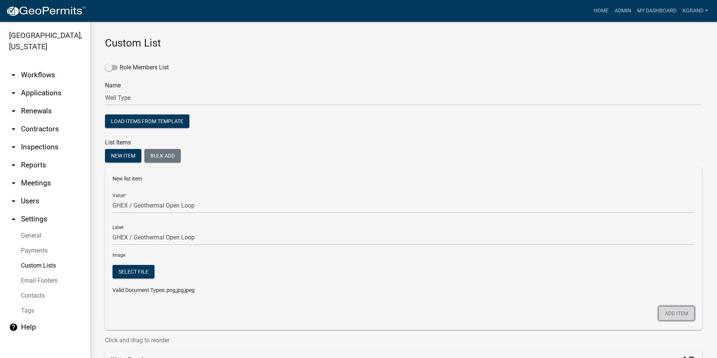
click at [669, 312] on button "Add item" at bounding box center [677, 313] width 36 height 14
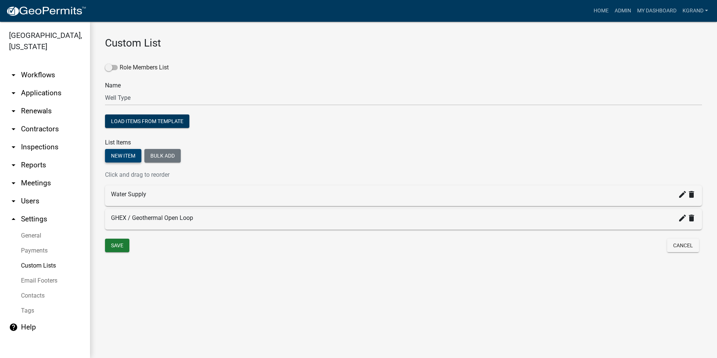
click at [120, 155] on button "New item" at bounding box center [123, 156] width 36 height 14
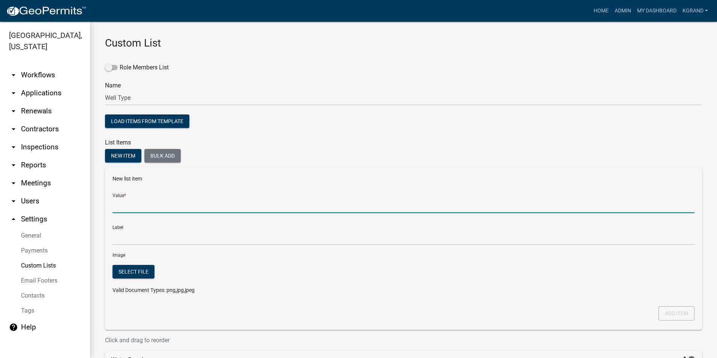
click at [131, 207] on input "Value *" at bounding box center [404, 205] width 582 height 15
type input "GHEX / Geothermal Closed Loop"
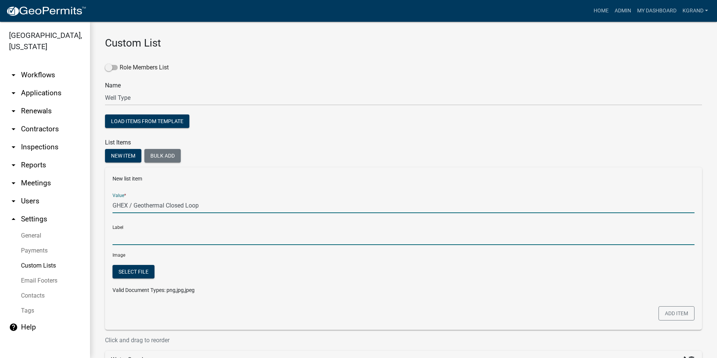
type input "GHEX / Geothermal Closed Loop"
click at [142, 235] on input "GHEX / Geothermal Closed Loop" at bounding box center [404, 237] width 582 height 15
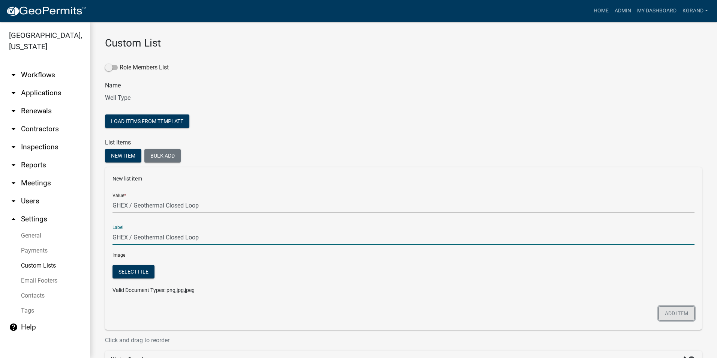
click at [667, 316] on button "Add item" at bounding box center [677, 313] width 36 height 14
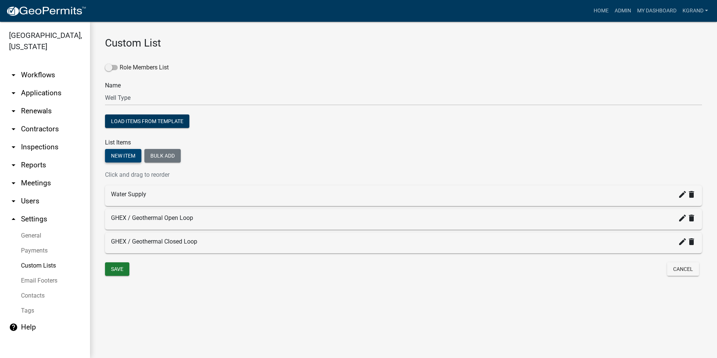
click at [120, 158] on button "New item" at bounding box center [123, 156] width 36 height 14
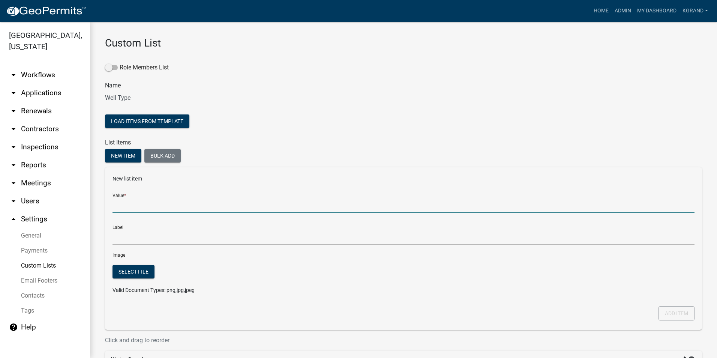
click at [129, 204] on input "Value *" at bounding box center [404, 205] width 582 height 15
type input "Dewatering"
click at [677, 315] on button "Add item" at bounding box center [677, 313] width 36 height 14
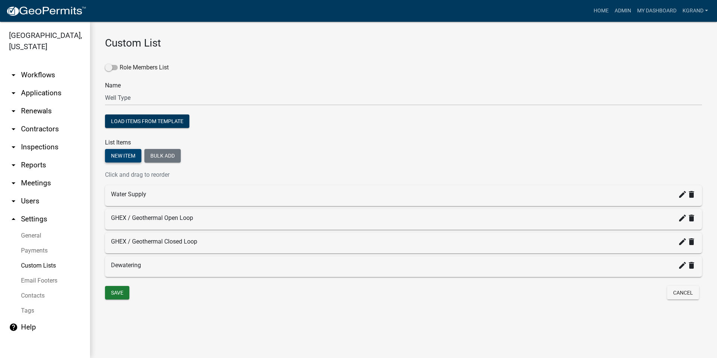
click at [124, 157] on button "New item" at bounding box center [123, 156] width 36 height 14
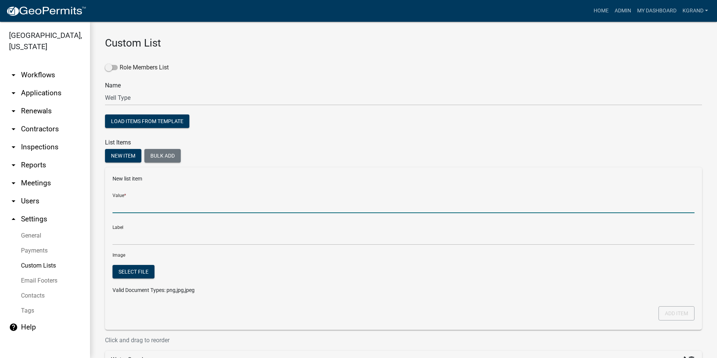
click at [122, 208] on input "Value *" at bounding box center [404, 205] width 582 height 15
type input "Injection"
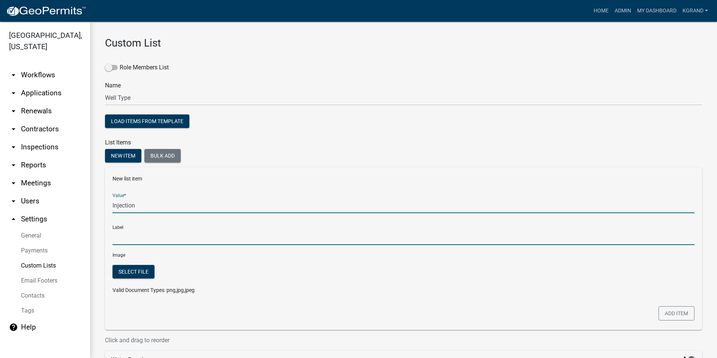
type input "Injection"
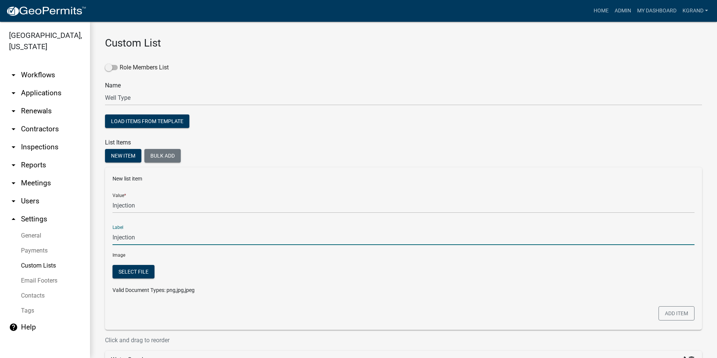
click at [131, 236] on input "Injection" at bounding box center [404, 237] width 582 height 15
click at [666, 311] on button "Add item" at bounding box center [677, 313] width 36 height 14
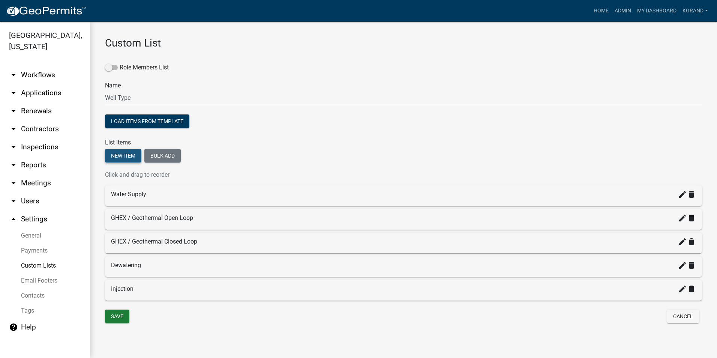
click at [129, 158] on button "New item" at bounding box center [123, 156] width 36 height 14
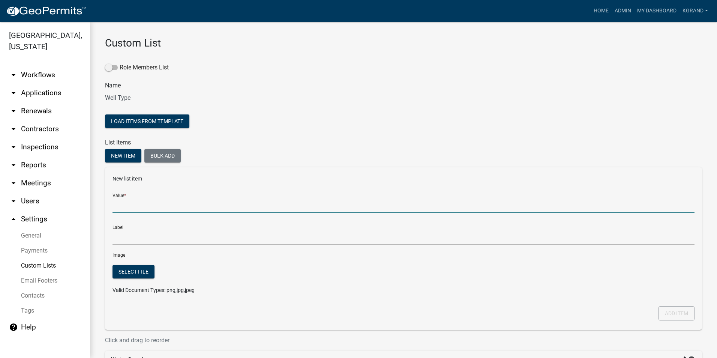
click at [122, 210] on input "Value *" at bounding box center [404, 205] width 582 height 15
type input "Monitoring"
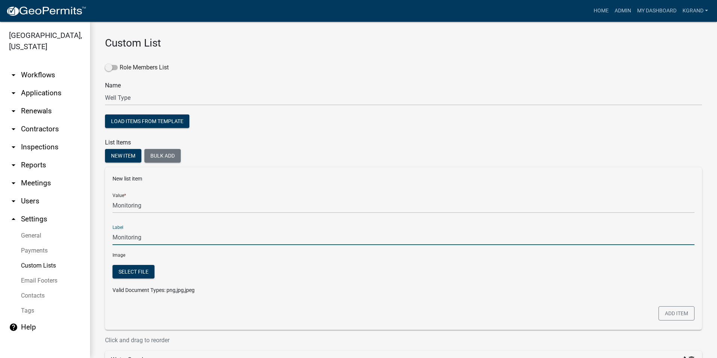
click at [156, 234] on input "Monitoring" at bounding box center [404, 237] width 582 height 15
click at [668, 315] on button "Add item" at bounding box center [677, 313] width 36 height 14
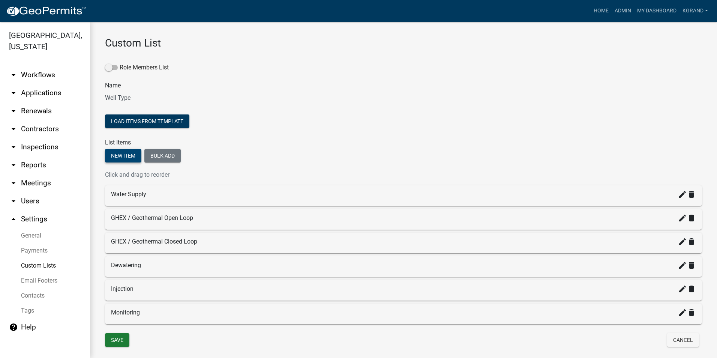
click at [130, 156] on button "New item" at bounding box center [123, 156] width 36 height 14
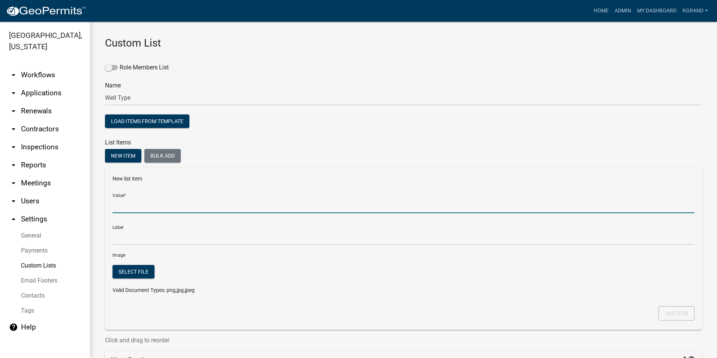
click at [124, 209] on input "Value *" at bounding box center [404, 205] width 582 height 15
type input "Test"
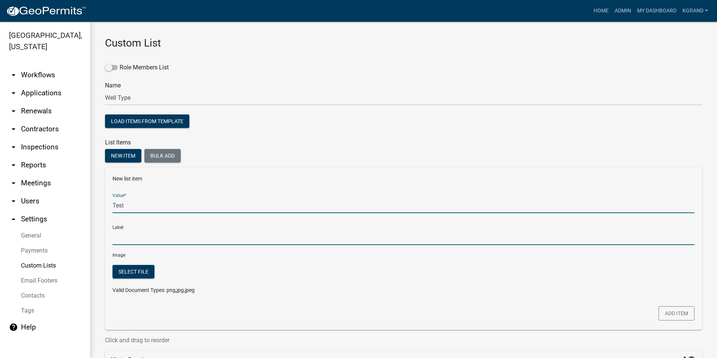
type input "Test"
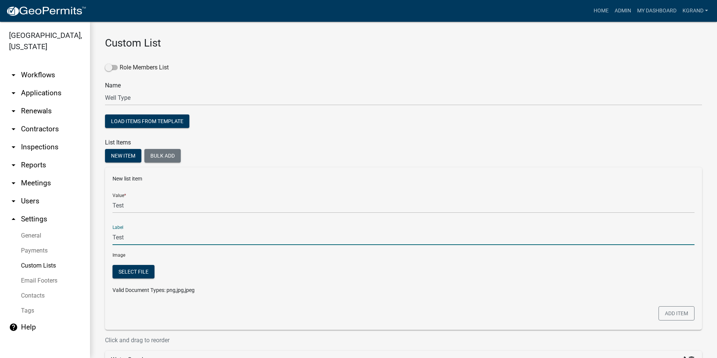
drag, startPoint x: 123, startPoint y: 238, endPoint x: 119, endPoint y: 237, distance: 3.8
click at [123, 238] on input "Test" at bounding box center [404, 237] width 582 height 15
click at [665, 309] on button "Add item" at bounding box center [677, 313] width 36 height 14
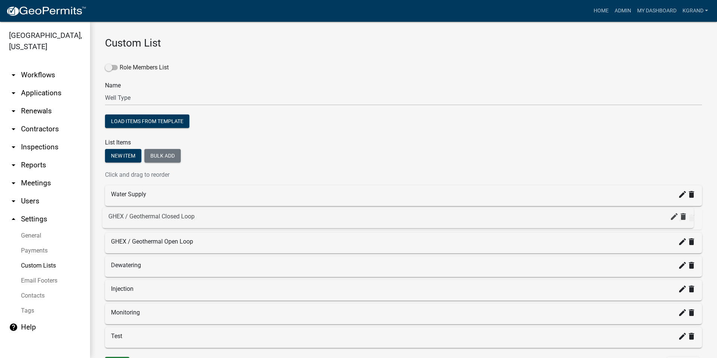
drag, startPoint x: 139, startPoint y: 240, endPoint x: 137, endPoint y: 214, distance: 26.7
drag, startPoint x: 131, startPoint y: 316, endPoint x: 137, endPoint y: 265, distance: 51.0
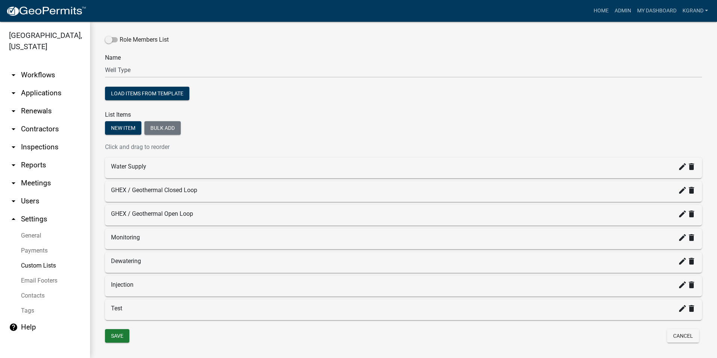
scroll to position [45, 0]
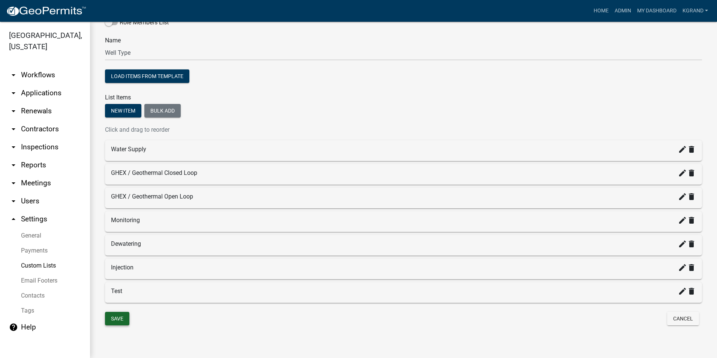
click at [117, 319] on button "Save" at bounding box center [117, 319] width 24 height 14
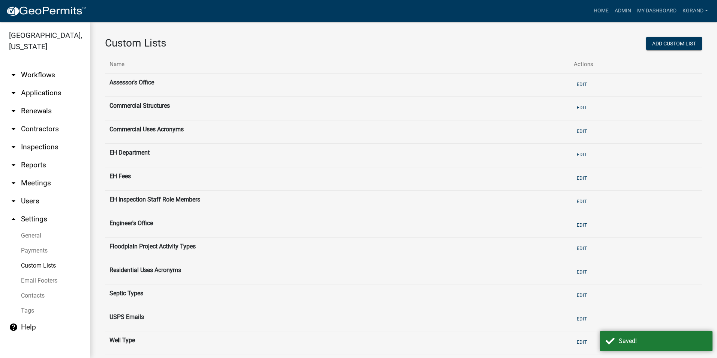
click at [38, 66] on link "arrow_drop_down Workflows" at bounding box center [45, 75] width 90 height 18
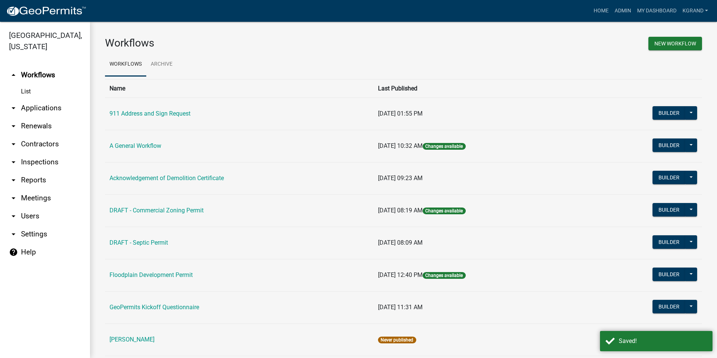
scroll to position [245, 0]
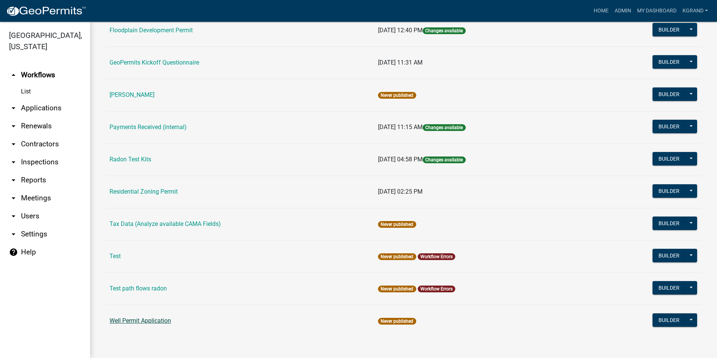
click at [122, 317] on link "Well Permit Application" at bounding box center [141, 320] width 62 height 7
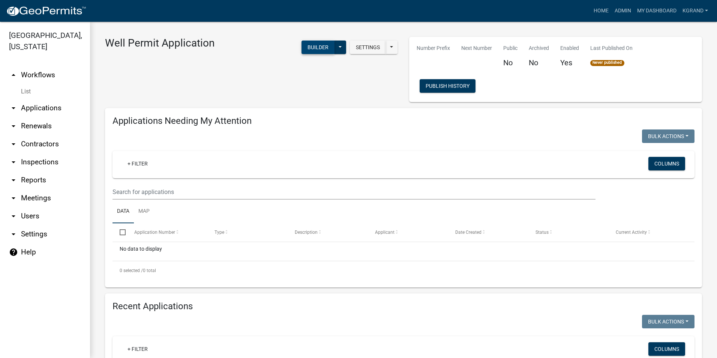
click at [310, 45] on button "Builder" at bounding box center [318, 48] width 33 height 14
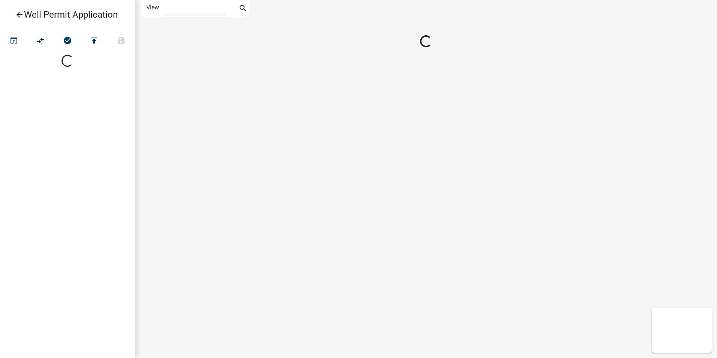
select select "1"
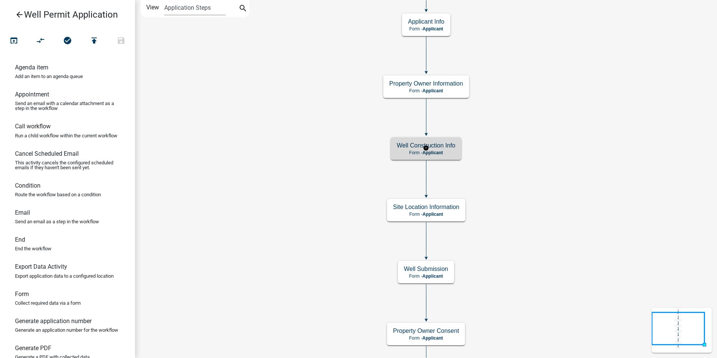
click at [448, 149] on div "Well Construction Info Form - Applicant" at bounding box center [426, 148] width 71 height 23
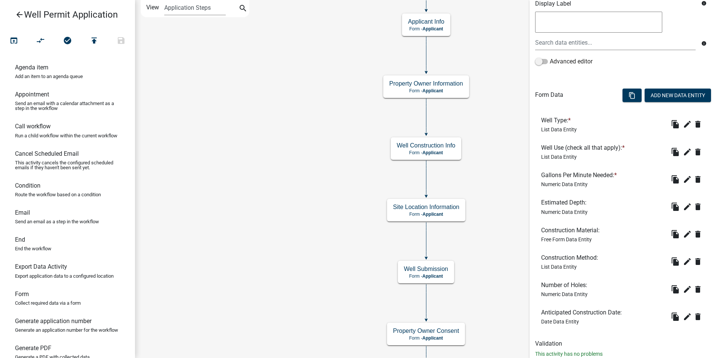
scroll to position [150, 0]
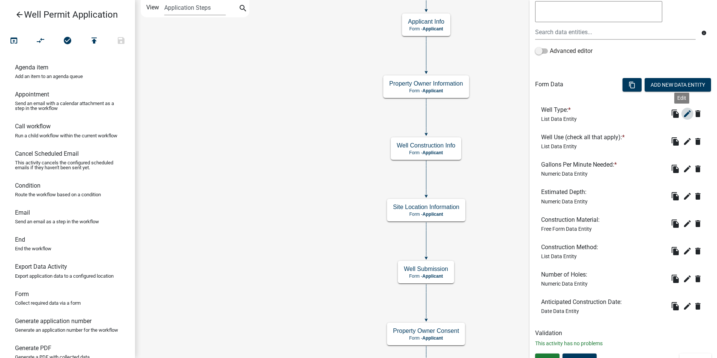
click at [683, 113] on icon "edit" at bounding box center [687, 113] width 9 height 9
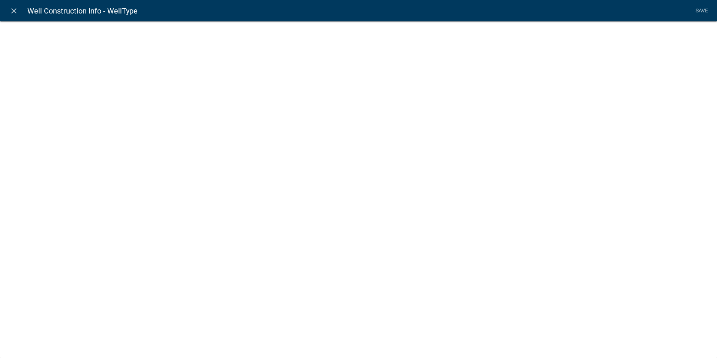
select select "list-data"
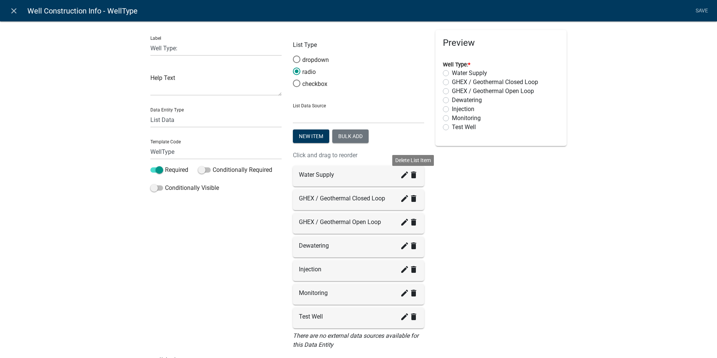
click at [411, 177] on icon "delete" at bounding box center [413, 174] width 9 height 9
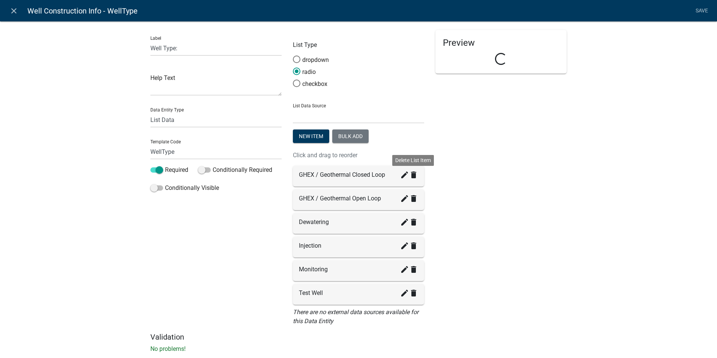
click at [411, 177] on icon "delete" at bounding box center [413, 174] width 9 height 9
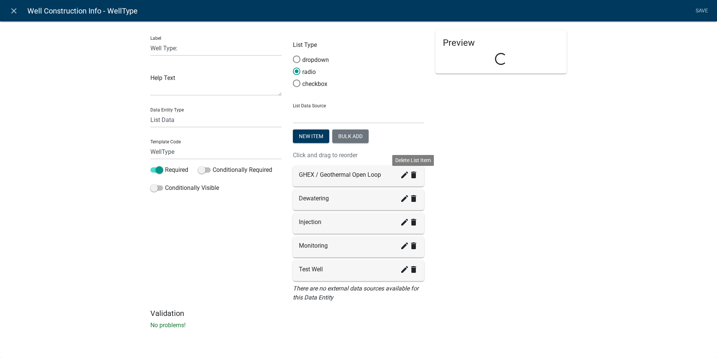
click at [411, 177] on icon "delete" at bounding box center [413, 174] width 9 height 9
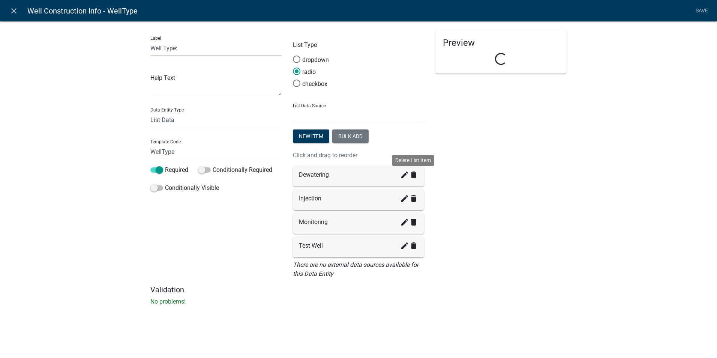
click at [411, 177] on icon "delete" at bounding box center [413, 174] width 9 height 9
click at [411, 194] on icon "delete" at bounding box center [413, 198] width 9 height 9
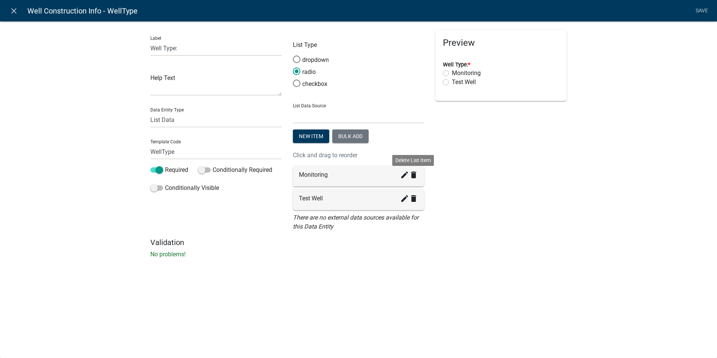
click at [412, 177] on icon "delete" at bounding box center [413, 174] width 9 height 9
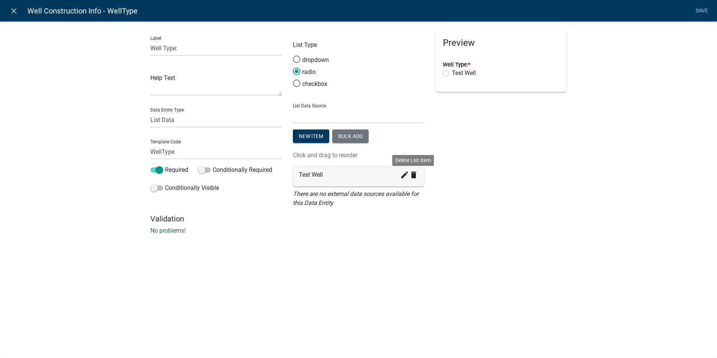
click at [412, 177] on icon "delete" at bounding box center [413, 174] width 9 height 9
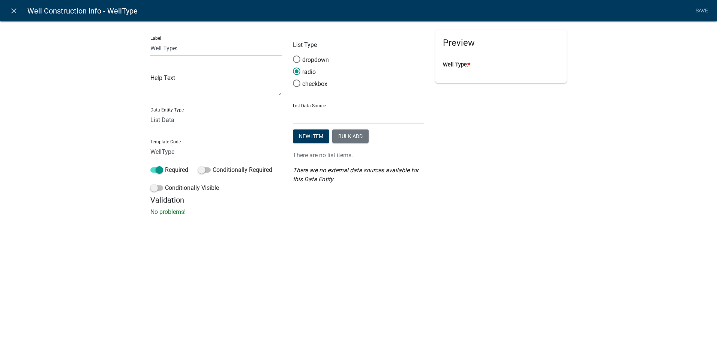
click at [297, 118] on select "State List Assessor's Office Assessor's Office Commercial Structures Commercial…" at bounding box center [358, 115] width 131 height 15
select select "custom-list-f7e620a4-078b-4831-be99-6f4e293e0fd3"
click at [293, 108] on select "State List Assessor's Office Assessor's Office Commercial Structures Commercial…" at bounding box center [358, 115] width 131 height 15
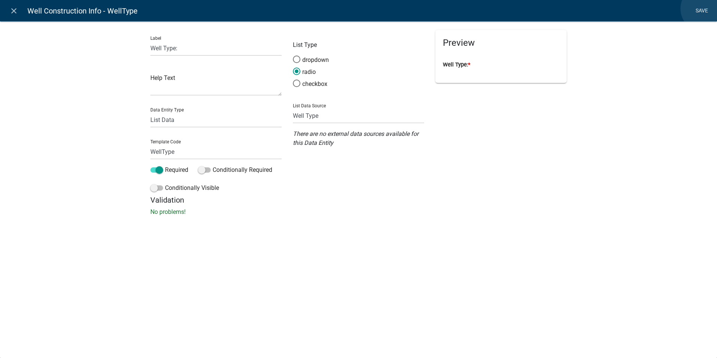
click at [705, 9] on link "Save" at bounding box center [702, 11] width 19 height 14
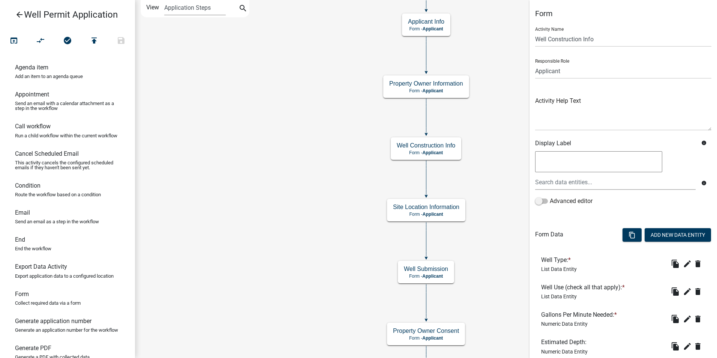
scroll to position [161, 0]
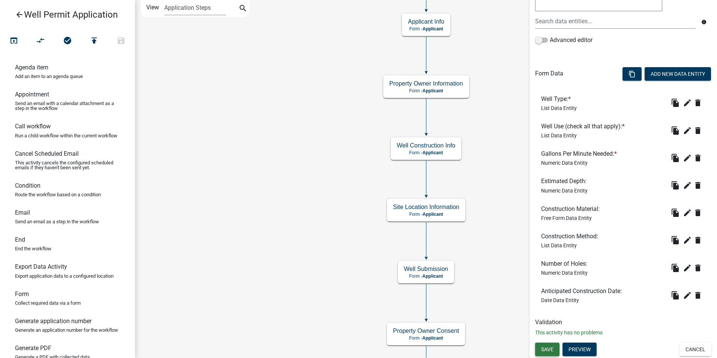
drag, startPoint x: 551, startPoint y: 350, endPoint x: 526, endPoint y: 319, distance: 40.5
click at [551, 349] on span "Save" at bounding box center [547, 349] width 12 height 6
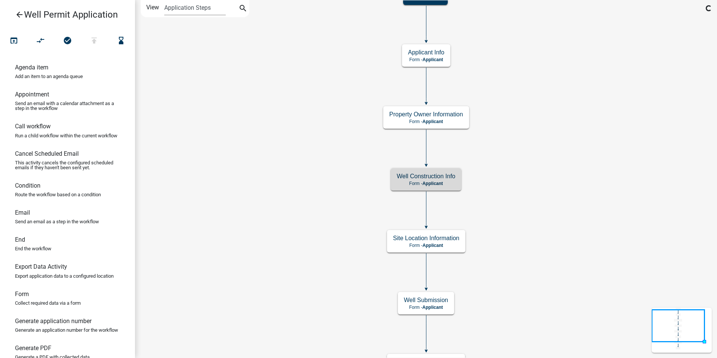
click at [288, 177] on icon "Start Start - Applicant End End - Applicant Property Owner Information Form - A…" at bounding box center [426, 219] width 582 height 439
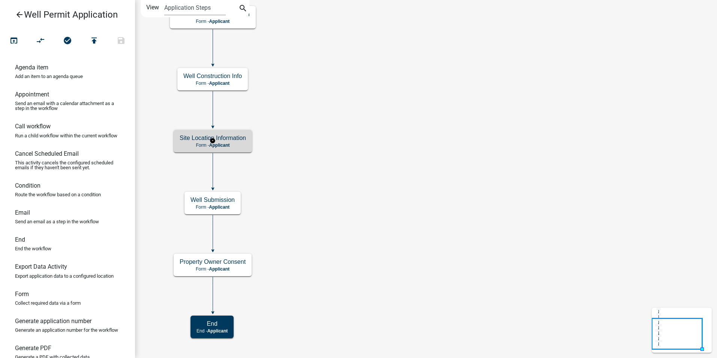
click at [225, 144] on span "Applicant" at bounding box center [219, 145] width 21 height 5
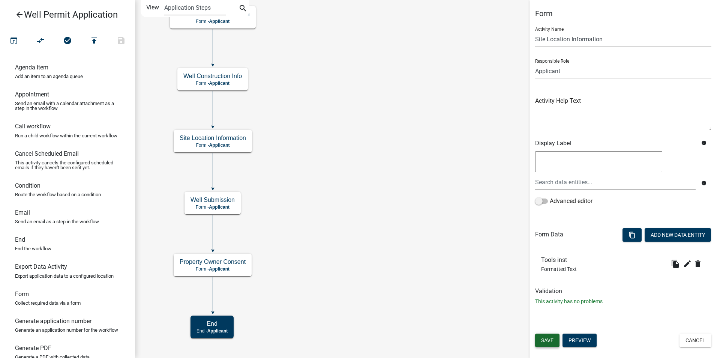
drag, startPoint x: 545, startPoint y: 337, endPoint x: 538, endPoint y: 328, distance: 11.0
click at [545, 337] on span "Save" at bounding box center [547, 340] width 12 height 6
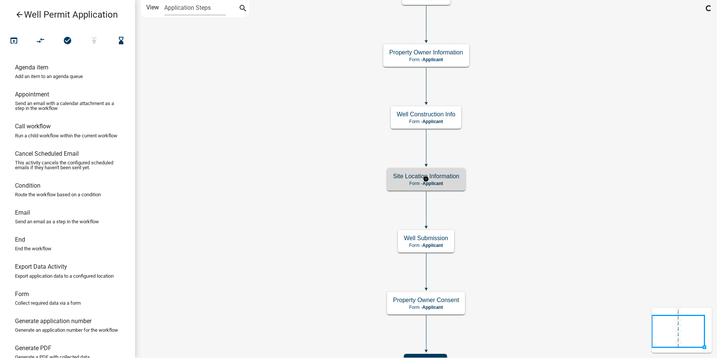
click at [421, 182] on p "Form - Applicant" at bounding box center [426, 183] width 66 height 5
click at [434, 183] on span "Applicant" at bounding box center [433, 183] width 21 height 5
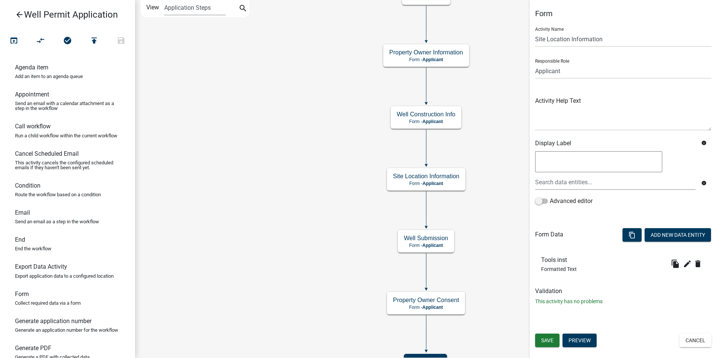
click at [628, 275] on li "Tools inst Formatted Text file_copy edit delete" at bounding box center [623, 263] width 176 height 27
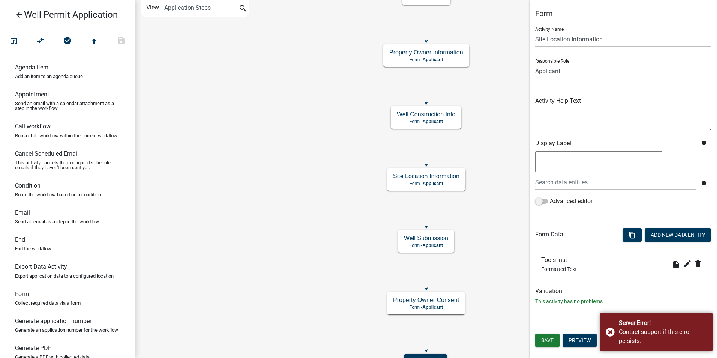
click at [624, 288] on h6 "Validation" at bounding box center [623, 290] width 176 height 7
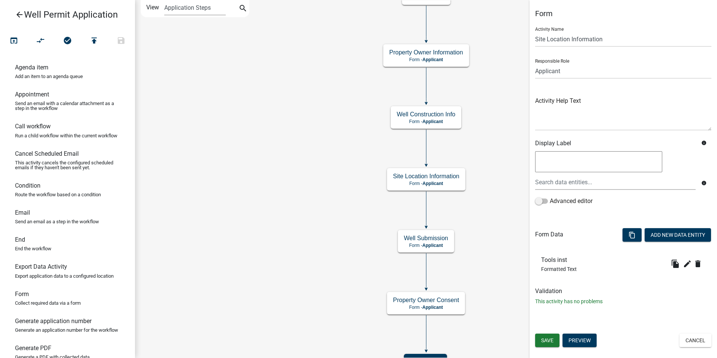
click at [485, 257] on icon "Start Start - Applicant End End - Applicant Property Owner Information Form - A…" at bounding box center [426, 188] width 582 height 377
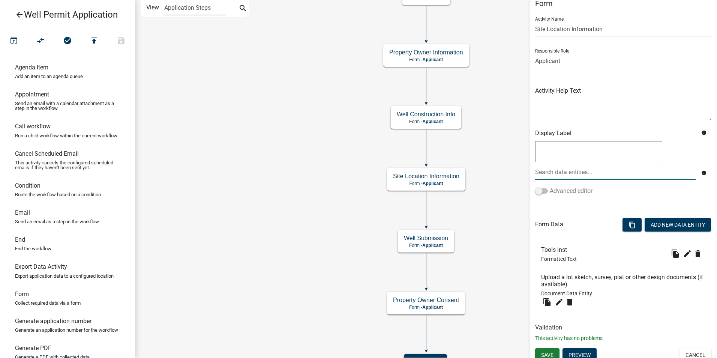
scroll to position [16, 0]
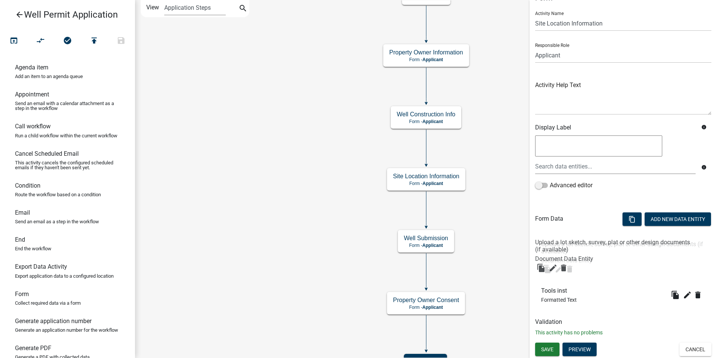
drag, startPoint x: 568, startPoint y: 268, endPoint x: 566, endPoint y: 240, distance: 27.5
click at [665, 218] on button "Add New Data Entity" at bounding box center [678, 219] width 66 height 14
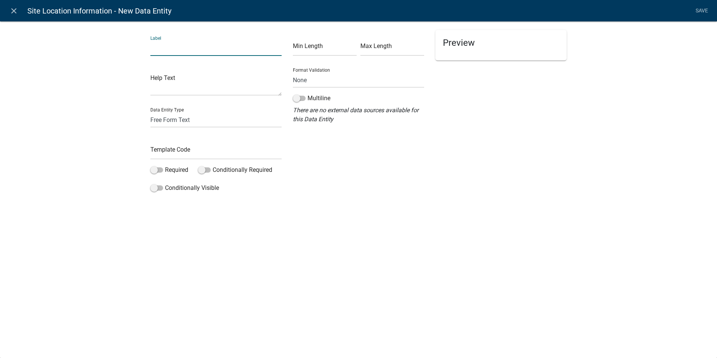
click at [164, 48] on input "text" at bounding box center [215, 48] width 131 height 15
type input "Map"
click at [155, 124] on select "Free Form Text Document Display Entity Value Fee Numeric Data Date Map Sketch D…" at bounding box center [215, 119] width 131 height 15
select select "mapsketch-data"
click at [150, 112] on select "Free Form Text Document Display Entity Value Fee Numeric Data Date Map Sketch D…" at bounding box center [215, 119] width 131 height 15
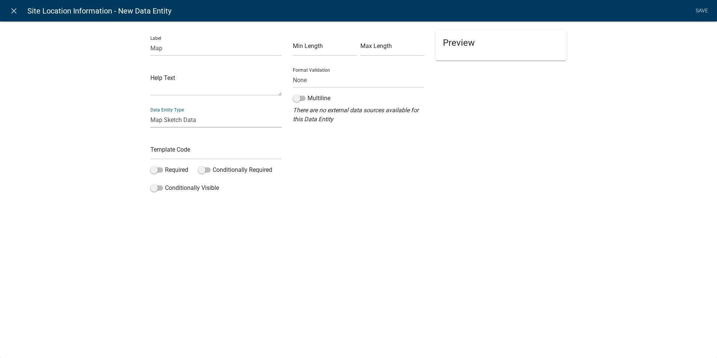
select select "mapsketch-data"
select select
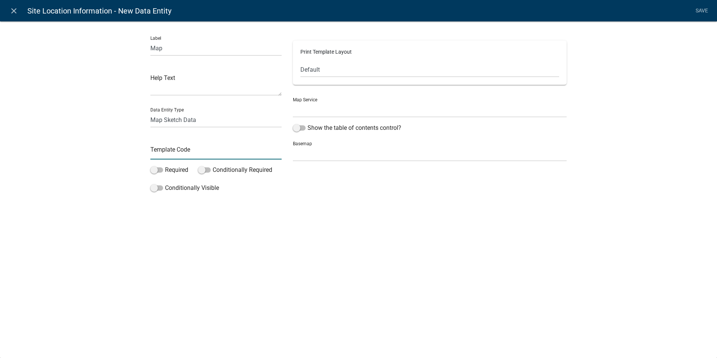
click at [159, 153] on input "text" at bounding box center [215, 151] width 131 height 15
type input "Map"
click at [175, 254] on div "close Site Location Information - New Data Entity Save Label Map Help Text Data…" at bounding box center [358, 179] width 717 height 358
click at [313, 107] on select "Story County IA Map Service ([URL])" at bounding box center [430, 109] width 274 height 15
select select "0: Object"
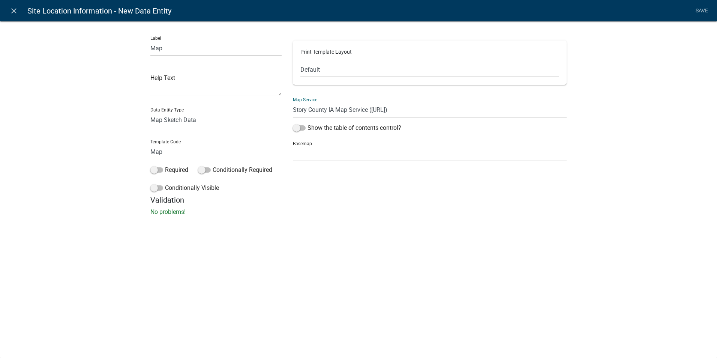
click at [293, 102] on select "Story County IA Map Service ([URL])" at bounding box center [430, 109] width 274 height 15
click at [299, 126] on span at bounding box center [299, 127] width 13 height 5
click at [308, 123] on input "Show the table of contents control?" at bounding box center [308, 123] width 0 height 0
click at [293, 125] on label "Show the table of contents control?" at bounding box center [347, 127] width 108 height 9
click at [294, 128] on span at bounding box center [299, 127] width 13 height 5
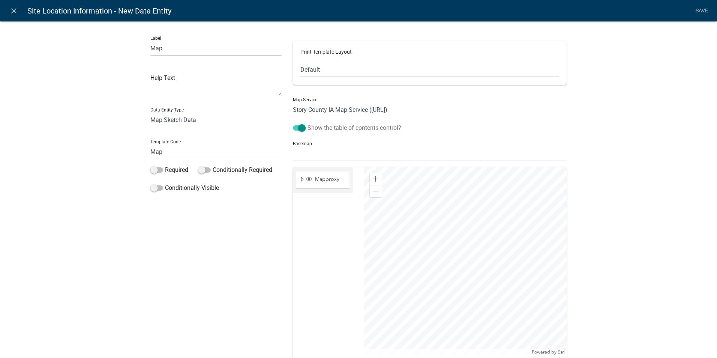
click at [308, 123] on input "Show the table of contents control?" at bounding box center [308, 123] width 0 height 0
click at [294, 128] on span at bounding box center [299, 127] width 13 height 5
click at [308, 123] on input "Show the table of contents control?" at bounding box center [308, 123] width 0 height 0
click at [314, 157] on select "no basemap topo satellite hybrid gray terrain osm topo-vector streets-relief-ve…" at bounding box center [430, 153] width 274 height 15
click at [293, 146] on select "no basemap topo satellite hybrid gray terrain osm topo-vector streets-relief-ve…" at bounding box center [430, 153] width 274 height 15
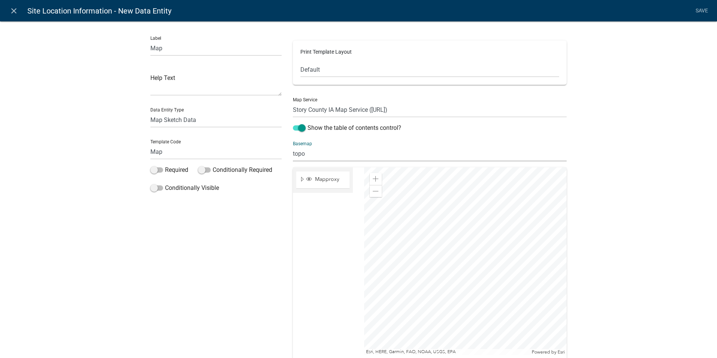
click at [297, 156] on select "no basemap topo satellite hybrid gray terrain osm topo-vector streets-relief-ve…" at bounding box center [430, 153] width 274 height 15
click at [293, 146] on select "no basemap topo satellite hybrid gray terrain osm topo-vector streets-relief-ve…" at bounding box center [430, 153] width 274 height 15
click at [299, 153] on select "no basemap topo satellite hybrid gray terrain osm topo-vector streets-relief-ve…" at bounding box center [430, 153] width 274 height 15
click at [293, 146] on select "no basemap topo satellite hybrid gray terrain osm topo-vector streets-relief-ve…" at bounding box center [430, 153] width 274 height 15
click at [303, 152] on select "no basemap topo satellite hybrid gray terrain osm topo-vector streets-relief-ve…" at bounding box center [430, 153] width 274 height 15
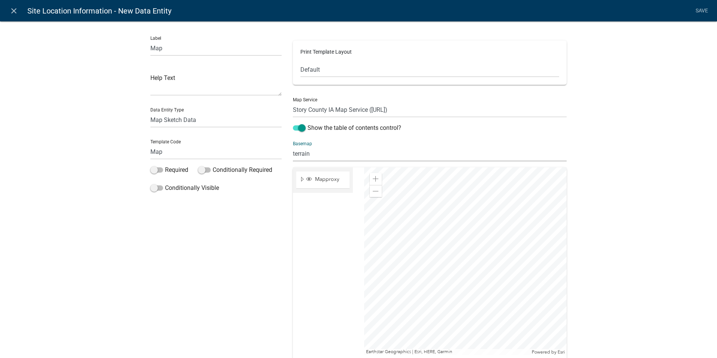
click at [293, 146] on select "no basemap topo satellite hybrid gray terrain osm topo-vector streets-relief-ve…" at bounding box center [430, 153] width 274 height 15
click at [310, 155] on select "no basemap topo satellite hybrid gray terrain osm topo-vector streets-relief-ve…" at bounding box center [430, 153] width 274 height 15
click at [293, 146] on select "no basemap topo satellite hybrid gray terrain osm topo-vector streets-relief-ve…" at bounding box center [430, 153] width 274 height 15
click at [308, 155] on select "no basemap topo satellite hybrid gray terrain osm topo-vector streets-relief-ve…" at bounding box center [430, 153] width 274 height 15
click at [293, 146] on select "no basemap topo satellite hybrid gray terrain osm topo-vector streets-relief-ve…" at bounding box center [430, 153] width 274 height 15
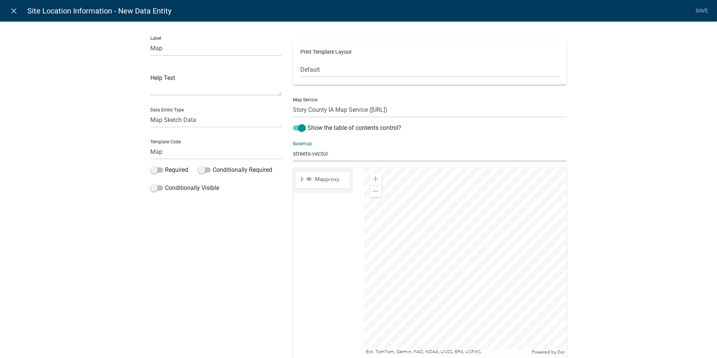
click at [319, 156] on select "no basemap topo satellite hybrid gray terrain osm topo-vector streets-relief-ve…" at bounding box center [430, 153] width 274 height 15
click at [293, 146] on select "no basemap topo satellite hybrid gray terrain osm topo-vector streets-relief-ve…" at bounding box center [430, 153] width 274 height 15
click at [334, 156] on select "no basemap topo satellite hybrid gray terrain osm topo-vector streets-relief-ve…" at bounding box center [430, 153] width 274 height 15
select select "topo"
click at [293, 146] on select "no basemap topo satellite hybrid gray terrain osm topo-vector streets-relief-ve…" at bounding box center [430, 153] width 274 height 15
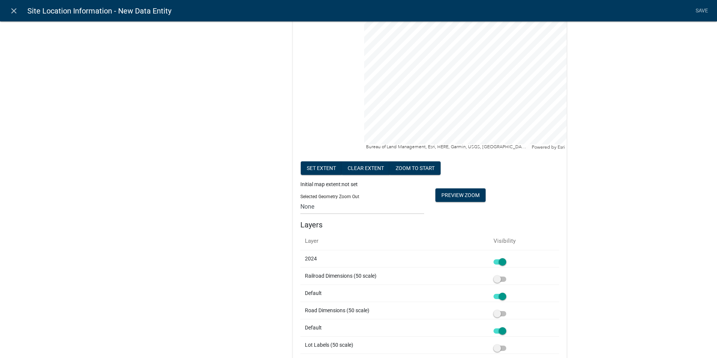
scroll to position [188, 0]
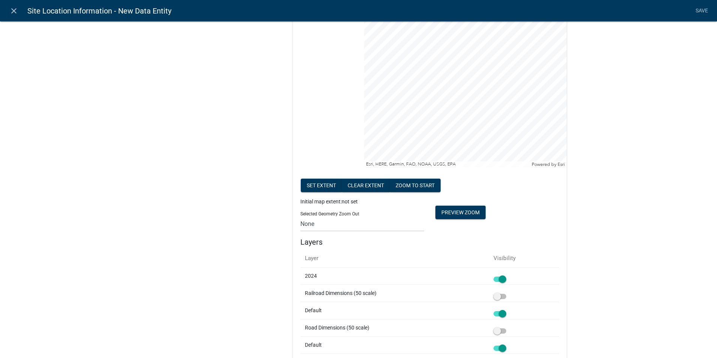
click at [364, 134] on div at bounding box center [465, 74] width 203 height 188
click at [403, 144] on div at bounding box center [465, 74] width 203 height 188
click at [442, 130] on div at bounding box center [465, 74] width 203 height 188
drag, startPoint x: 585, startPoint y: 140, endPoint x: 570, endPoint y: 184, distance: 46.2
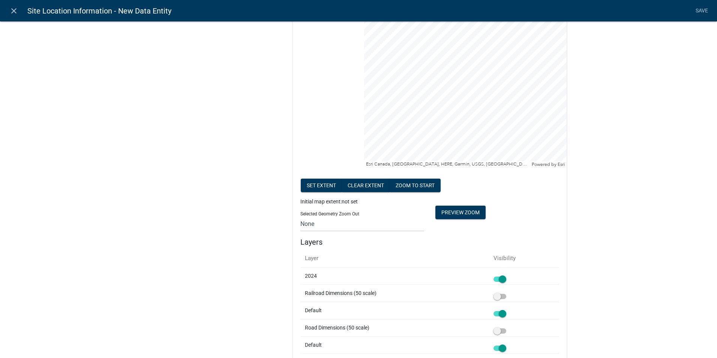
drag, startPoint x: 570, startPoint y: 184, endPoint x: 618, endPoint y: 106, distance: 91.6
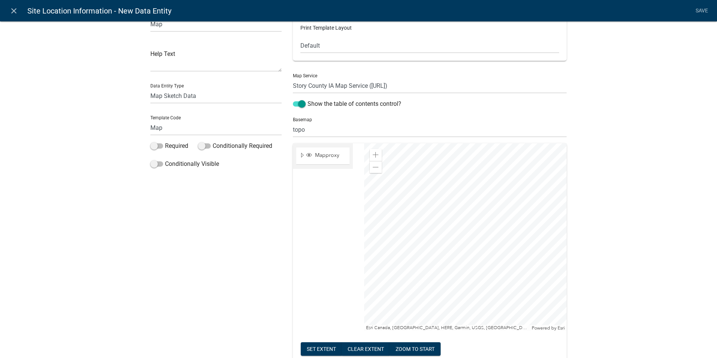
scroll to position [38, 0]
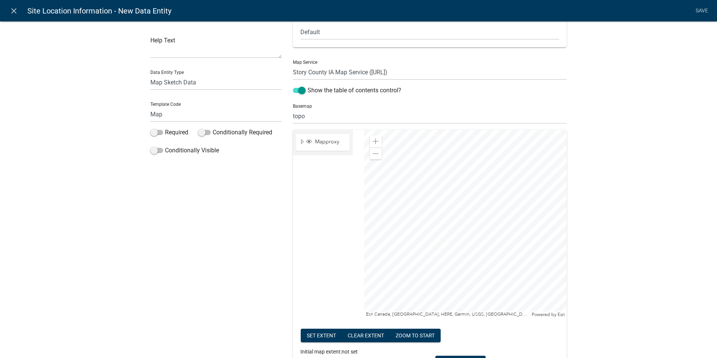
click at [469, 205] on div at bounding box center [465, 224] width 203 height 188
click at [373, 138] on span at bounding box center [376, 141] width 6 height 6
click at [373, 154] on span at bounding box center [376, 154] width 6 height 6
click at [364, 187] on div at bounding box center [465, 224] width 203 height 188
drag, startPoint x: 627, startPoint y: 201, endPoint x: 612, endPoint y: 139, distance: 63.2
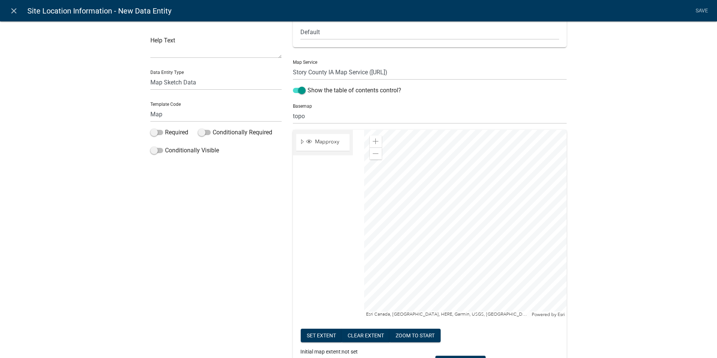
drag, startPoint x: 630, startPoint y: 221, endPoint x: 628, endPoint y: 205, distance: 15.5
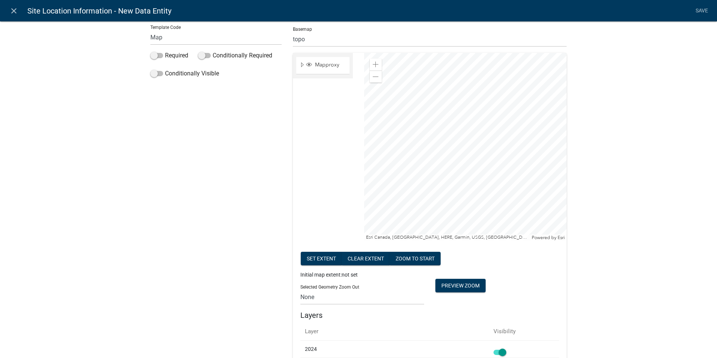
scroll to position [188, 0]
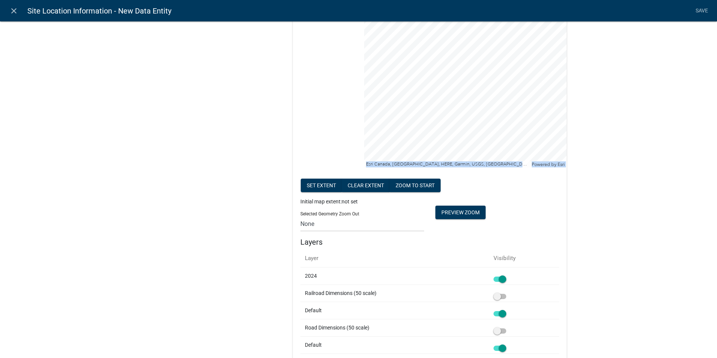
drag, startPoint x: 619, startPoint y: 143, endPoint x: 622, endPoint y: 180, distance: 37.3
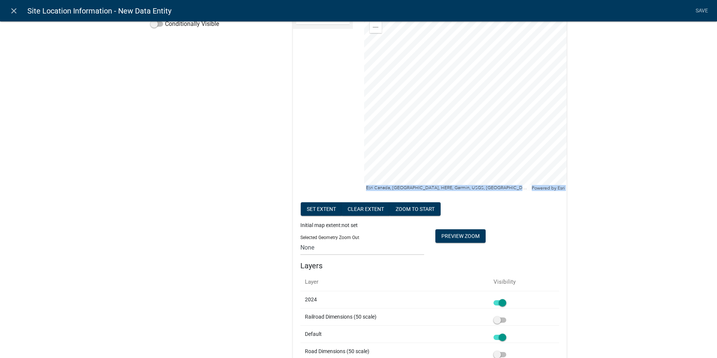
scroll to position [75, 0]
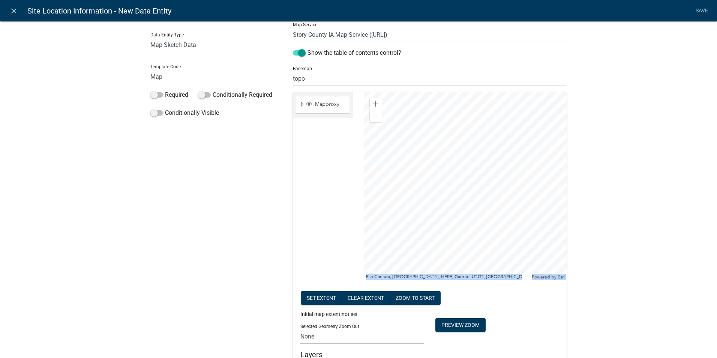
click at [451, 202] on div at bounding box center [465, 186] width 203 height 188
click at [535, 189] on div at bounding box center [465, 186] width 203 height 188
click at [371, 149] on div at bounding box center [465, 186] width 203 height 188
click at [375, 152] on div at bounding box center [465, 186] width 203 height 188
click at [374, 145] on div at bounding box center [465, 186] width 203 height 188
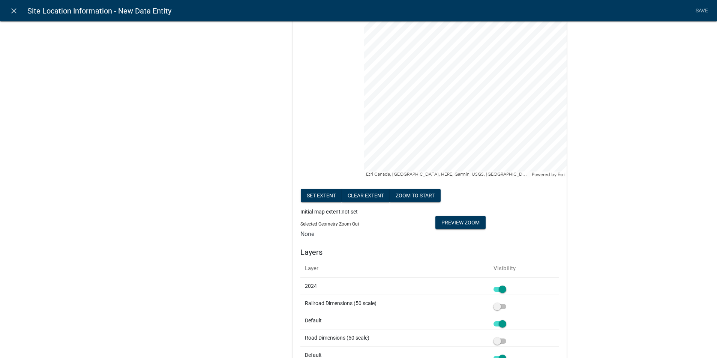
scroll to position [188, 0]
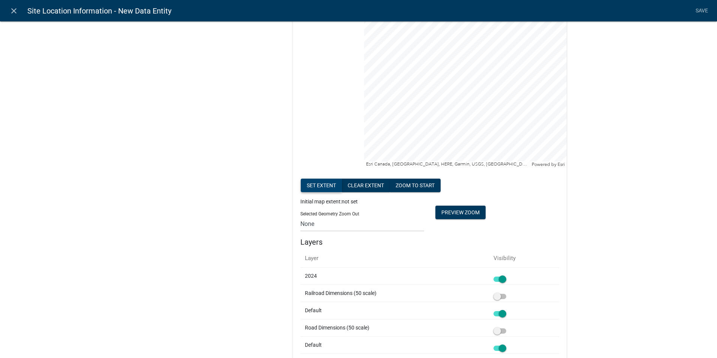
click at [316, 187] on button "Set extent" at bounding box center [321, 186] width 41 height 14
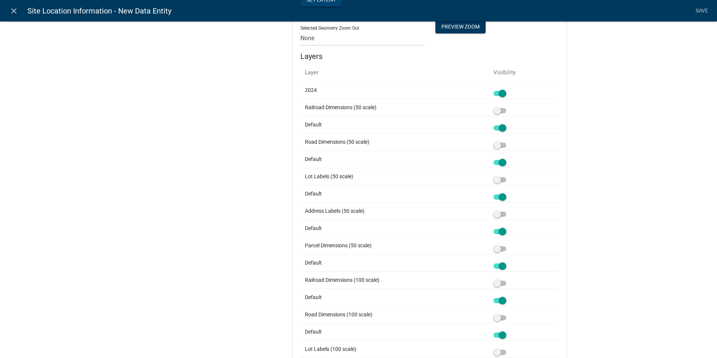
scroll to position [375, 0]
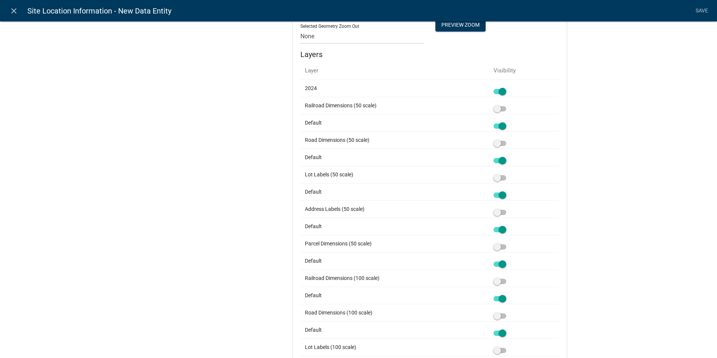
click at [501, 92] on span at bounding box center [500, 91] width 13 height 5
click at [508, 87] on input "checkbox" at bounding box center [508, 87] width 0 height 0
click at [501, 109] on span at bounding box center [500, 108] width 13 height 5
click at [508, 104] on input "checkbox" at bounding box center [508, 104] width 0 height 0
click at [502, 146] on td at bounding box center [524, 139] width 70 height 17
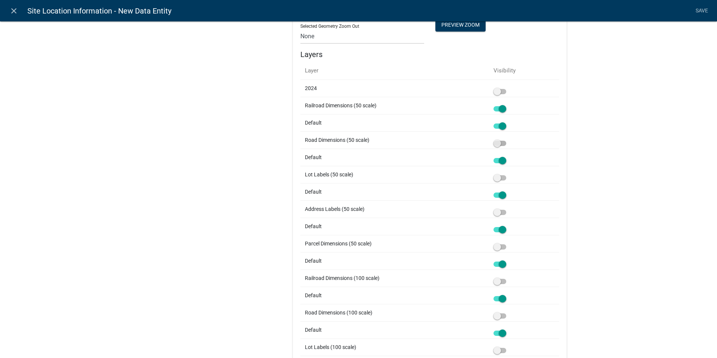
click at [499, 143] on span at bounding box center [500, 143] width 13 height 5
click at [508, 139] on input "checkbox" at bounding box center [508, 139] width 0 height 0
click at [502, 210] on span at bounding box center [500, 212] width 13 height 5
click at [508, 208] on input "checkbox" at bounding box center [508, 208] width 0 height 0
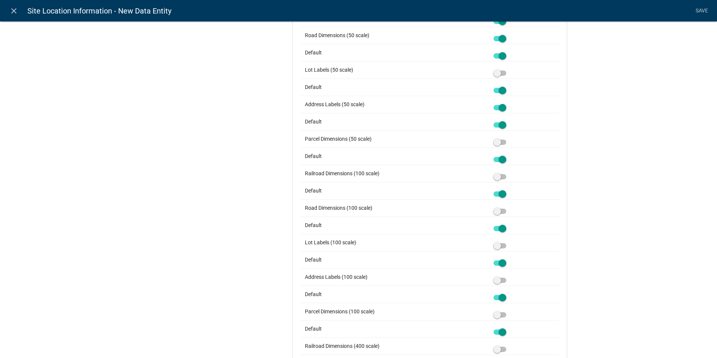
scroll to position [488, 0]
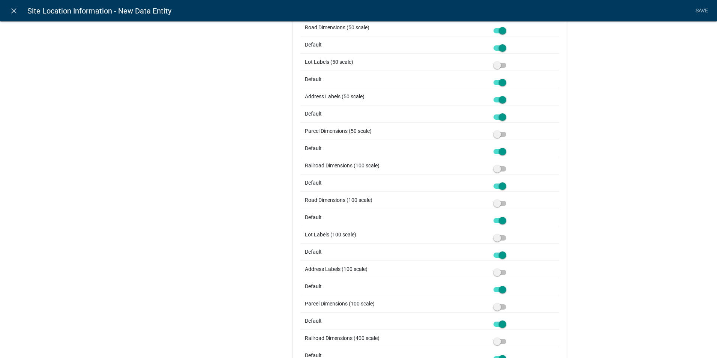
click at [506, 203] on div at bounding box center [524, 200] width 61 height 8
click at [502, 203] on span at bounding box center [500, 203] width 13 height 5
click at [508, 199] on input "checkbox" at bounding box center [508, 199] width 0 height 0
click at [499, 308] on span at bounding box center [500, 306] width 13 height 5
click at [508, 302] on input "checkbox" at bounding box center [508, 302] width 0 height 0
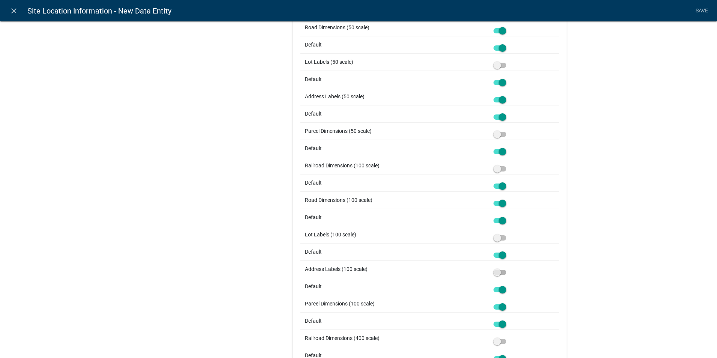
drag, startPoint x: 500, startPoint y: 270, endPoint x: 507, endPoint y: 220, distance: 50.8
click at [500, 270] on span at bounding box center [500, 272] width 13 height 5
click at [508, 268] on input "checkbox" at bounding box center [508, 268] width 0 height 0
click at [499, 235] on span at bounding box center [500, 237] width 13 height 5
click at [508, 233] on input "checkbox" at bounding box center [508, 233] width 0 height 0
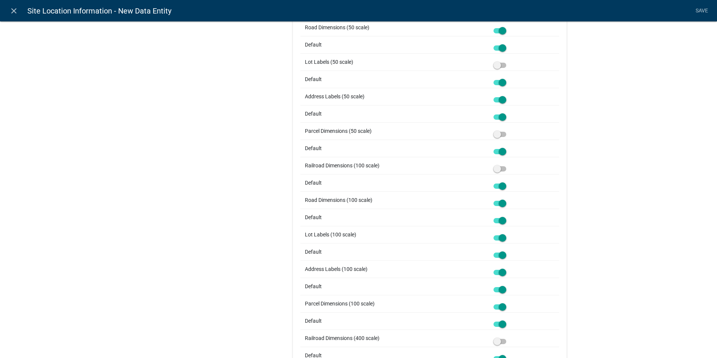
click at [500, 167] on span at bounding box center [500, 168] width 13 height 5
click at [508, 164] on input "checkbox" at bounding box center [508, 164] width 0 height 0
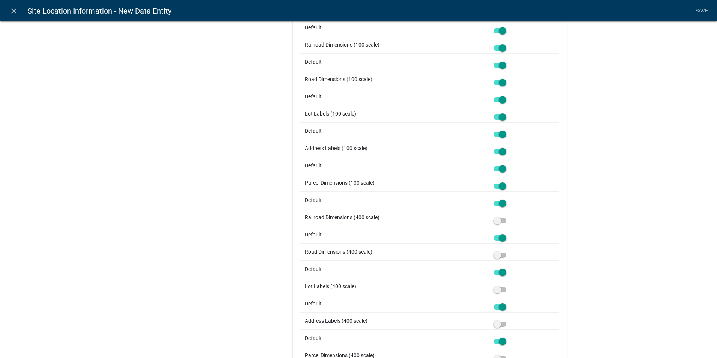
scroll to position [675, 0]
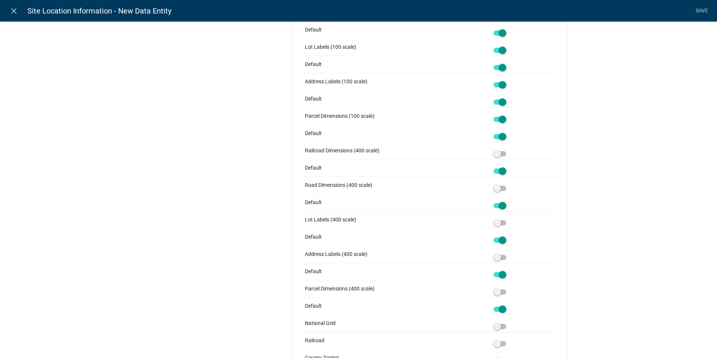
click at [501, 206] on span at bounding box center [500, 205] width 13 height 5
click at [508, 201] on input "checkbox" at bounding box center [508, 201] width 0 height 0
click at [502, 244] on td at bounding box center [524, 236] width 70 height 17
click at [496, 241] on span at bounding box center [500, 239] width 13 height 5
click at [508, 236] on input "checkbox" at bounding box center [508, 236] width 0 height 0
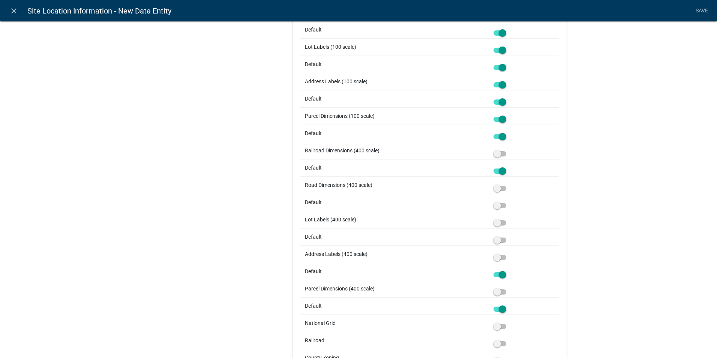
click at [500, 259] on span at bounding box center [500, 257] width 13 height 5
click at [508, 253] on input "checkbox" at bounding box center [508, 253] width 0 height 0
click at [500, 293] on span at bounding box center [500, 291] width 13 height 5
click at [508, 287] on input "checkbox" at bounding box center [508, 287] width 0 height 0
click at [499, 326] on span at bounding box center [500, 326] width 13 height 5
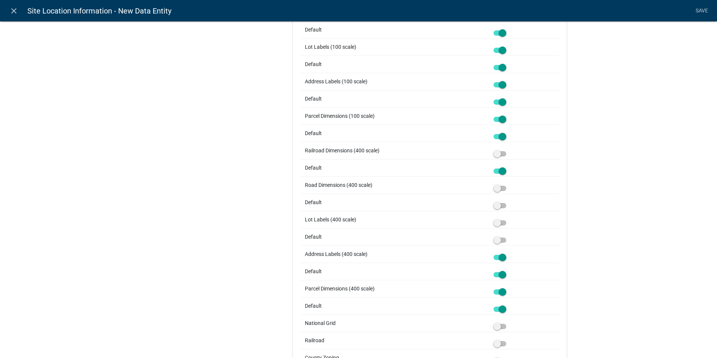
click at [508, 322] on input "checkbox" at bounding box center [508, 322] width 0 height 0
click at [499, 341] on span at bounding box center [500, 343] width 13 height 5
click at [508, 339] on input "checkbox" at bounding box center [508, 339] width 0 height 0
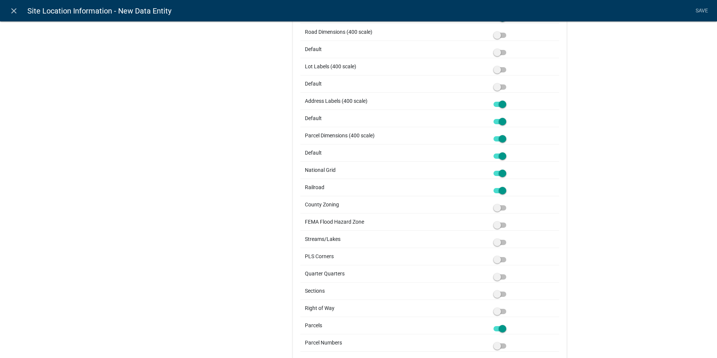
scroll to position [863, 0]
click at [499, 191] on span at bounding box center [500, 190] width 13 height 5
click at [508, 186] on input "checkbox" at bounding box center [508, 186] width 0 height 0
click at [502, 209] on span at bounding box center [500, 207] width 13 height 5
click at [508, 203] on input "checkbox" at bounding box center [508, 203] width 0 height 0
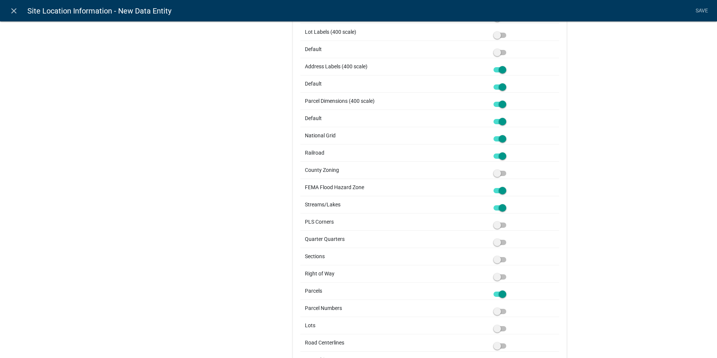
click at [501, 227] on span at bounding box center [500, 224] width 13 height 5
click at [508, 221] on input "checkbox" at bounding box center [508, 221] width 0 height 0
click at [503, 242] on span at bounding box center [500, 242] width 13 height 5
click at [508, 238] on input "checkbox" at bounding box center [508, 238] width 0 height 0
click at [501, 260] on span at bounding box center [500, 259] width 13 height 5
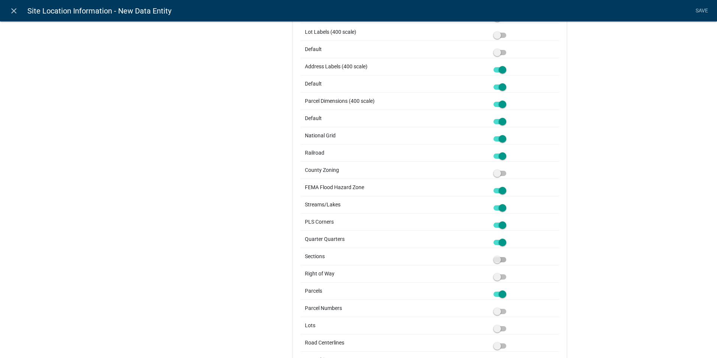
click at [508, 255] on input "checkbox" at bounding box center [508, 255] width 0 height 0
click at [500, 277] on span at bounding box center [500, 276] width 13 height 5
click at [508, 272] on input "checkbox" at bounding box center [508, 272] width 0 height 0
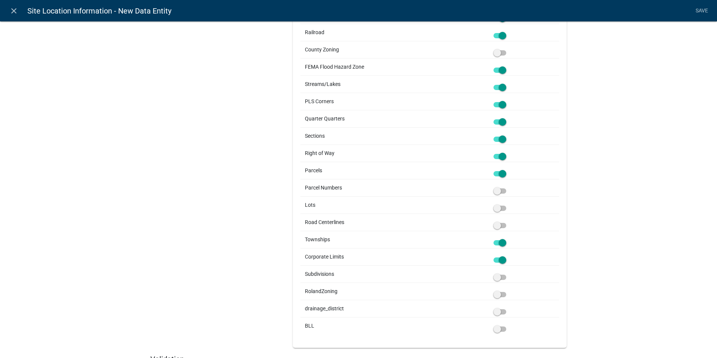
scroll to position [1013, 0]
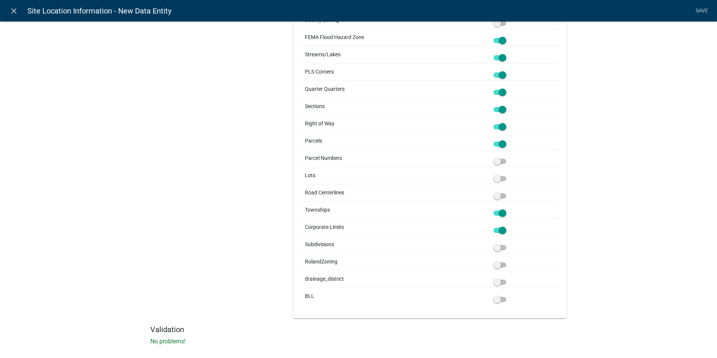
click at [498, 159] on span at bounding box center [500, 161] width 13 height 5
click at [508, 157] on input "checkbox" at bounding box center [508, 157] width 0 height 0
click at [500, 180] on span at bounding box center [500, 178] width 13 height 5
click at [508, 174] on input "checkbox" at bounding box center [508, 174] width 0 height 0
click at [502, 197] on span at bounding box center [500, 195] width 13 height 5
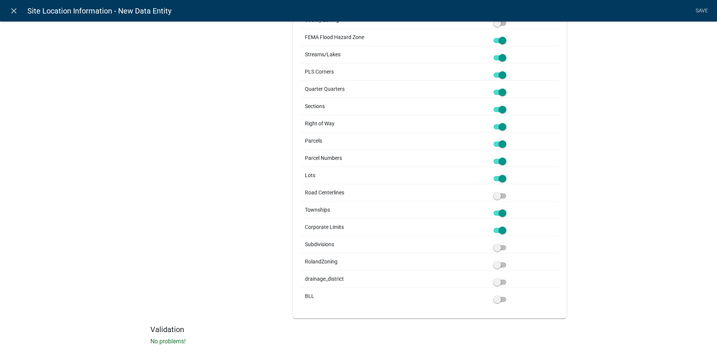
click at [508, 191] on input "checkbox" at bounding box center [508, 191] width 0 height 0
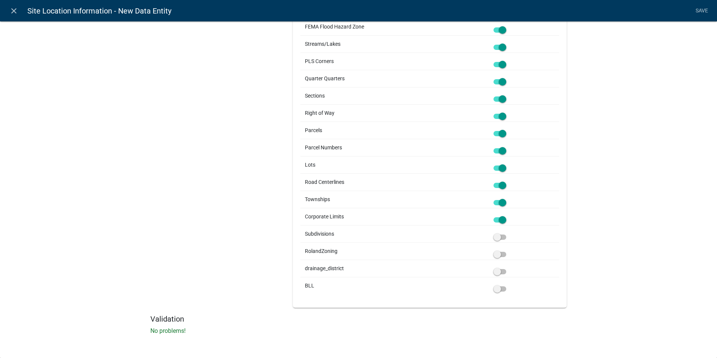
click at [502, 273] on span at bounding box center [500, 271] width 13 height 5
click at [508, 267] on input "checkbox" at bounding box center [508, 267] width 0 height 0
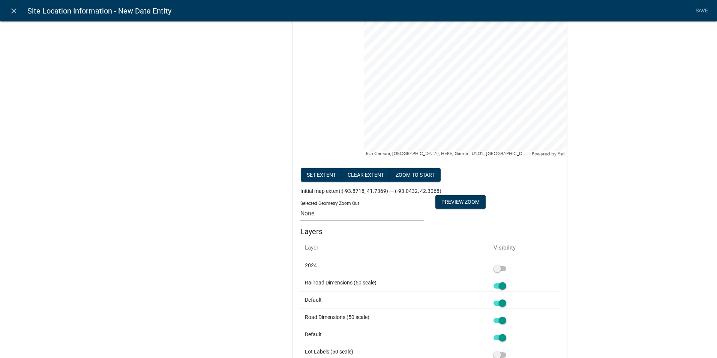
scroll to position [0, 0]
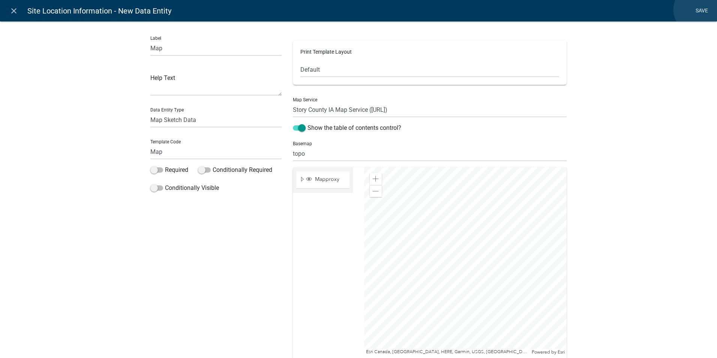
click at [697, 10] on link "Save" at bounding box center [702, 11] width 19 height 14
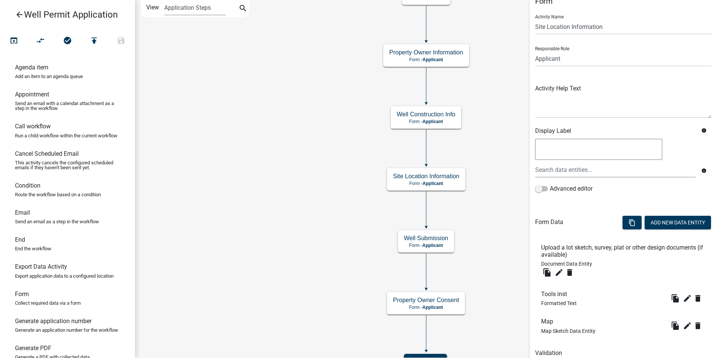
scroll to position [43, 0]
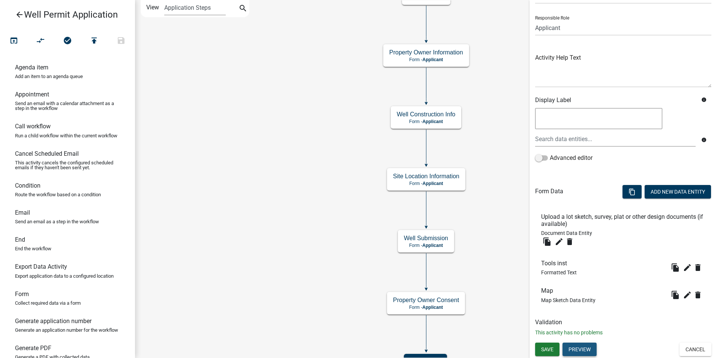
click at [569, 350] on button "Preview" at bounding box center [580, 350] width 34 height 14
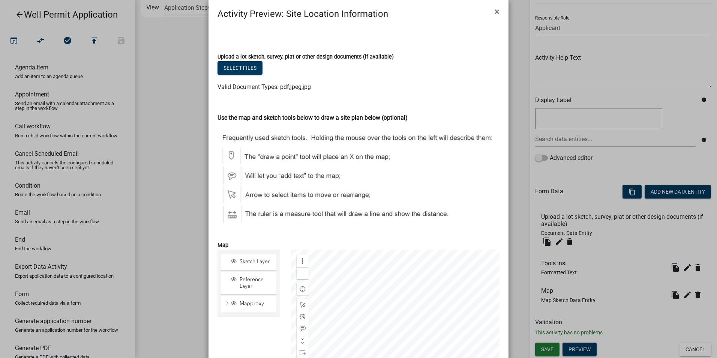
scroll to position [0, 0]
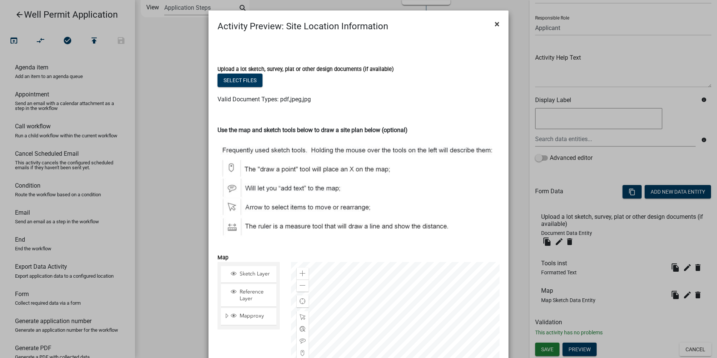
click at [495, 25] on span "×" at bounding box center [497, 24] width 5 height 11
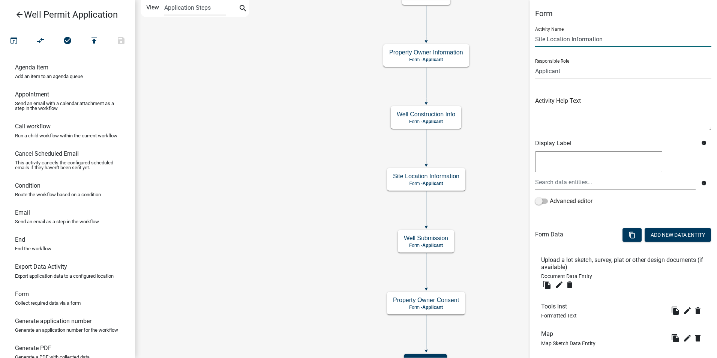
click at [537, 38] on input "Site Location Information" at bounding box center [623, 39] width 176 height 15
type input "Well Location Information"
click at [641, 56] on div "Responsible Role Applicant Admin P & D Inspectors EH Administrative Assistant Z…" at bounding box center [623, 66] width 176 height 26
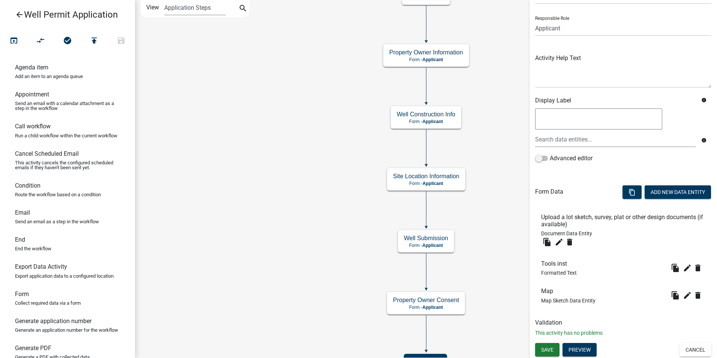
scroll to position [43, 0]
click at [554, 348] on button "Save" at bounding box center [547, 350] width 24 height 14
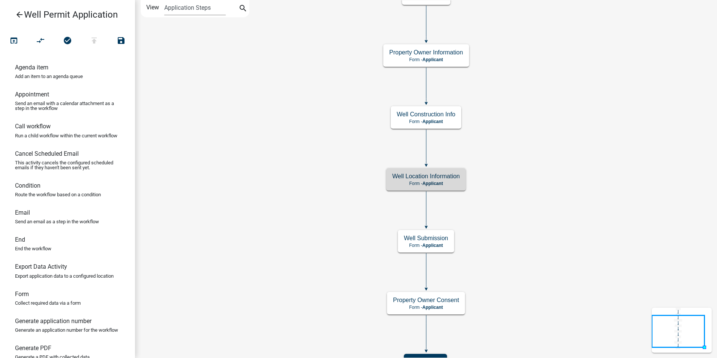
scroll to position [0, 0]
click at [502, 197] on icon "Start Start - Applicant End End - Applicant Property Owner Information Form - A…" at bounding box center [426, 188] width 582 height 377
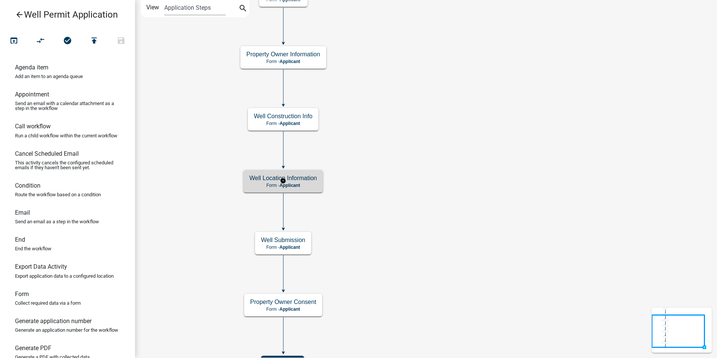
click at [319, 187] on div "Well Location Information Form - Applicant" at bounding box center [283, 181] width 80 height 23
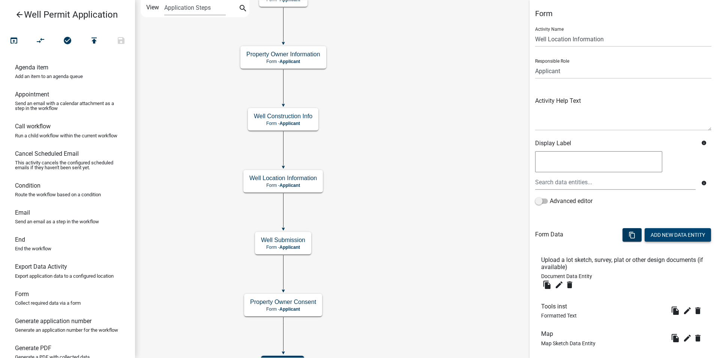
click at [668, 236] on button "Add New Data Entity" at bounding box center [678, 235] width 66 height 14
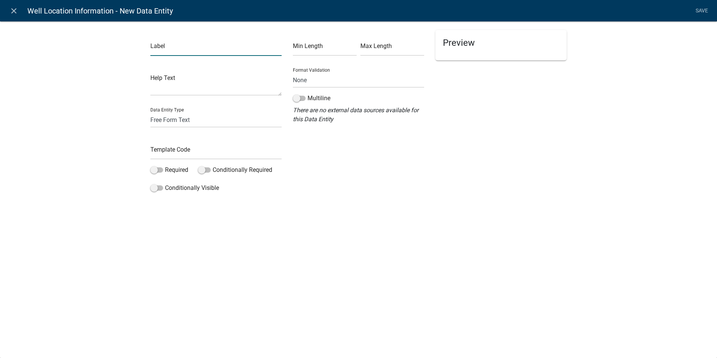
click at [185, 50] on input "text" at bounding box center [215, 48] width 131 height 15
type input "911 Address of Well Site:"
click at [168, 153] on input "text" at bounding box center [215, 151] width 131 height 15
type input "911Address"
click at [233, 252] on div "close Well Location Information - New Data Entity Save Label 911 Address of Wel…" at bounding box center [358, 179] width 717 height 358
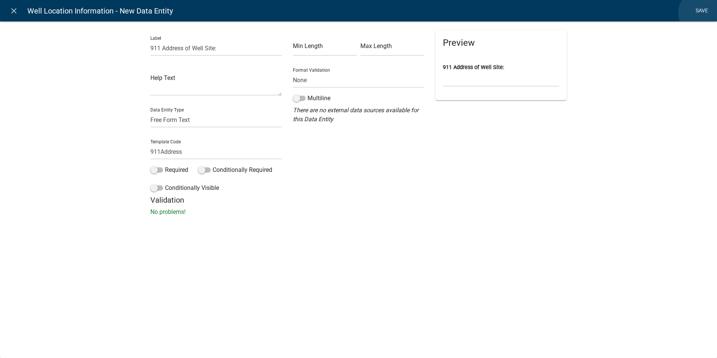
click at [702, 13] on link "Save" at bounding box center [702, 11] width 19 height 14
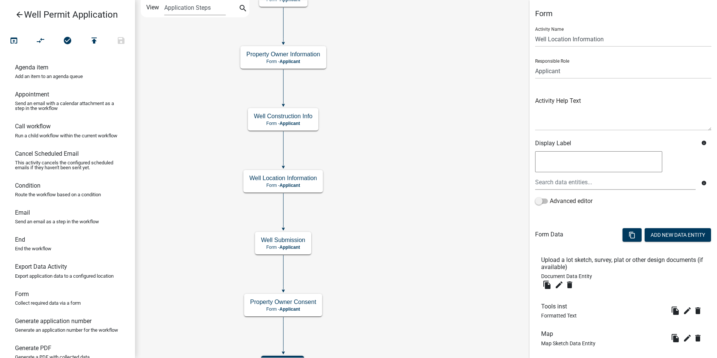
scroll to position [71, 0]
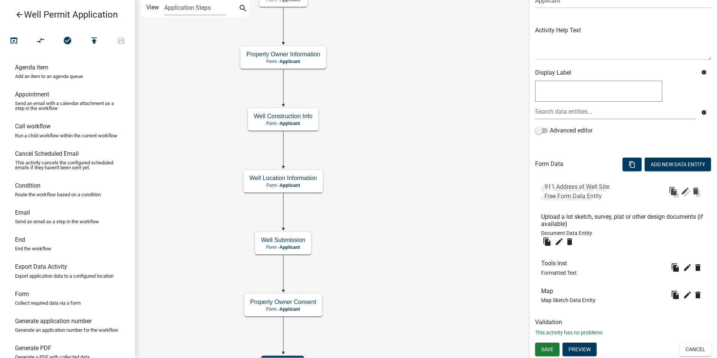
drag, startPoint x: 547, startPoint y: 290, endPoint x: 550, endPoint y: 185, distance: 104.7
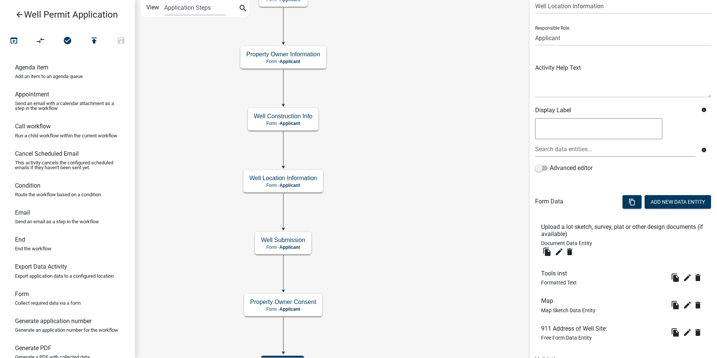
scroll to position [0, 0]
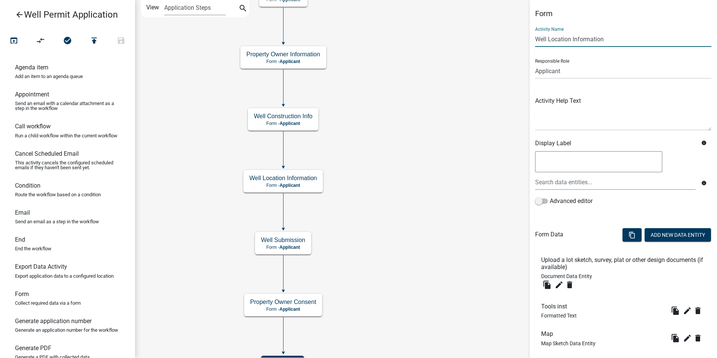
drag, startPoint x: 608, startPoint y: 40, endPoint x: 529, endPoint y: 39, distance: 78.8
click at [529, 39] on main "Start Start - Applicant End End - Applicant Property Owner Information Form - A…" at bounding box center [426, 179] width 582 height 358
type input "Site Plan"
click at [461, 112] on icon "Start Start - Applicant End End - Applicant Property Owner Information Form - A…" at bounding box center [426, 189] width 582 height 379
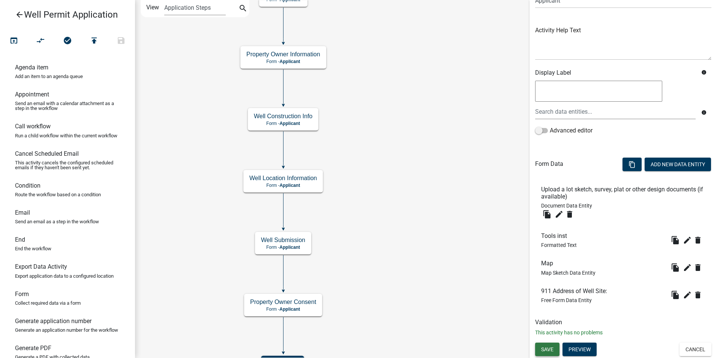
click at [552, 347] on span "Save" at bounding box center [547, 349] width 12 height 6
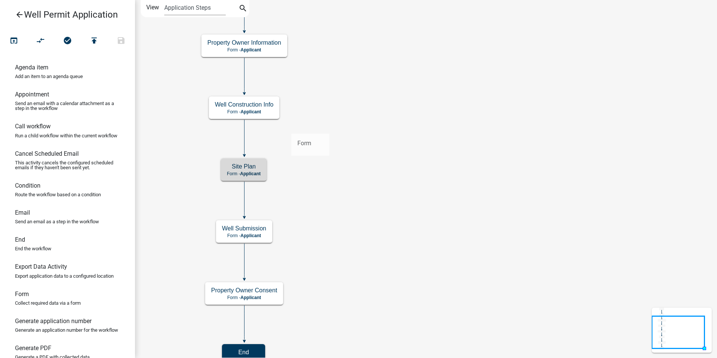
drag, startPoint x: 21, startPoint y: 310, endPoint x: 292, endPoint y: 128, distance: 326.0
click at [292, 128] on div "arrow_back Well Permit Application open_in_browser compare_arrows check_circle …" at bounding box center [358, 179] width 717 height 358
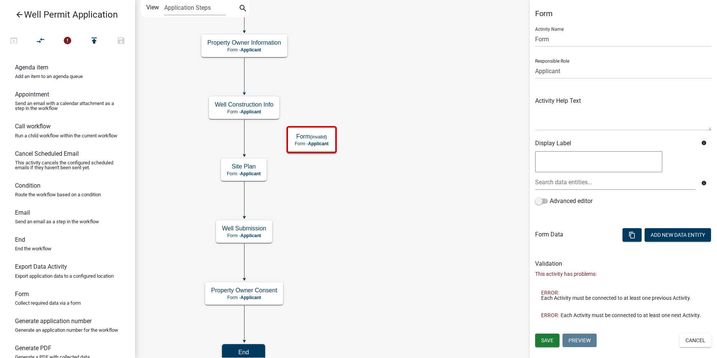
click at [245, 139] on icon at bounding box center [245, 137] width 0 height 35
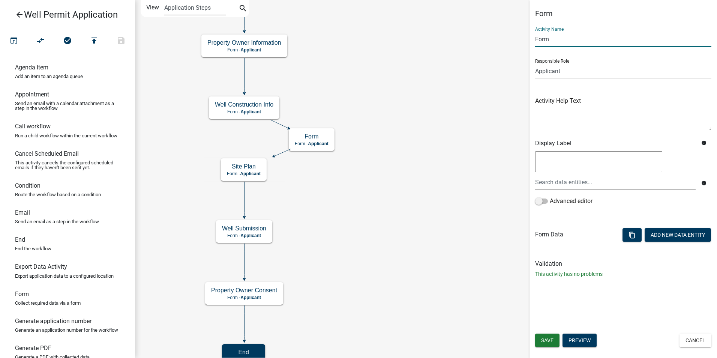
click at [544, 39] on input "Form" at bounding box center [623, 39] width 176 height 15
type input "Site Concerns"
click at [472, 182] on icon "Start Start - Applicant End End - Applicant Property Owner Information Form - A…" at bounding box center [426, 183] width 582 height 367
click at [664, 235] on button "Add New Data Entity" at bounding box center [678, 235] width 66 height 14
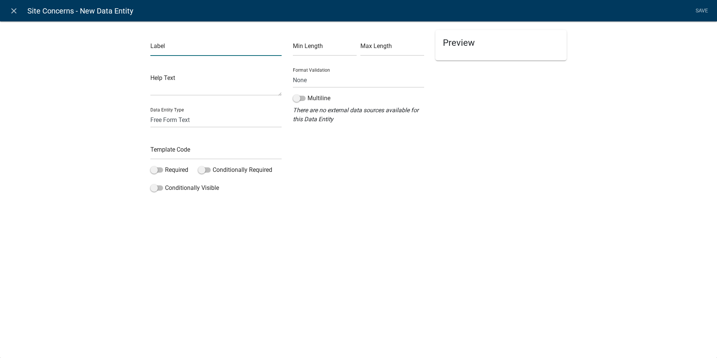
click at [197, 49] on input "text" at bounding box center [215, 48] width 131 height 15
type input "E"
type input "Are there any existing [PERSON_NAME] on the owner's contiguous property?"
click at [335, 211] on div "close Site Concerns - New Data Entity Save Label Are there any existing [PERSON…" at bounding box center [358, 179] width 717 height 358
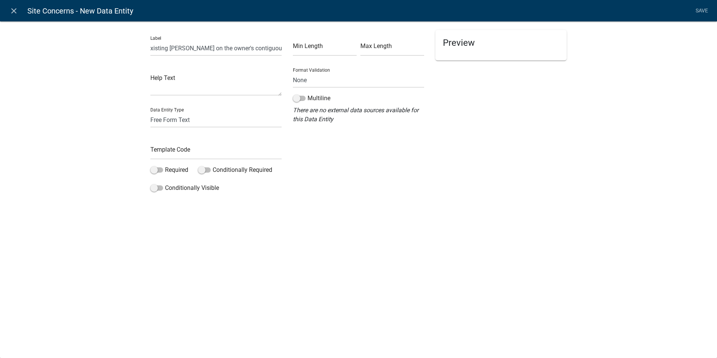
scroll to position [0, 0]
click at [159, 154] on input "text" at bounding box center [215, 151] width 131 height 15
type input "ExistingWells"
click at [230, 273] on div "close Site Concerns - New Data Entity Save Label Are there any existing [PERSON…" at bounding box center [358, 179] width 717 height 358
click at [157, 171] on span at bounding box center [156, 169] width 13 height 5
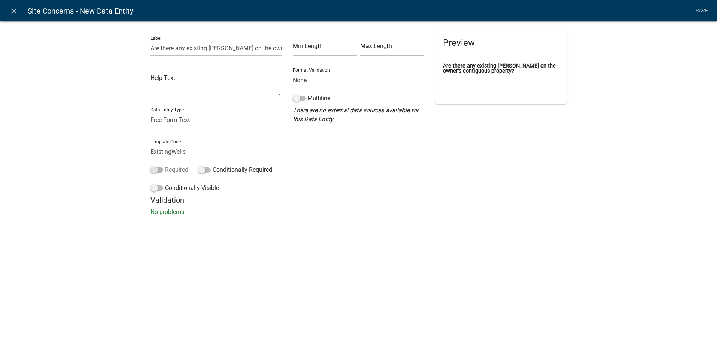
click at [165, 165] on input "Required" at bounding box center [165, 165] width 0 height 0
click at [192, 120] on select "Free Form Text Document Display Entity Value Fee Numeric Data Date Map Sketch D…" at bounding box center [215, 119] width 131 height 15
select select "list-data"
click at [150, 112] on select "Free Form Text Document Display Entity Value Fee Numeric Data Date Map Sketch D…" at bounding box center [215, 119] width 131 height 15
select select "list-data"
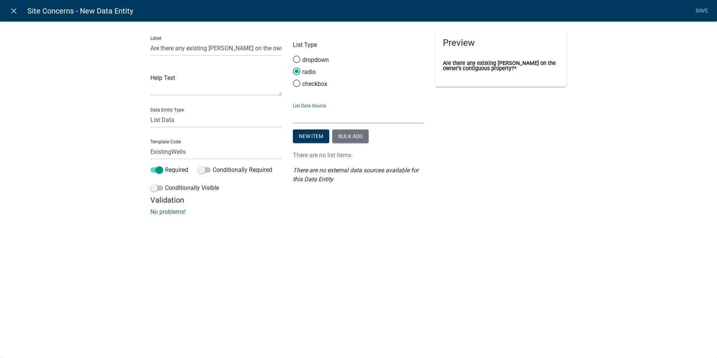
click at [306, 121] on select "State List Assessor's Office Assessor's Office Commercial Structures Commercial…" at bounding box center [358, 115] width 131 height 15
click at [477, 210] on p "No problems!" at bounding box center [358, 211] width 416 height 9
click at [304, 135] on button "New item" at bounding box center [311, 136] width 36 height 14
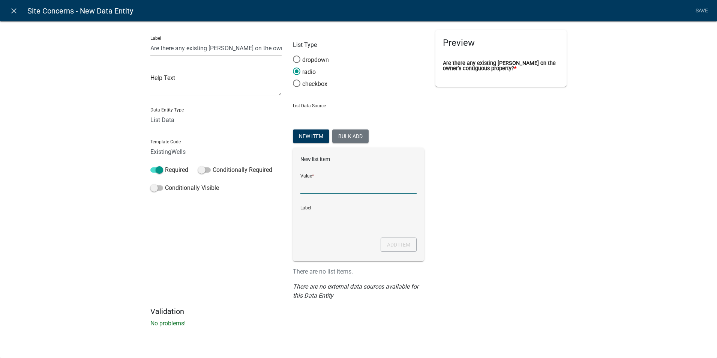
click at [306, 182] on input "List Data Source" at bounding box center [359, 185] width 116 height 15
type input "Yes"
click at [391, 247] on button "Add item" at bounding box center [399, 244] width 36 height 14
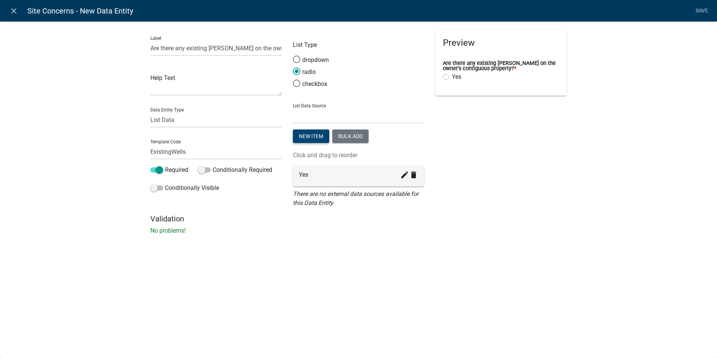
click at [306, 137] on button "New item" at bounding box center [311, 136] width 36 height 14
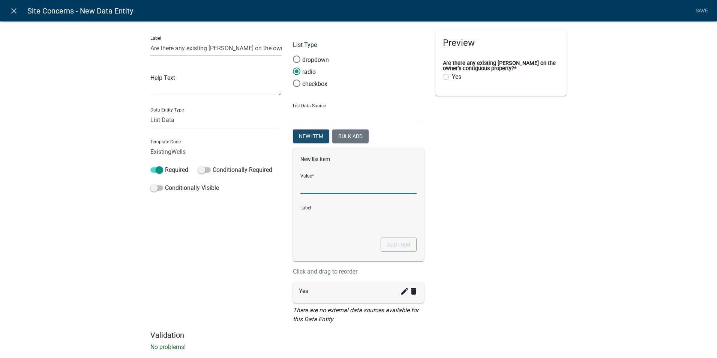
click at [301, 191] on input "List Data Source" at bounding box center [359, 185] width 116 height 15
type input "No"
click at [305, 220] on input "Label" at bounding box center [359, 217] width 116 height 15
type input "No"
click at [527, 256] on div "Preview Are there any existing [PERSON_NAME] on the owner's contiguous property…" at bounding box center [501, 180] width 143 height 301
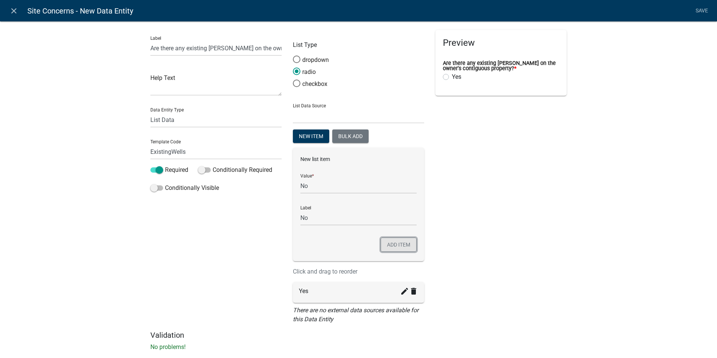
click at [395, 241] on button "Add item" at bounding box center [399, 244] width 36 height 14
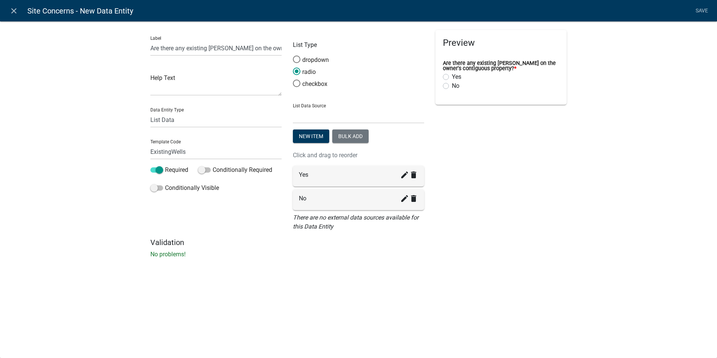
click at [511, 264] on div "Label Are there any existing [PERSON_NAME] on the owner's contiguous property? …" at bounding box center [358, 142] width 717 height 266
click at [702, 10] on link "Save" at bounding box center [702, 11] width 19 height 14
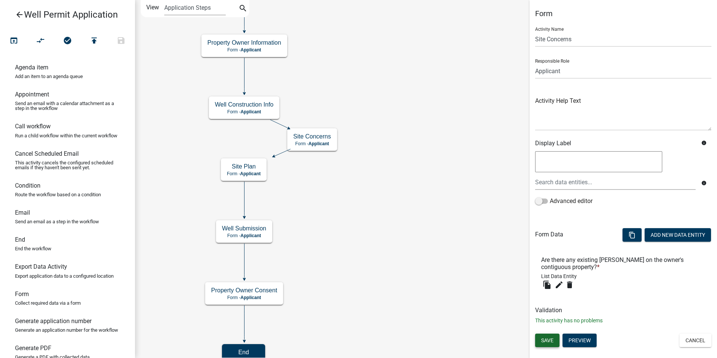
click at [550, 338] on span "Save" at bounding box center [547, 340] width 12 height 6
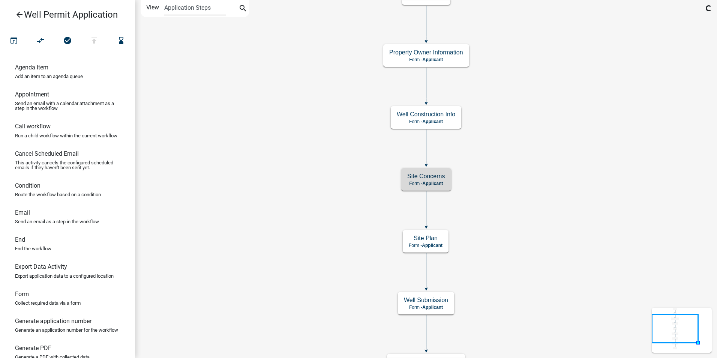
click at [16, 16] on icon "arrow_back" at bounding box center [19, 15] width 9 height 11
click at [607, 278] on icon "Start Start - Applicant End End - Applicant Property Owner Information Form - A…" at bounding box center [426, 219] width 582 height 439
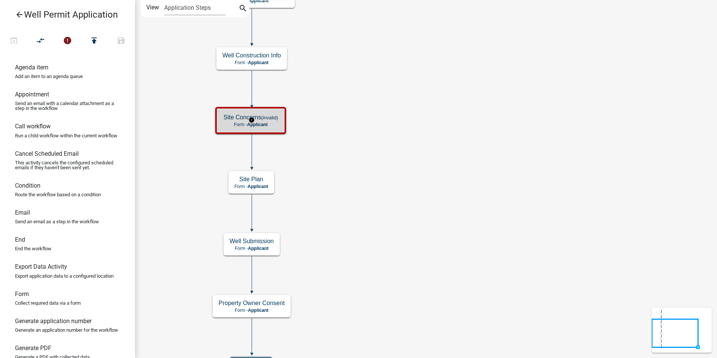
click at [265, 123] on span "Applicant" at bounding box center [257, 124] width 21 height 5
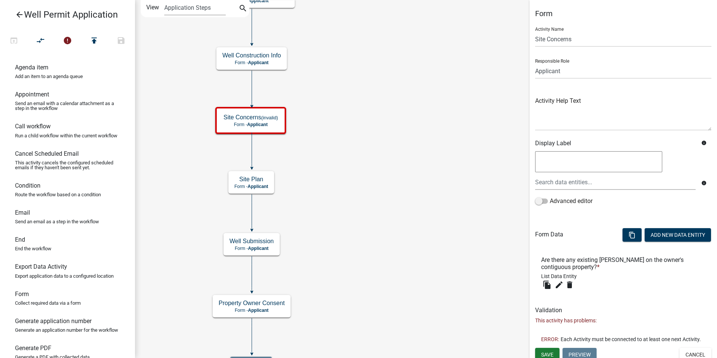
scroll to position [11, 0]
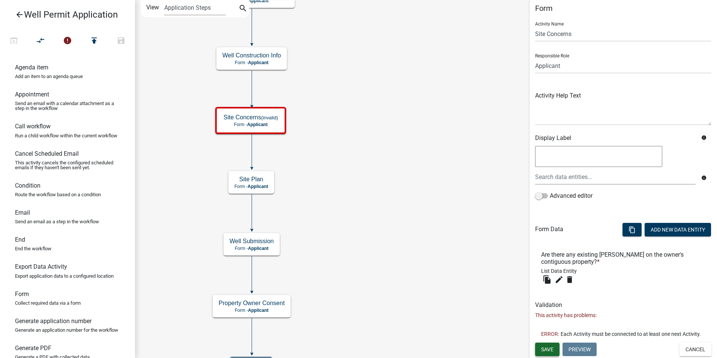
click at [547, 348] on span "Save" at bounding box center [547, 349] width 12 height 6
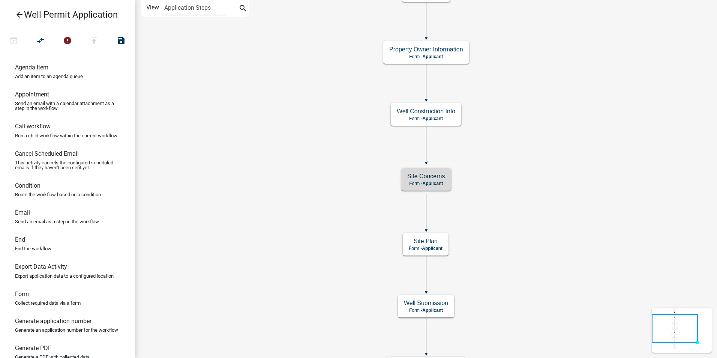
scroll to position [0, 0]
click at [539, 287] on icon "Start Start - Applicant End End - Applicant Property Owner Information Form - A…" at bounding box center [426, 221] width 582 height 442
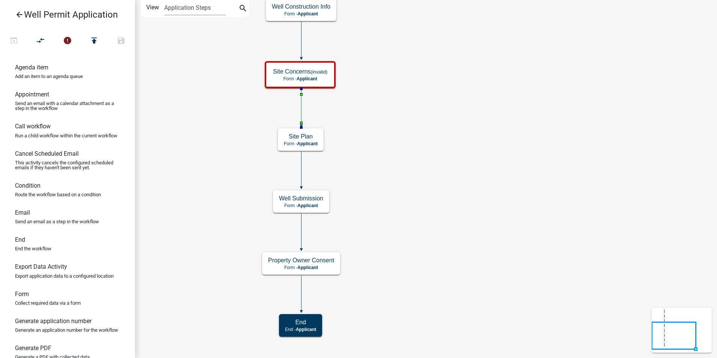
click at [302, 102] on icon at bounding box center [302, 107] width 0 height 36
click at [440, 127] on icon "Start Start - Applicant End End - Applicant Property Owner Information Form - A…" at bounding box center [426, 178] width 582 height 357
click at [21, 17] on icon "arrow_back" at bounding box center [19, 15] width 9 height 11
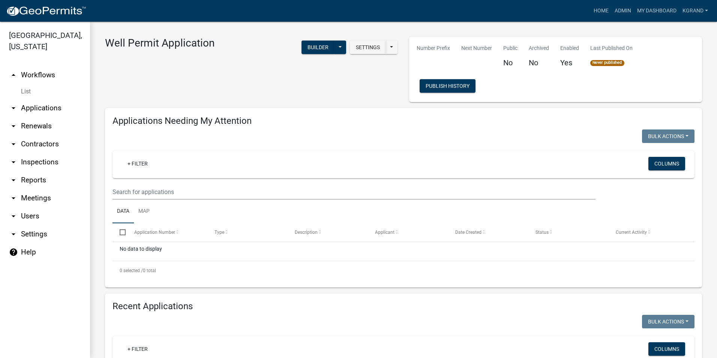
click at [37, 225] on link "arrow_drop_down Settings" at bounding box center [45, 234] width 90 height 18
select select "IA"
select select "Central Standard Time"
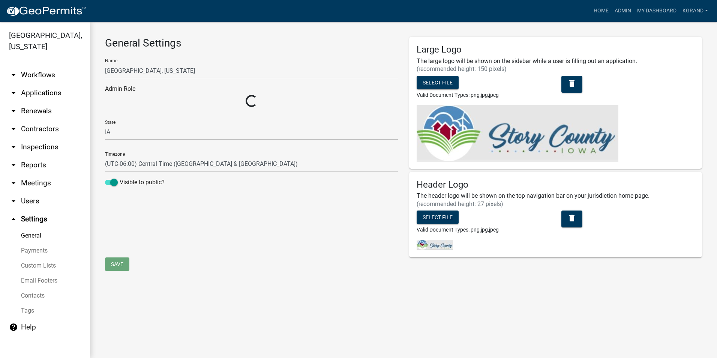
select select "03540cc7-cae6-4ec5-9df4-19164d3ec826"
click at [29, 258] on link "Custom Lists" at bounding box center [45, 265] width 90 height 15
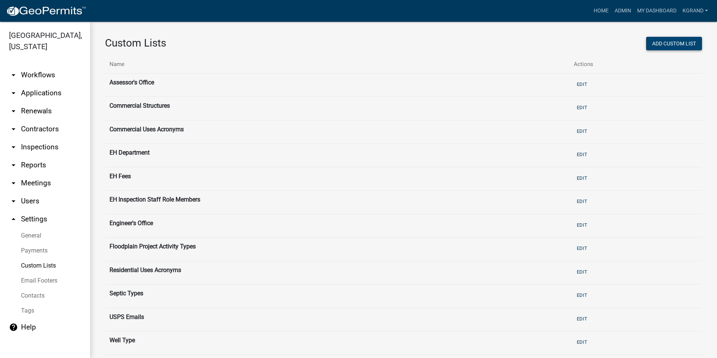
click at [669, 46] on button "Add Custom List" at bounding box center [674, 44] width 56 height 14
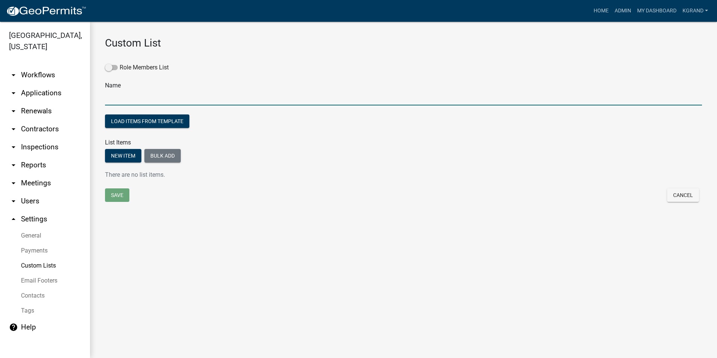
click at [120, 99] on input "text" at bounding box center [403, 97] width 597 height 15
type input "Yes / No"
click at [182, 287] on main "Custom List Role Members List Name Yes / No Load items from template List Items…" at bounding box center [403, 190] width 627 height 336
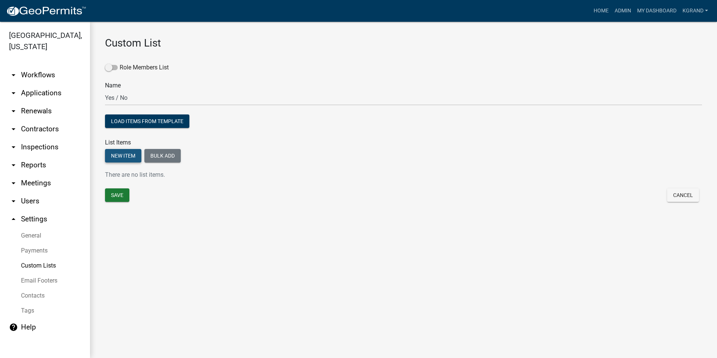
click at [119, 153] on button "New item" at bounding box center [123, 156] width 36 height 14
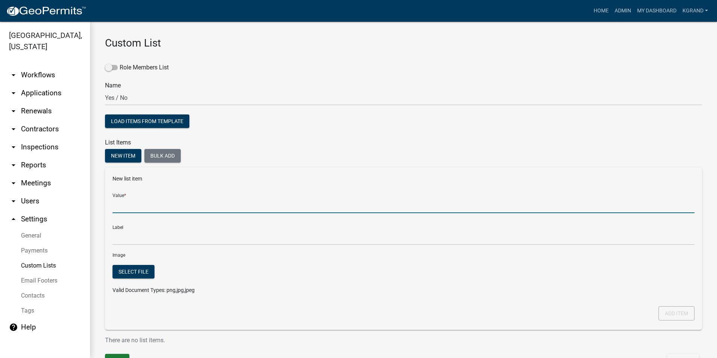
click at [124, 200] on input "Value *" at bounding box center [404, 205] width 582 height 15
type input "Yes"
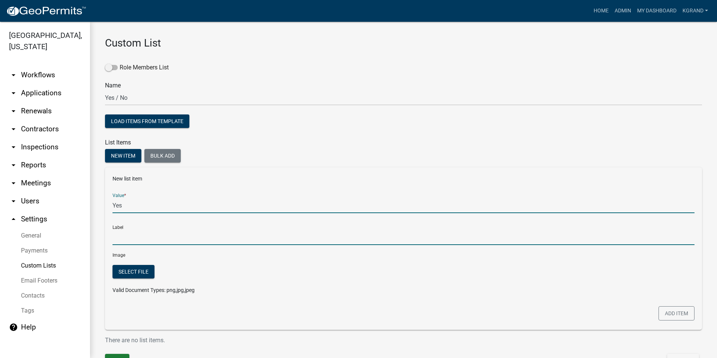
type input "Yes"
click at [120, 241] on input "Yes" at bounding box center [404, 237] width 582 height 15
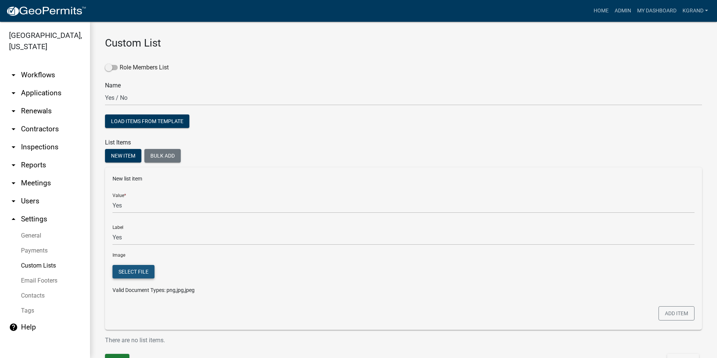
click at [116, 269] on button "Select file" at bounding box center [134, 272] width 42 height 14
click at [665, 312] on button "Add item" at bounding box center [677, 313] width 36 height 14
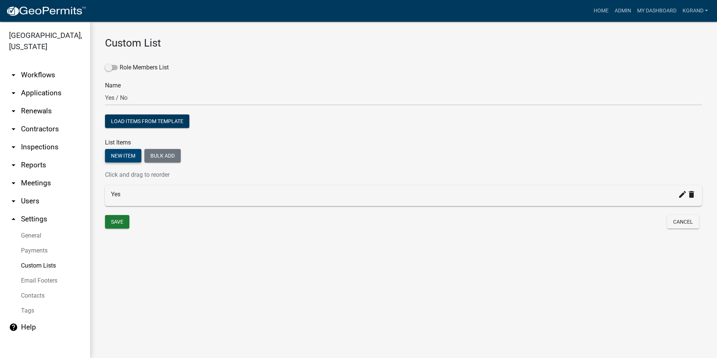
drag, startPoint x: 125, startPoint y: 150, endPoint x: 124, endPoint y: 156, distance: 5.7
click at [125, 150] on button "New item" at bounding box center [123, 156] width 36 height 14
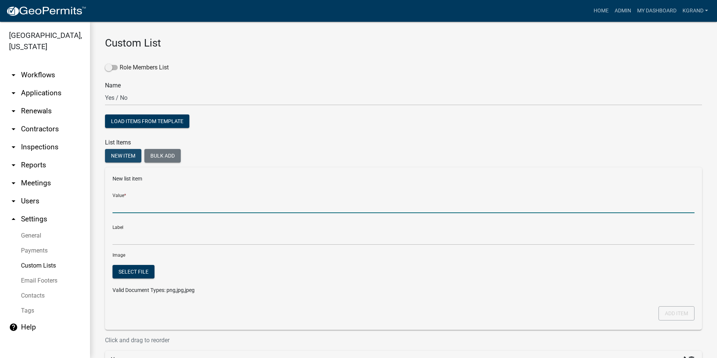
click at [123, 210] on input "Value *" at bounding box center [404, 205] width 582 height 15
type input "No"
click at [348, 267] on div at bounding box center [477, 282] width 445 height 35
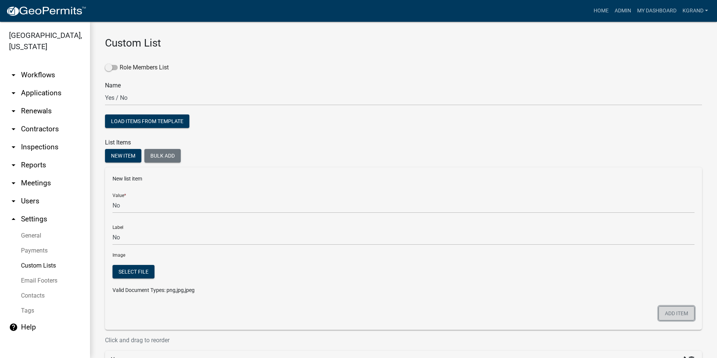
click at [672, 317] on button "Add item" at bounding box center [677, 313] width 36 height 14
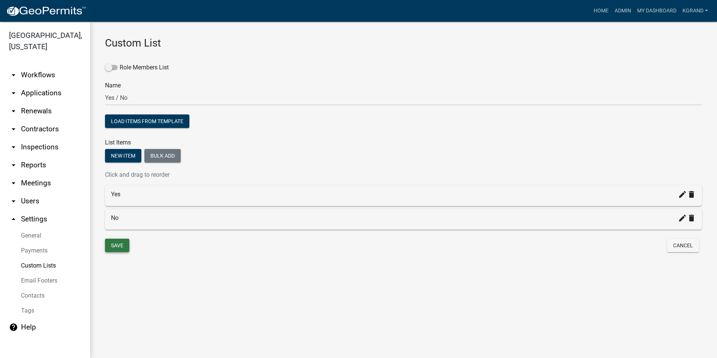
click at [117, 244] on button "Save" at bounding box center [117, 246] width 24 height 14
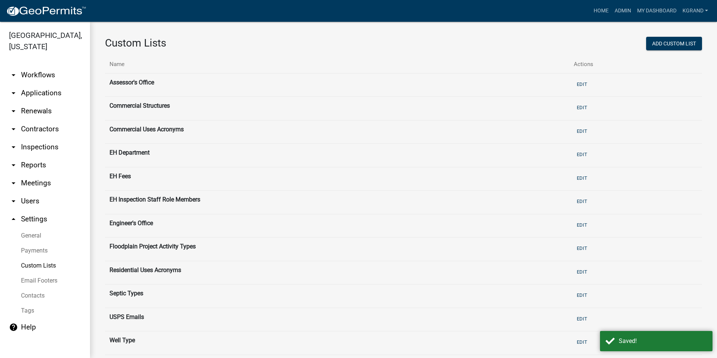
click at [29, 66] on link "arrow_drop_down Workflows" at bounding box center [45, 75] width 90 height 18
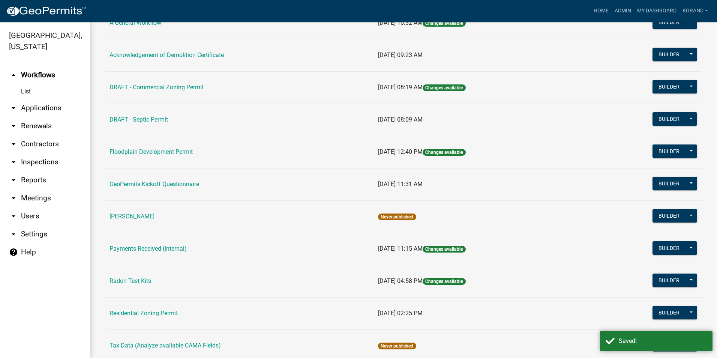
scroll to position [245, 0]
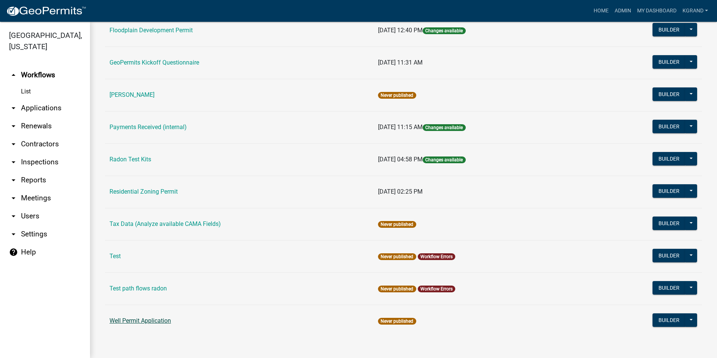
click at [129, 321] on link "Well Permit Application" at bounding box center [141, 320] width 62 height 7
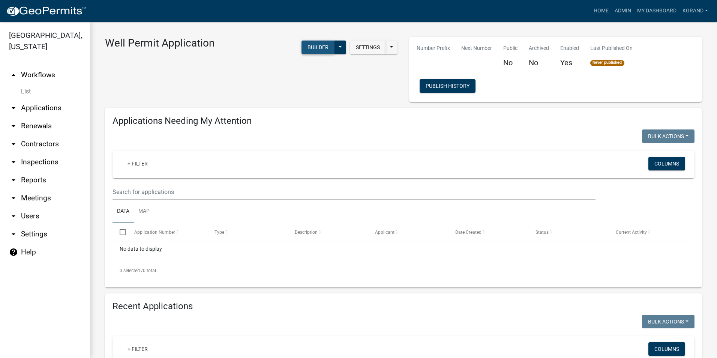
click at [307, 44] on button "Builder" at bounding box center [318, 48] width 33 height 14
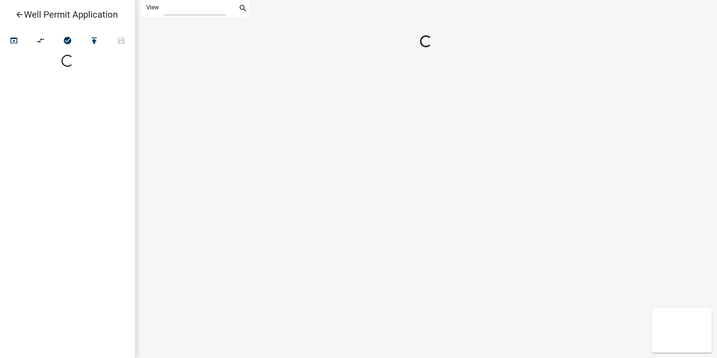
select select "1"
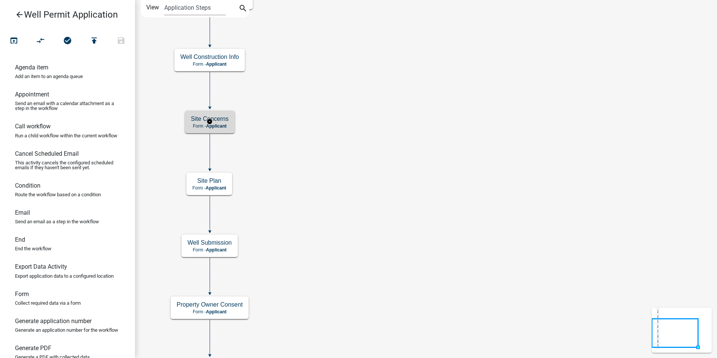
click at [223, 118] on h5 "Site Concerns" at bounding box center [210, 118] width 38 height 7
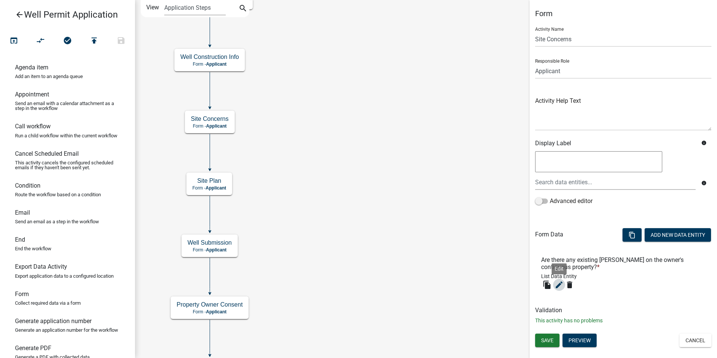
click at [561, 287] on icon "edit" at bounding box center [559, 284] width 9 height 9
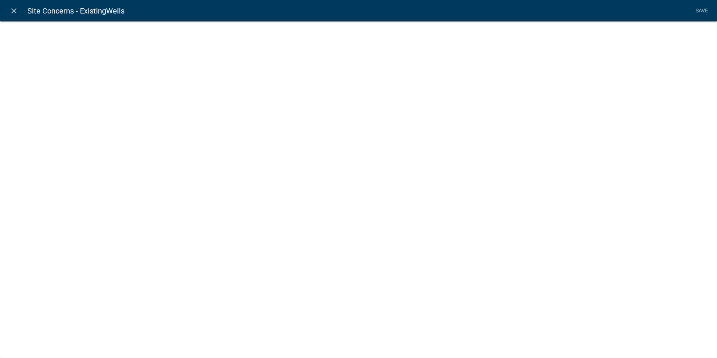
select select "list-data"
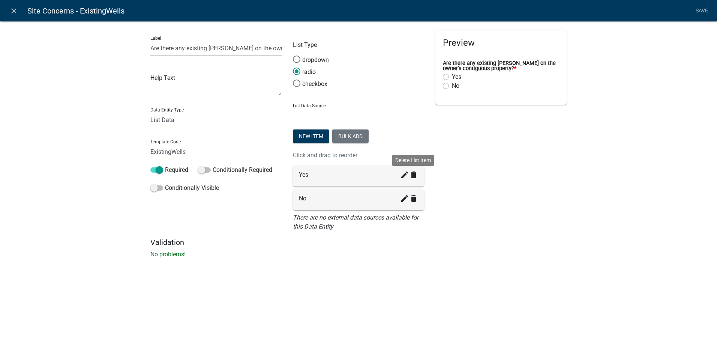
click at [415, 176] on icon "delete" at bounding box center [413, 174] width 9 height 9
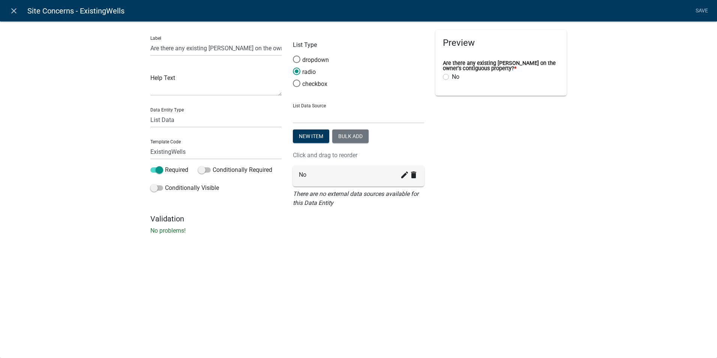
click at [415, 180] on div "create delete" at bounding box center [409, 176] width 18 height 12
click at [416, 176] on icon "delete" at bounding box center [413, 174] width 9 height 9
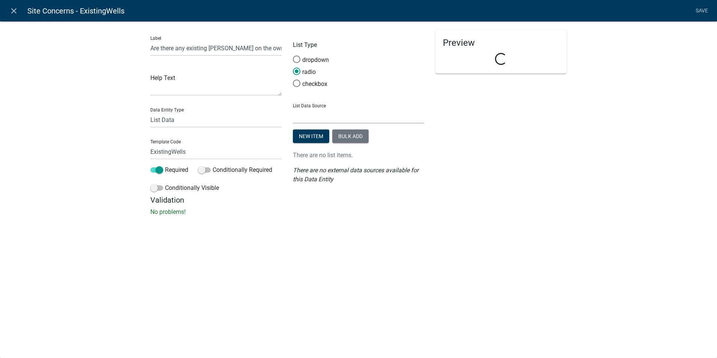
click at [323, 116] on select "State List Assessor's Office Assessor's Office Commercial Structures Commercial…" at bounding box center [358, 115] width 131 height 15
select select "custom-list-8fbead59-5e31-40d0-aec1-d38d61a6a57e"
click at [293, 108] on select "State List Assessor's Office Assessor's Office Commercial Structures Commercial…" at bounding box center [358, 115] width 131 height 15
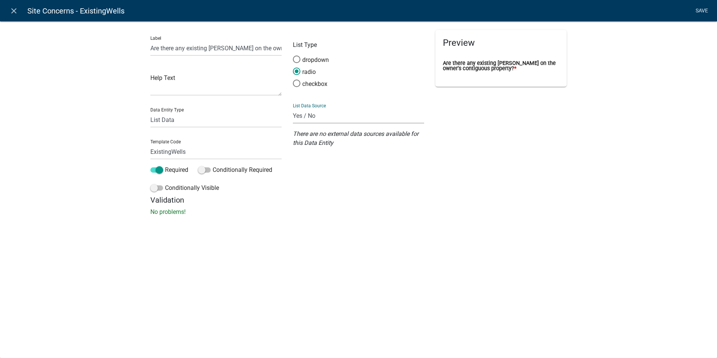
click at [703, 6] on link "Save" at bounding box center [702, 11] width 19 height 14
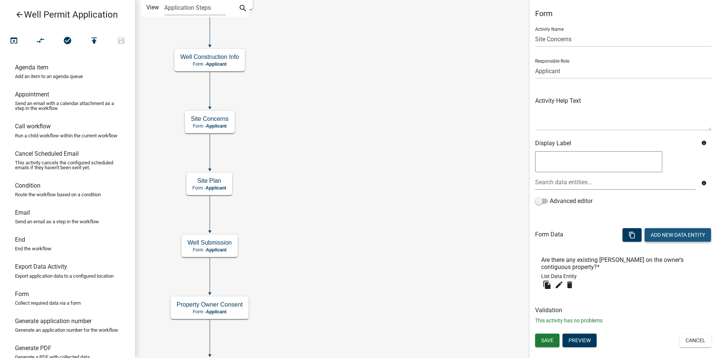
click at [648, 232] on button "Add New Data Entity" at bounding box center [678, 235] width 66 height 14
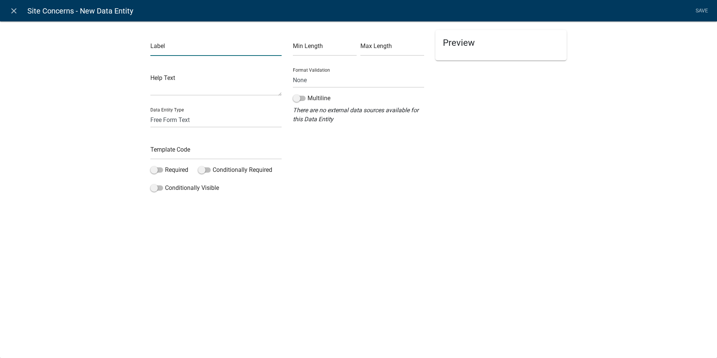
click at [168, 50] on input "text" at bounding box center [215, 48] width 131 height 15
drag, startPoint x: 243, startPoint y: 47, endPoint x: 128, endPoint y: 48, distance: 115.2
click at [128, 48] on div "Label Are there any setback concerns? Help Text Data Entity Type Free Form Text…" at bounding box center [358, 110] width 717 height 202
click at [173, 49] on input "Is a vary required?" at bounding box center [215, 48] width 131 height 15
click at [326, 230] on div "close Site Concerns - New Data Entity Save Label Is a Variance required? Help T…" at bounding box center [358, 179] width 717 height 358
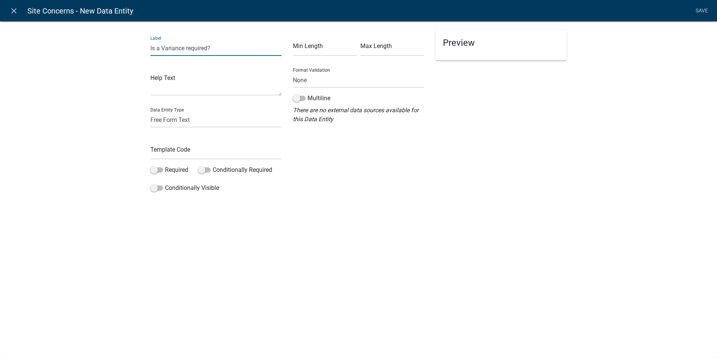
click at [156, 47] on input "Is a Variance required?" at bounding box center [215, 48] width 131 height 15
click at [155, 47] on input "Is a Variance required?" at bounding box center [215, 48] width 131 height 15
type input "Will a Variance required?"
click at [283, 224] on div "close Site Concerns - New Data Entity Save Label Will a Variance required? Help…" at bounding box center [358, 179] width 717 height 358
click at [187, 148] on input "text" at bounding box center [215, 151] width 131 height 15
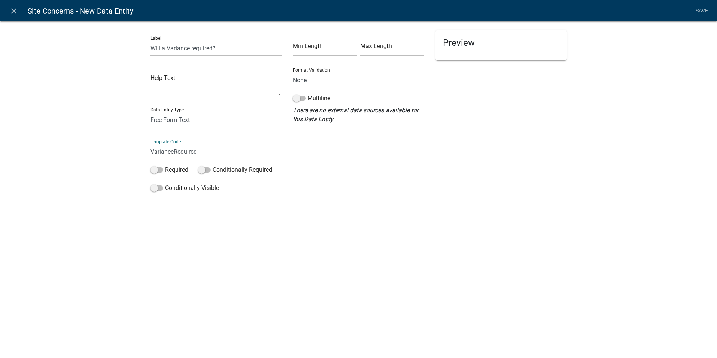
type input "VarianceRequired"
click at [195, 49] on input "Will a Variance required?" at bounding box center [215, 48] width 131 height 15
type input "Will a Variance Needed?"
click at [208, 152] on input "VarianceRequired" at bounding box center [215, 151] width 131 height 15
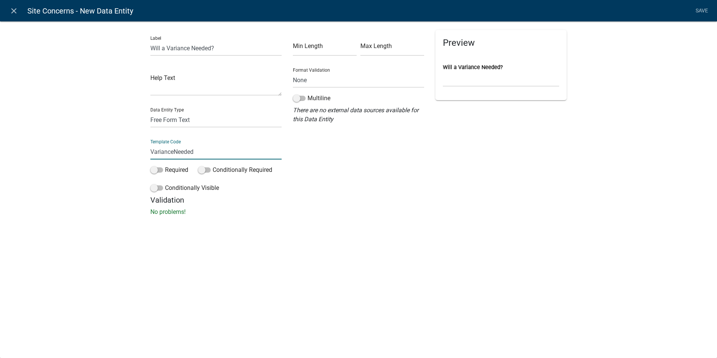
type input "VarianceNeeded"
click at [266, 224] on div "Label Will a Variance Needed? Help Text Data Entity Type Free Form Text Documen…" at bounding box center [358, 120] width 717 height 223
click at [201, 119] on select "Free Form Text Document Display Entity Value Fee Numeric Data Date Map Sketch D…" at bounding box center [215, 119] width 131 height 15
click at [150, 112] on select "Free Form Text Document Display Entity Value Fee Numeric Data Date Map Sketch D…" at bounding box center [215, 119] width 131 height 15
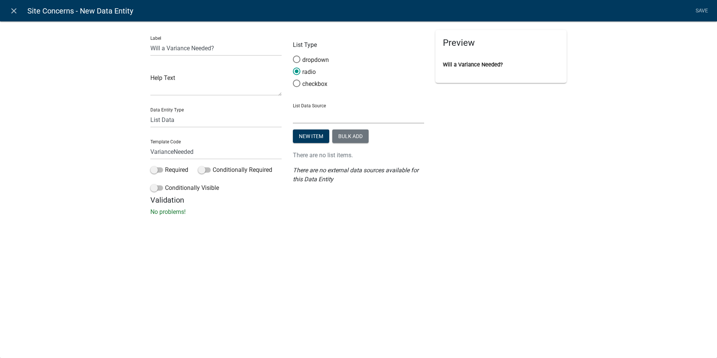
click at [318, 118] on select "State List Assessor's Office Assessor's Office Commercial Structures Commercial…" at bounding box center [358, 115] width 131 height 15
click at [293, 108] on select "State List Assessor's Office Assessor's Office Commercial Structures Commercial…" at bounding box center [358, 115] width 131 height 15
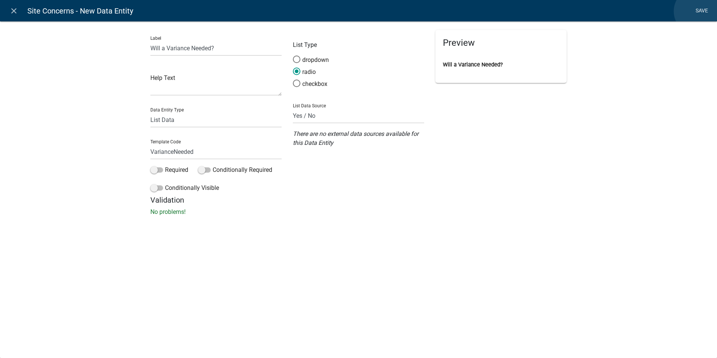
click at [698, 11] on link "Save" at bounding box center [702, 11] width 19 height 14
